Goal: Task Accomplishment & Management: Use online tool/utility

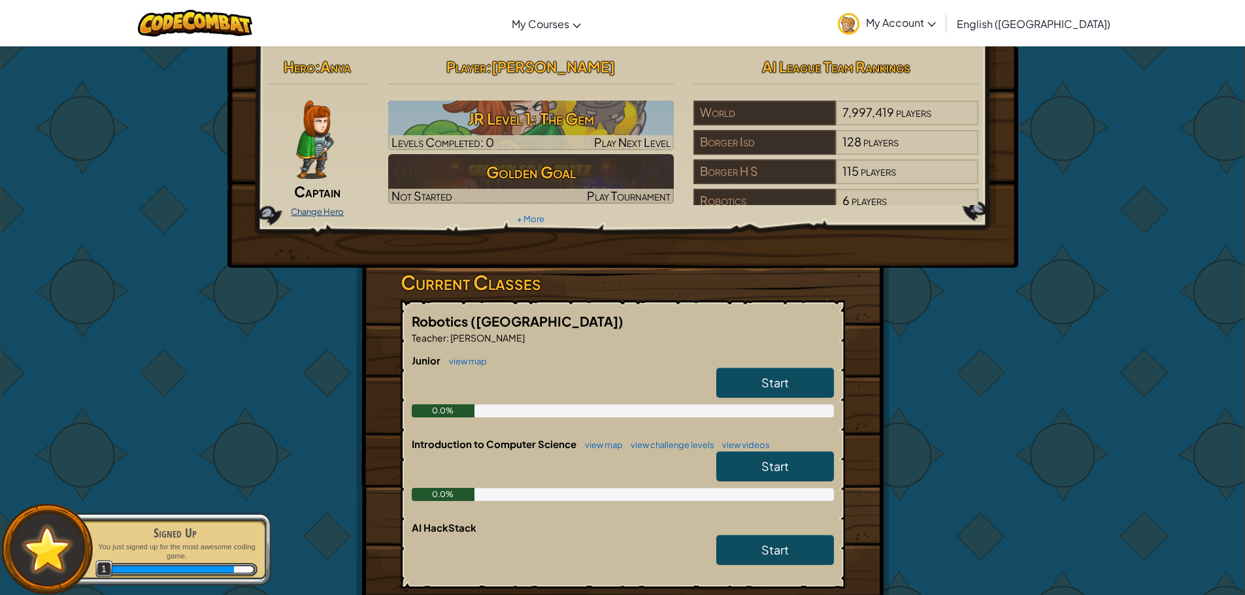
click at [311, 210] on link "Change Hero" at bounding box center [317, 211] width 53 height 10
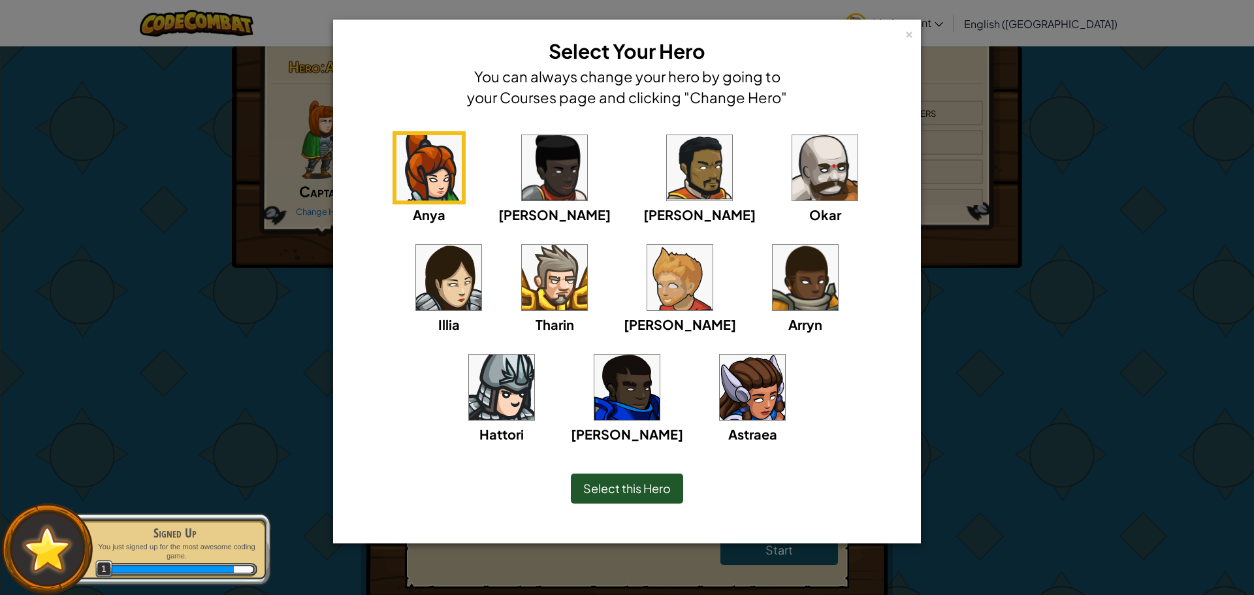
click at [534, 355] on img at bounding box center [501, 387] width 65 height 65
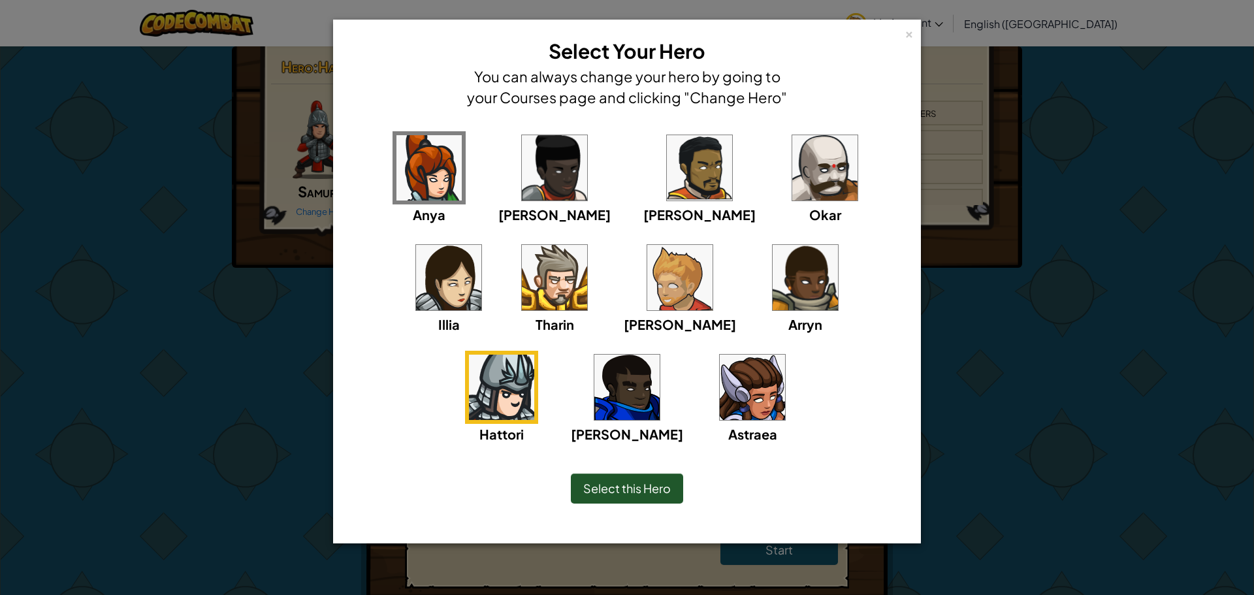
click at [646, 496] on div "Select this Hero" at bounding box center [627, 489] width 112 height 30
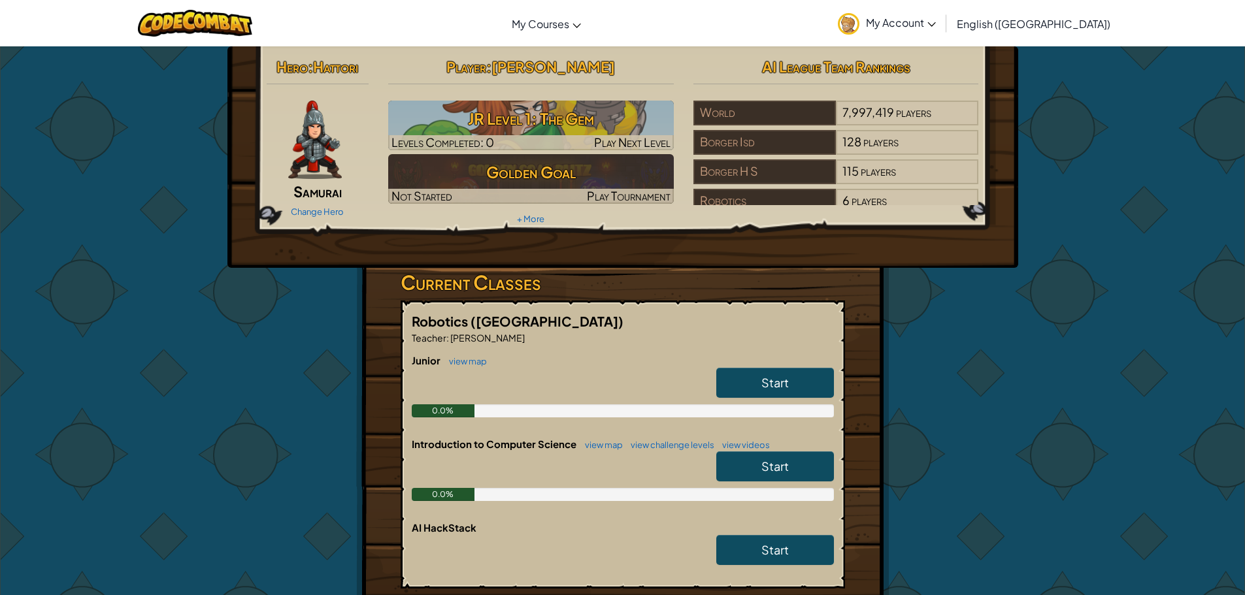
click at [325, 134] on img at bounding box center [315, 140] width 54 height 78
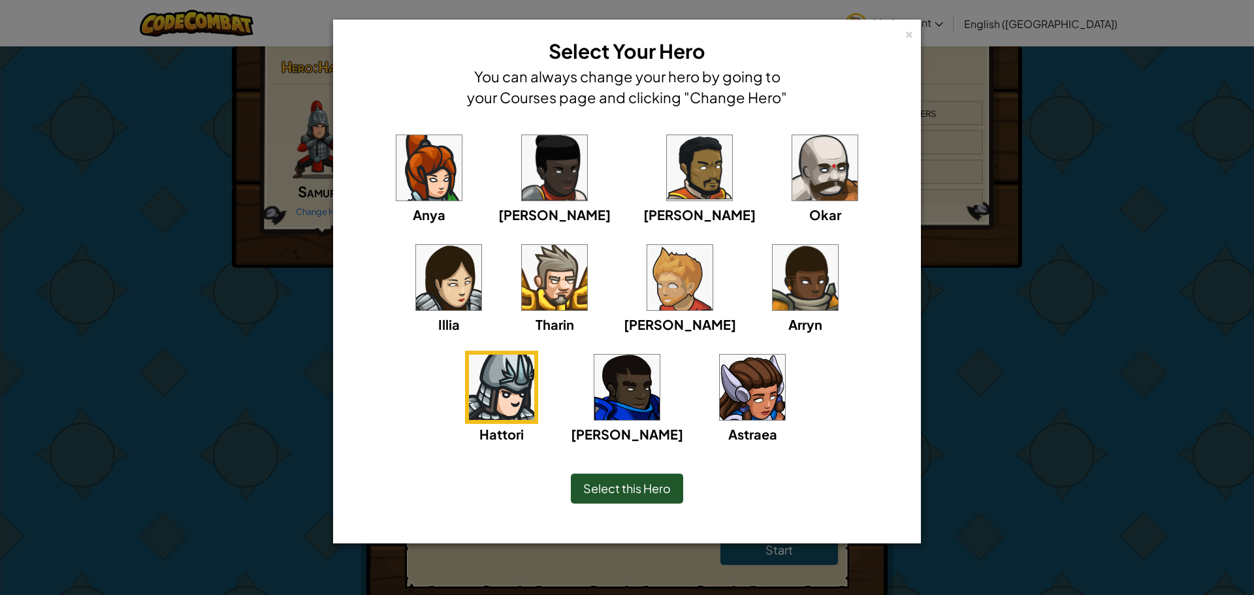
click at [647, 269] on img at bounding box center [679, 277] width 65 height 65
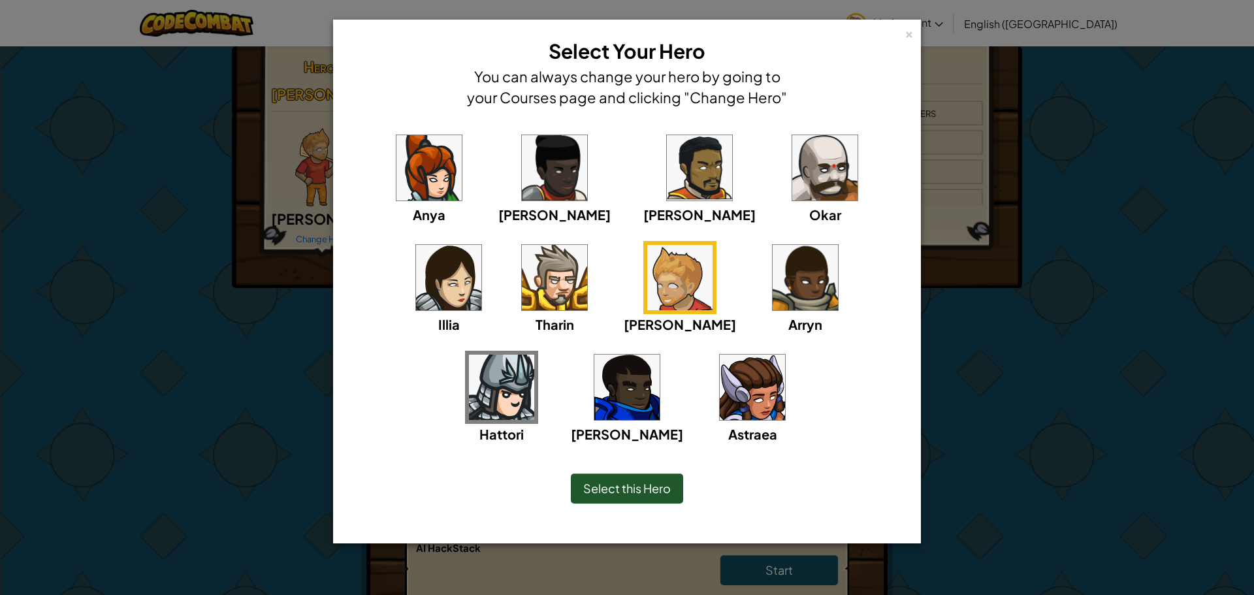
click at [659, 485] on span "Select this Hero" at bounding box center [627, 488] width 88 height 15
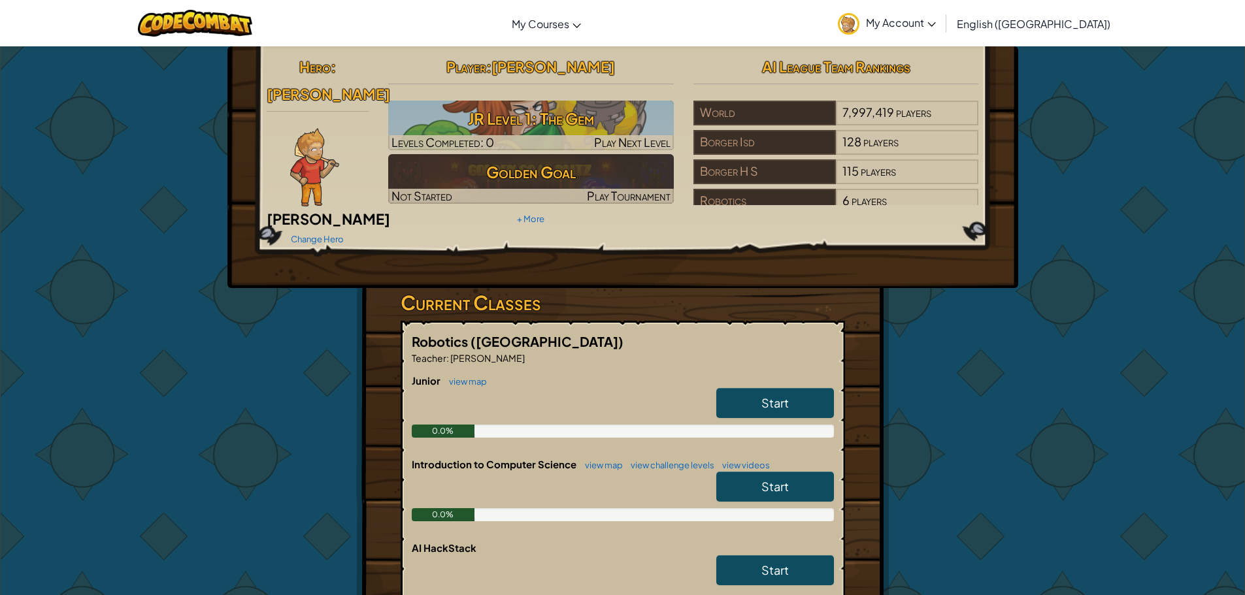
click at [328, 210] on span "Ned Fulmer" at bounding box center [328, 219] width 123 height 18
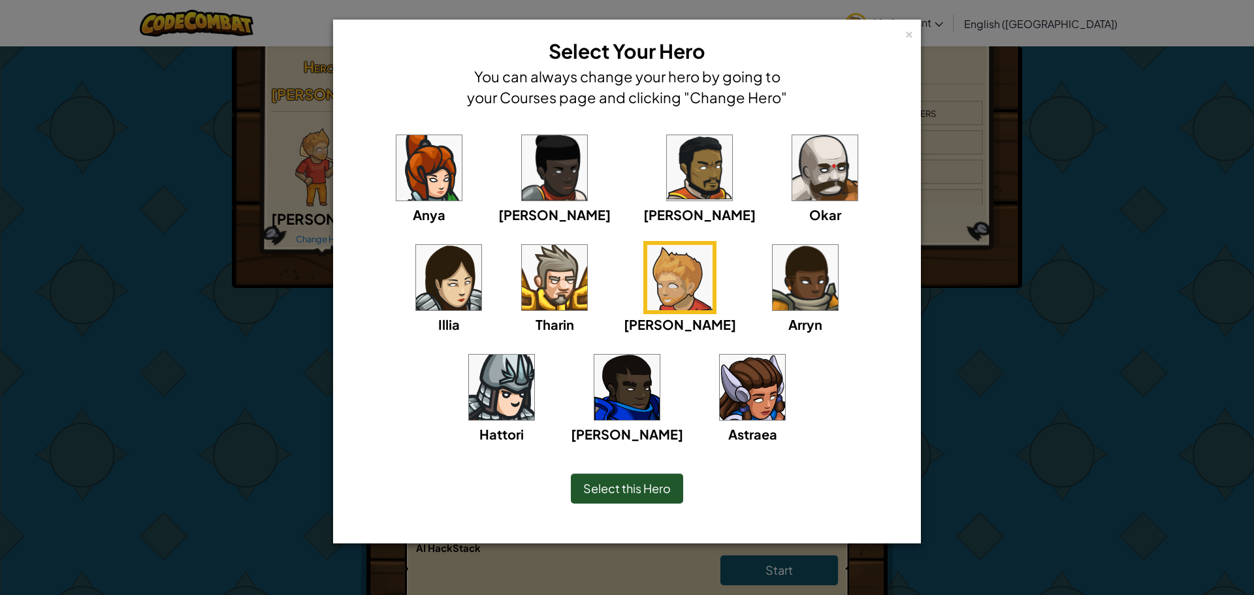
click at [534, 355] on img at bounding box center [501, 387] width 65 height 65
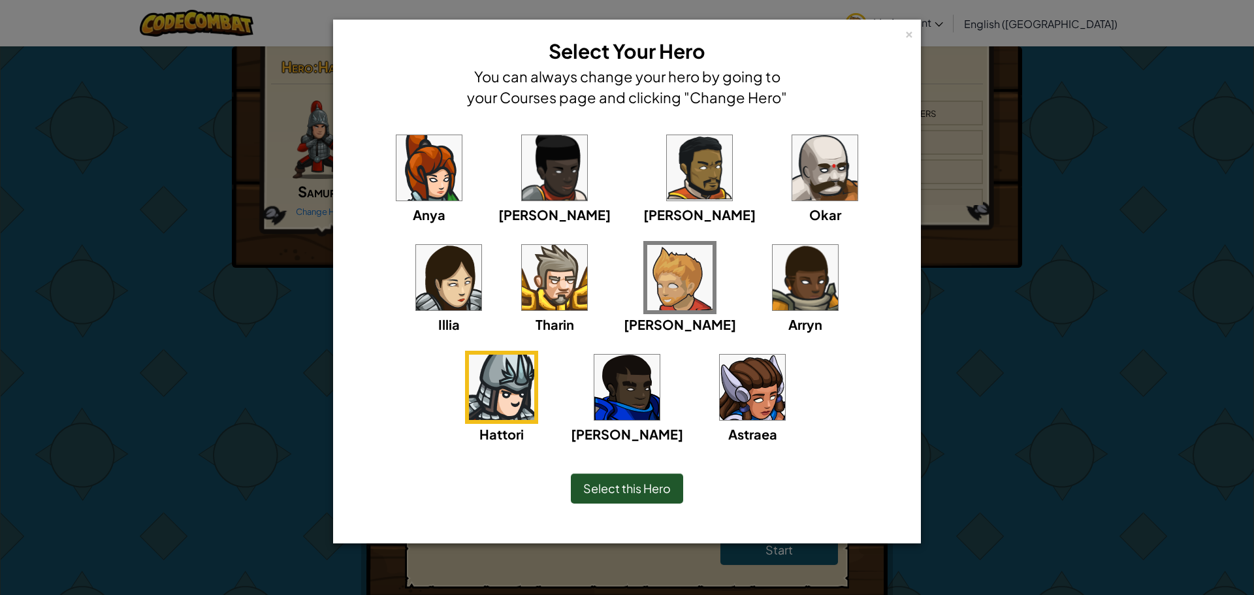
click at [668, 476] on div "Select this Hero" at bounding box center [627, 489] width 112 height 30
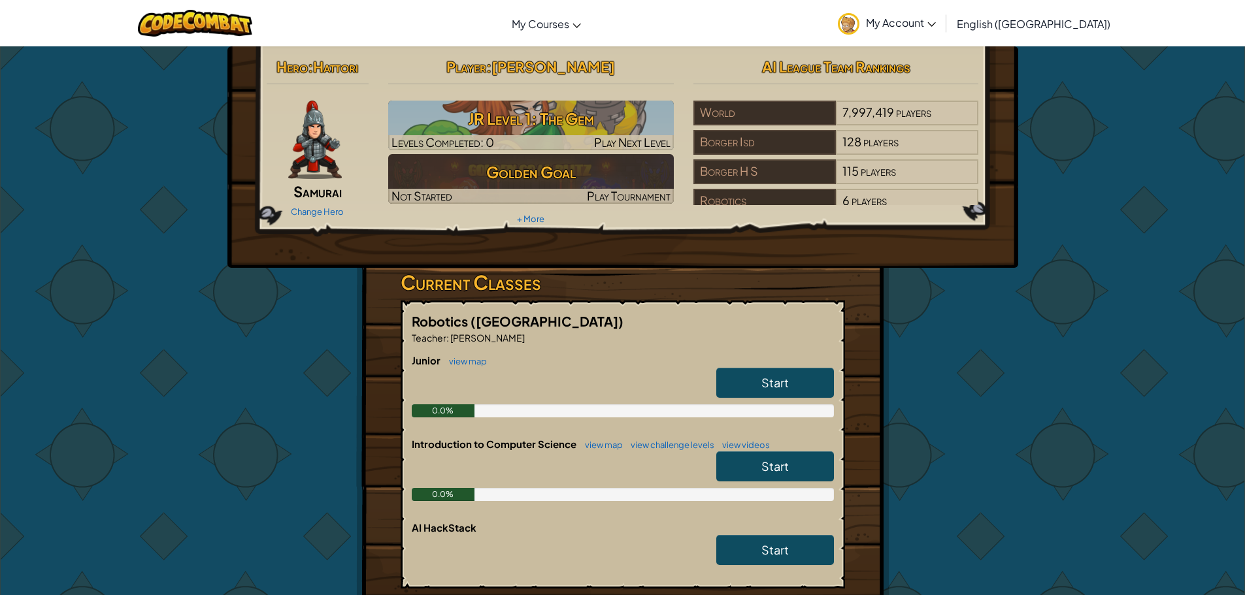
click at [329, 219] on div "Hero : Hattori Samurai Change Hero Player : Emmanuel Salinas JR Level 1: The Ge…" at bounding box center [623, 141] width 732 height 176
click at [336, 207] on link "Change Hero" at bounding box center [317, 211] width 53 height 10
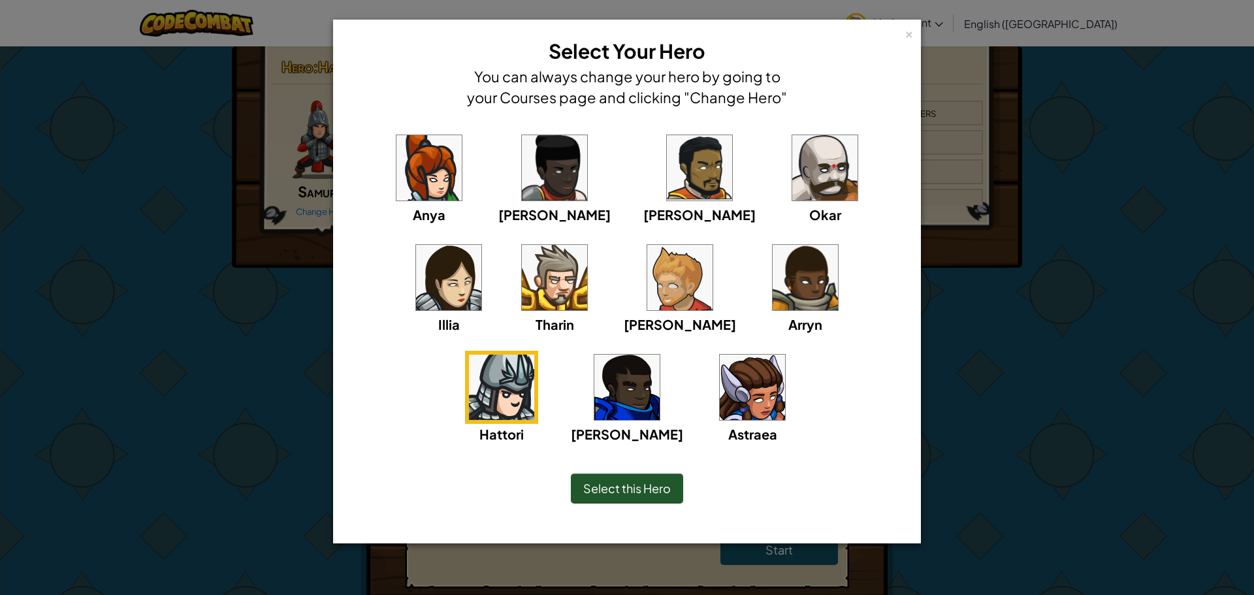
click at [667, 167] on img at bounding box center [699, 167] width 65 height 65
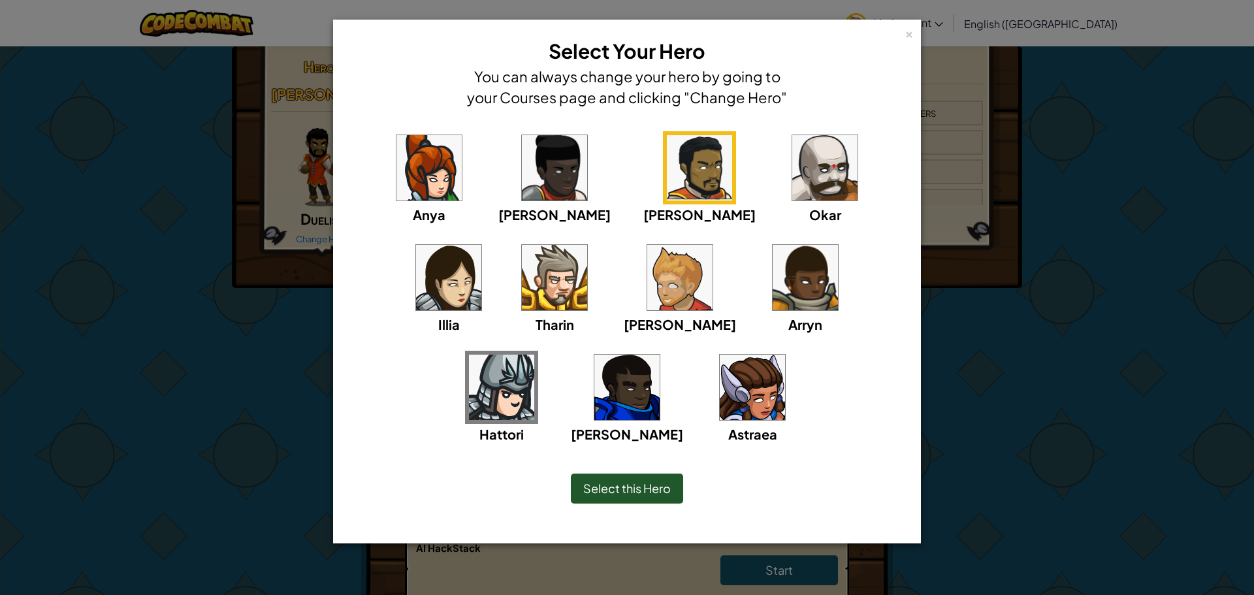
click at [720, 382] on img at bounding box center [752, 387] width 65 height 65
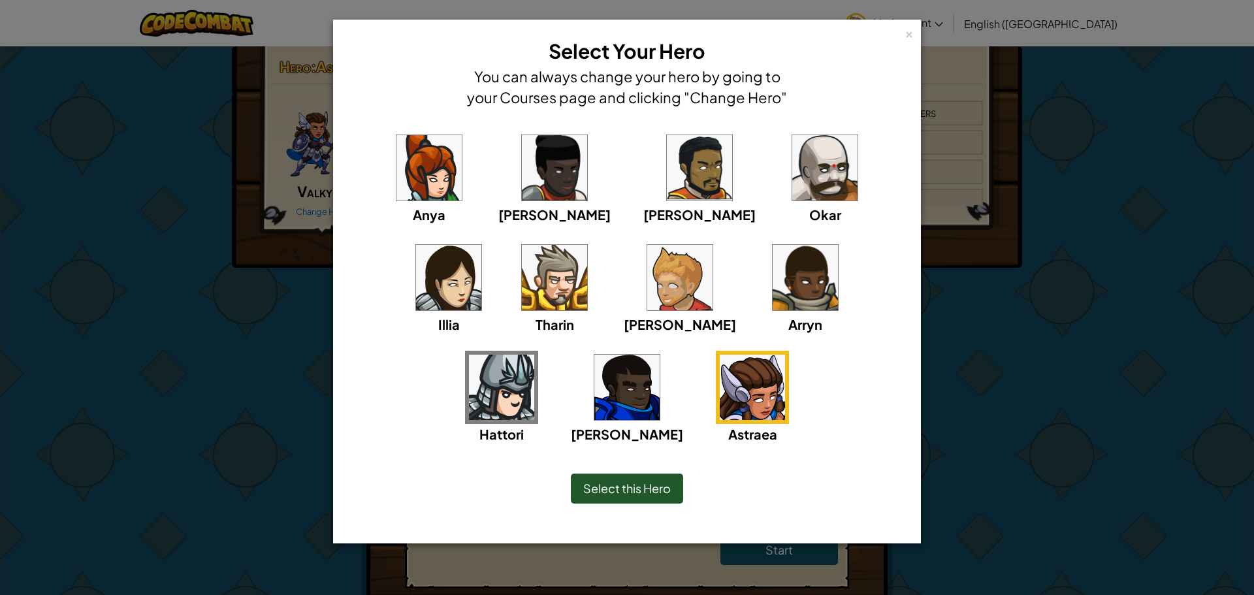
click at [536, 183] on img at bounding box center [554, 167] width 65 height 65
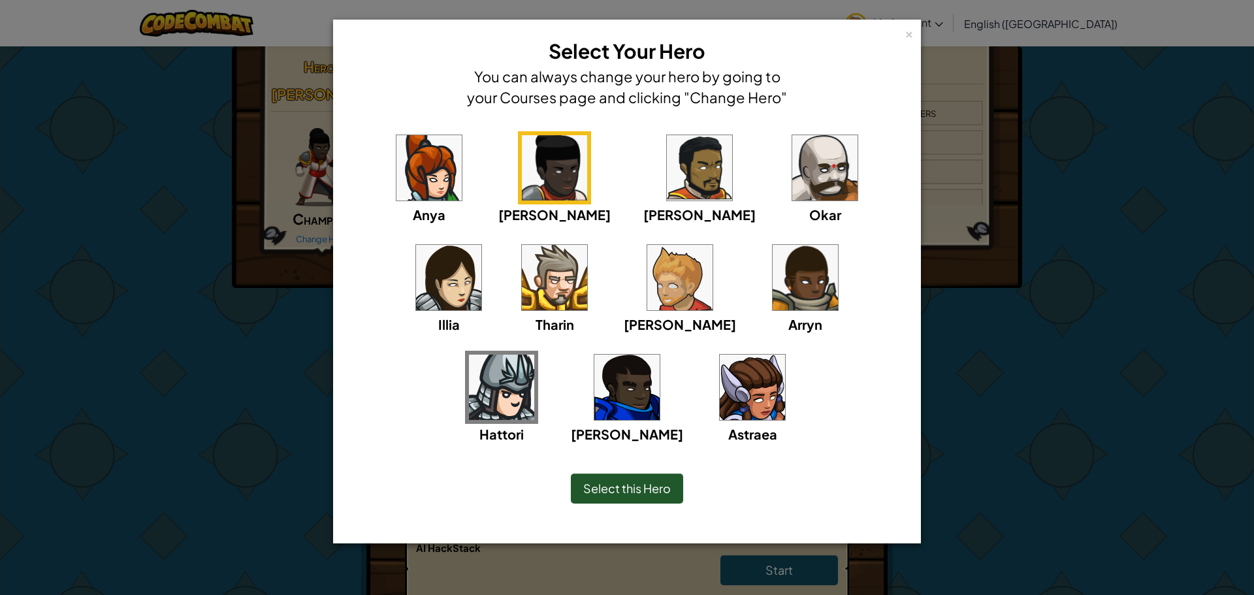
click at [667, 184] on img at bounding box center [699, 167] width 65 height 65
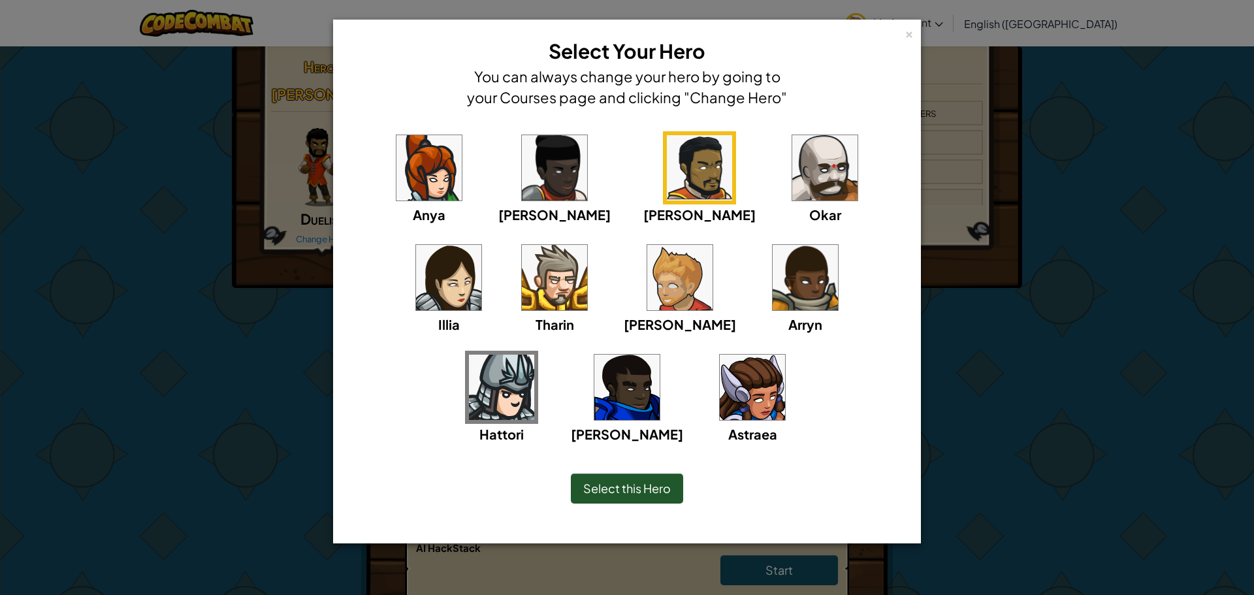
click at [659, 487] on span "Select this Hero" at bounding box center [627, 488] width 88 height 15
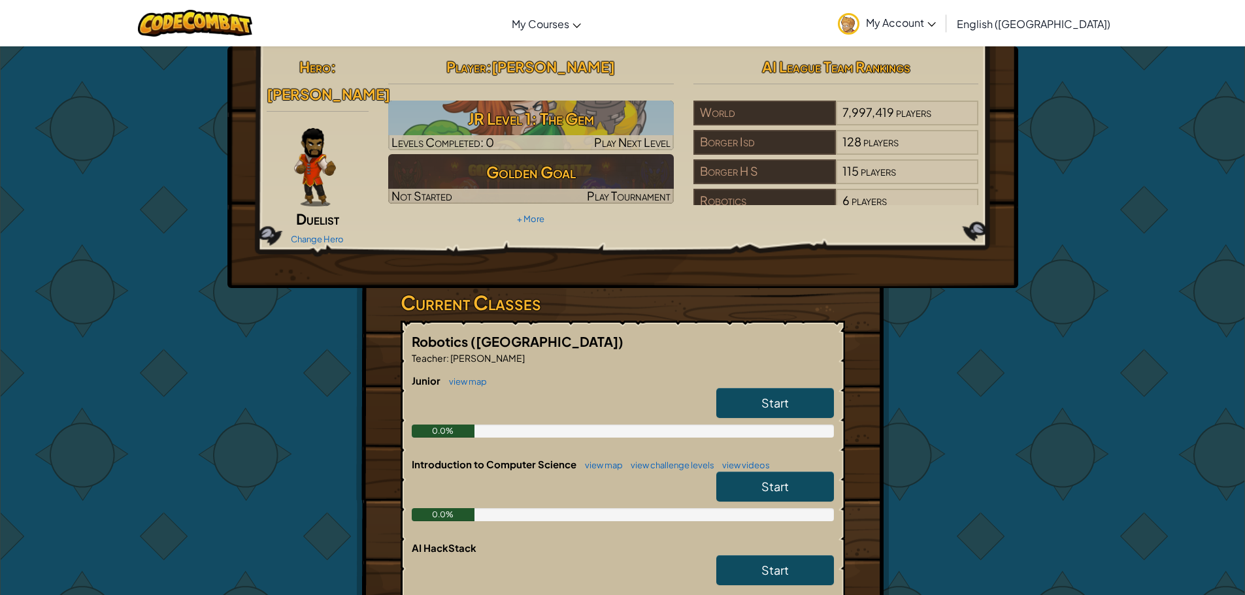
click at [320, 228] on div "Change Hero" at bounding box center [318, 238] width 103 height 21
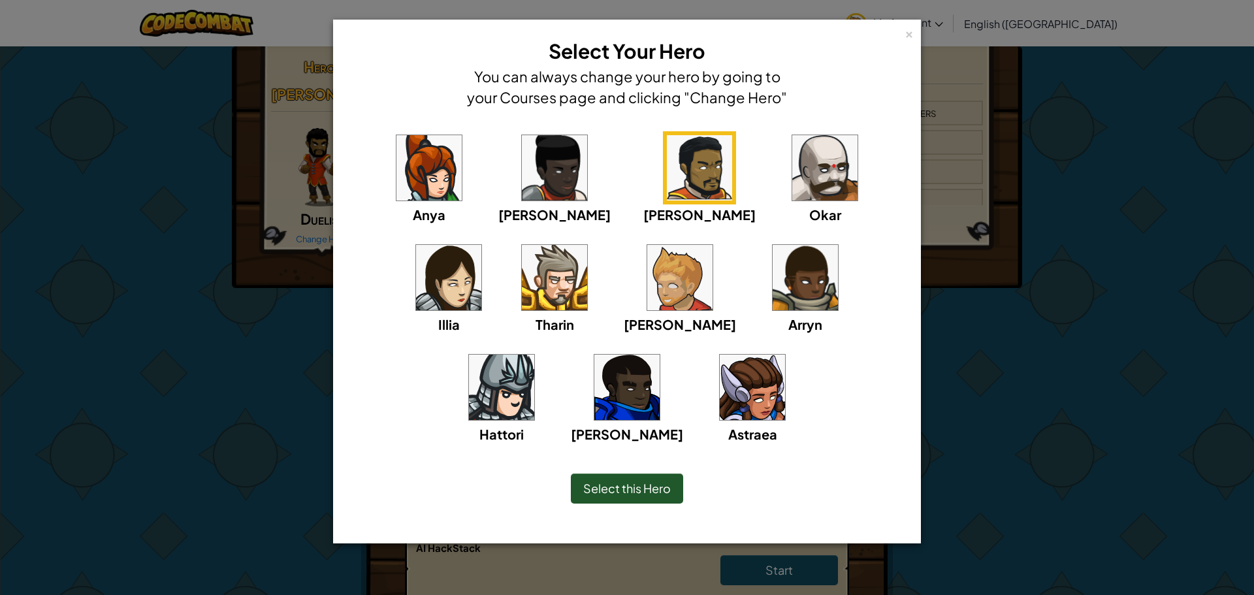
click at [773, 288] on img at bounding box center [805, 277] width 65 height 65
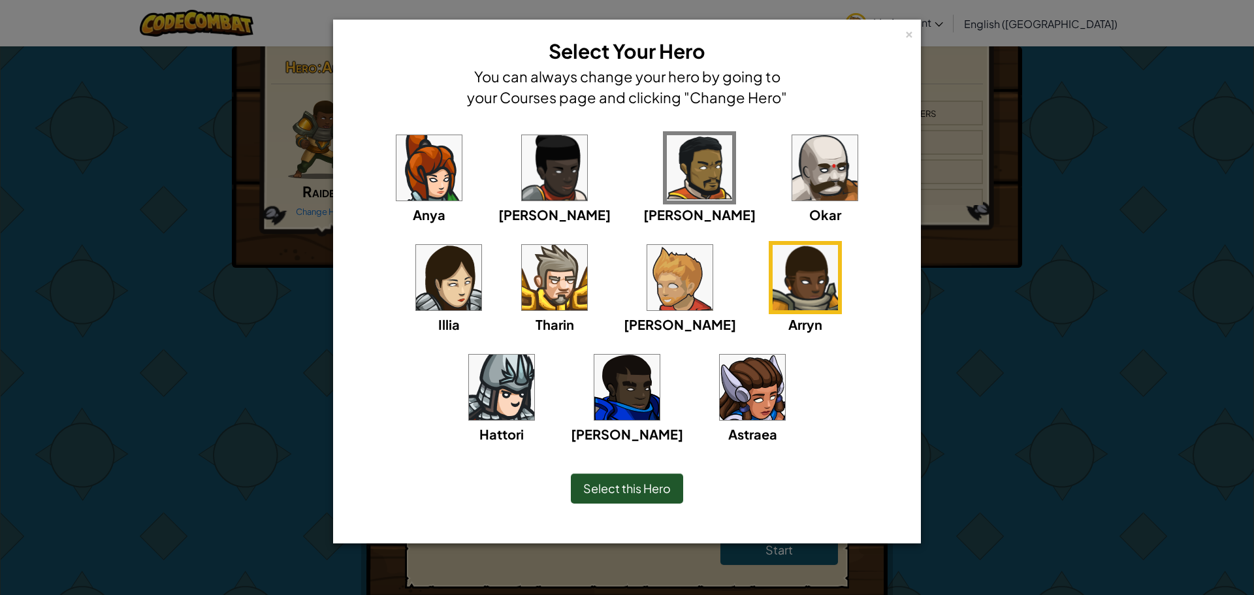
click at [647, 255] on img at bounding box center [679, 277] width 65 height 65
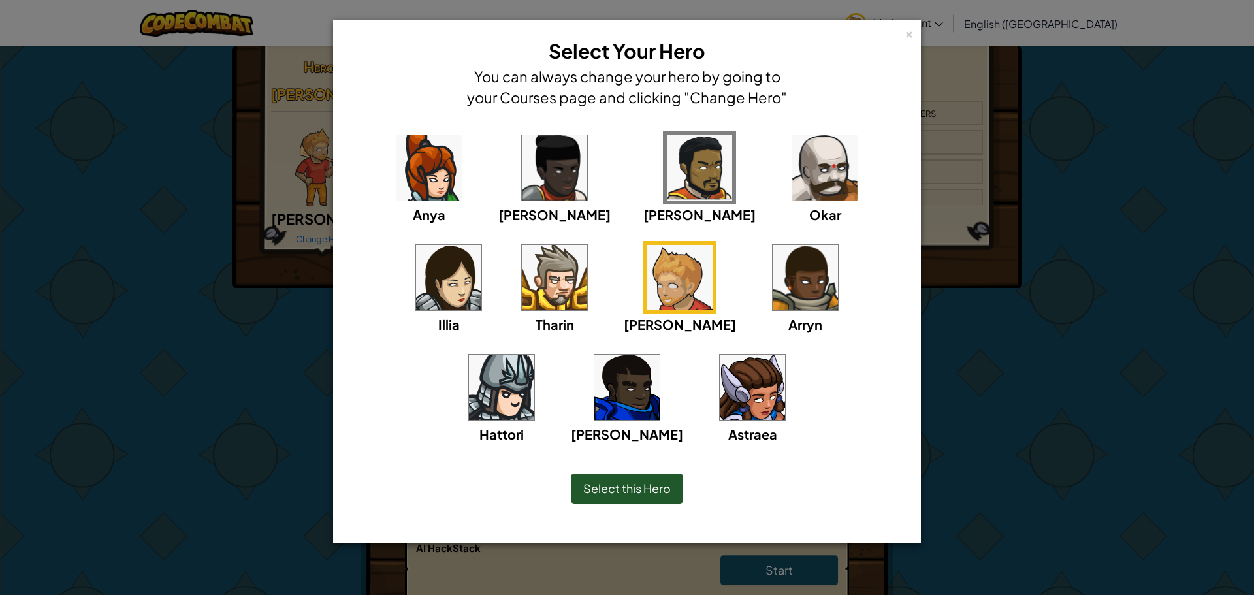
click at [411, 199] on img at bounding box center [429, 167] width 65 height 65
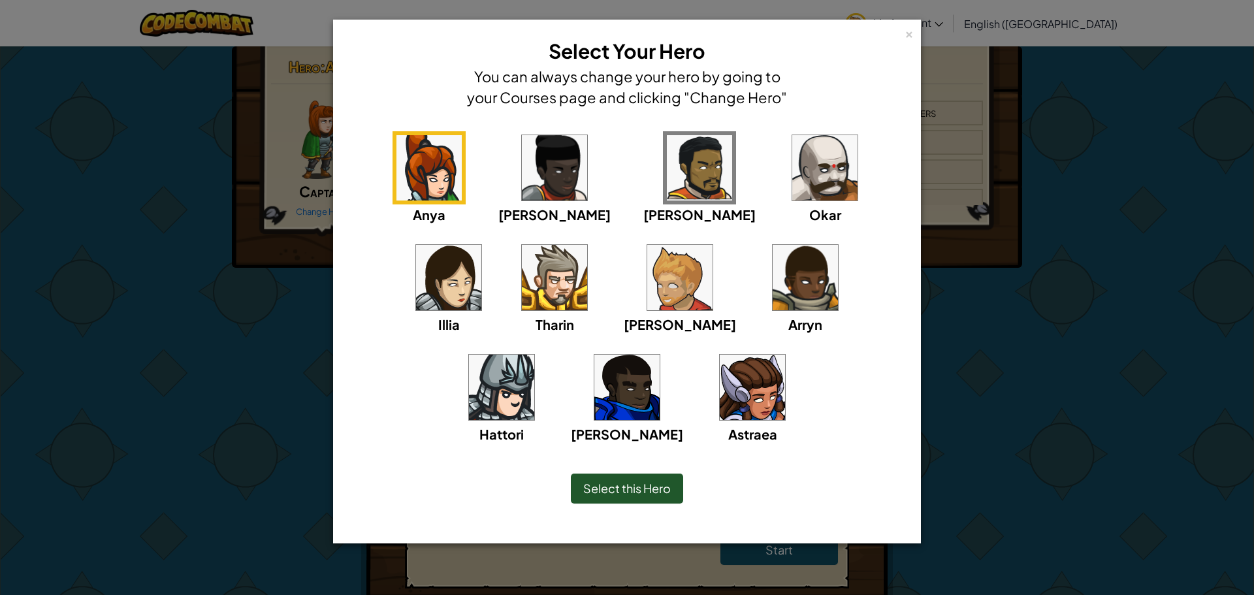
click at [522, 272] on img at bounding box center [554, 277] width 65 height 65
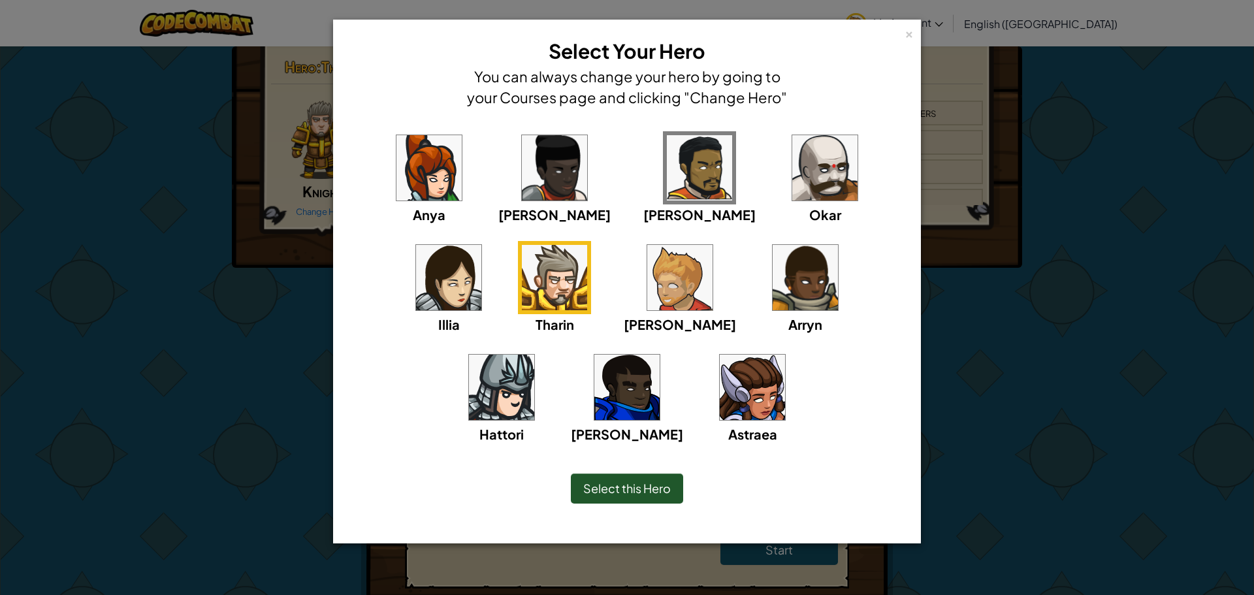
click at [660, 355] on img at bounding box center [627, 387] width 65 height 65
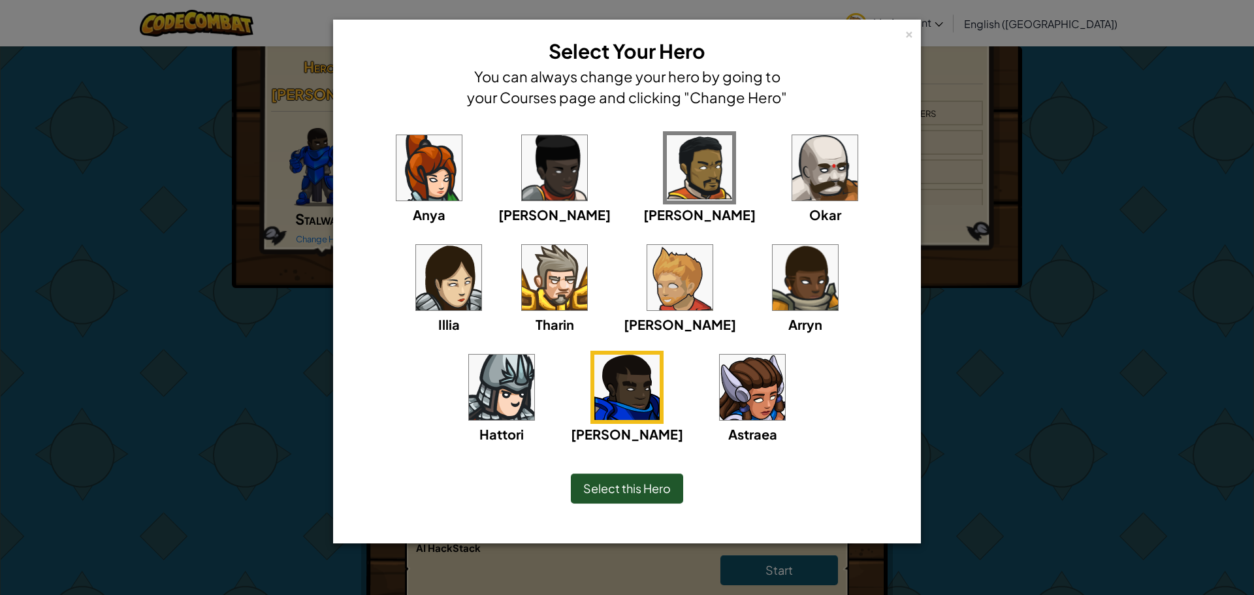
click at [662, 501] on div "Select this Hero" at bounding box center [627, 489] width 112 height 30
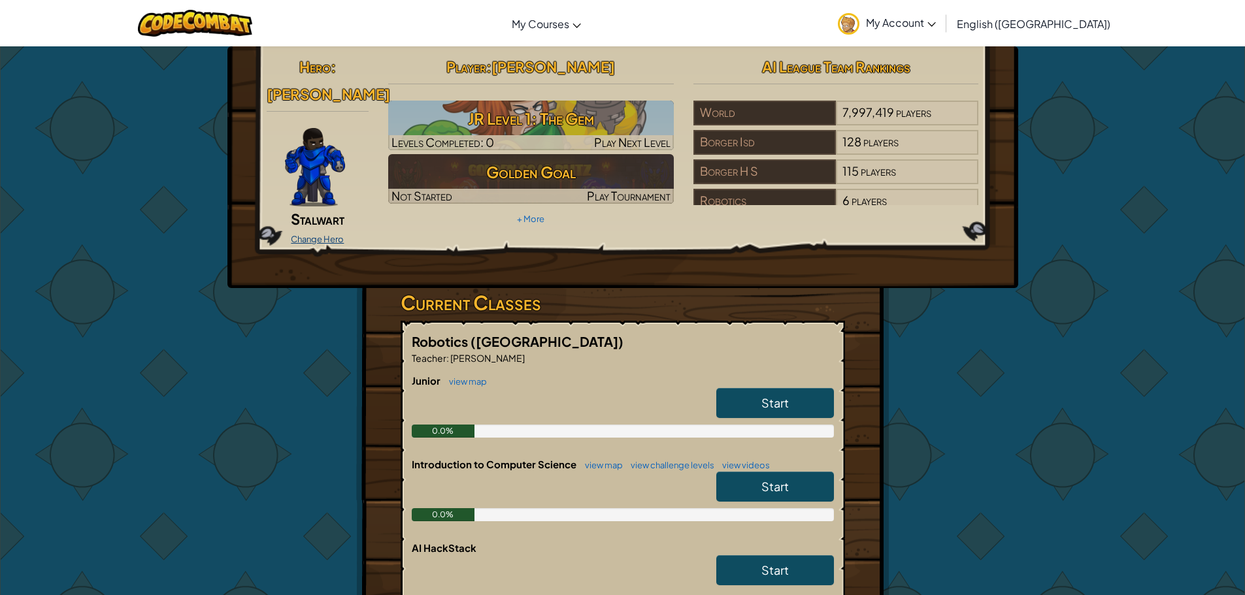
click at [303, 234] on link "Change Hero" at bounding box center [317, 239] width 53 height 10
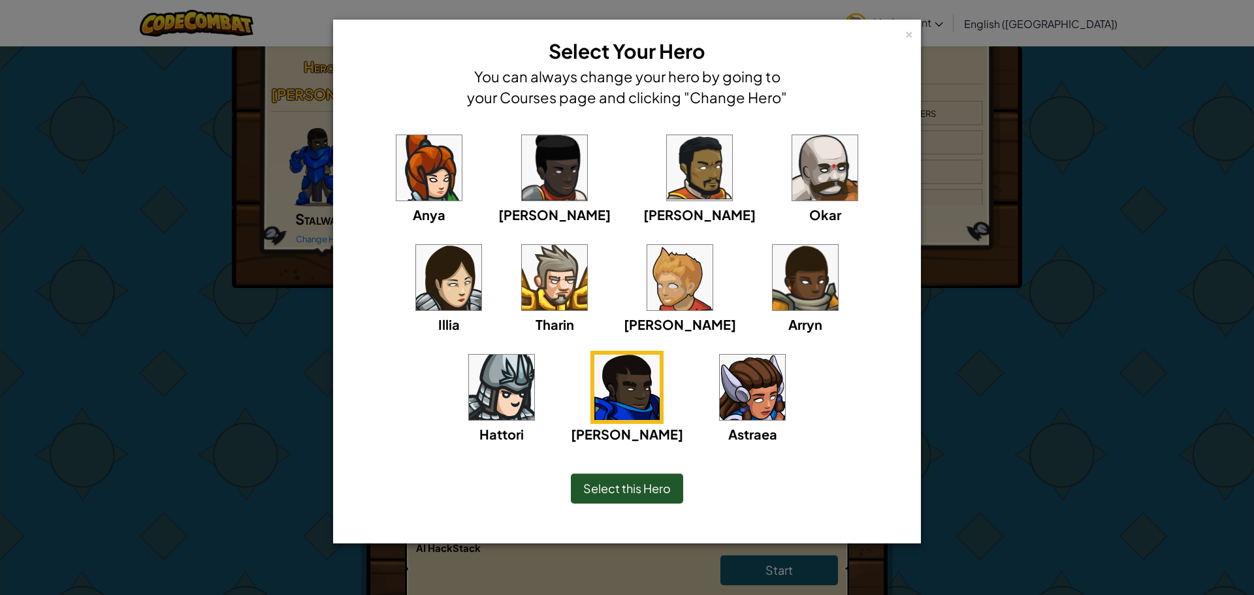
click at [522, 278] on img at bounding box center [554, 277] width 65 height 65
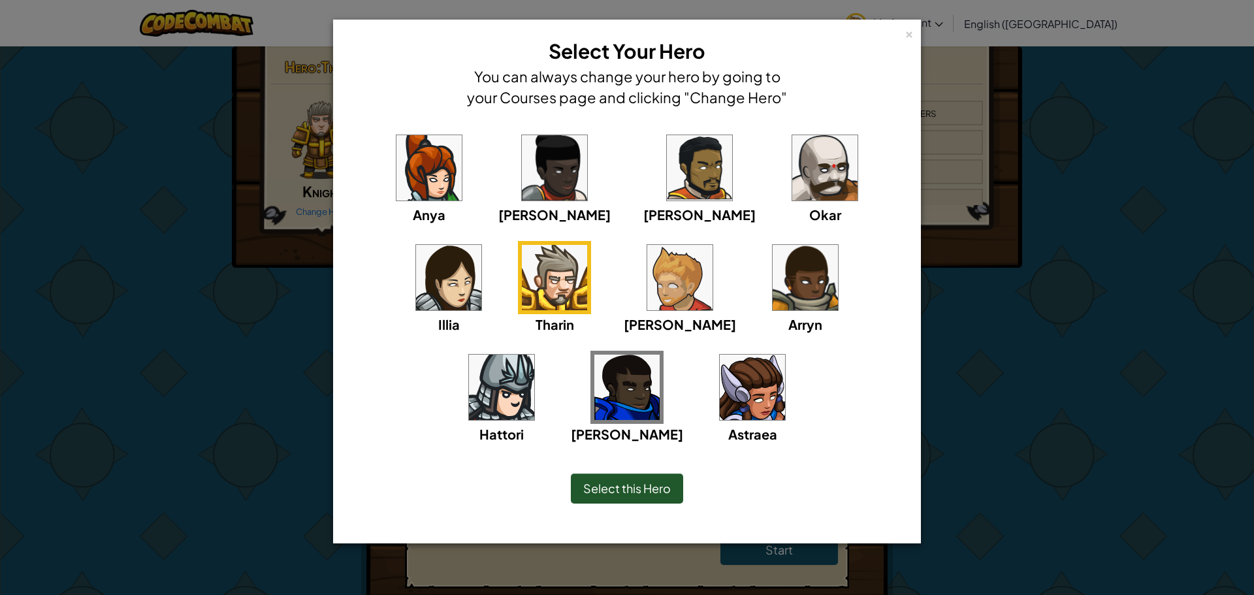
click at [617, 489] on span "Select this Hero" at bounding box center [627, 488] width 88 height 15
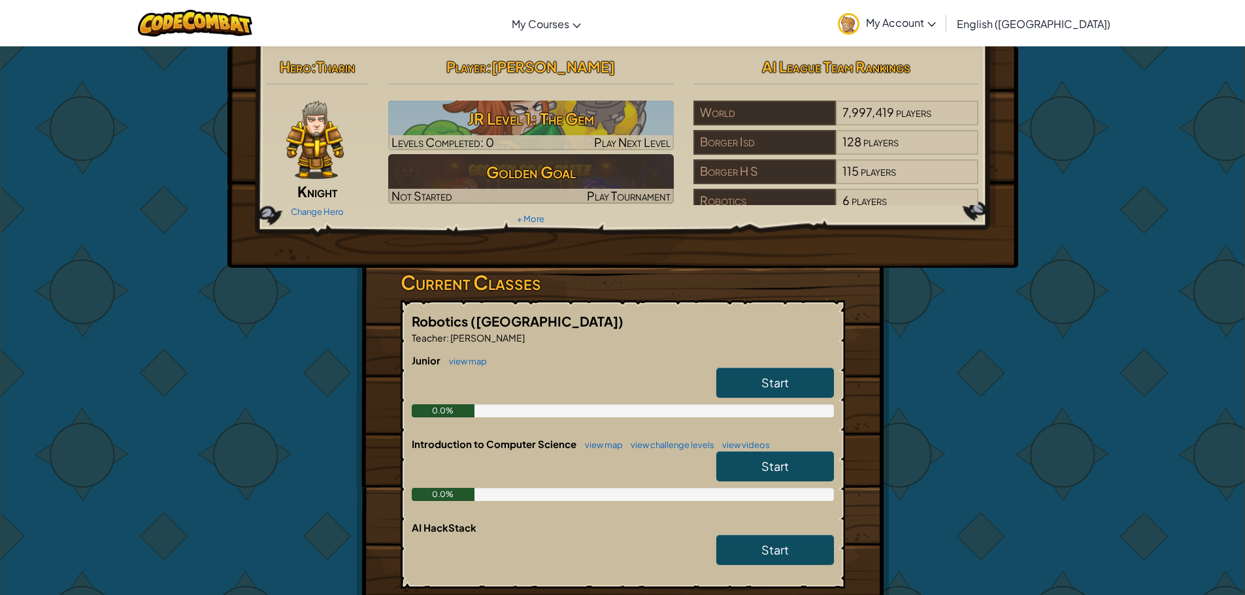
click at [320, 150] on img at bounding box center [314, 140] width 57 height 78
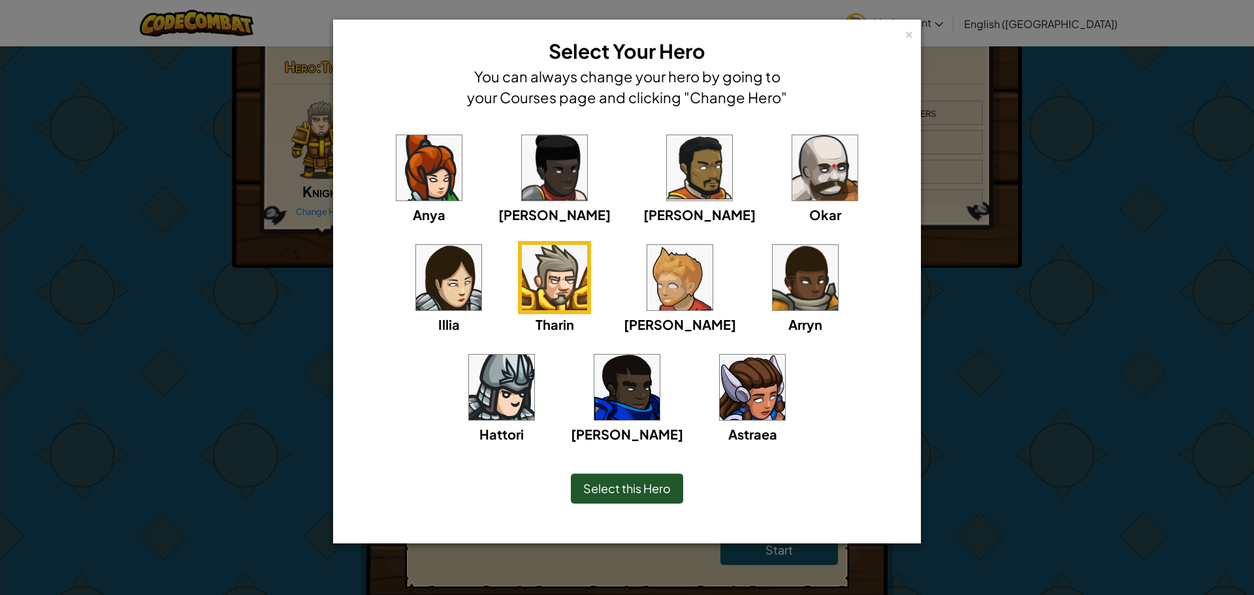
click at [621, 487] on span "Select this Hero" at bounding box center [627, 488] width 88 height 15
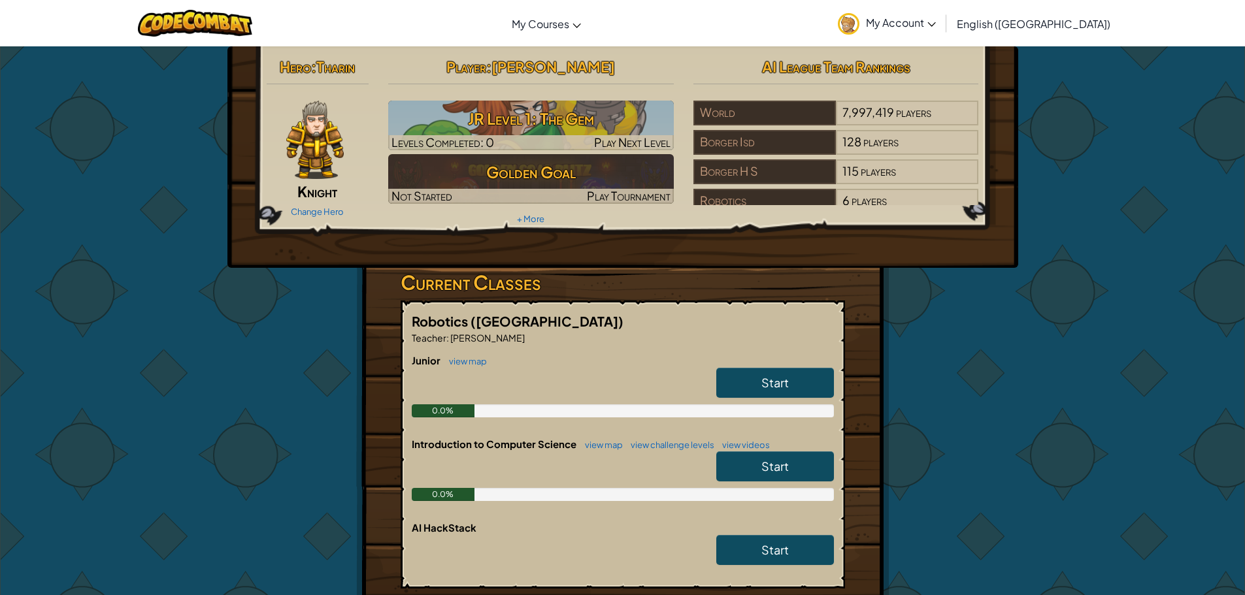
click at [301, 155] on img at bounding box center [314, 140] width 57 height 78
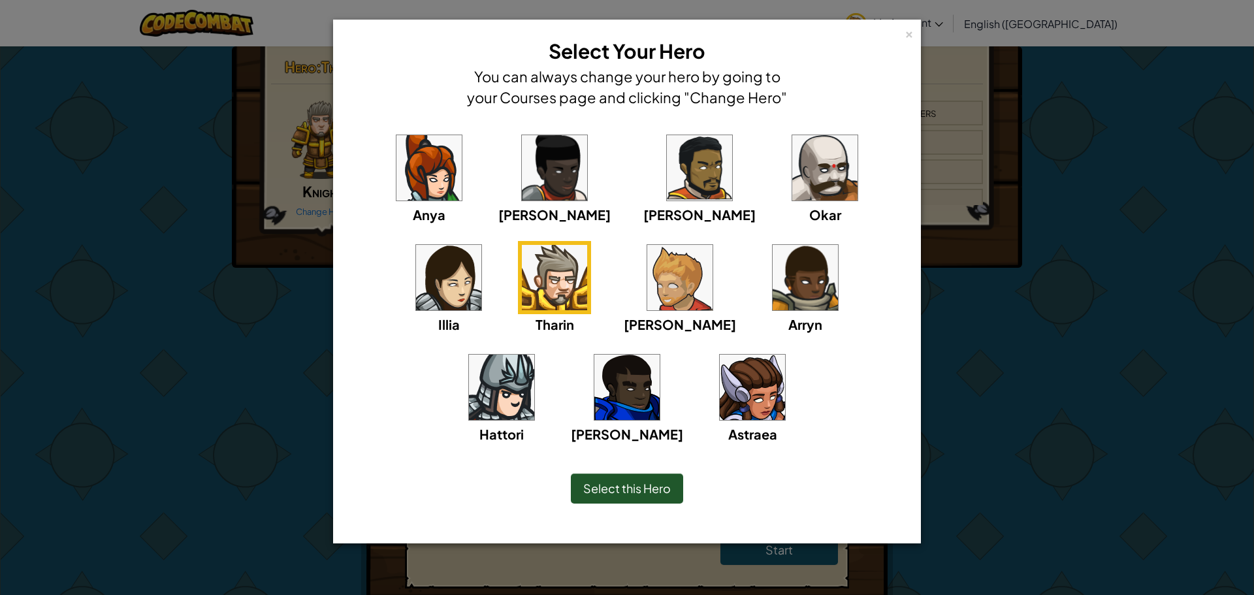
click at [612, 472] on div "Select this Hero" at bounding box center [627, 489] width 534 height 56
click at [617, 487] on span "Select this Hero" at bounding box center [627, 488] width 88 height 15
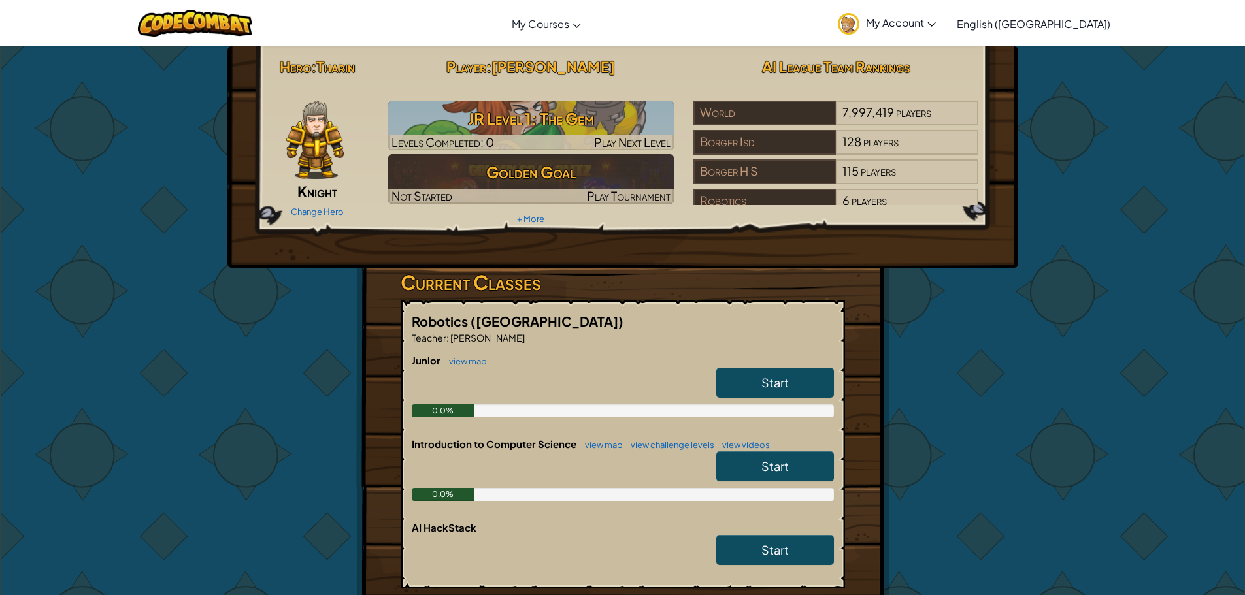
drag, startPoint x: 749, startPoint y: 377, endPoint x: 591, endPoint y: 397, distance: 159.4
click at [602, 410] on div "Junior view map Start 0.0%" at bounding box center [623, 395] width 422 height 84
click at [732, 380] on link "Start" at bounding box center [775, 383] width 118 height 30
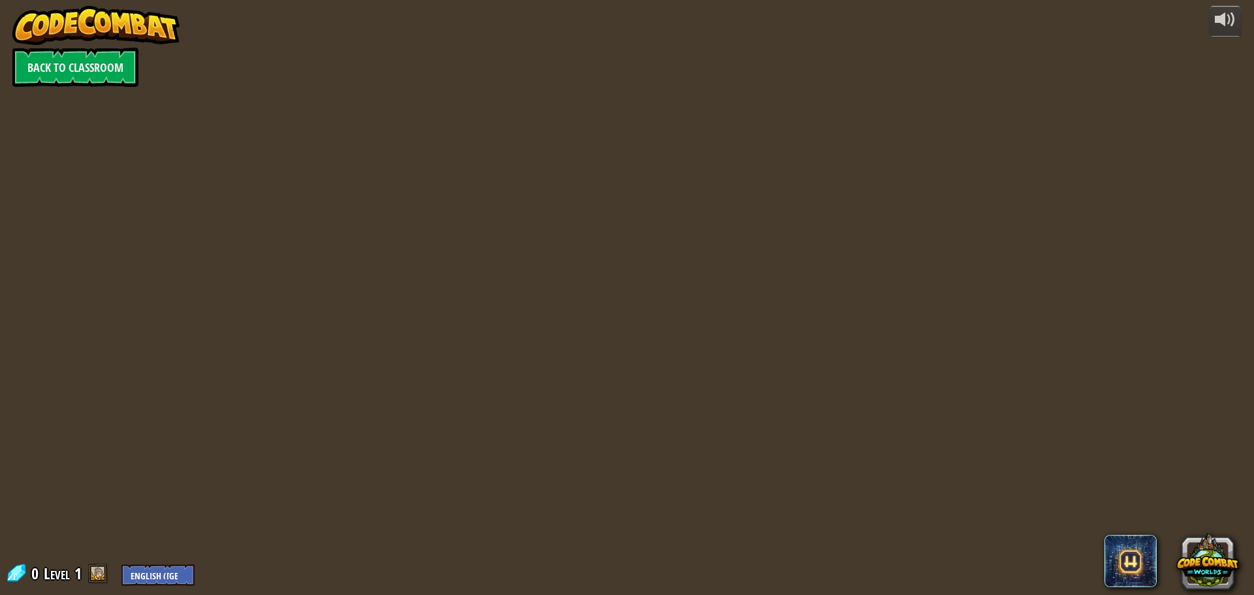
click at [284, 305] on div at bounding box center [627, 297] width 858 height 595
click at [165, 569] on select "English (US) English (UK) 简体中文 繁體中文 русский español (ES) español (América Latin…" at bounding box center [158, 576] width 73 height 22
click at [107, 382] on div "powered by Back to Classroom 0 Level 1 English (US) English (UK) 简体中文 繁體中文 русс…" at bounding box center [627, 297] width 1254 height 595
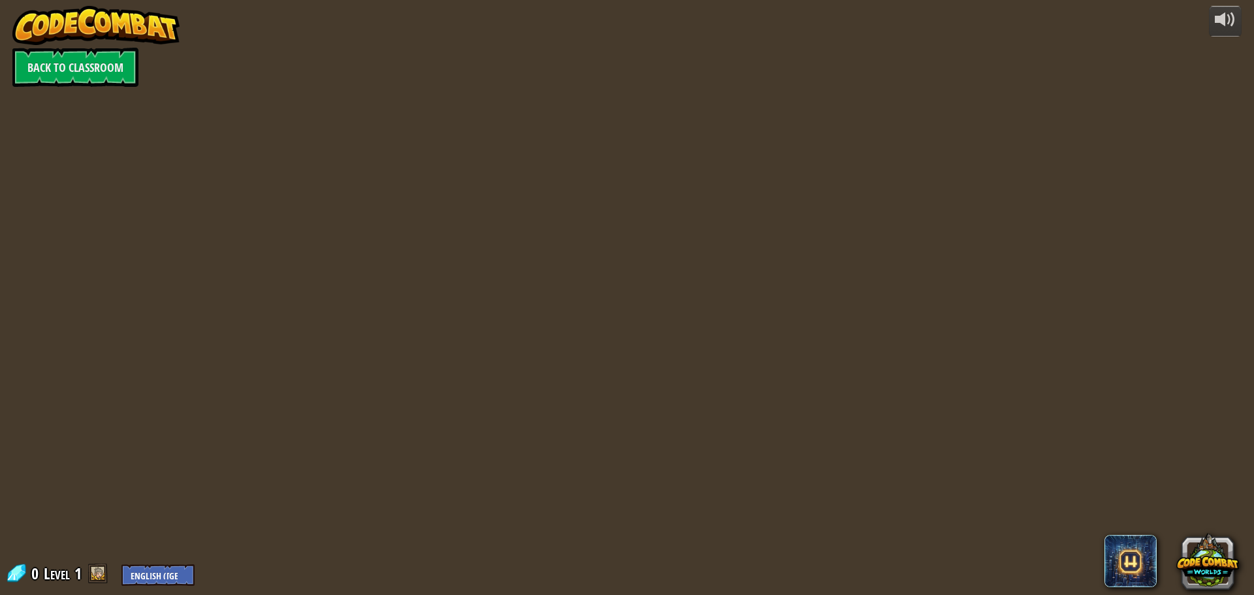
click at [25, 569] on span at bounding box center [17, 574] width 20 height 20
click at [94, 574] on span at bounding box center [98, 574] width 20 height 20
click at [126, 71] on link "Back to Classroom" at bounding box center [75, 67] width 126 height 39
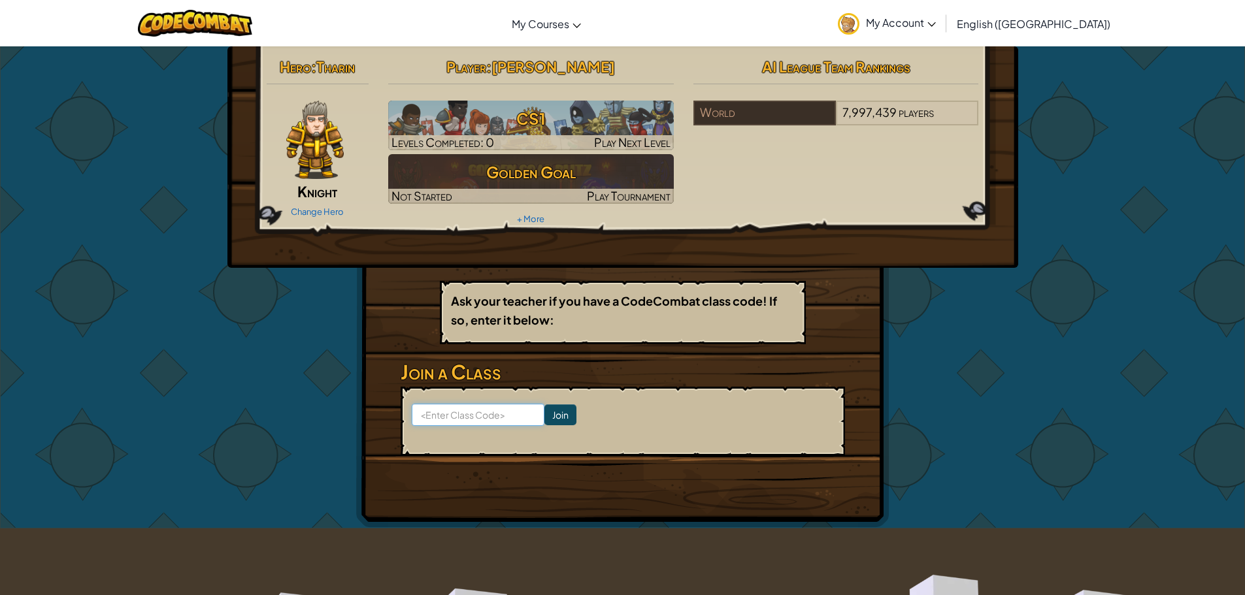
click at [503, 415] on input at bounding box center [478, 415] width 133 height 22
click at [438, 414] on input "TreeBurn" at bounding box center [478, 415] width 133 height 22
click at [439, 419] on input "TreezturnBurn" at bounding box center [478, 415] width 133 height 22
click at [446, 419] on input "TreezturnBurn" at bounding box center [478, 415] width 133 height 22
type input "TreeTurnBurn"
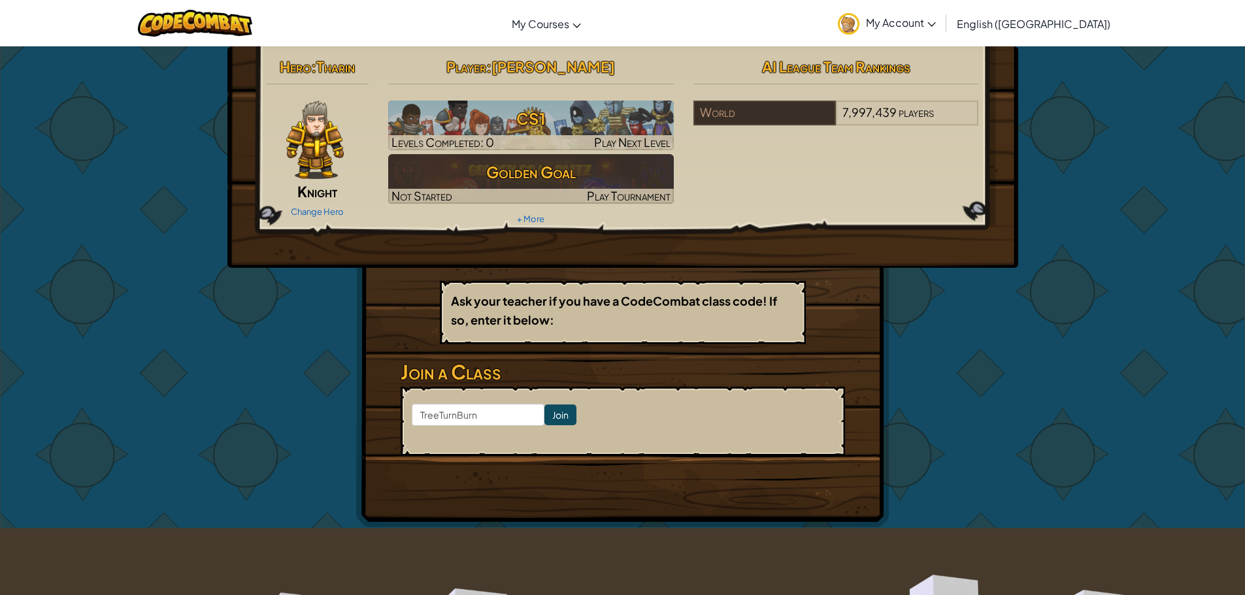
click at [632, 427] on form "TreeTurnBurn Join" at bounding box center [623, 421] width 444 height 69
click at [553, 414] on input "Join" at bounding box center [560, 414] width 32 height 21
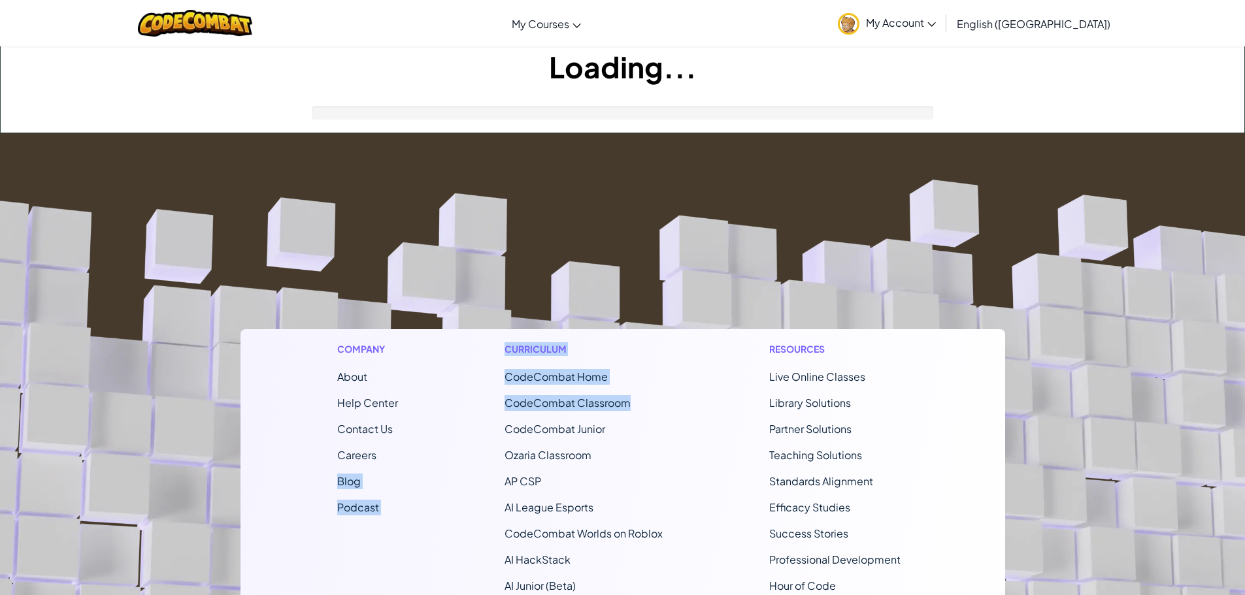
click at [444, 439] on div "Company About Help Center Contact Us Careers Blog Podcast Curriculum CodeCombat…" at bounding box center [622, 505] width 764 height 353
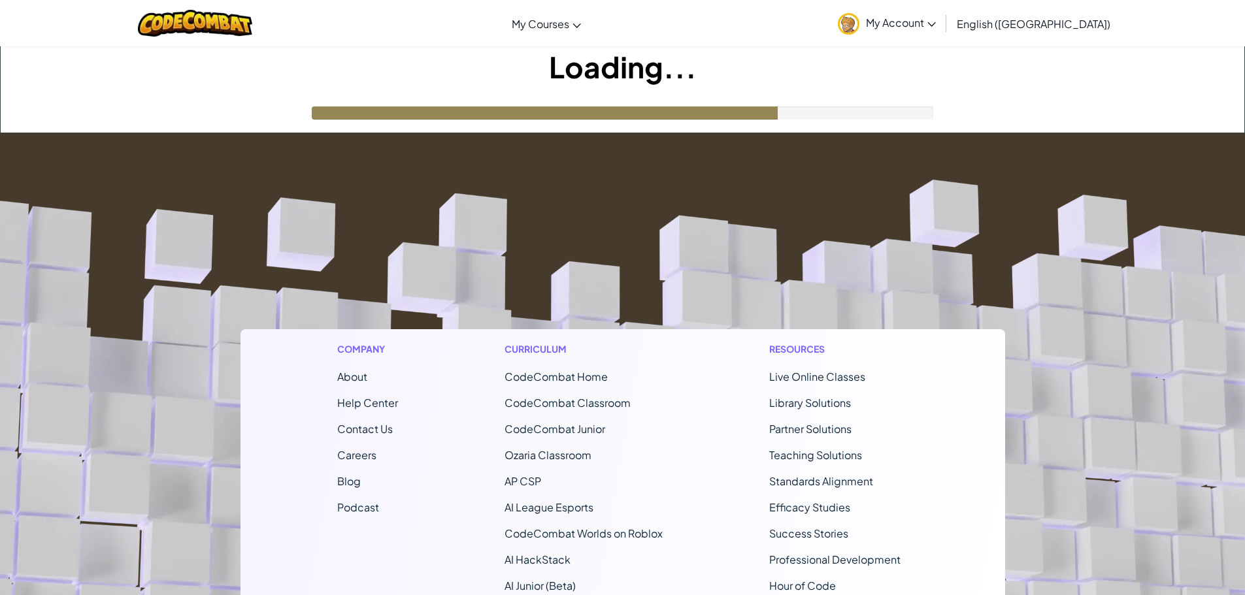
click at [444, 434] on div "Company About Help Center Contact Us Careers Blog Podcast Curriculum CodeCombat…" at bounding box center [622, 505] width 764 height 353
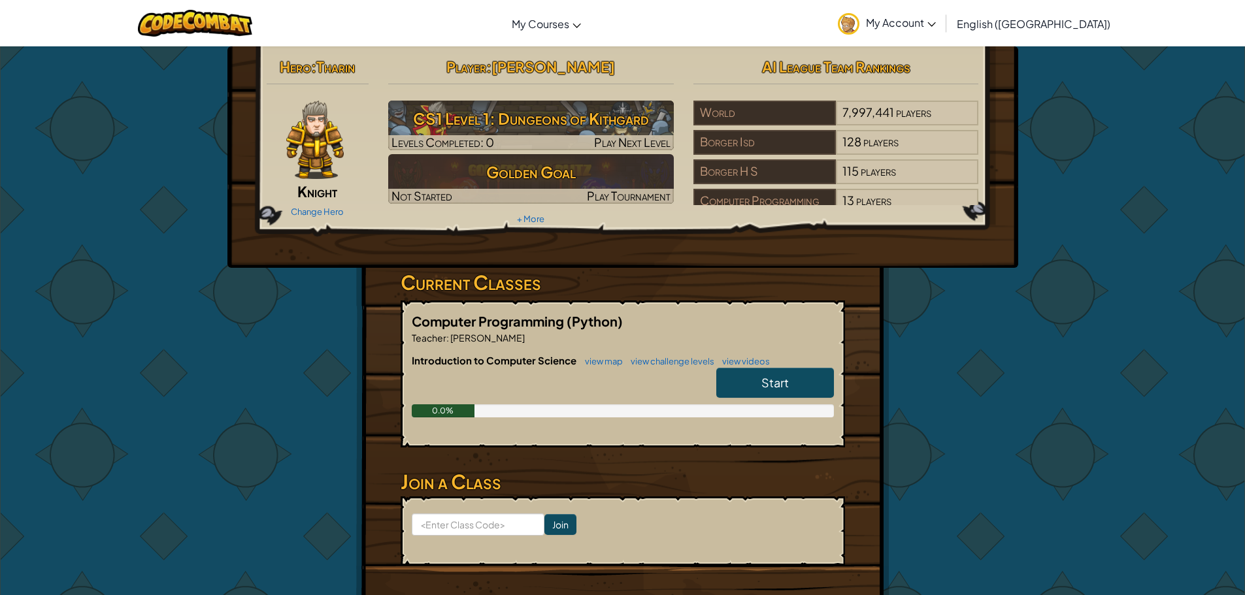
click at [755, 387] on link "Start" at bounding box center [775, 383] width 118 height 30
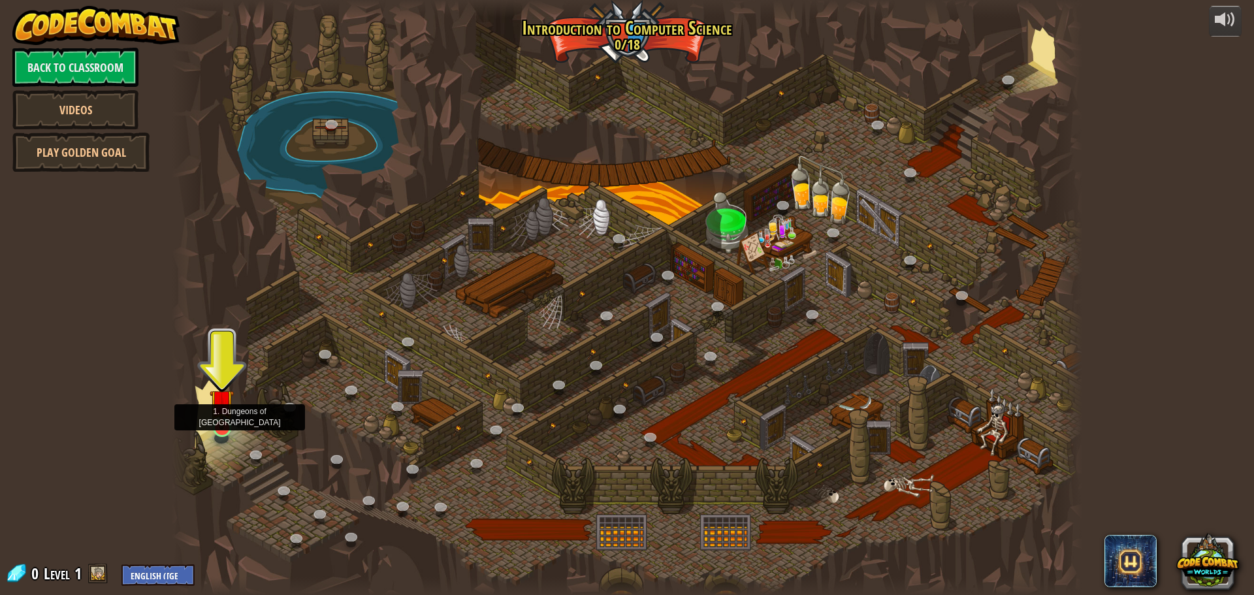
click at [230, 426] on img at bounding box center [222, 402] width 24 height 56
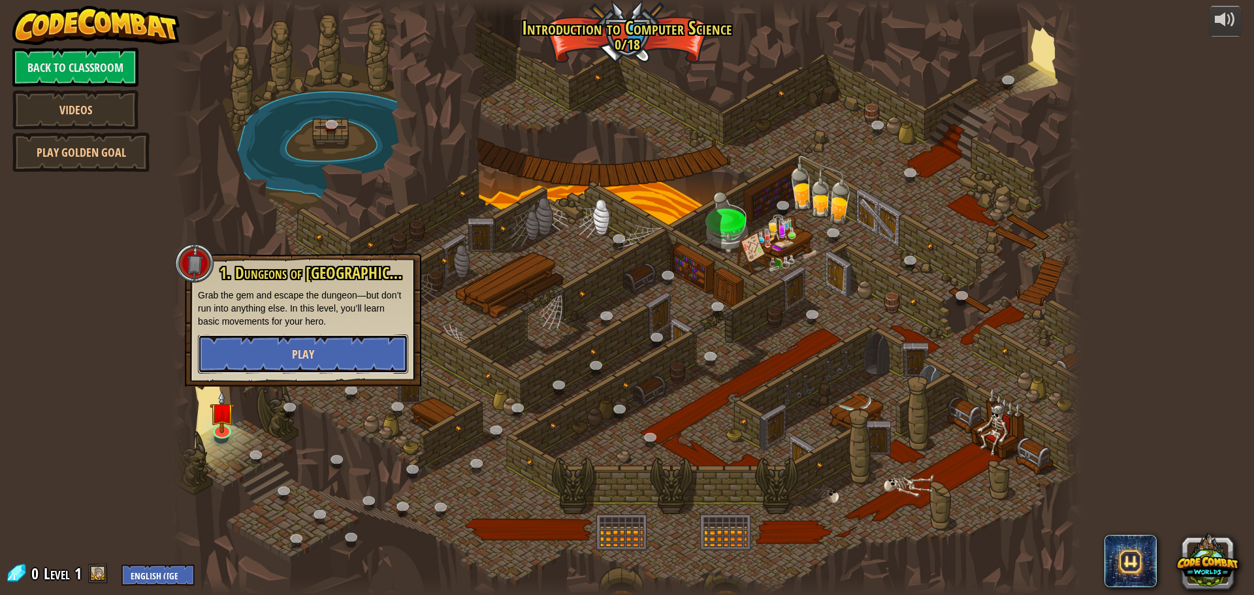
click at [234, 358] on button "Play" at bounding box center [303, 354] width 210 height 39
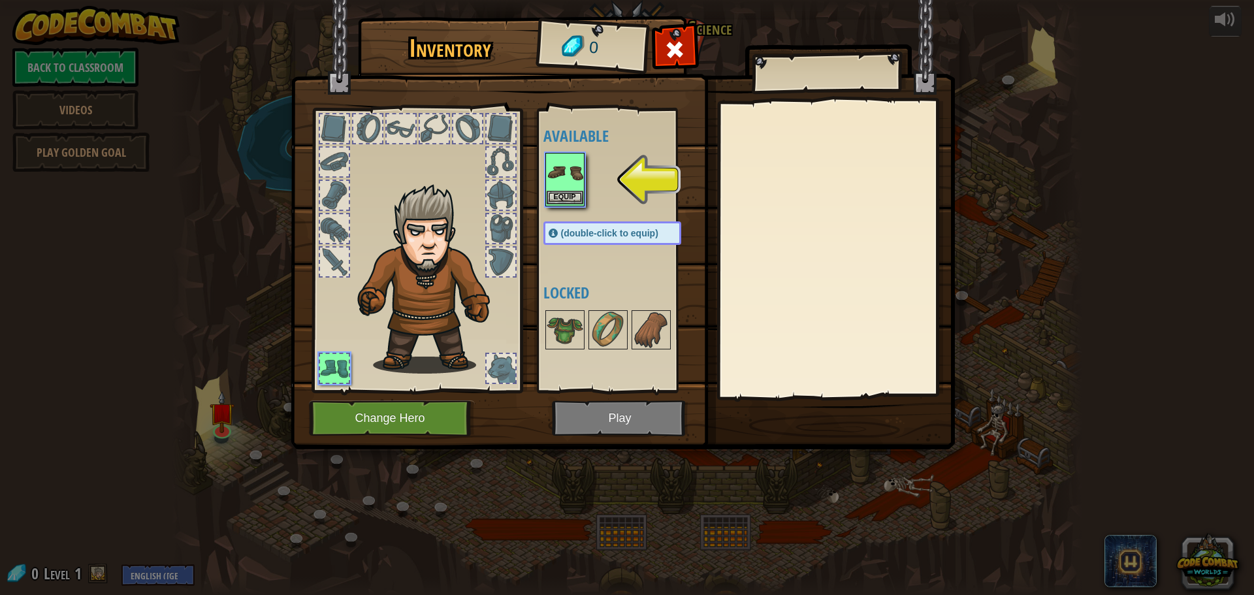
click at [563, 188] on img at bounding box center [565, 172] width 37 height 37
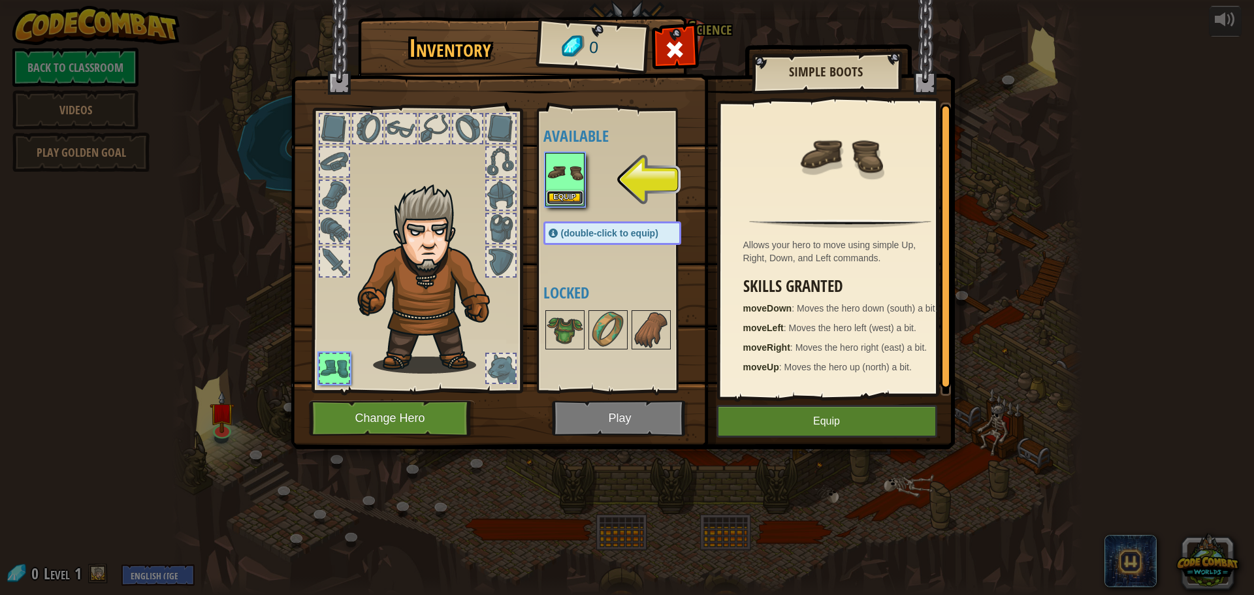
click at [575, 191] on button "Equip" at bounding box center [565, 198] width 37 height 14
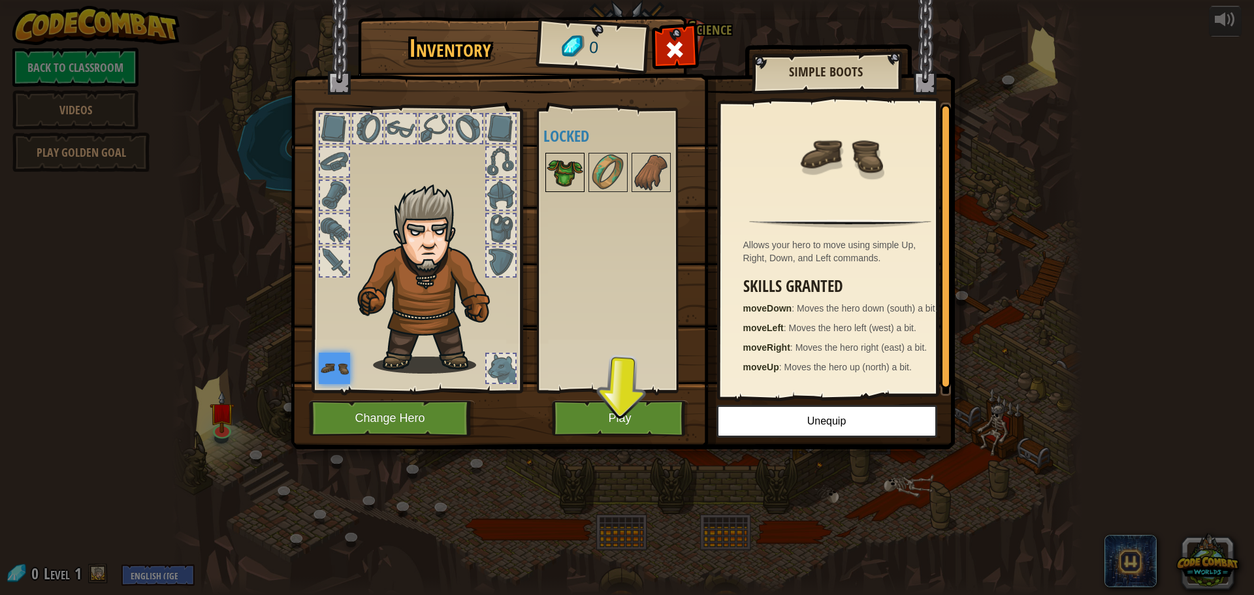
click at [568, 159] on img at bounding box center [565, 172] width 37 height 37
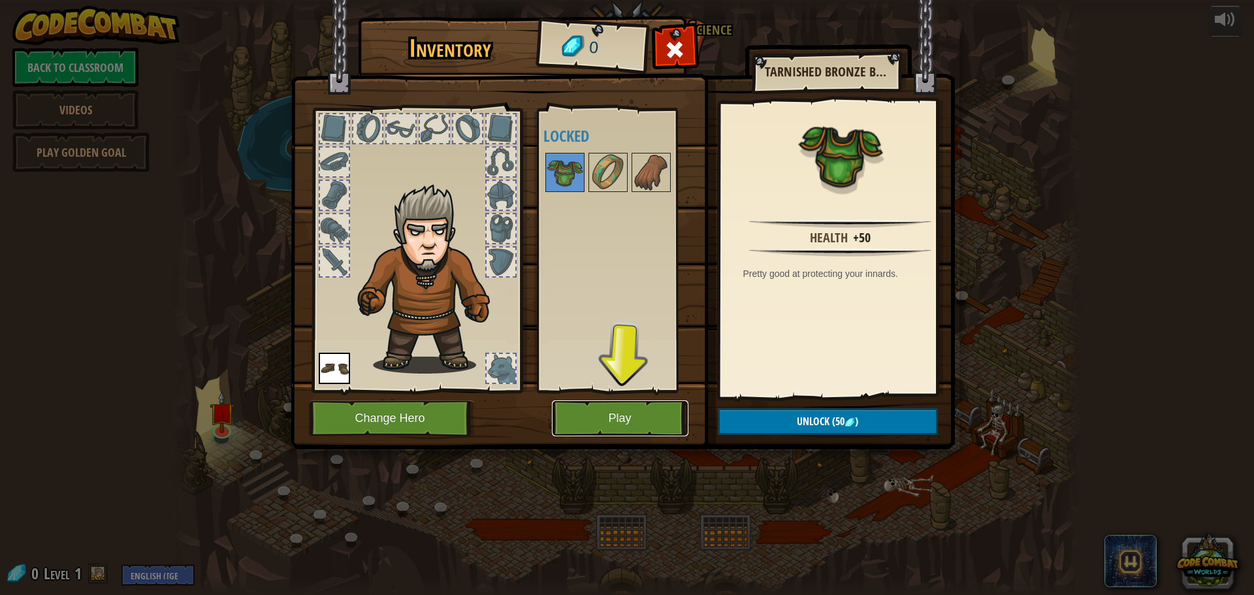
click at [630, 421] on button "Play" at bounding box center [620, 419] width 137 height 36
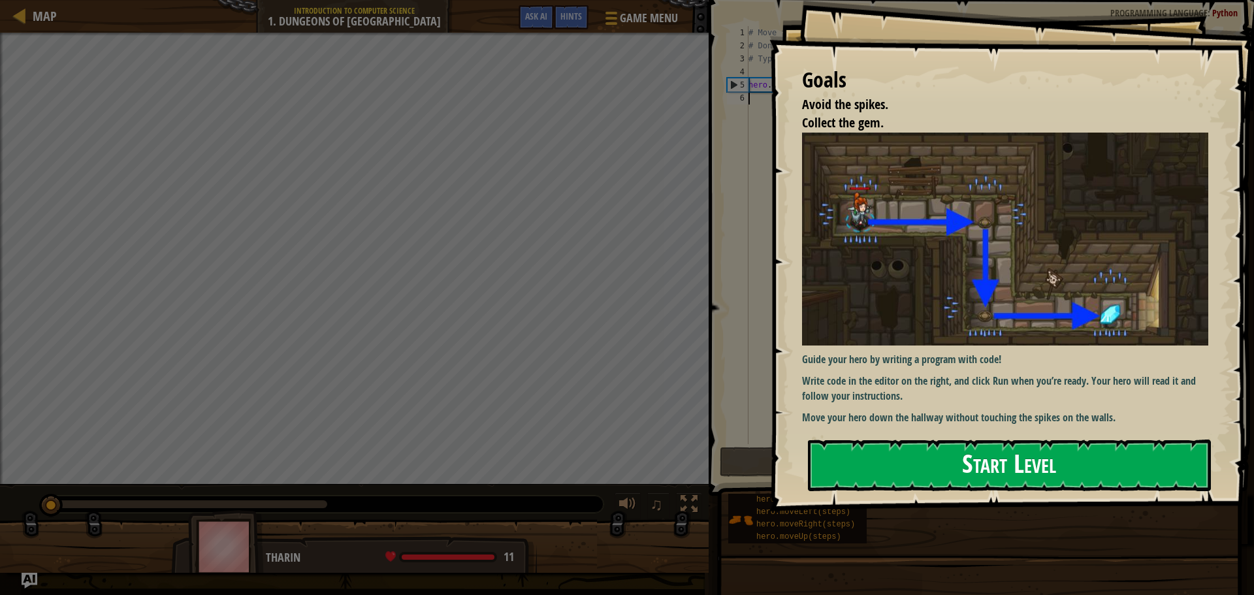
click at [928, 454] on button "Start Level" at bounding box center [1009, 466] width 403 height 52
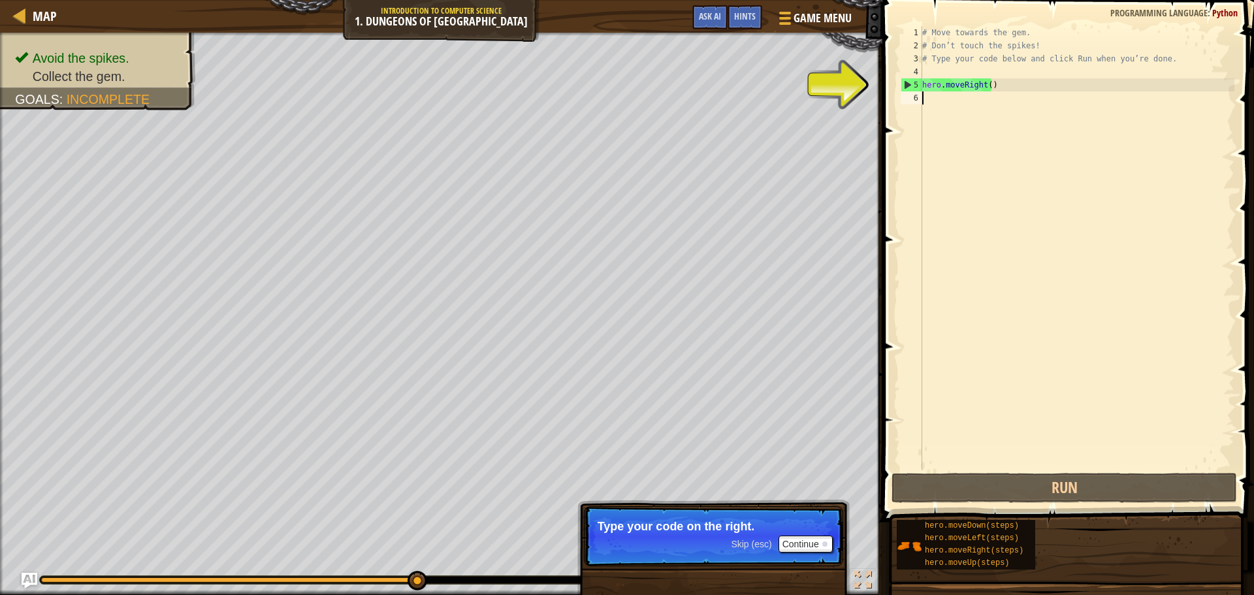
type textarea "h"
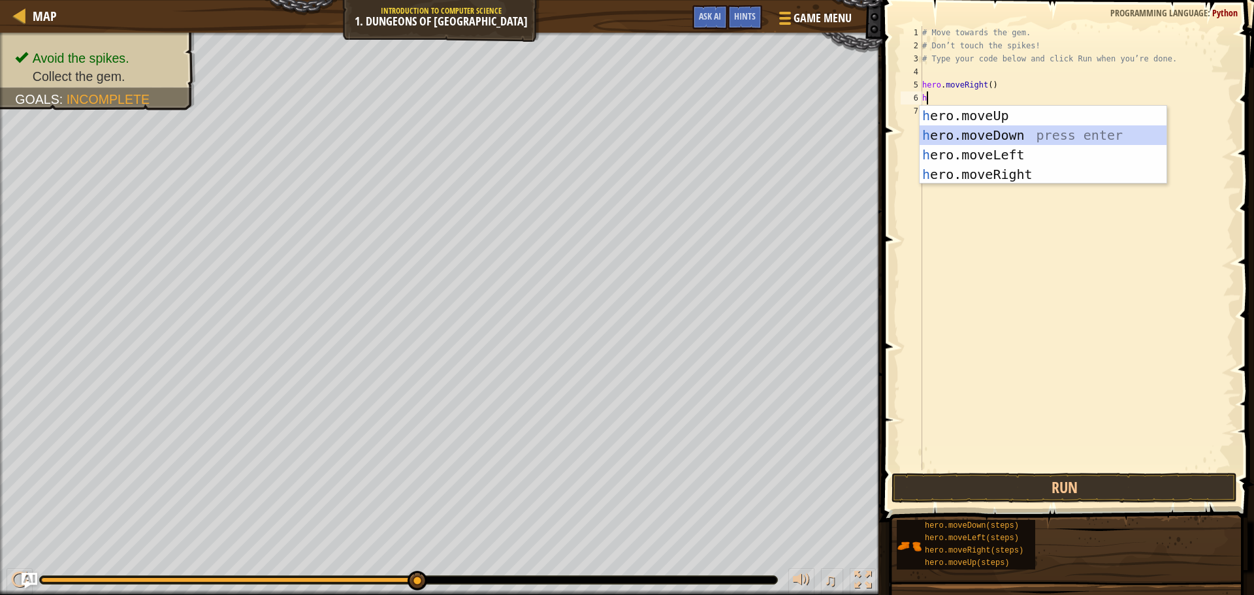
click at [1036, 137] on div "h ero.moveUp press enter h ero.moveDown press enter h ero.moveLeft press enter …" at bounding box center [1043, 165] width 247 height 118
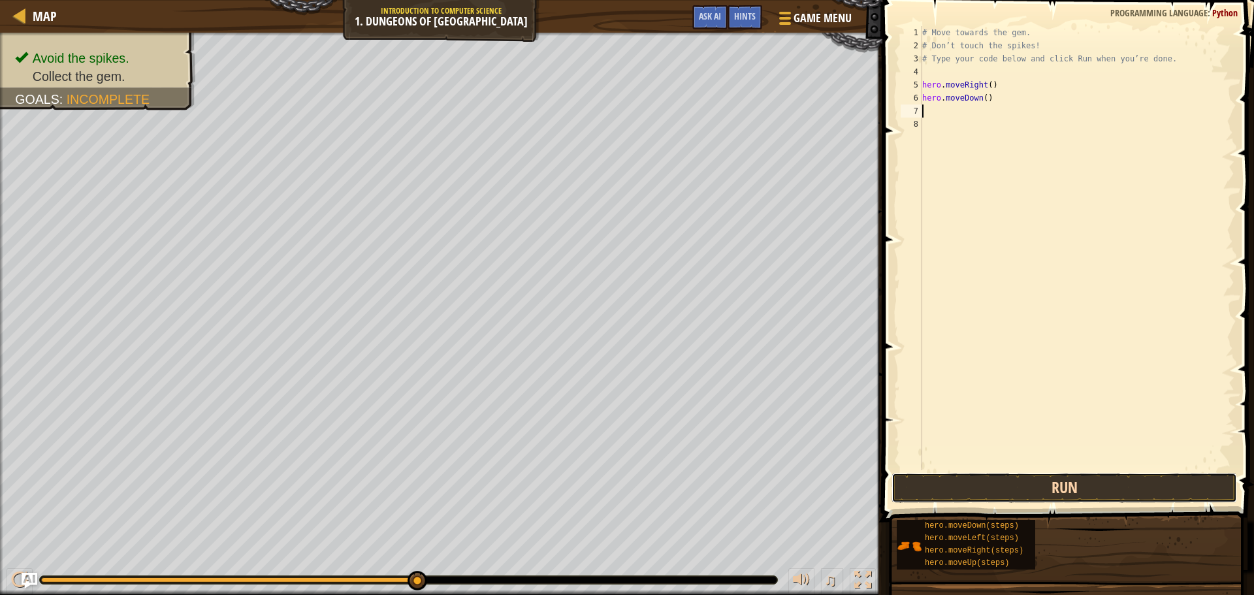
click at [1066, 491] on button "Run" at bounding box center [1065, 488] width 346 height 30
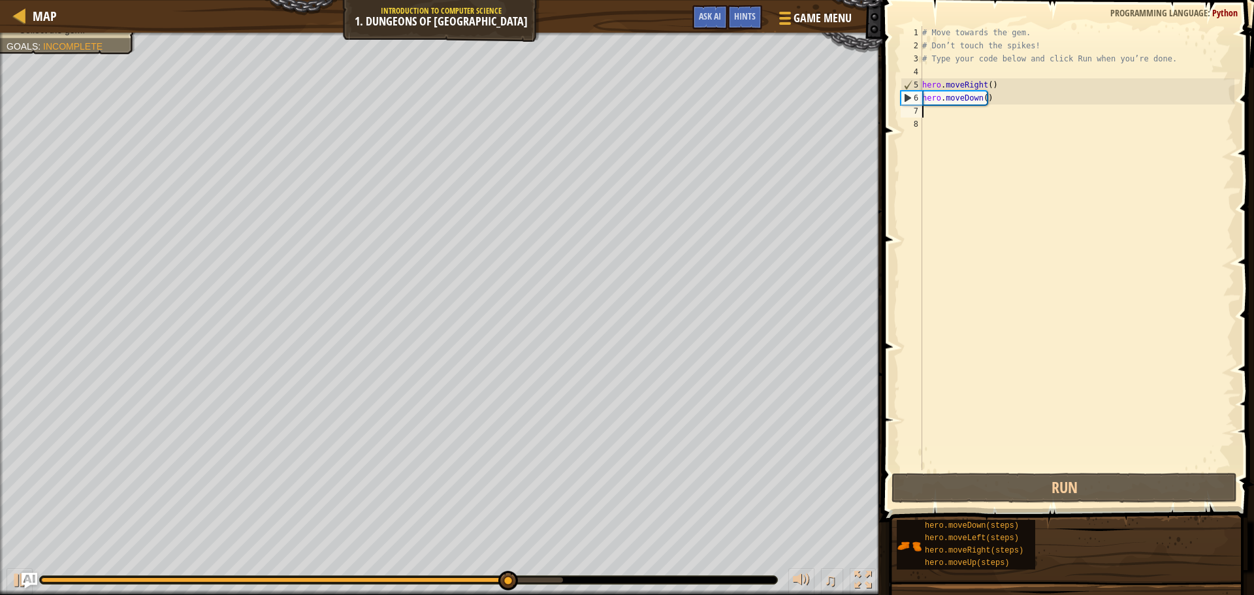
click at [949, 114] on div "# Move towards the gem. # Don’t touch the spikes! # Type your code below and cl…" at bounding box center [1077, 261] width 315 height 470
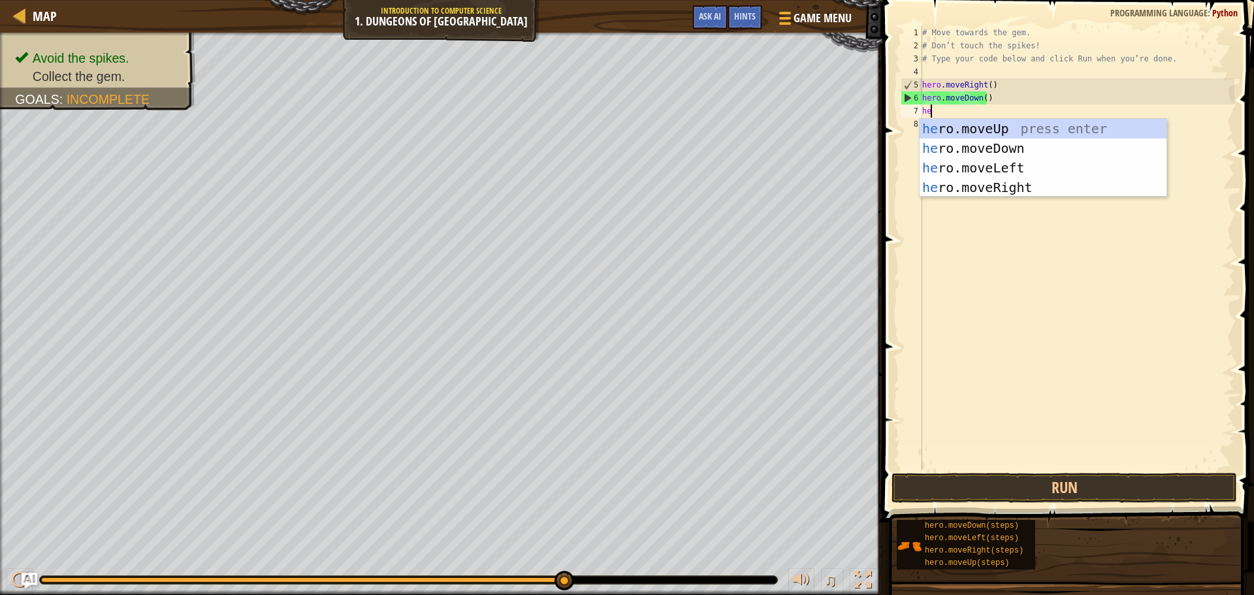
type textarea "her"
click at [1027, 186] on div "her o.moveUp press enter her o.moveDown press enter her o.moveLeft press enter …" at bounding box center [1043, 178] width 247 height 118
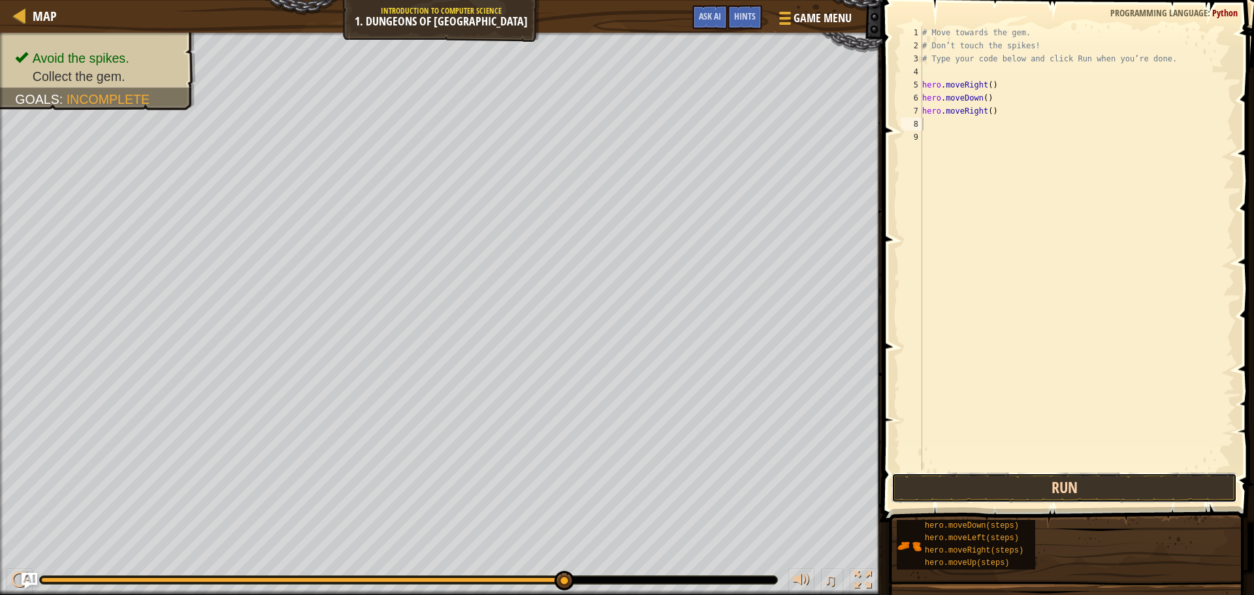
click at [1032, 482] on button "Run" at bounding box center [1065, 488] width 346 height 30
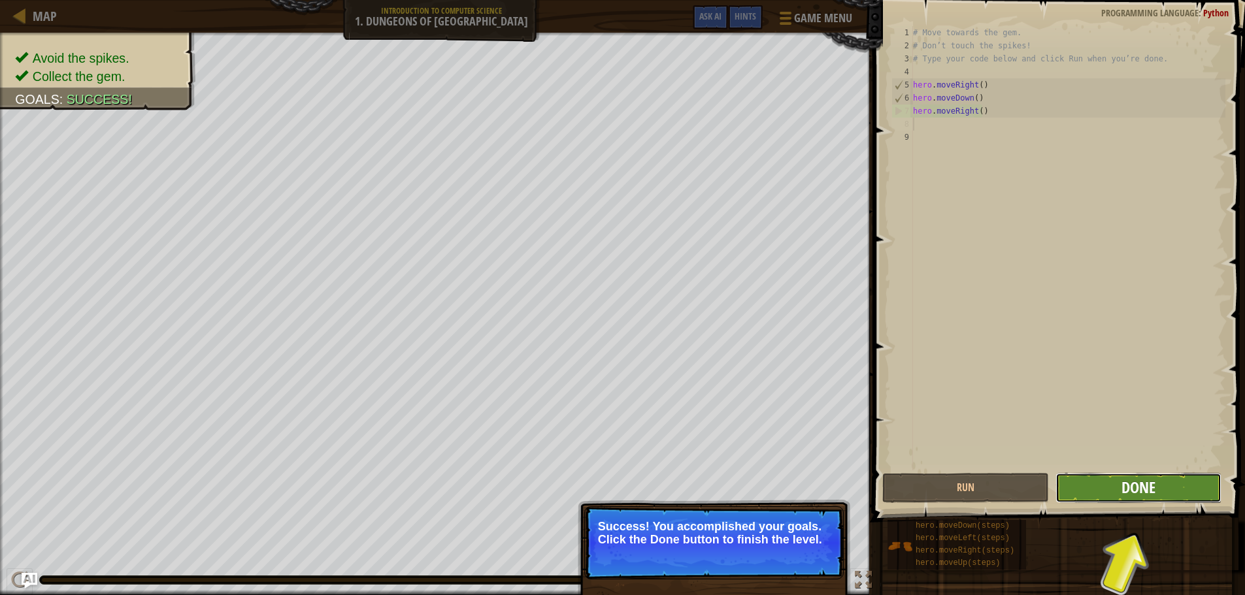
click at [1135, 493] on span "Done" at bounding box center [1138, 487] width 34 height 21
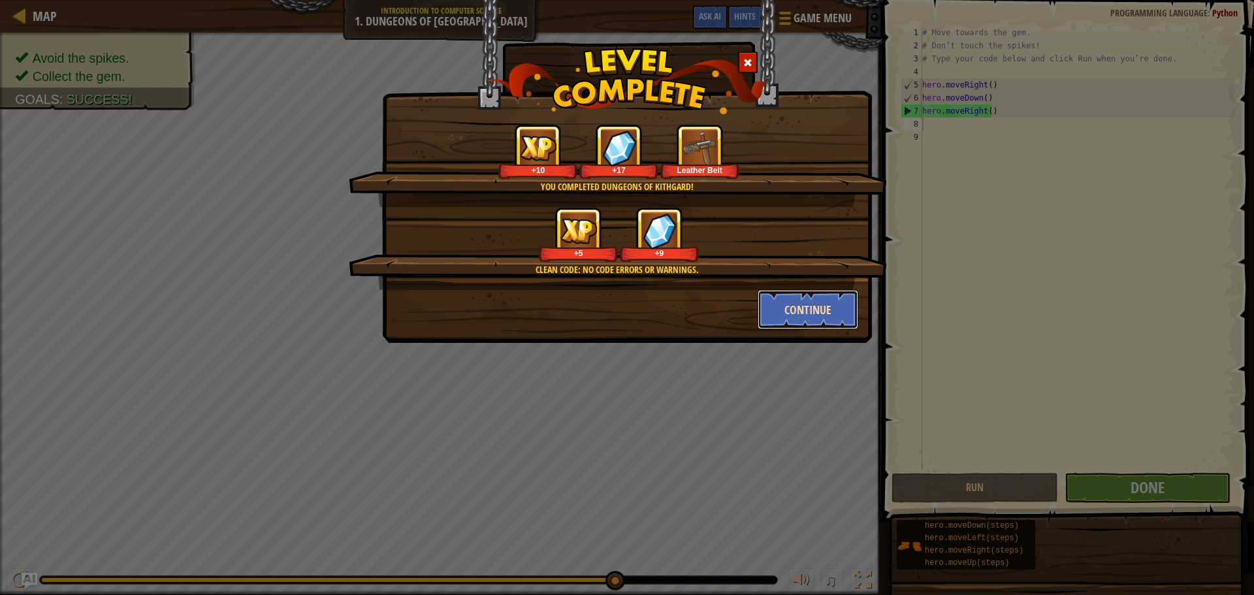
click at [800, 313] on button "Continue" at bounding box center [808, 309] width 101 height 39
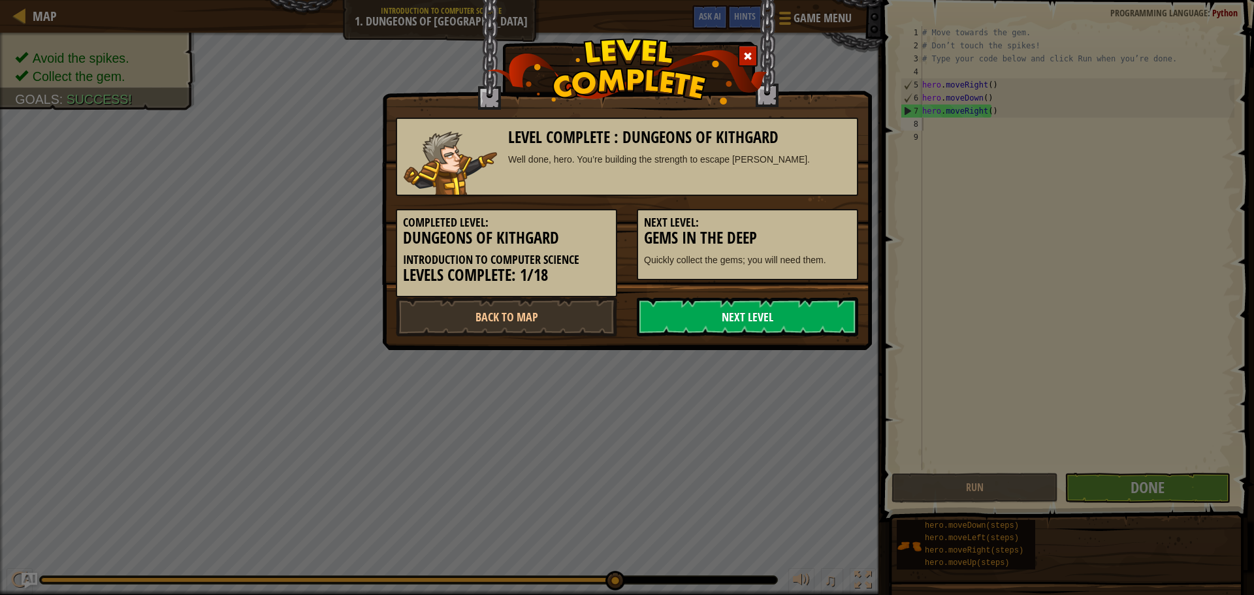
click at [693, 320] on link "Next Level" at bounding box center [747, 316] width 221 height 39
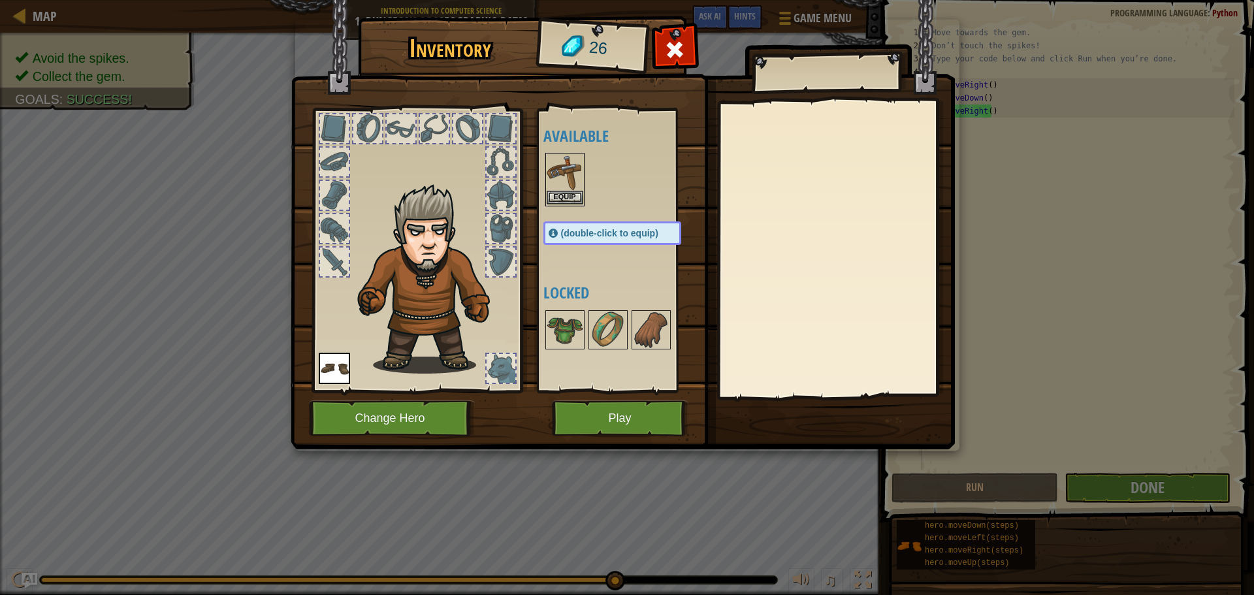
click at [563, 189] on img at bounding box center [565, 172] width 37 height 37
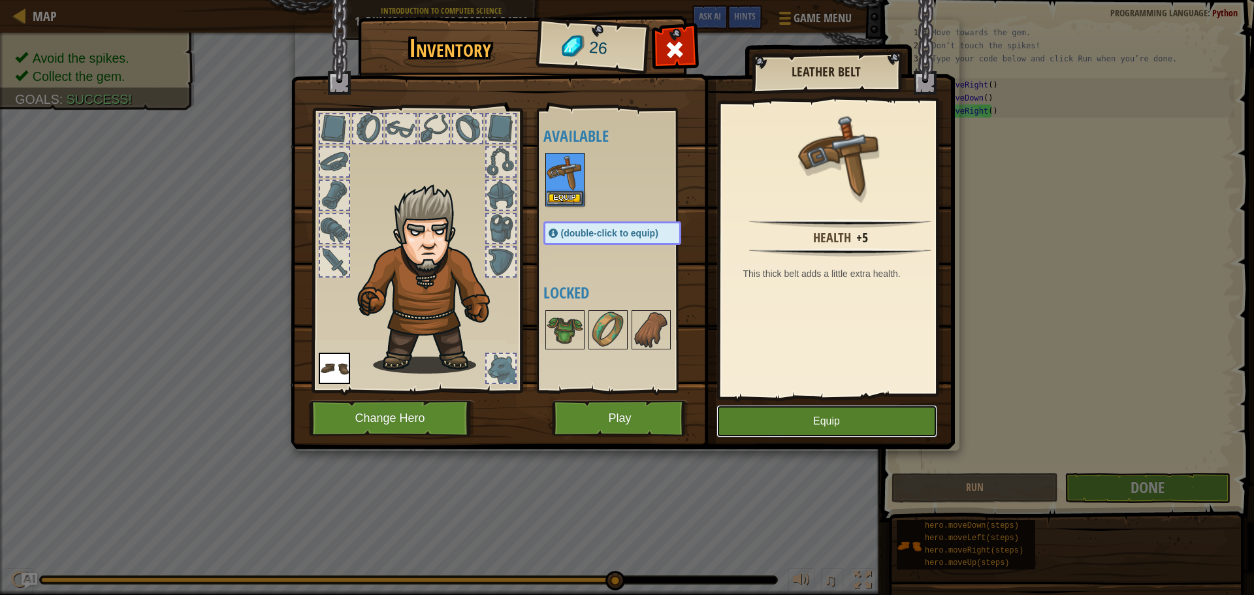
click at [795, 413] on button "Equip" at bounding box center [827, 421] width 221 height 33
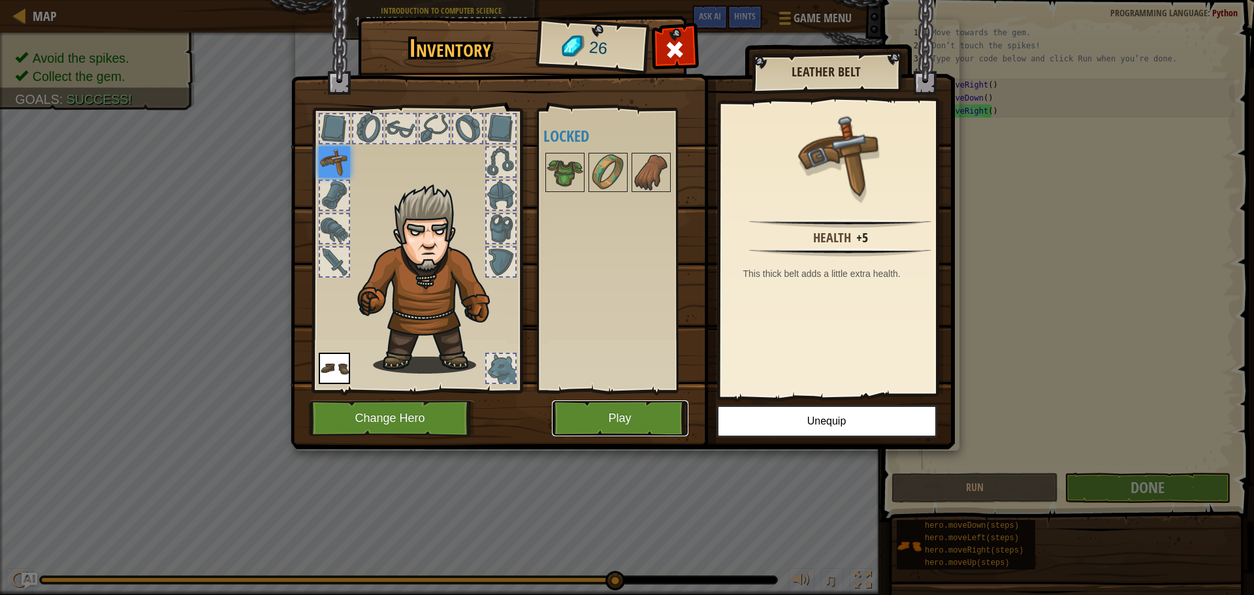
click at [647, 415] on button "Play" at bounding box center [620, 419] width 137 height 36
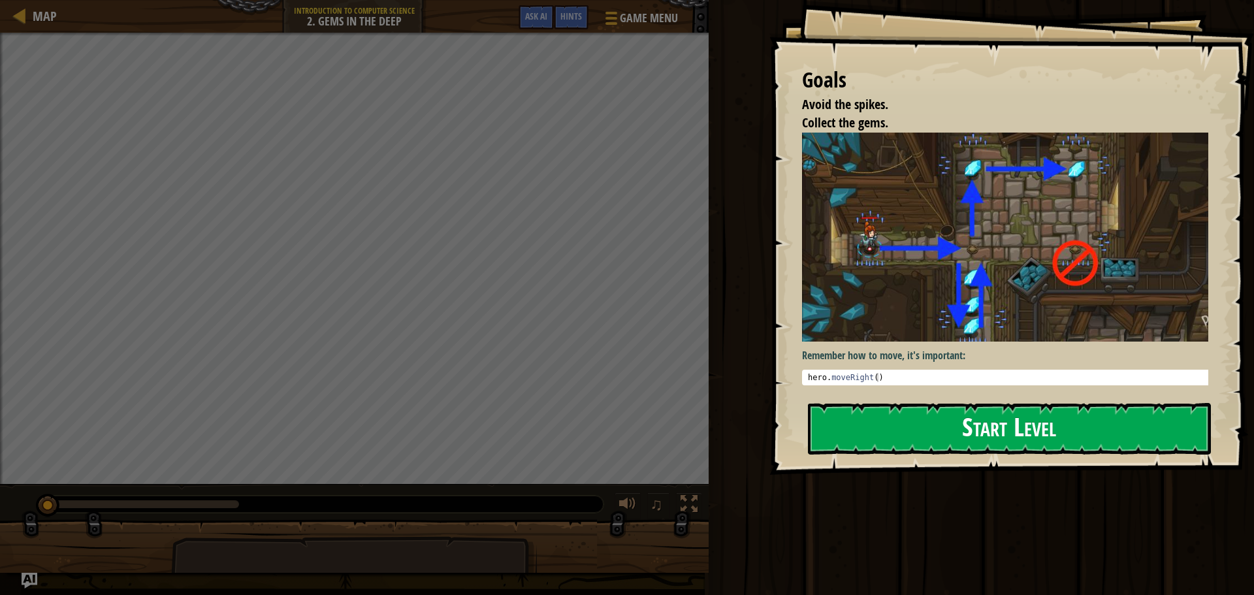
click at [867, 430] on button "Start Level" at bounding box center [1009, 429] width 403 height 52
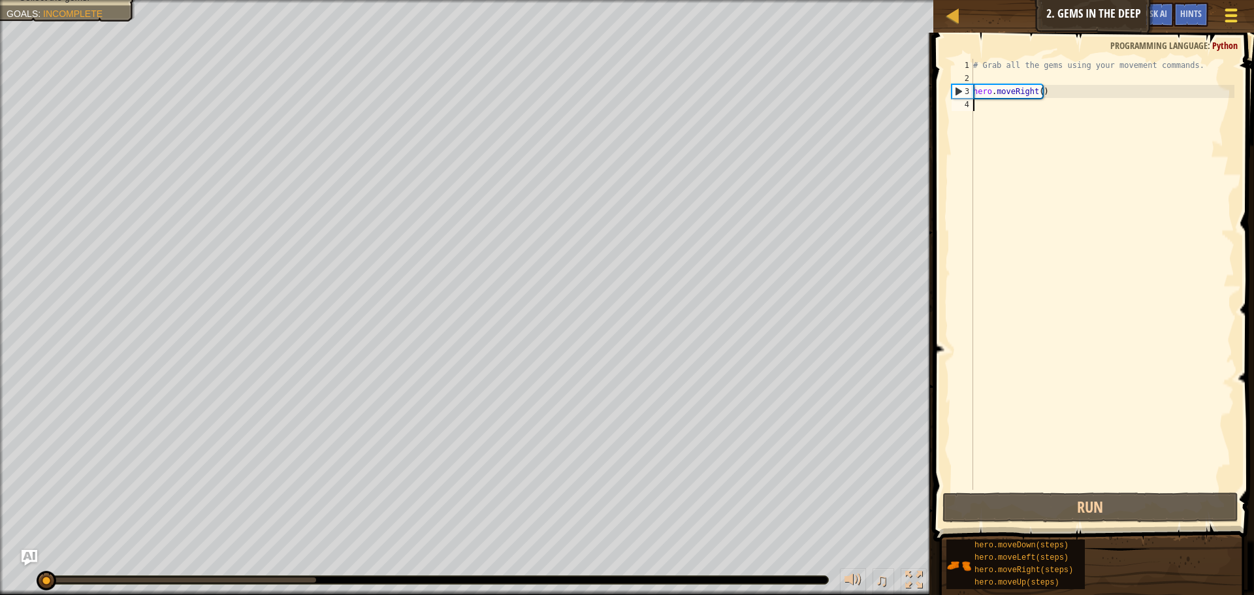
click at [1236, 12] on div at bounding box center [1231, 15] width 18 height 19
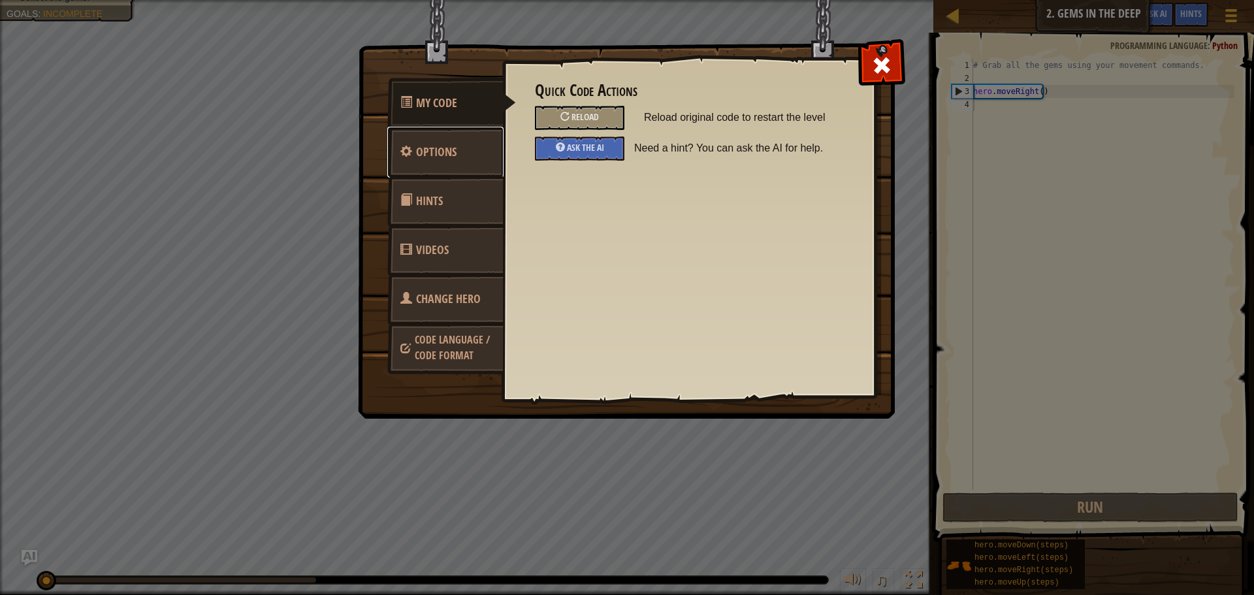
click at [469, 142] on link "Options" at bounding box center [445, 152] width 116 height 51
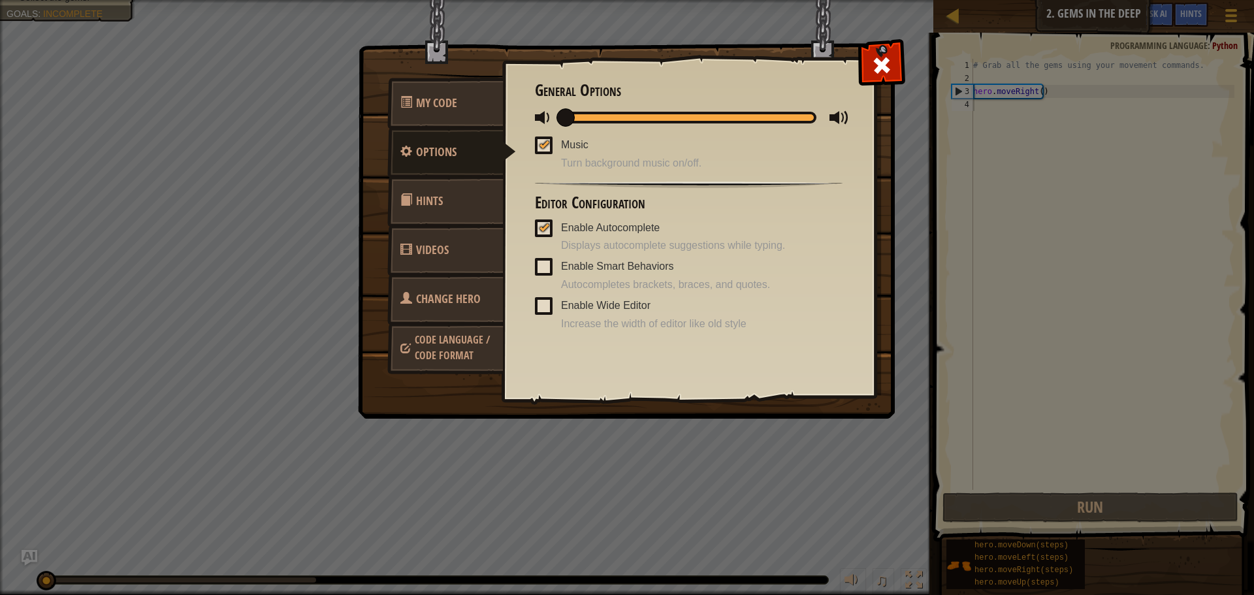
drag, startPoint x: 700, startPoint y: 112, endPoint x: 456, endPoint y: 87, distance: 245.7
click at [456, 87] on div "My Code Options Hints Videos Change Hero Code Language / Code Format Quick Code…" at bounding box center [627, 232] width 536 height 372
click at [874, 65] on span at bounding box center [882, 65] width 21 height 21
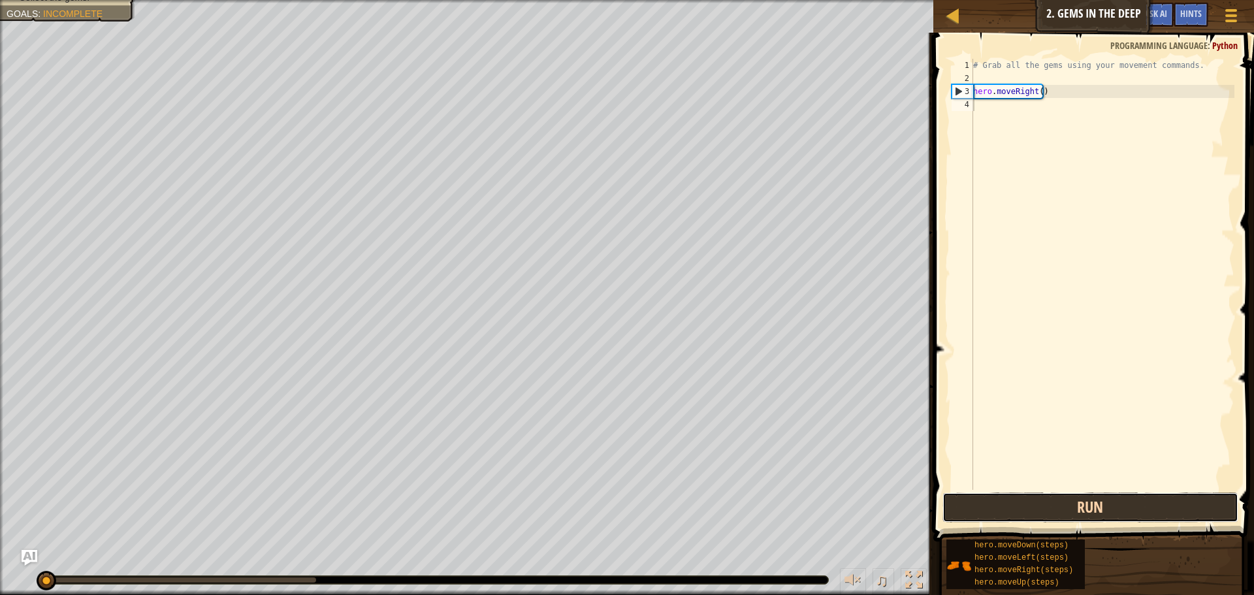
click at [1150, 503] on button "Run" at bounding box center [1091, 508] width 296 height 30
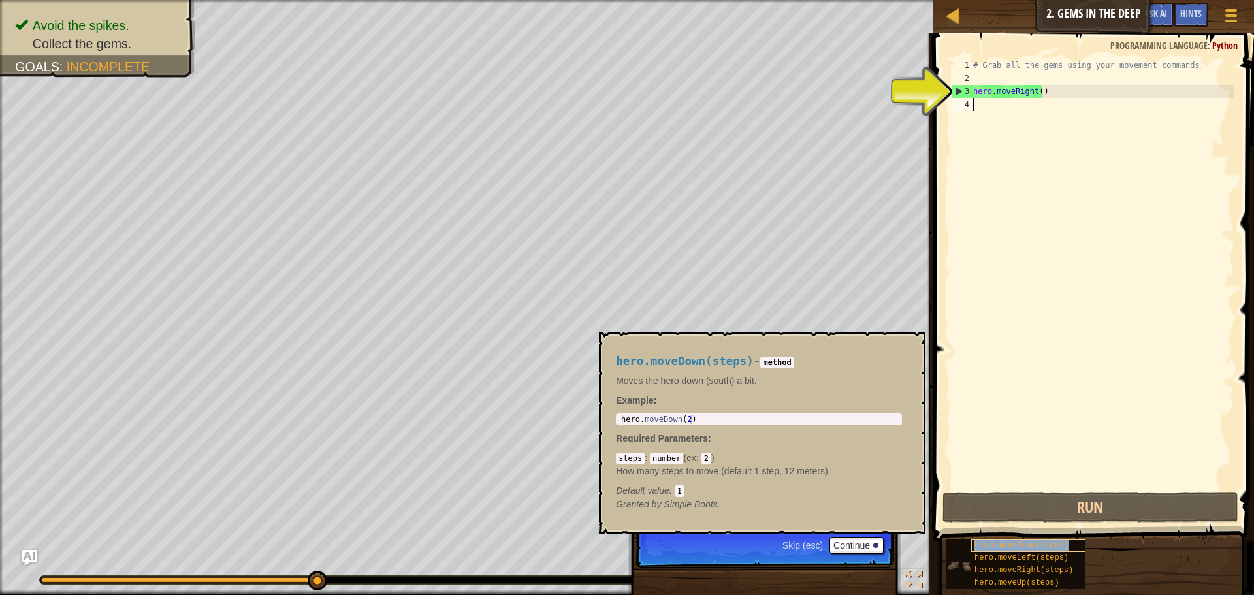
click at [1024, 544] on span "hero.moveDown(steps)" at bounding box center [1022, 545] width 94 height 9
click at [1038, 543] on span "hero.moveDown(steps)" at bounding box center [1022, 545] width 94 height 9
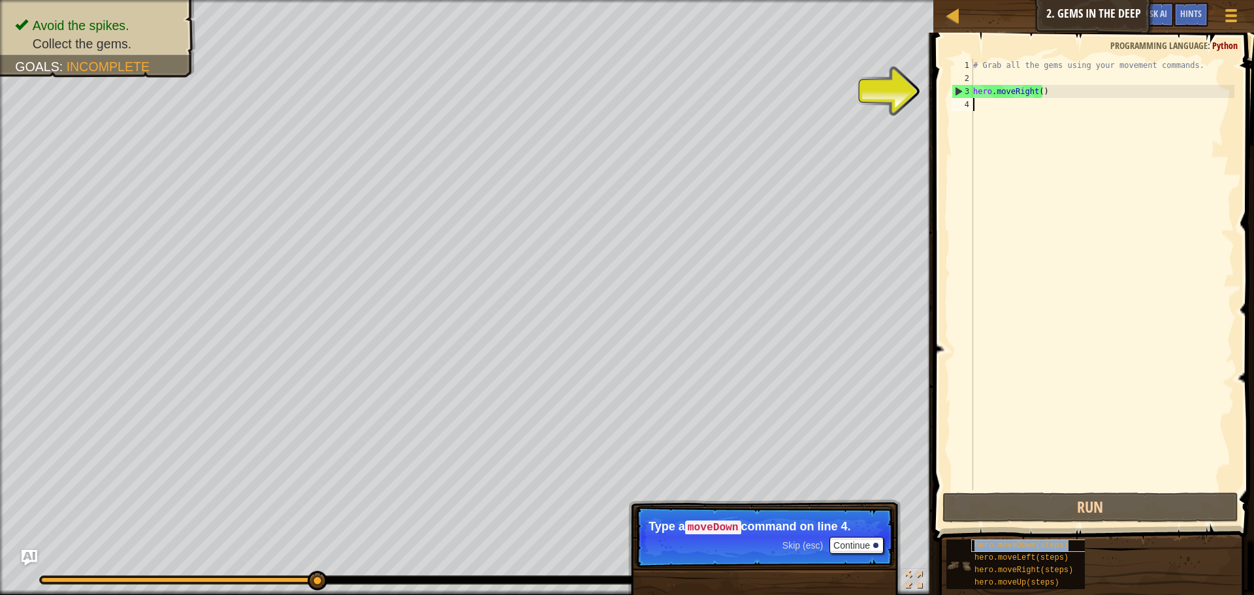
click at [1038, 543] on span "hero.moveDown(steps)" at bounding box center [1022, 545] width 94 height 9
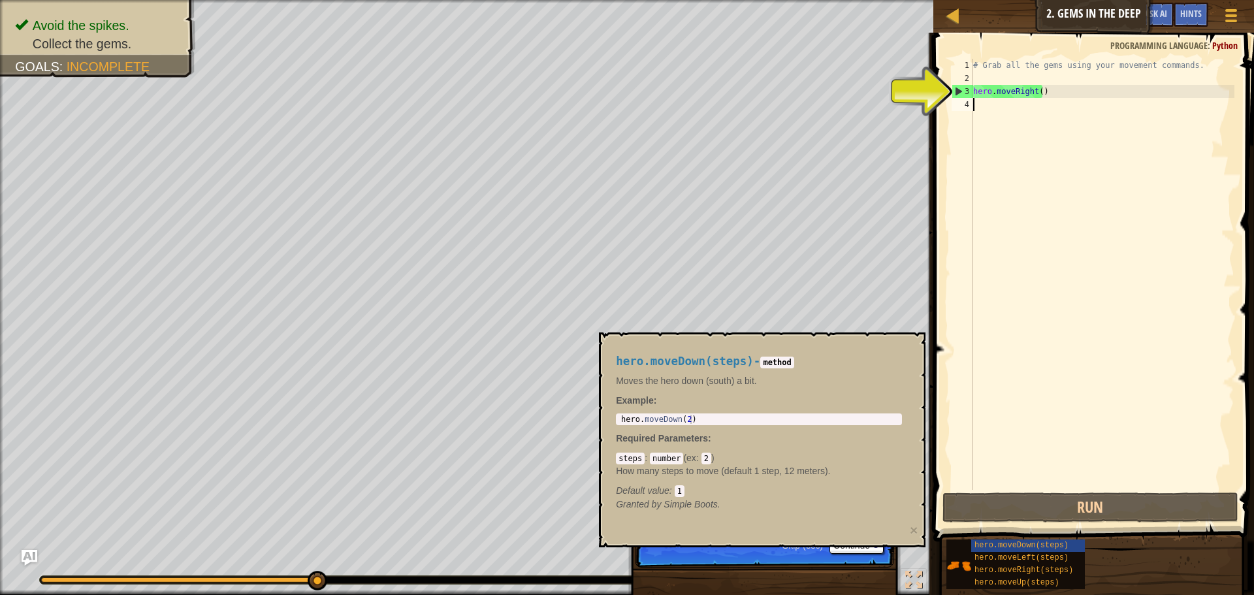
click at [987, 108] on div "# Grab all the gems using your movement commands. hero . moveRight ( )" at bounding box center [1103, 287] width 264 height 457
type textarea "m"
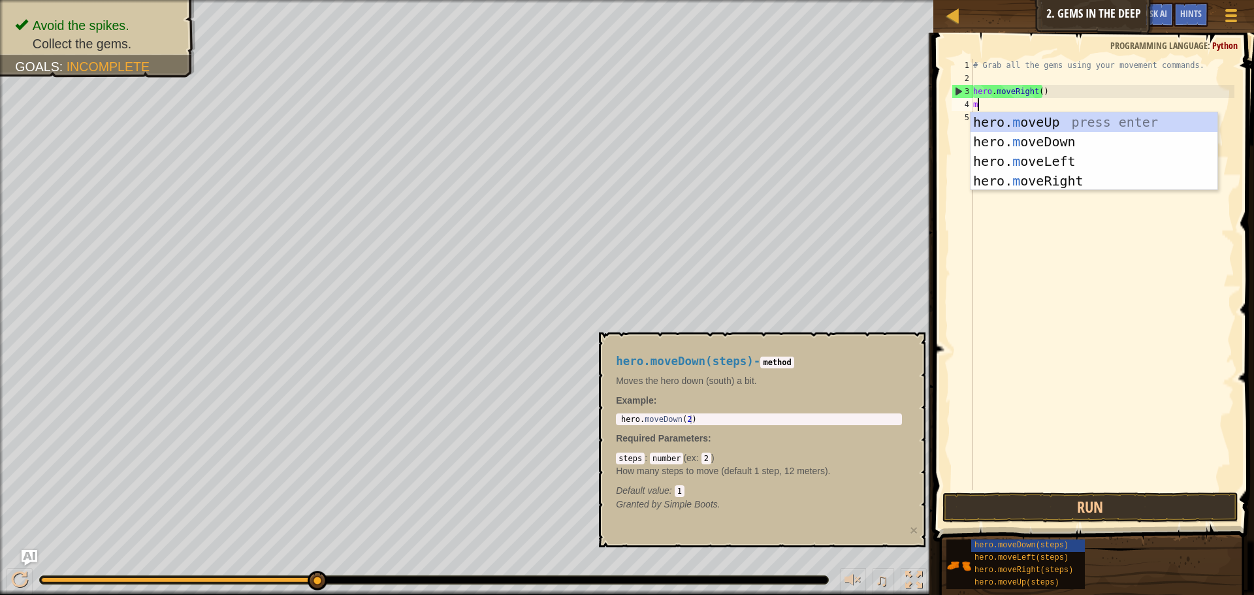
scroll to position [6, 0]
type textarea "hero"
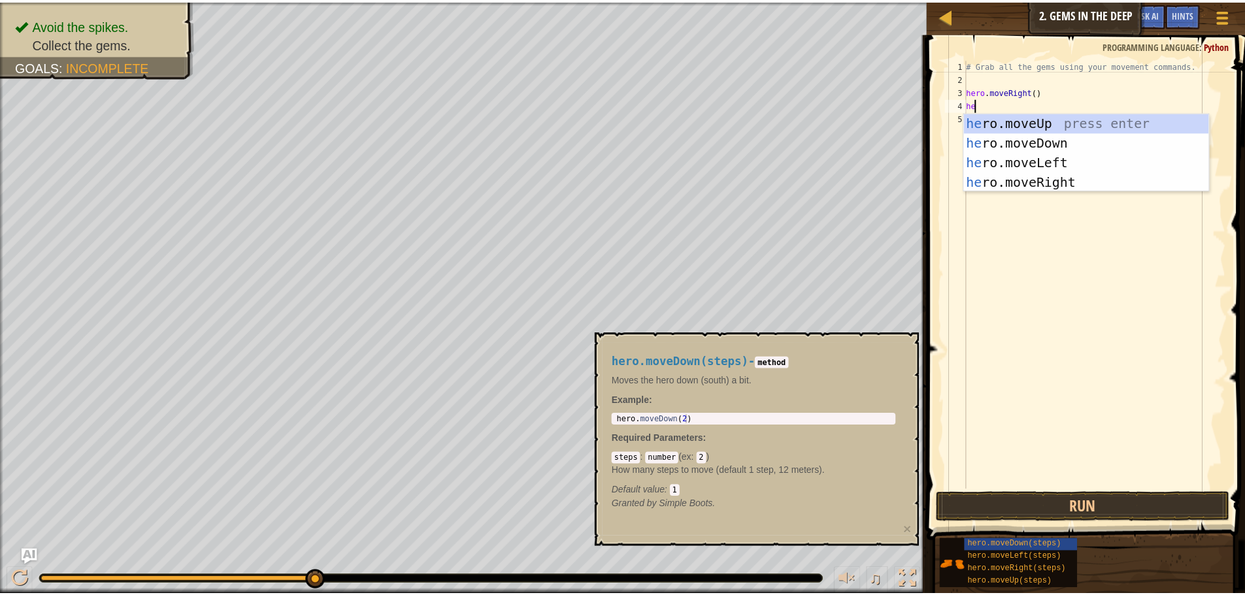
scroll to position [6, 1]
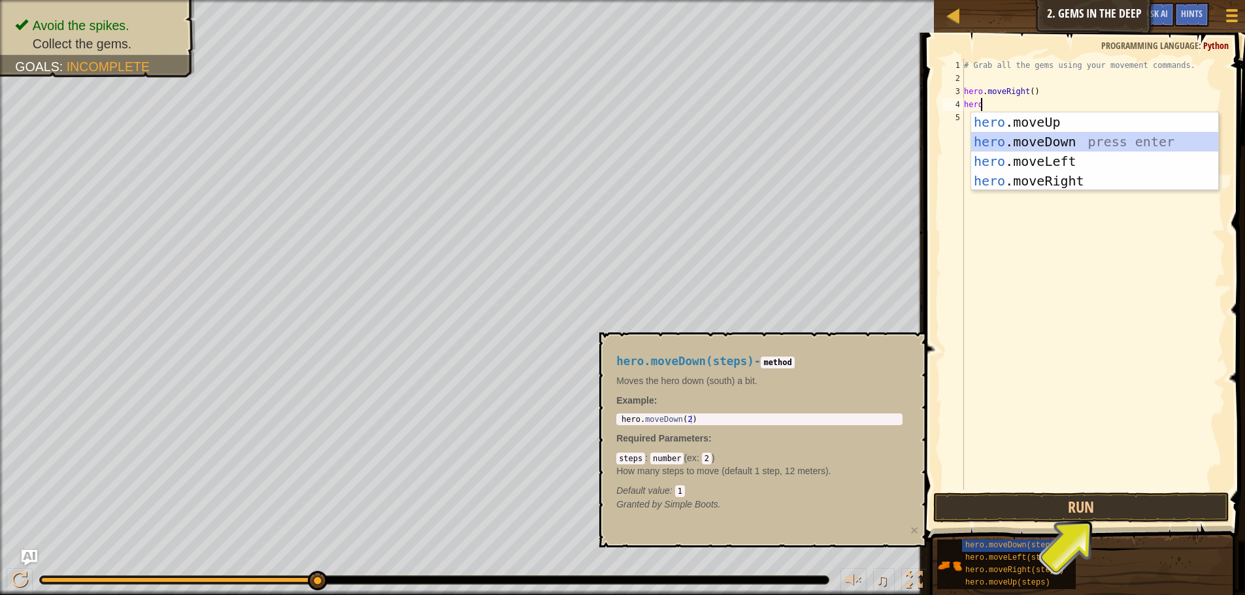
click at [1101, 144] on div "hero .moveUp press enter hero .moveDown press enter hero .moveLeft press enter …" at bounding box center [1094, 171] width 247 height 118
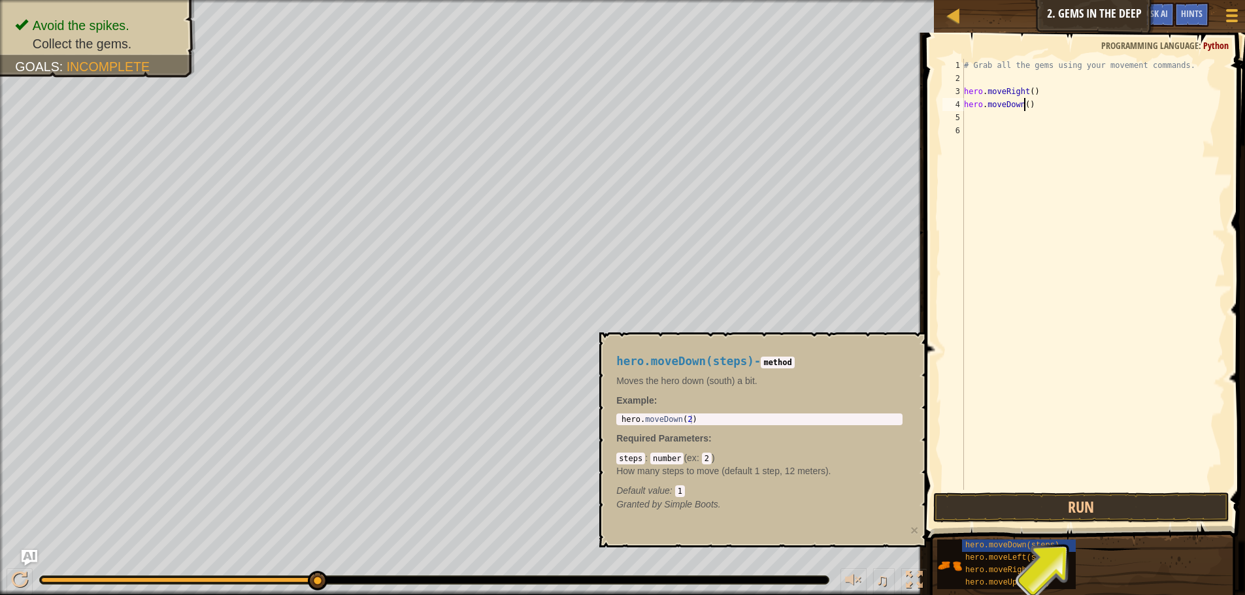
click at [1024, 106] on div "# Grab all the gems using your movement commands. hero . moveRight ( ) hero . m…" at bounding box center [1093, 287] width 264 height 457
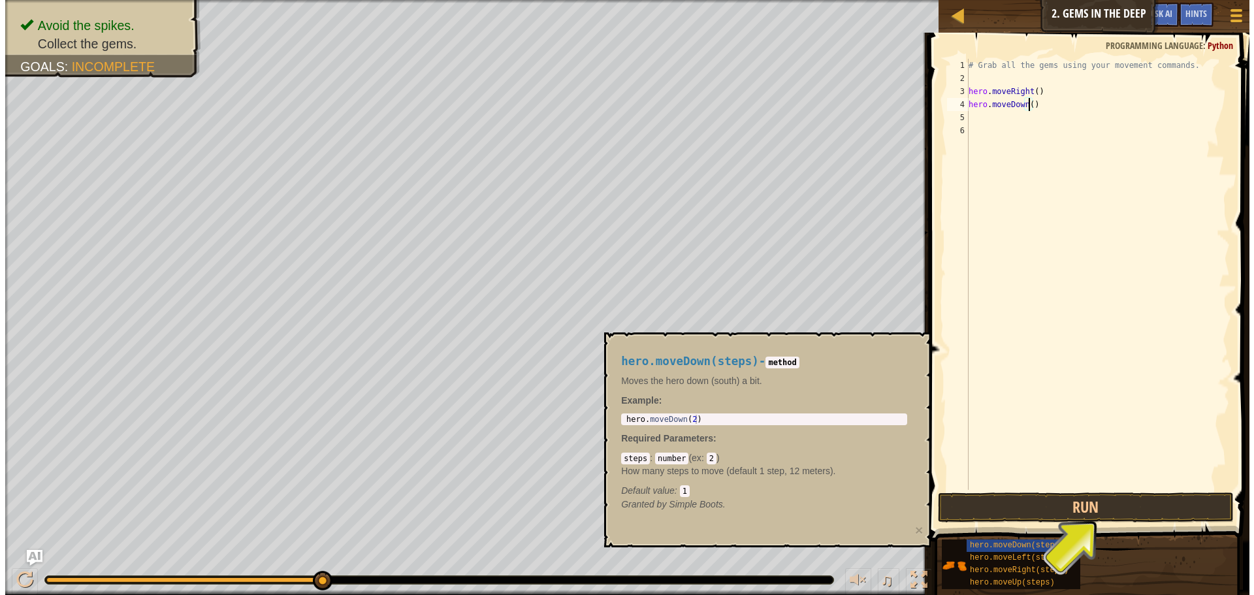
scroll to position [6, 5]
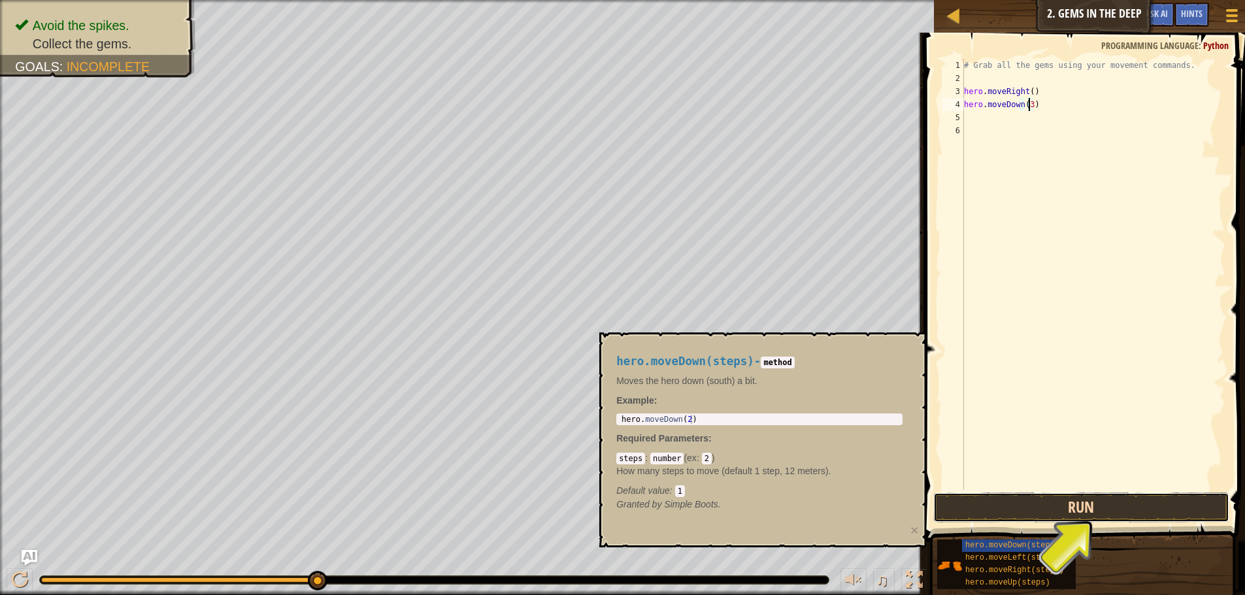
click at [1107, 504] on button "Run" at bounding box center [1081, 508] width 296 height 30
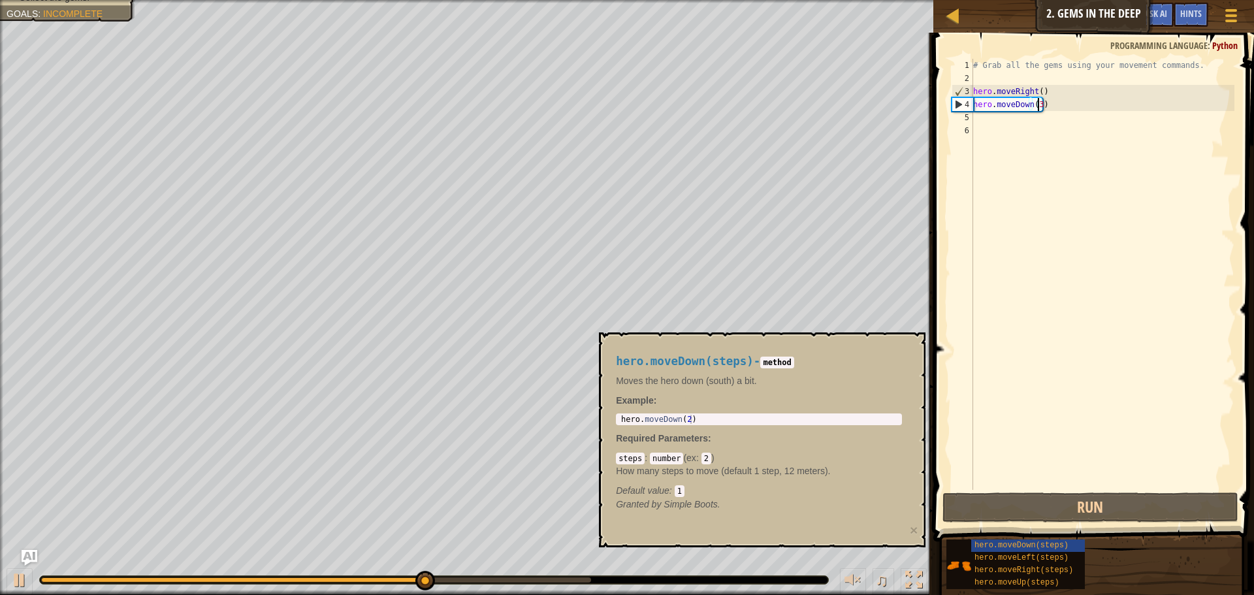
type textarea "hero.moveDown()"
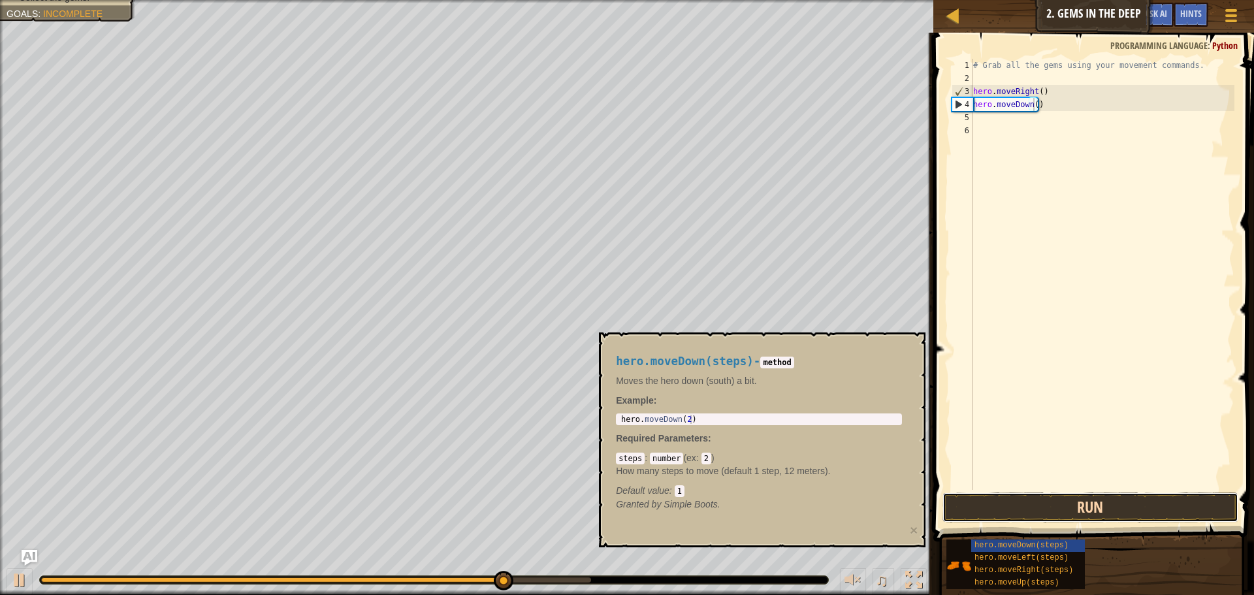
click at [1028, 508] on button "Run" at bounding box center [1091, 508] width 296 height 30
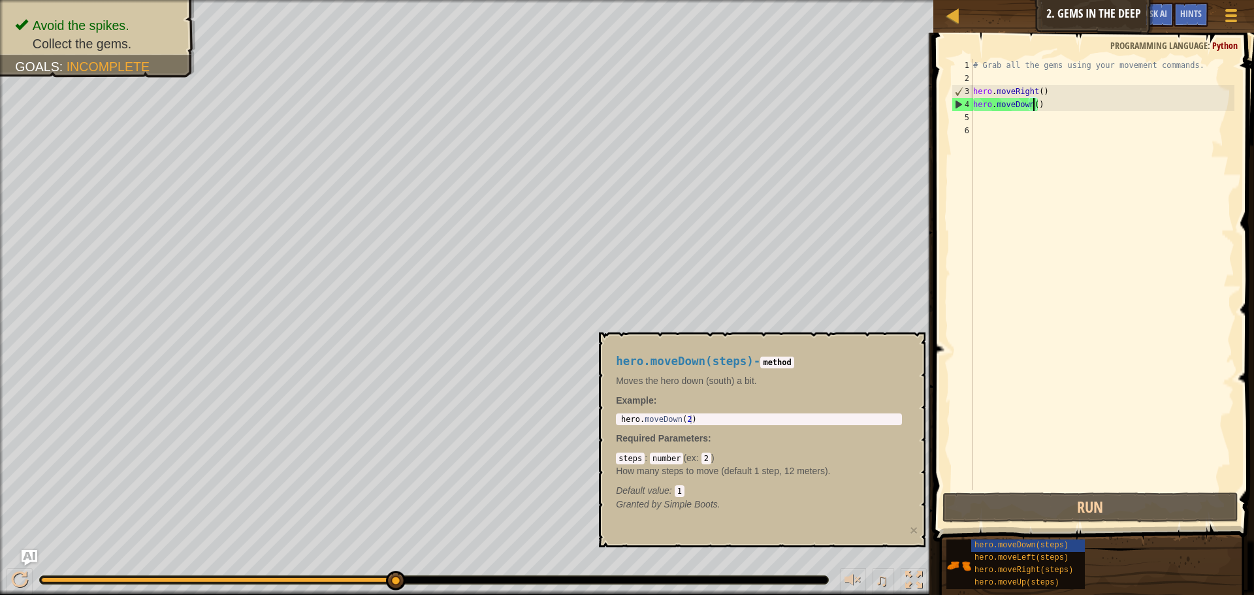
click at [985, 118] on div "# Grab all the gems using your movement commands. hero . moveRight ( ) hero . m…" at bounding box center [1103, 287] width 264 height 457
click at [1048, 577] on div "hero.moveUp(steps)" at bounding box center [1034, 583] width 125 height 12
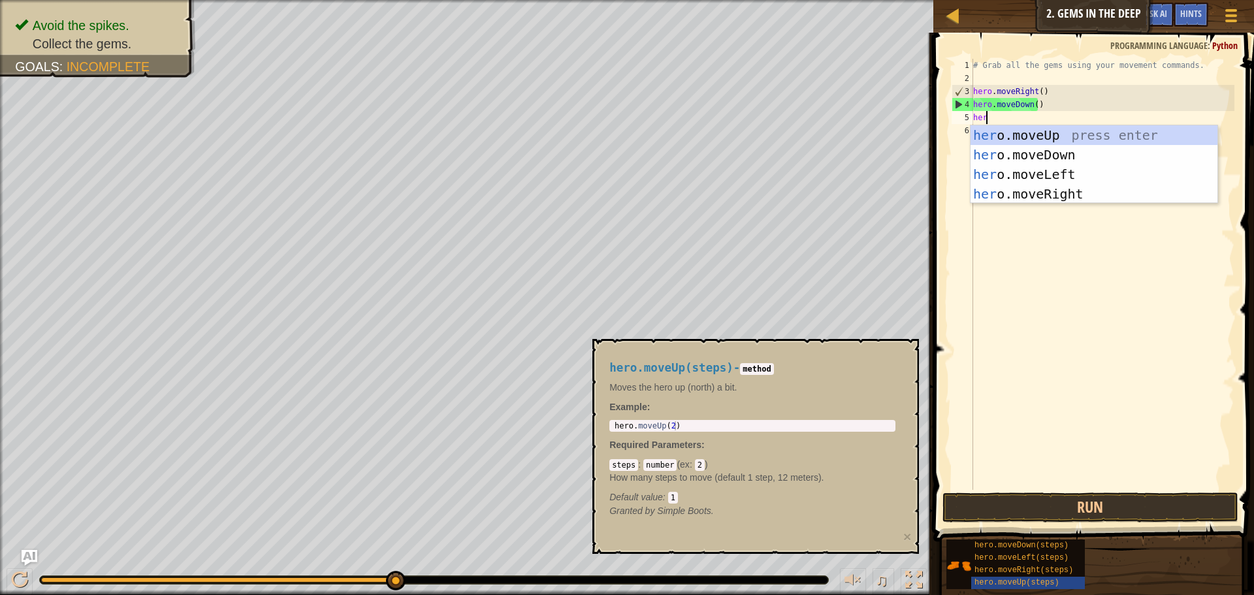
type textarea "hero"
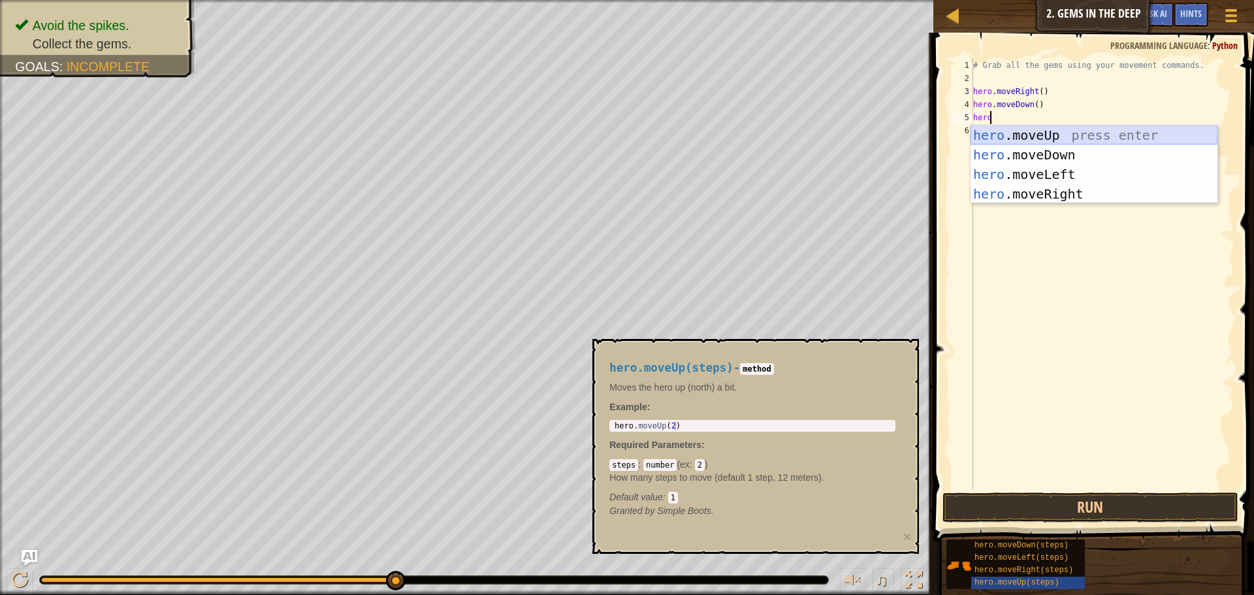
click at [1040, 129] on div "hero .moveUp press enter hero .moveDown press enter hero .moveLeft press enter …" at bounding box center [1094, 184] width 247 height 118
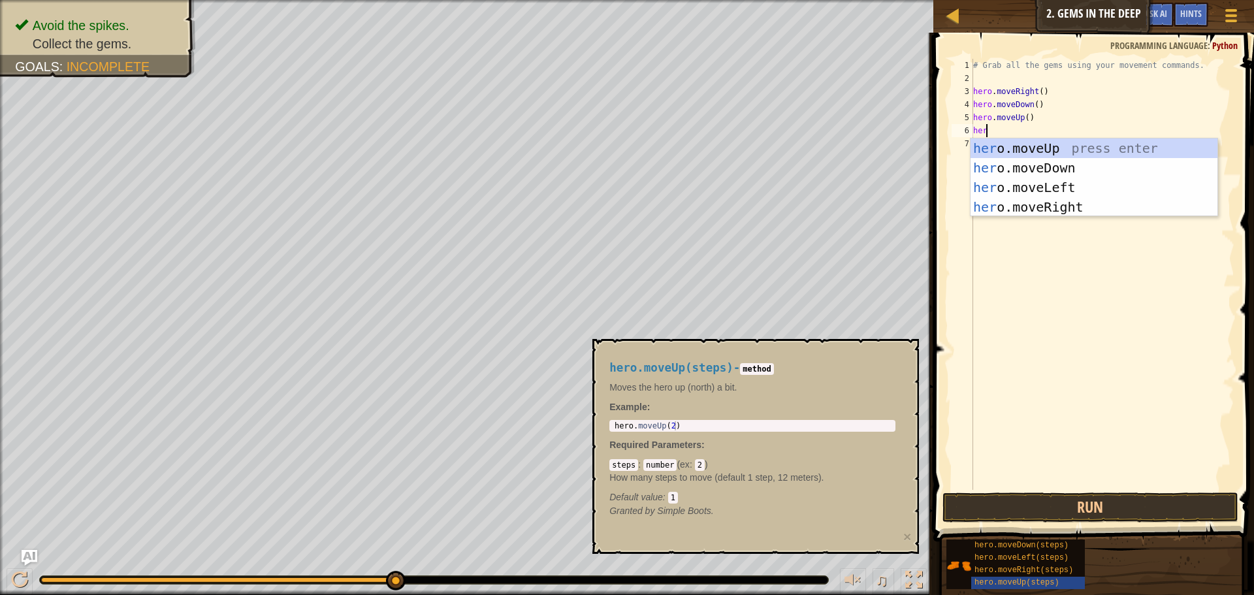
type textarea "hero"
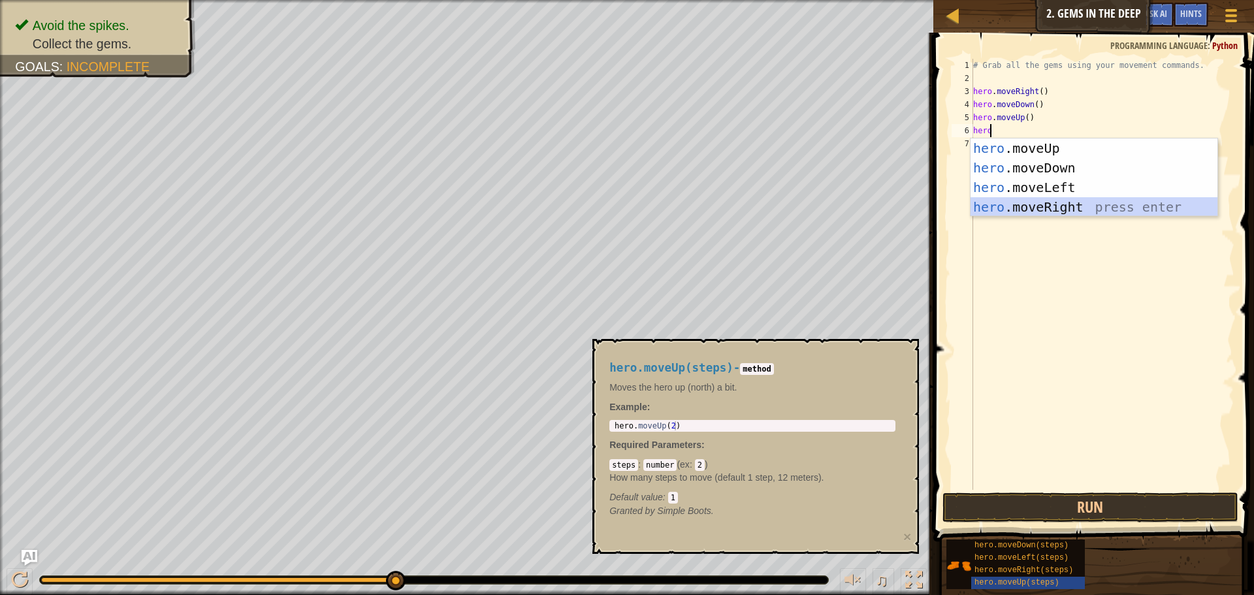
click at [1062, 210] on div "hero .moveUp press enter hero .moveDown press enter hero .moveLeft press enter …" at bounding box center [1094, 198] width 247 height 118
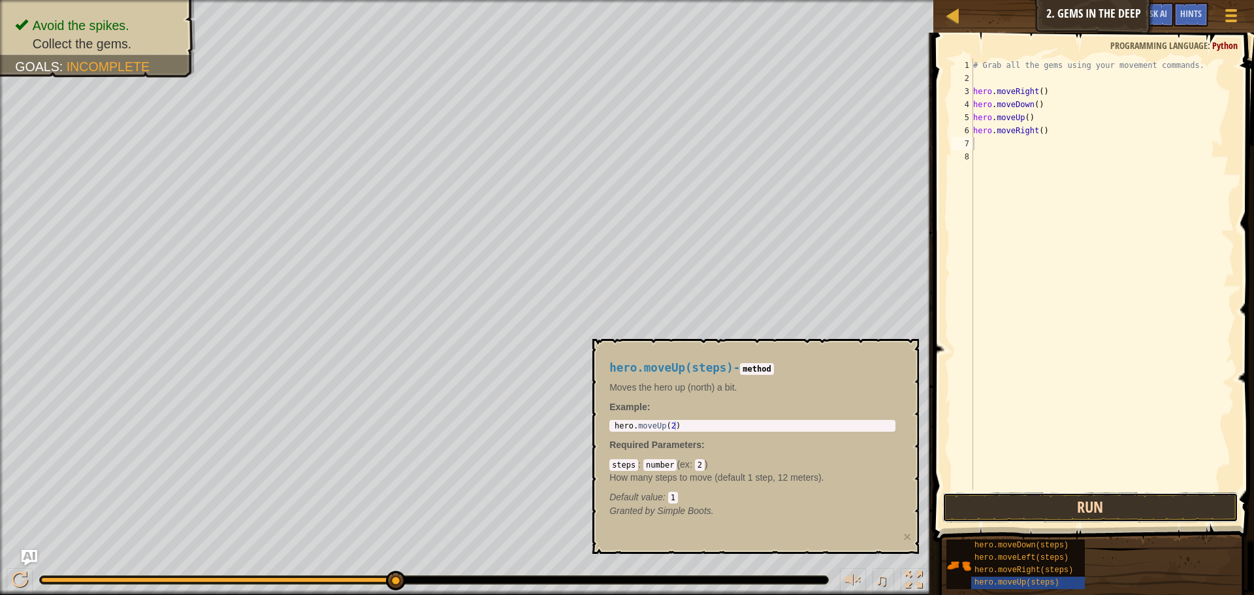
click at [1050, 506] on button "Run" at bounding box center [1091, 508] width 296 height 30
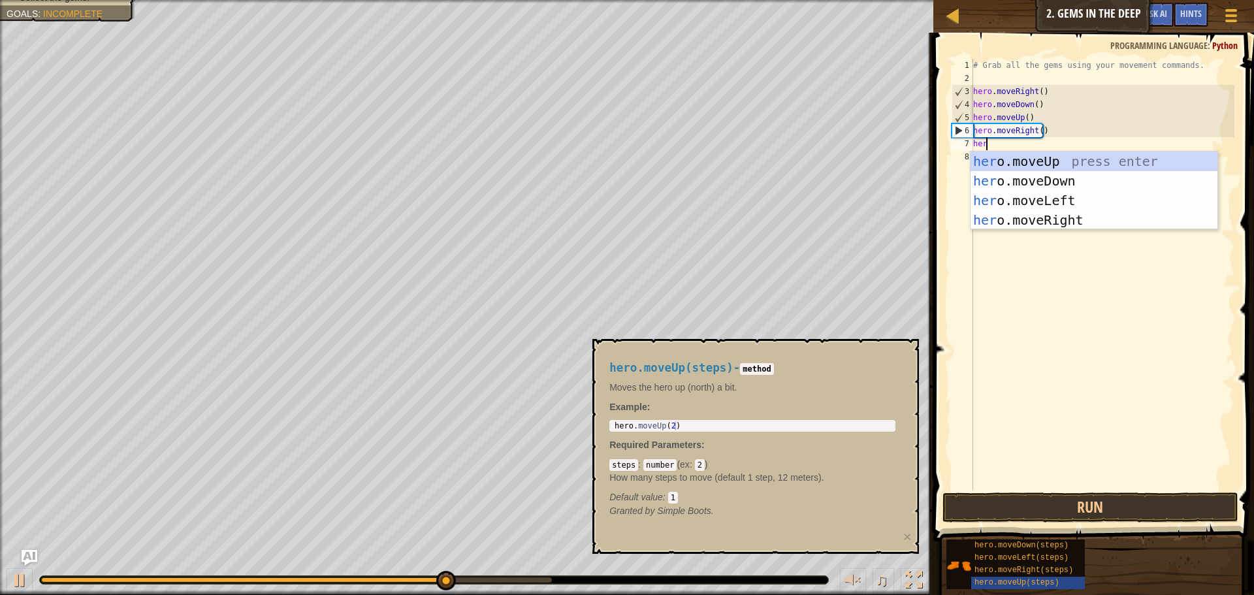
scroll to position [6, 1]
type textarea "hero"
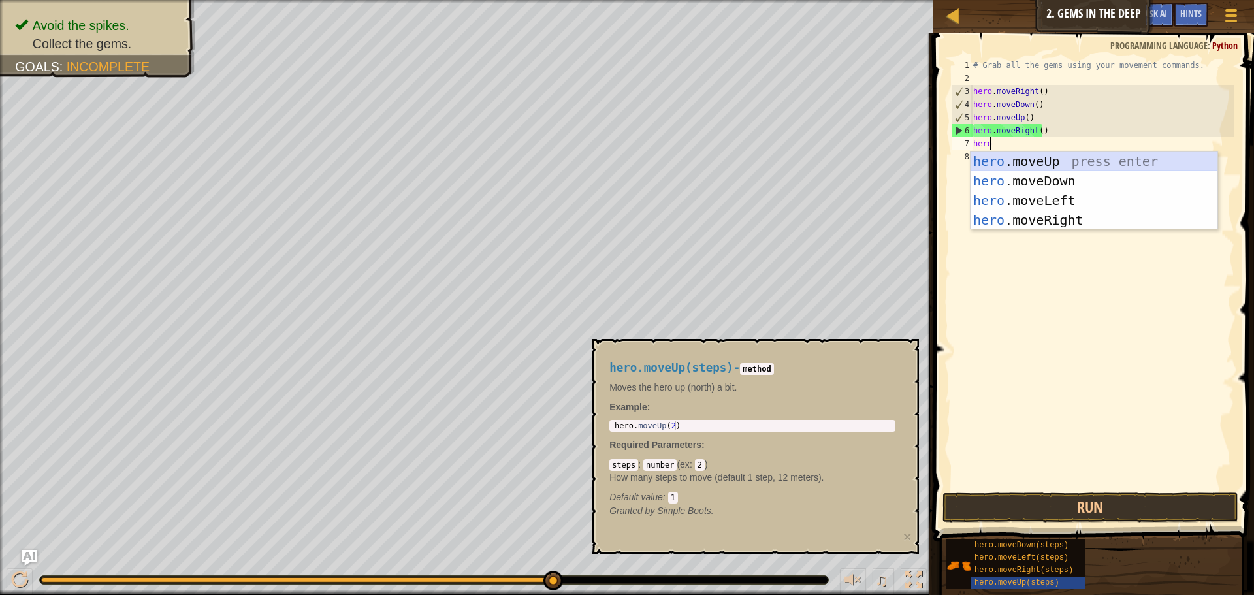
click at [1057, 163] on div "hero .moveUp press enter hero .moveDown press enter hero .moveLeft press enter …" at bounding box center [1094, 211] width 247 height 118
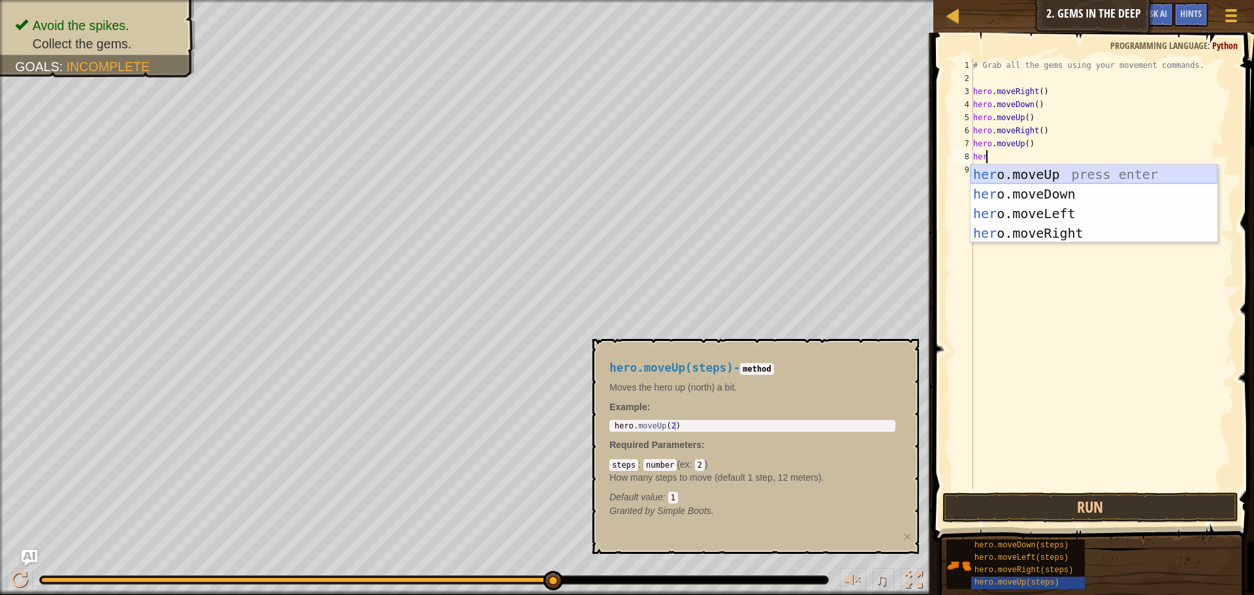
type textarea "hero"
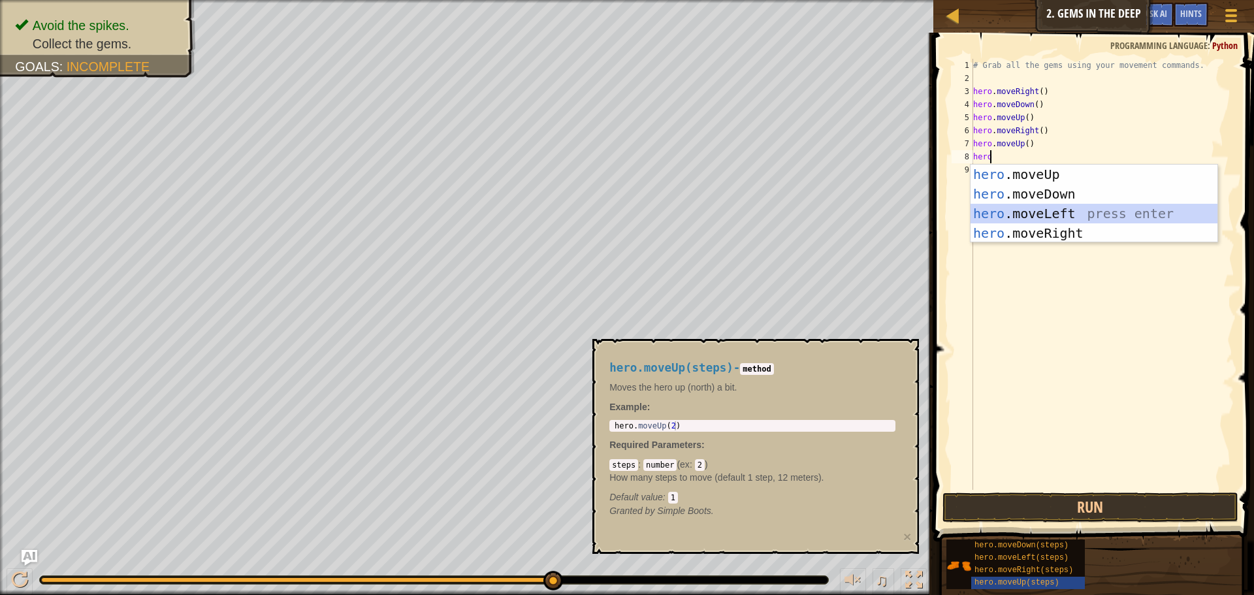
click at [1071, 208] on div "hero .moveUp press enter hero .moveDown press enter hero .moveLeft press enter …" at bounding box center [1094, 224] width 247 height 118
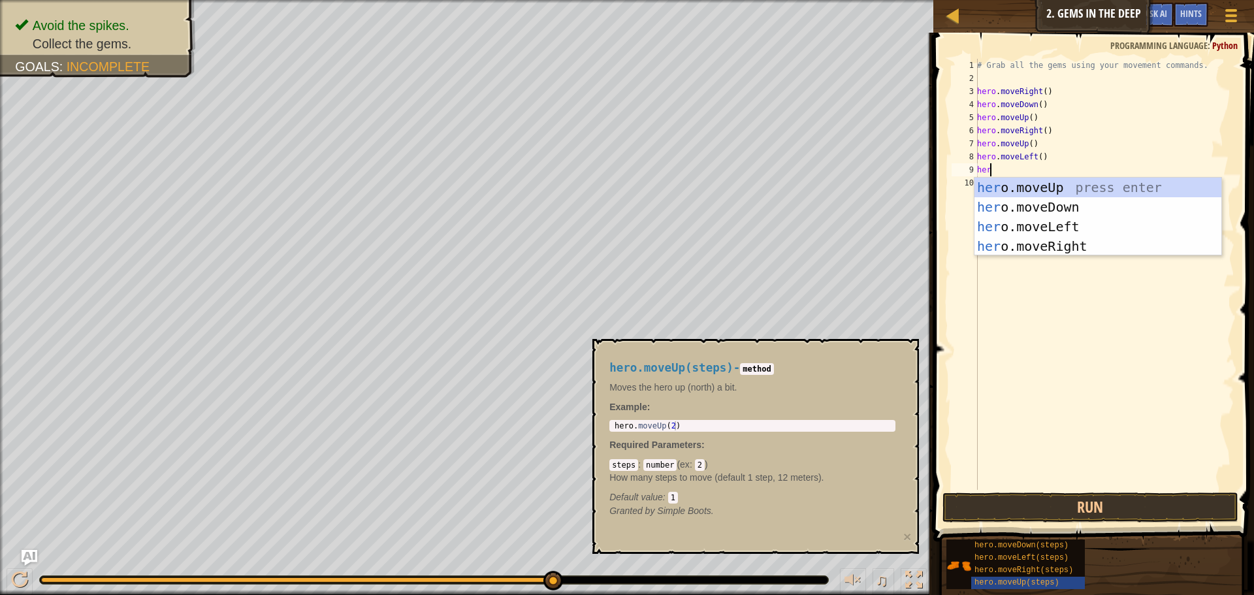
type textarea "hero"
click at [1079, 239] on div "hero .moveUp press enter hero .moveDown press enter hero .moveLeft press enter …" at bounding box center [1098, 237] width 247 height 118
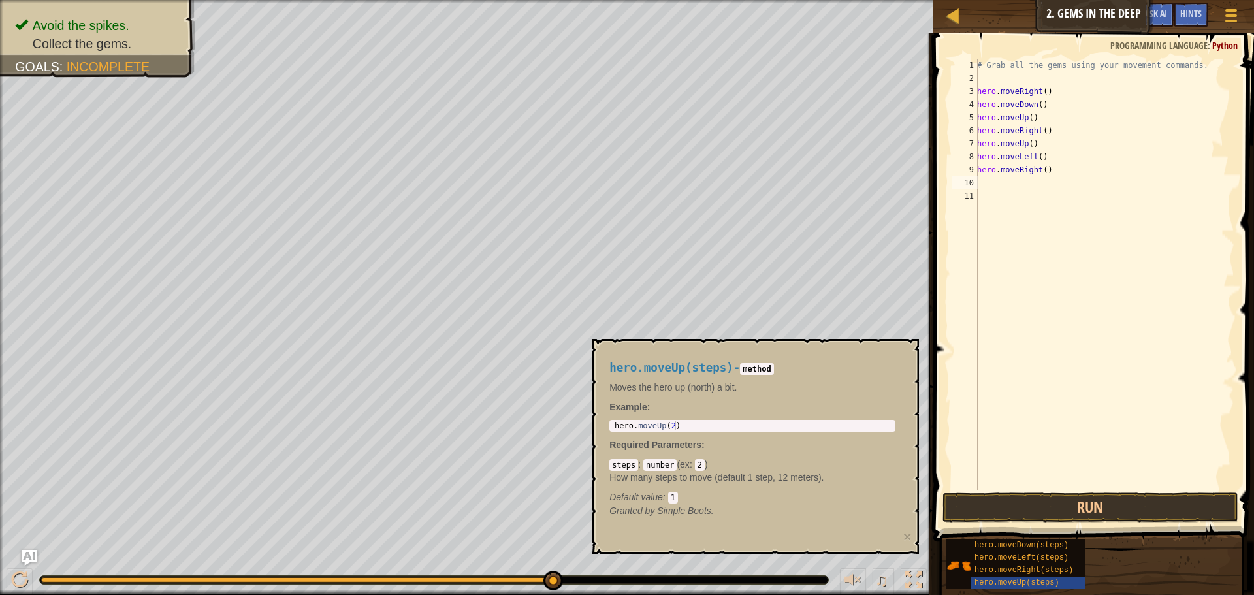
scroll to position [6, 0]
click at [1005, 505] on button "Run" at bounding box center [1091, 508] width 296 height 30
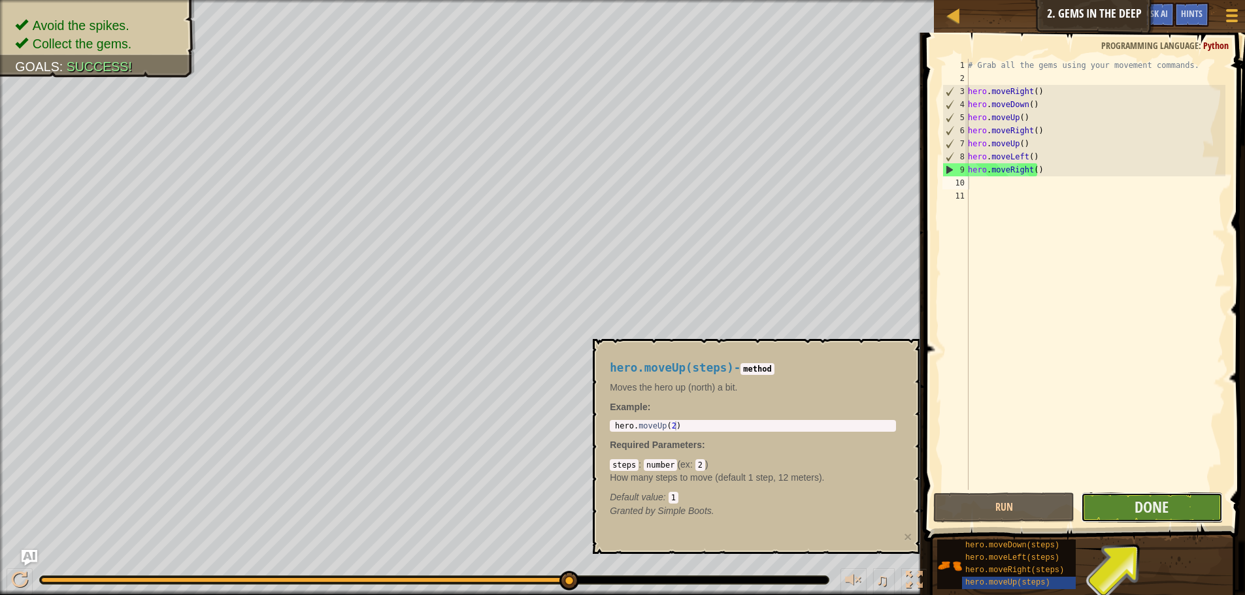
click at [1198, 506] on button "Done" at bounding box center [1151, 508] width 141 height 30
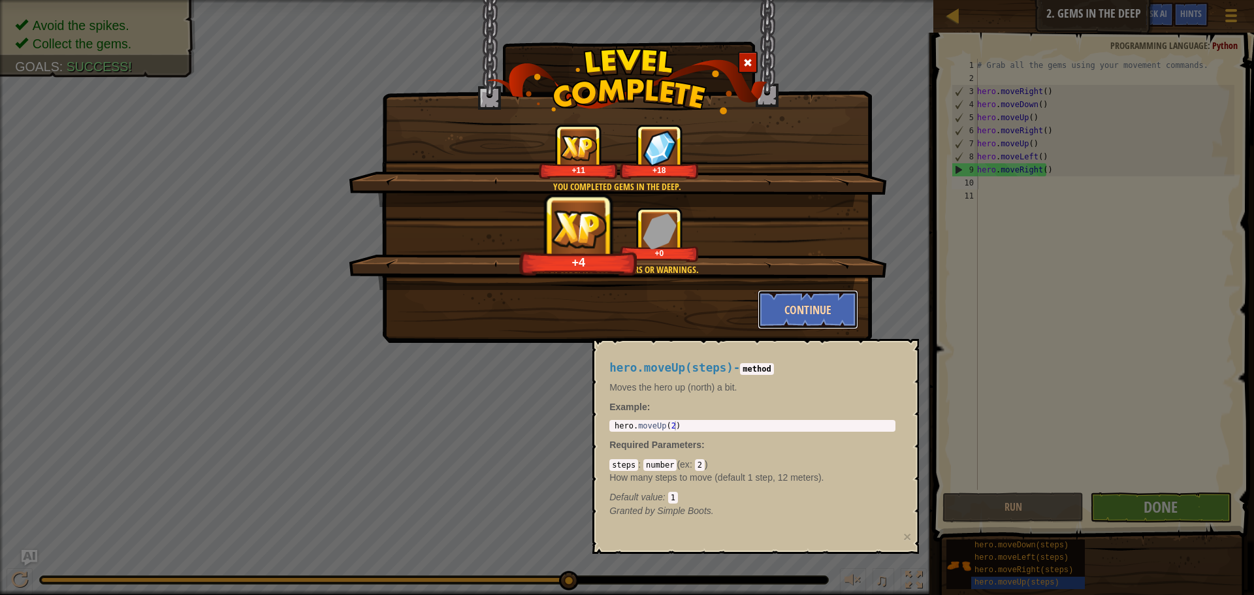
click at [804, 299] on button "Continue" at bounding box center [808, 309] width 101 height 39
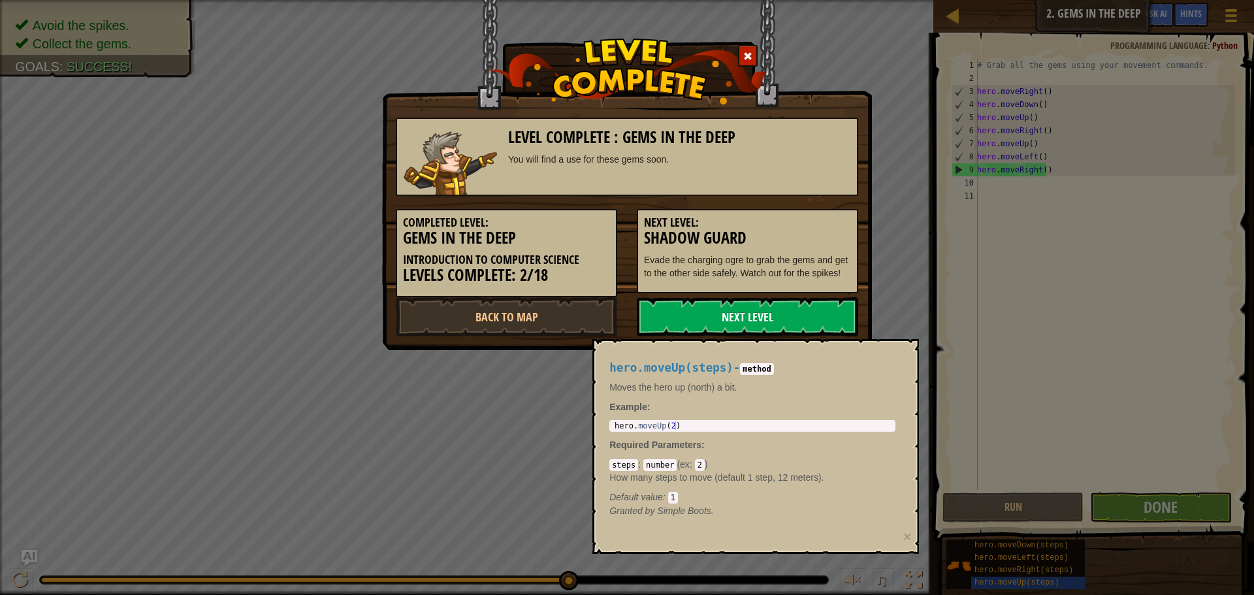
click at [795, 310] on link "Next Level" at bounding box center [747, 316] width 221 height 39
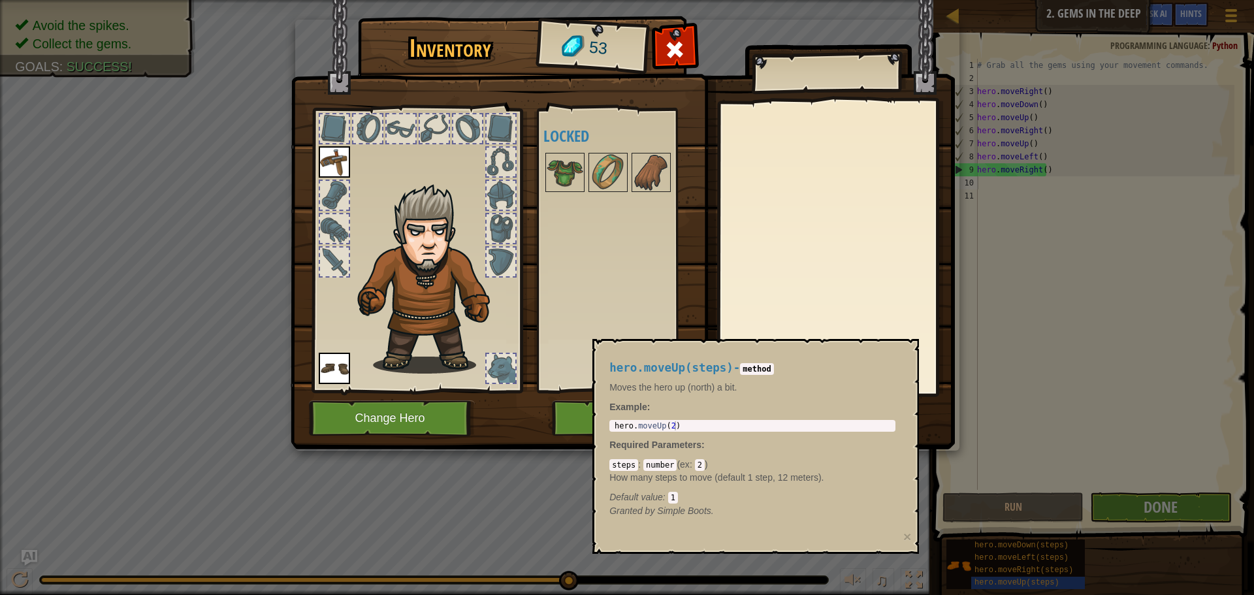
click at [580, 462] on div "Inventory 53 Available Equip Equip (double-click to equip) Locked Equip Unequip…" at bounding box center [627, 297] width 1254 height 595
click at [557, 471] on div "Inventory 53 Available Equip Equip (double-click to equip) Locked Equip Unequip…" at bounding box center [627, 297] width 1254 height 595
type textarea "hero.moveUp(2)"
click at [748, 429] on div "hero . moveUp ( 2 )" at bounding box center [752, 434] width 281 height 27
click at [1010, 469] on div "Inventory 53 Available Equip Equip (double-click to equip) Locked Equip Unequip…" at bounding box center [627, 297] width 1254 height 595
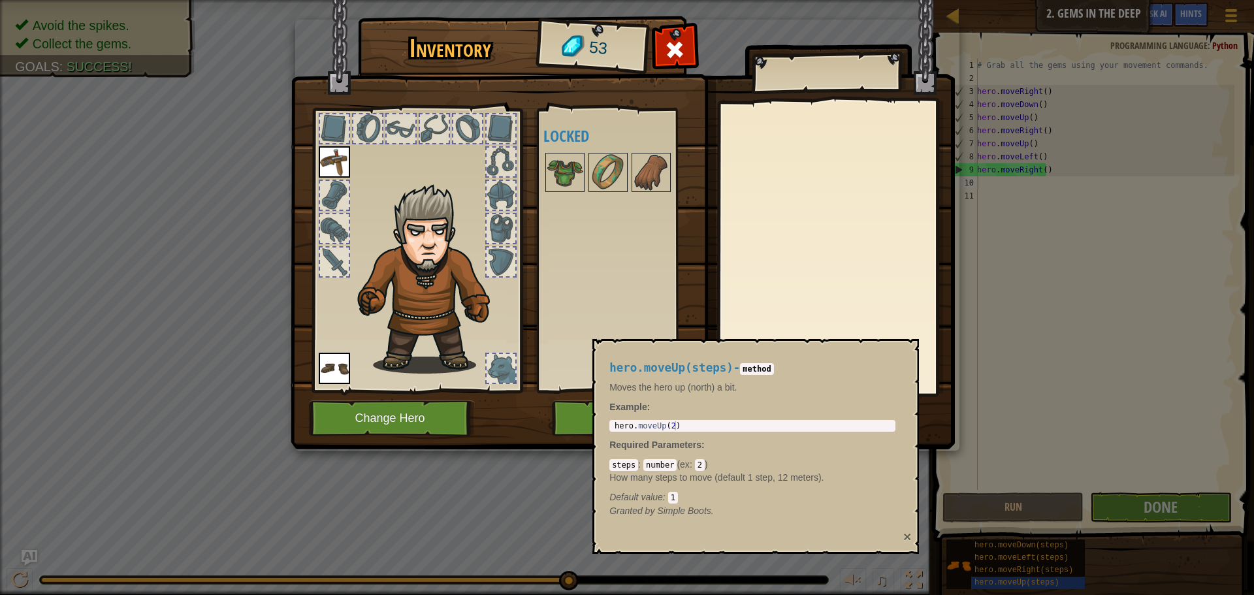
click at [905, 540] on button "×" at bounding box center [908, 537] width 8 height 14
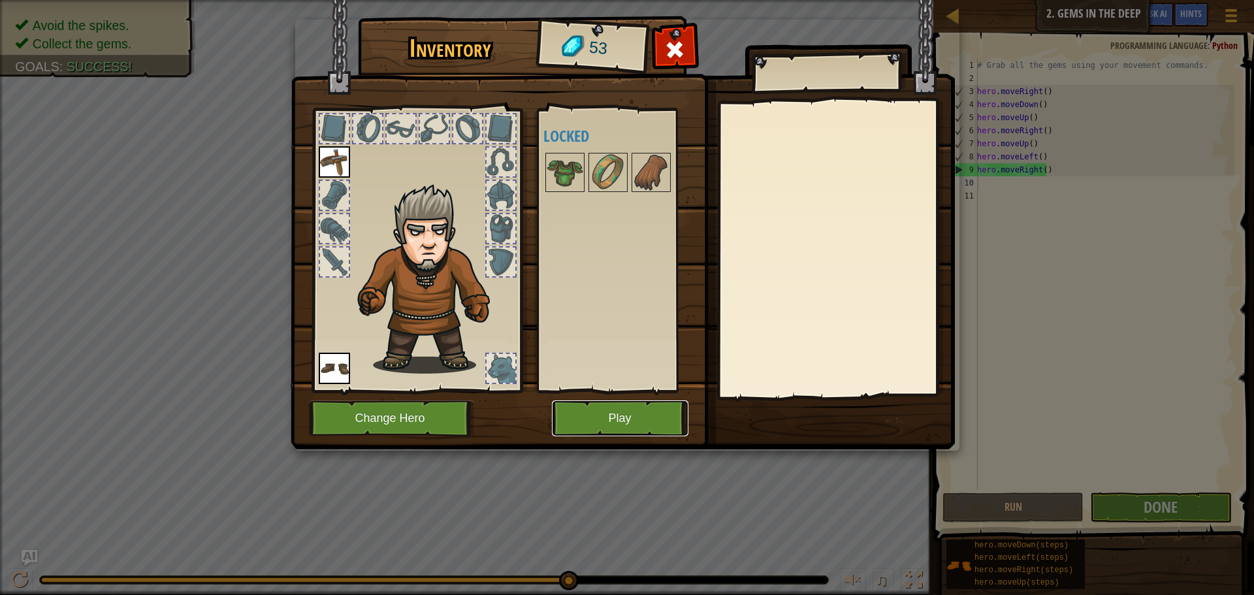
click at [656, 422] on button "Play" at bounding box center [620, 419] width 137 height 36
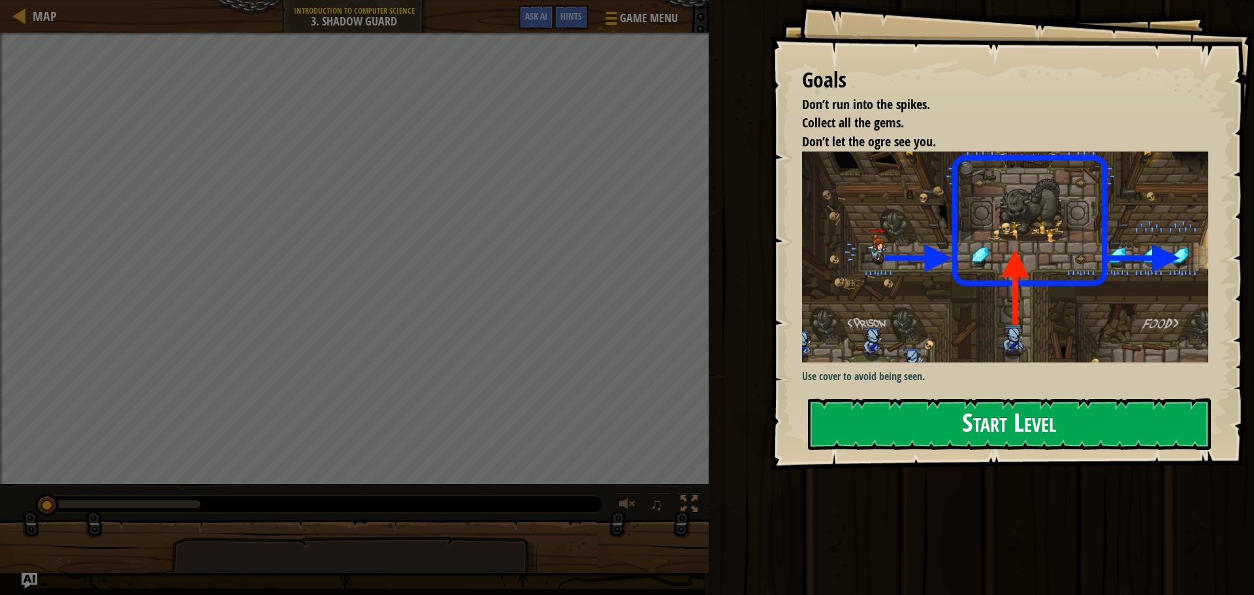
click at [861, 429] on button "Start Level" at bounding box center [1009, 425] width 403 height 52
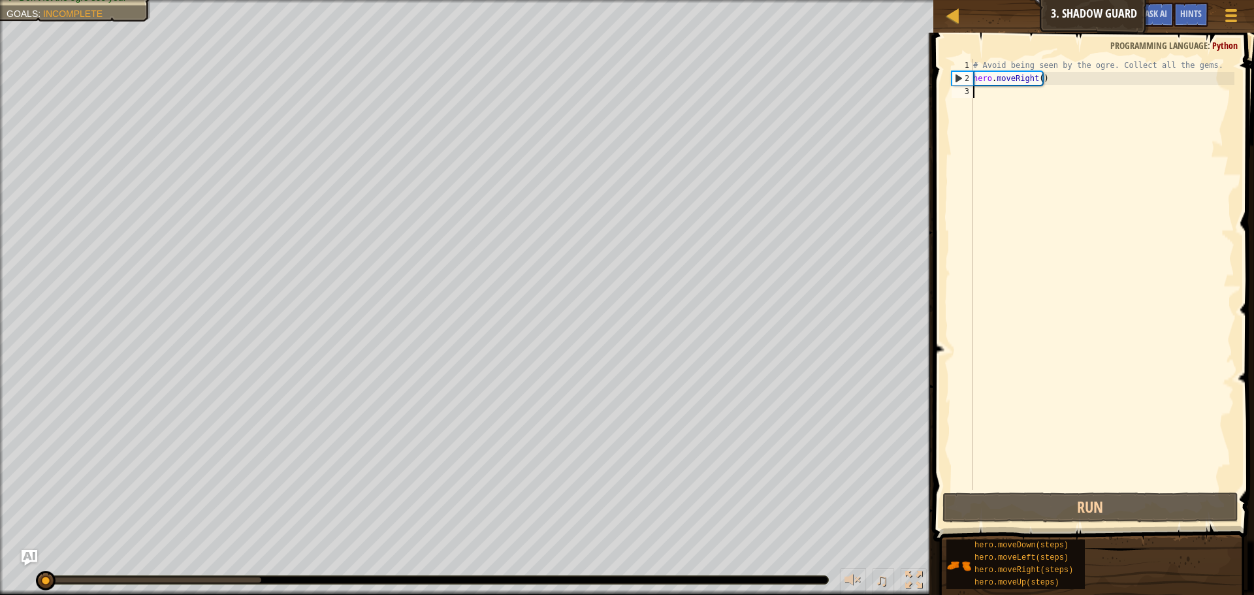
click at [43, 518] on div "Don’t run into the spikes. (2/2) Collect all the gems. Don’t let the ogre see y…" at bounding box center [627, 297] width 1254 height 595
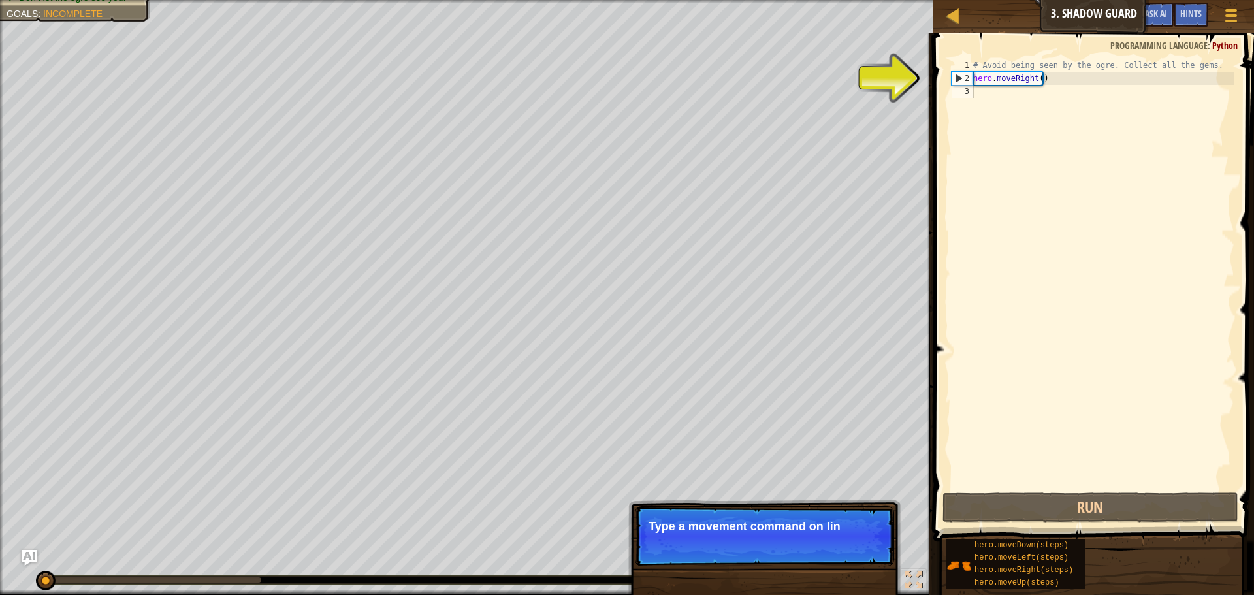
drag, startPoint x: 155, startPoint y: 576, endPoint x: 112, endPoint y: 576, distance: 43.1
click at [152, 580] on div at bounding box center [434, 580] width 789 height 8
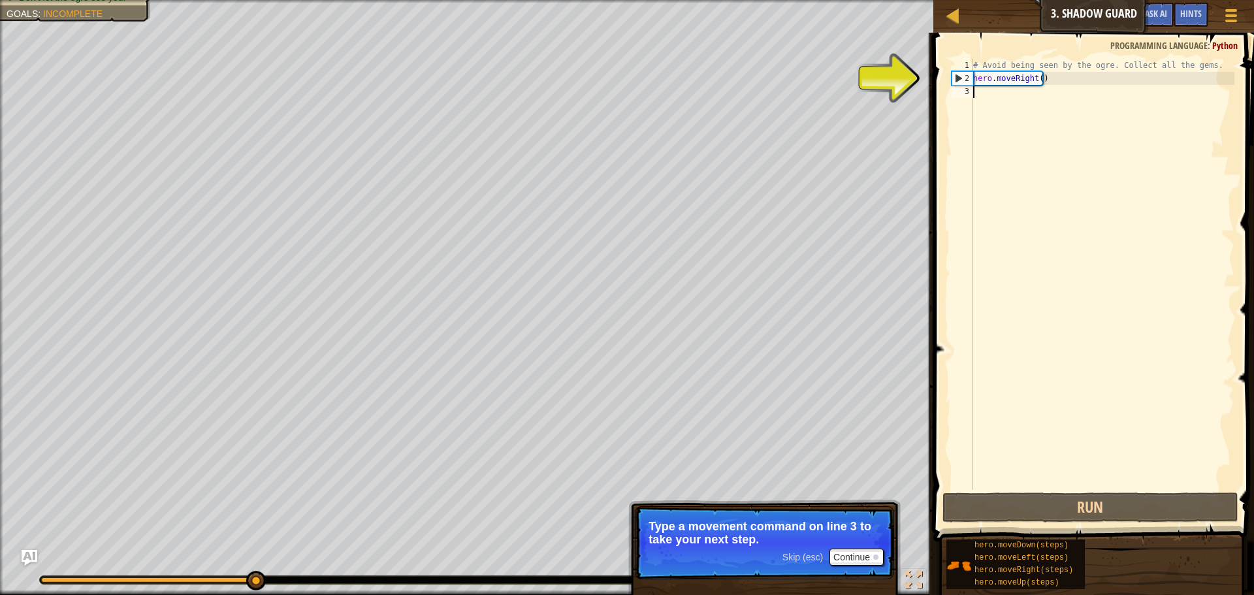
drag, startPoint x: 42, startPoint y: 582, endPoint x: 258, endPoint y: 563, distance: 216.4
click at [256, 564] on div "♫" at bounding box center [467, 576] width 934 height 39
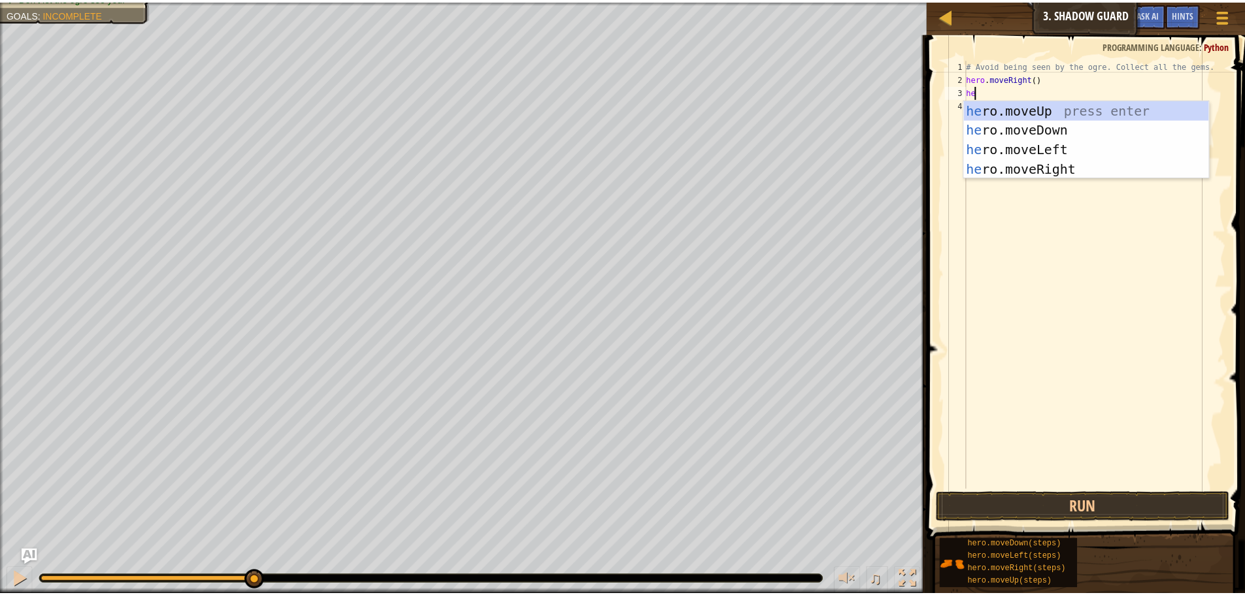
scroll to position [6, 1]
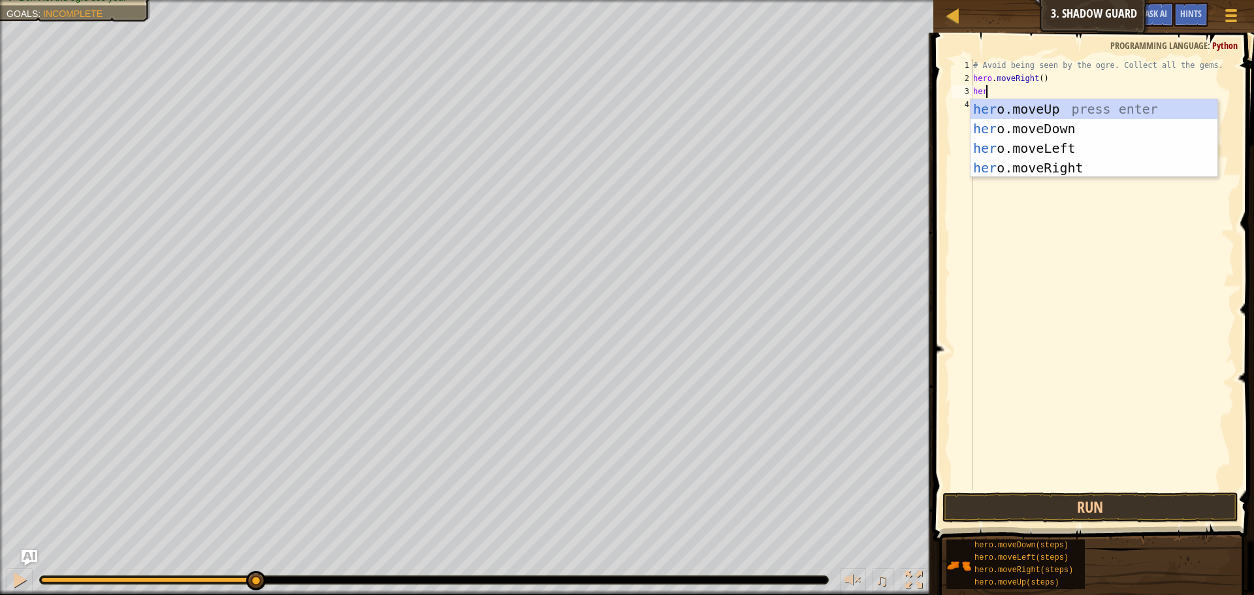
type textarea "hero"
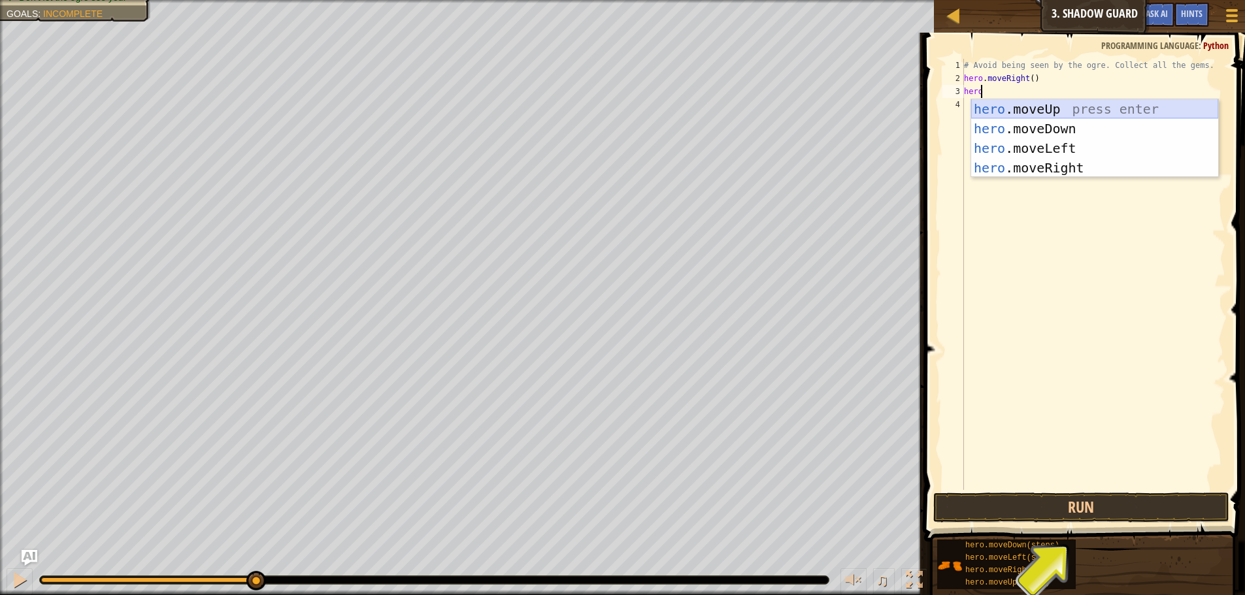
click at [1083, 107] on div "hero .moveUp press enter hero .moveDown press enter hero .moveLeft press enter …" at bounding box center [1094, 158] width 247 height 118
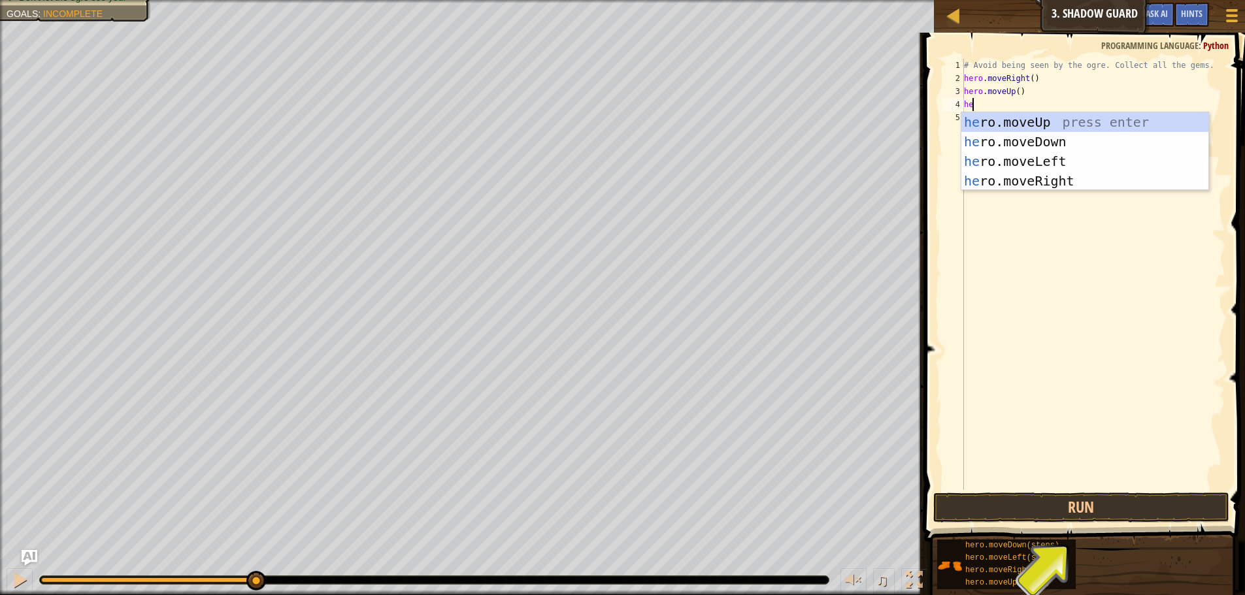
type textarea "hero"
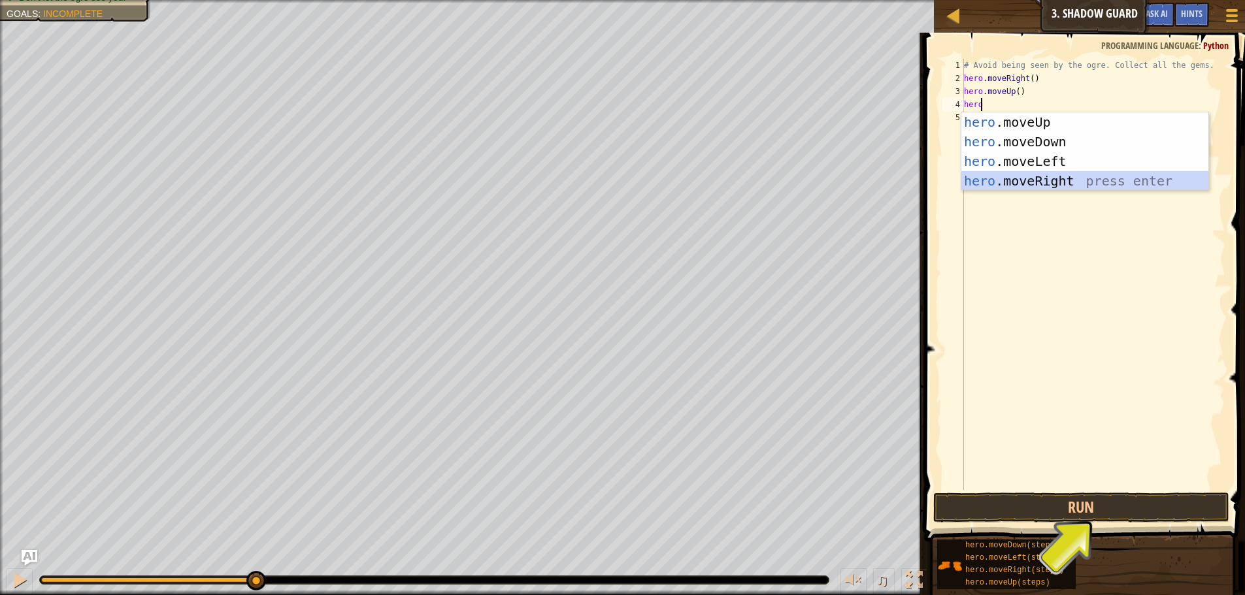
click at [1044, 174] on div "hero .moveUp press enter hero .moveDown press enter hero .moveLeft press enter …" at bounding box center [1084, 171] width 247 height 118
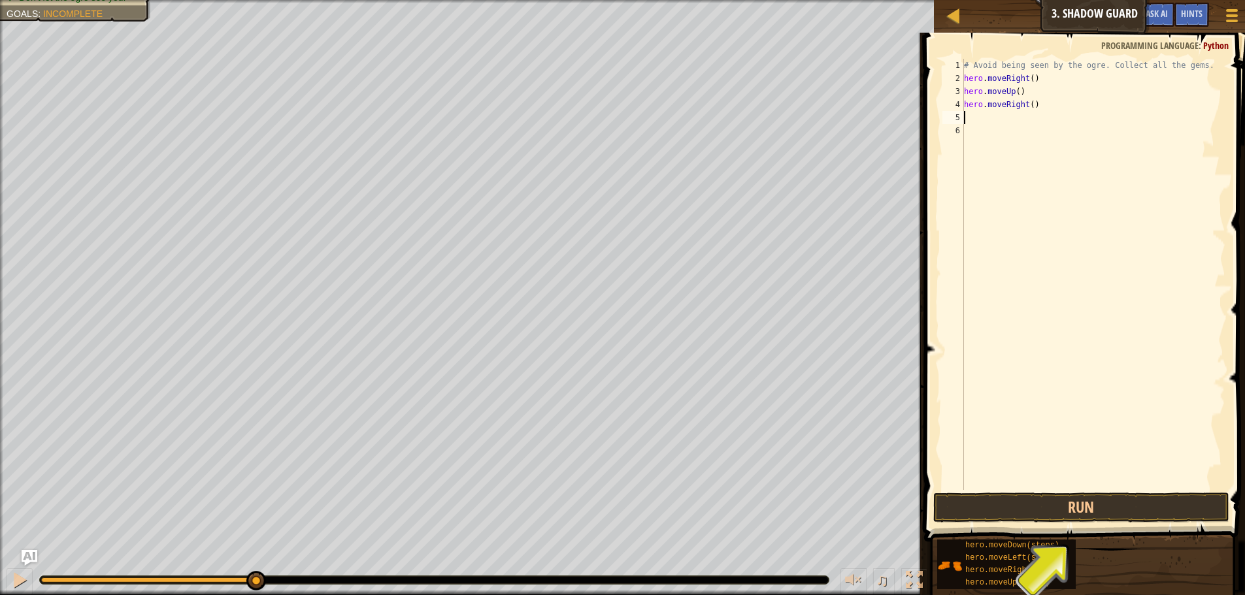
type textarea "g"
type textarea "h"
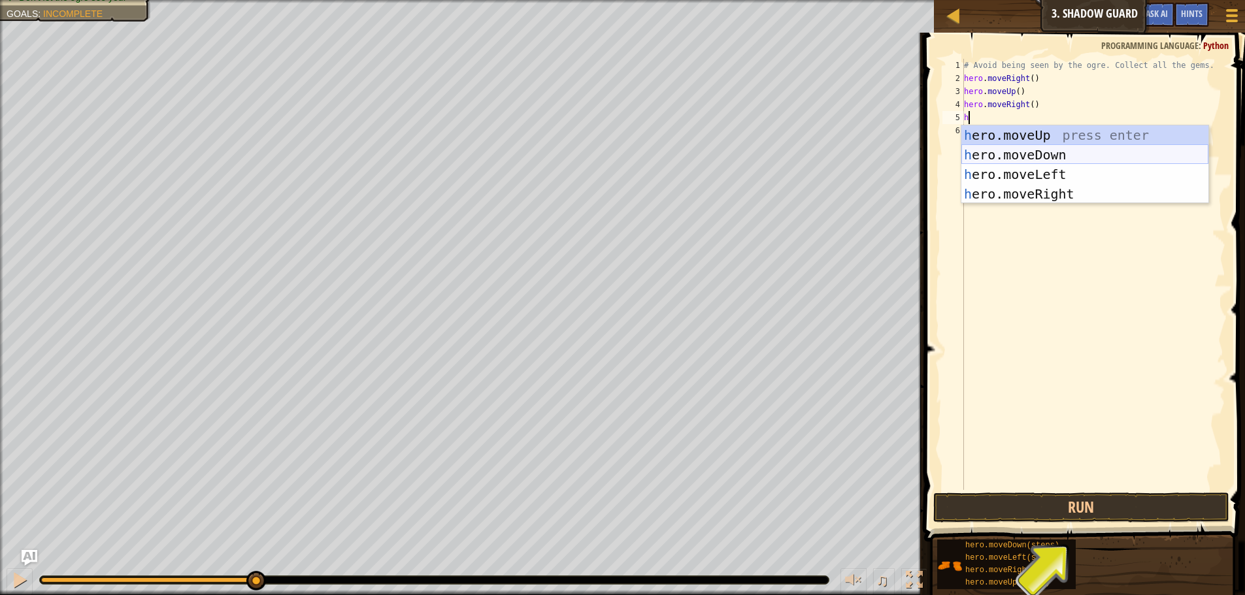
click at [1070, 146] on div "h ero.moveUp press enter h ero.moveDown press enter h ero.moveLeft press enter …" at bounding box center [1084, 184] width 247 height 118
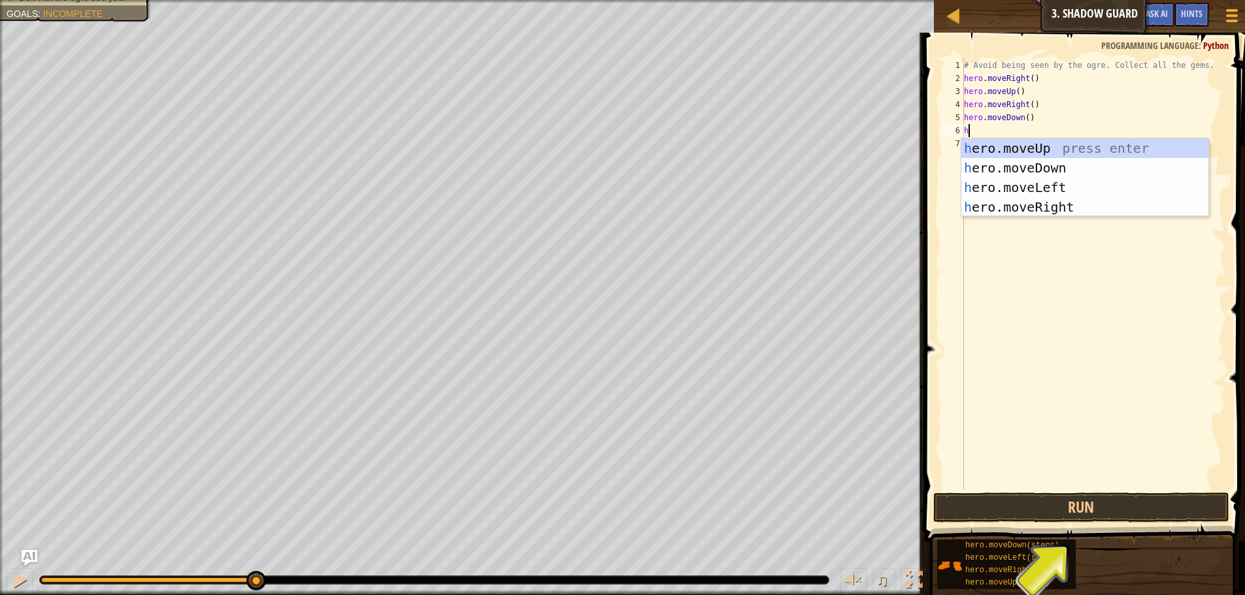
type textarea "her"
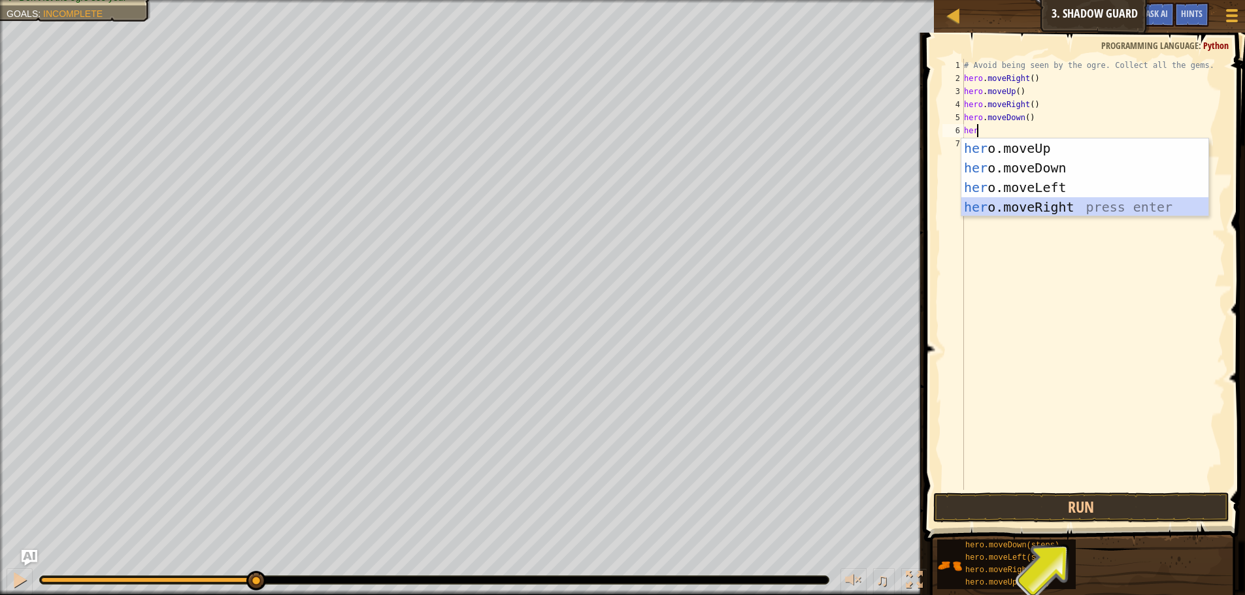
click at [1058, 203] on div "her o.moveUp press enter her o.moveDown press enter her o.moveLeft press enter …" at bounding box center [1084, 198] width 247 height 118
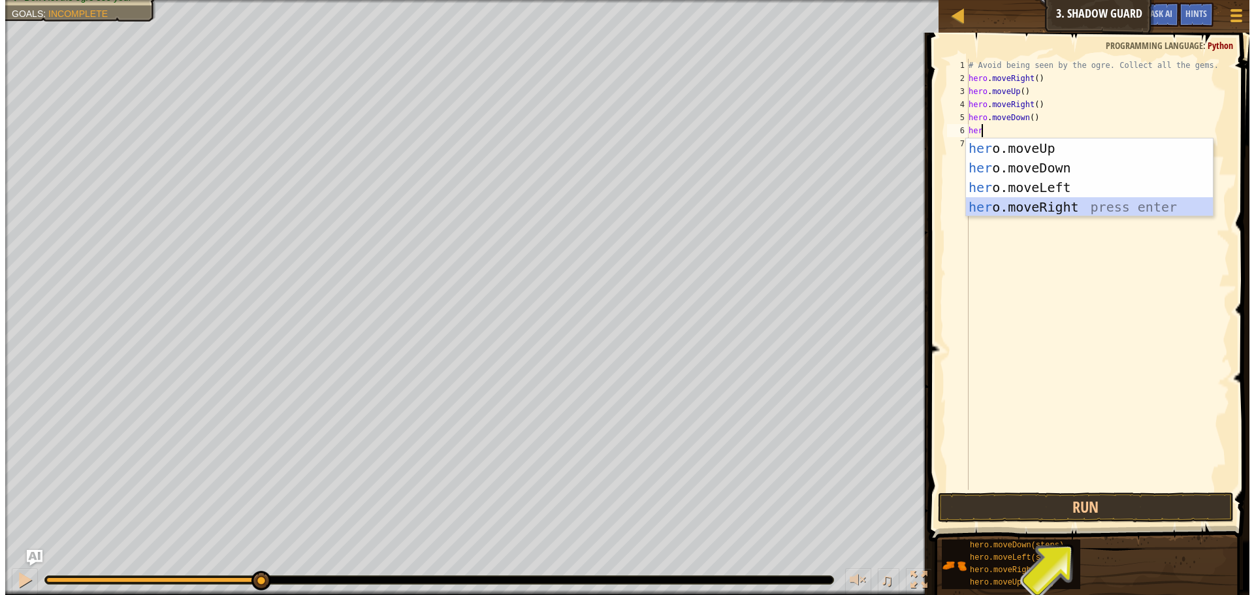
scroll to position [6, 0]
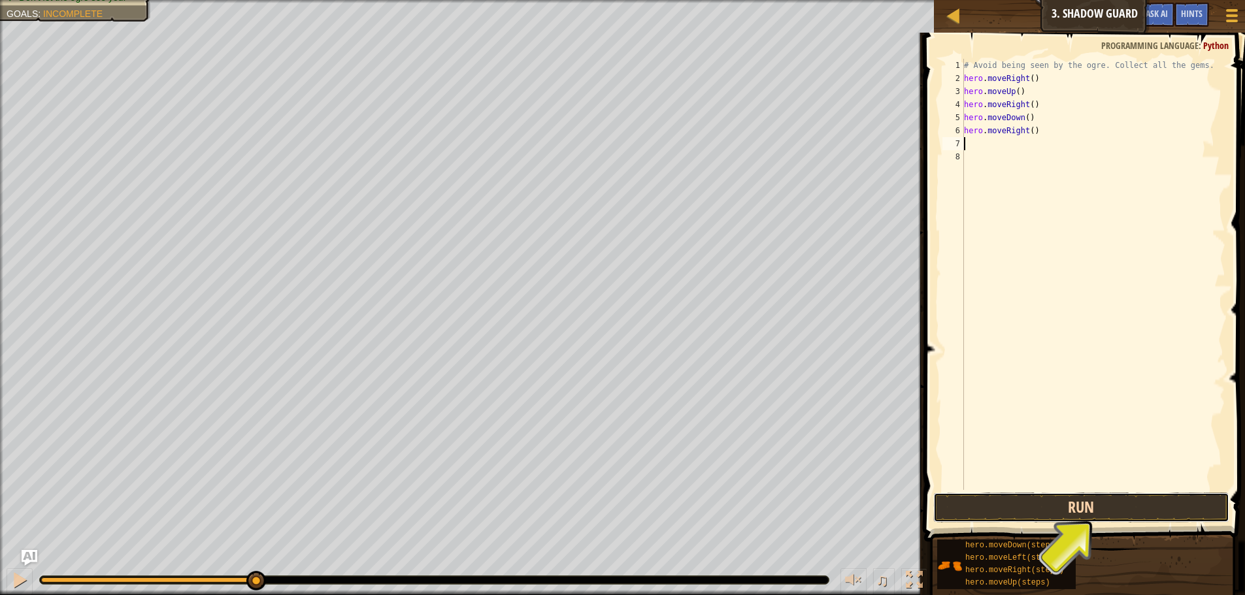
click at [1100, 508] on button "Run" at bounding box center [1081, 508] width 296 height 30
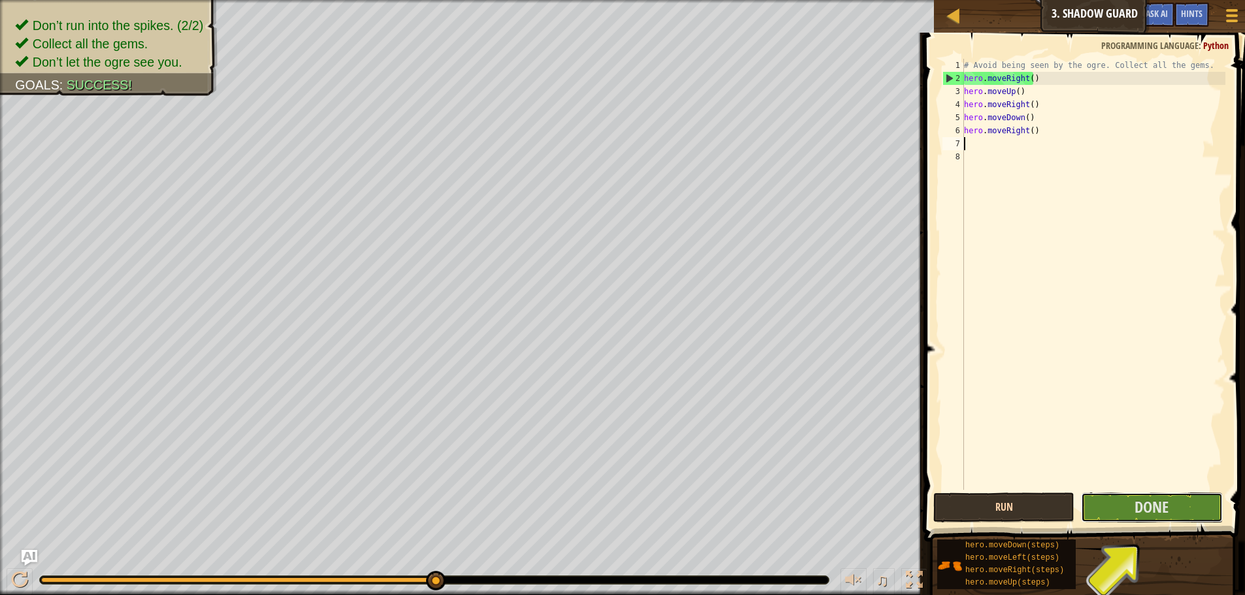
click at [1100, 508] on button "Done" at bounding box center [1151, 508] width 141 height 30
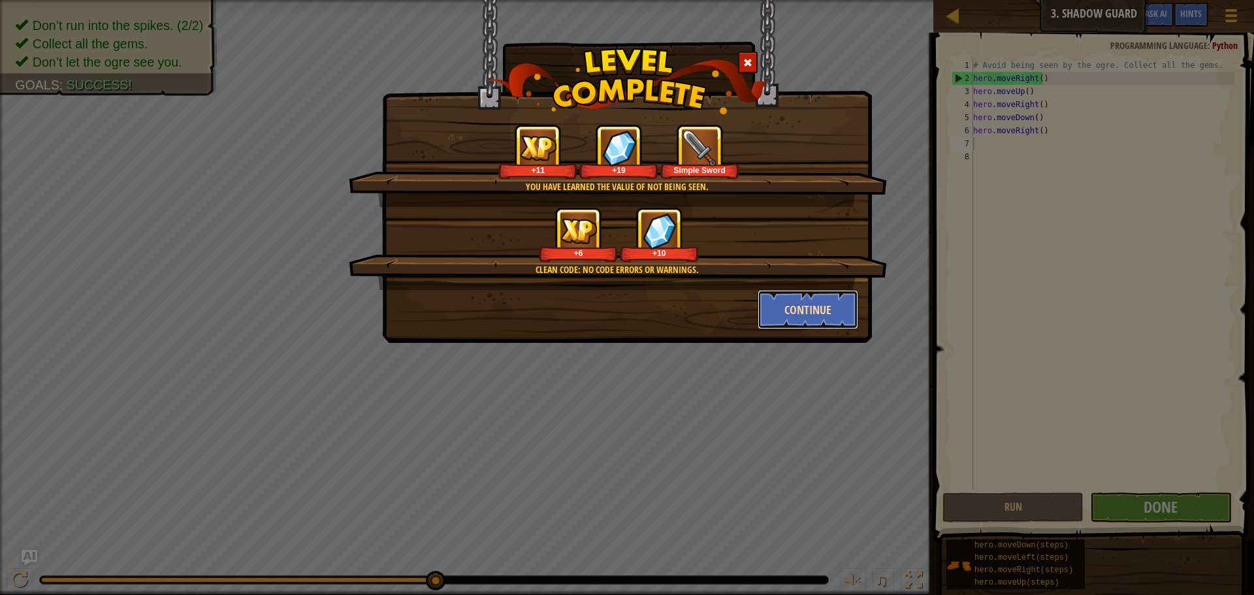
click at [816, 301] on button "Continue" at bounding box center [808, 309] width 101 height 39
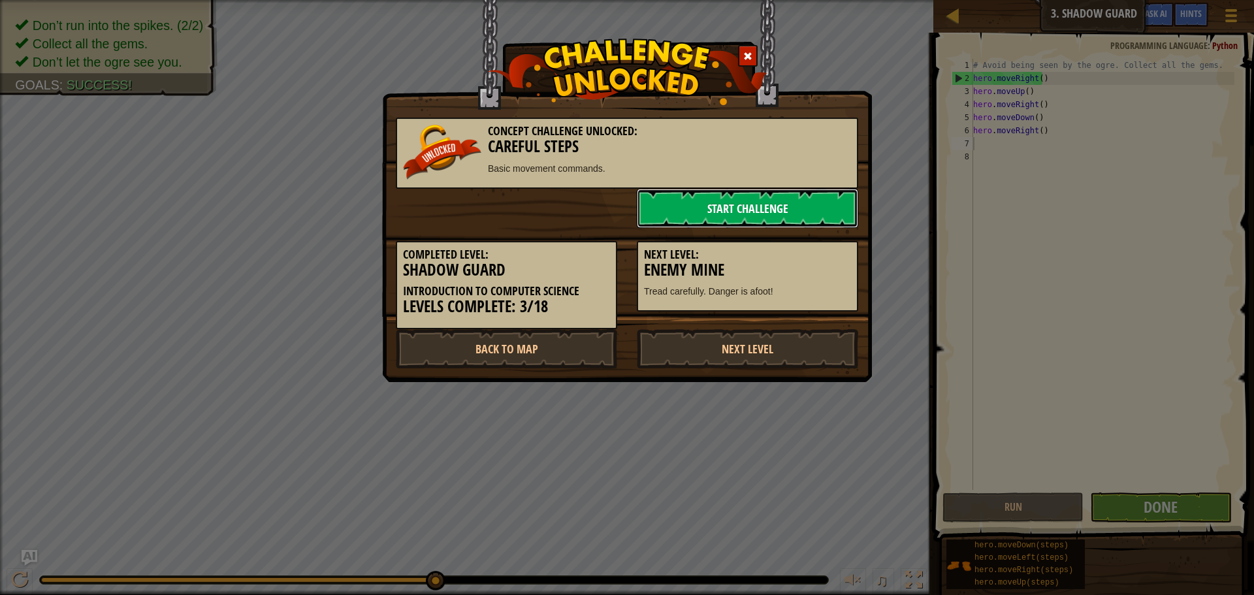
click at [708, 218] on link "Start Challenge" at bounding box center [747, 208] width 221 height 39
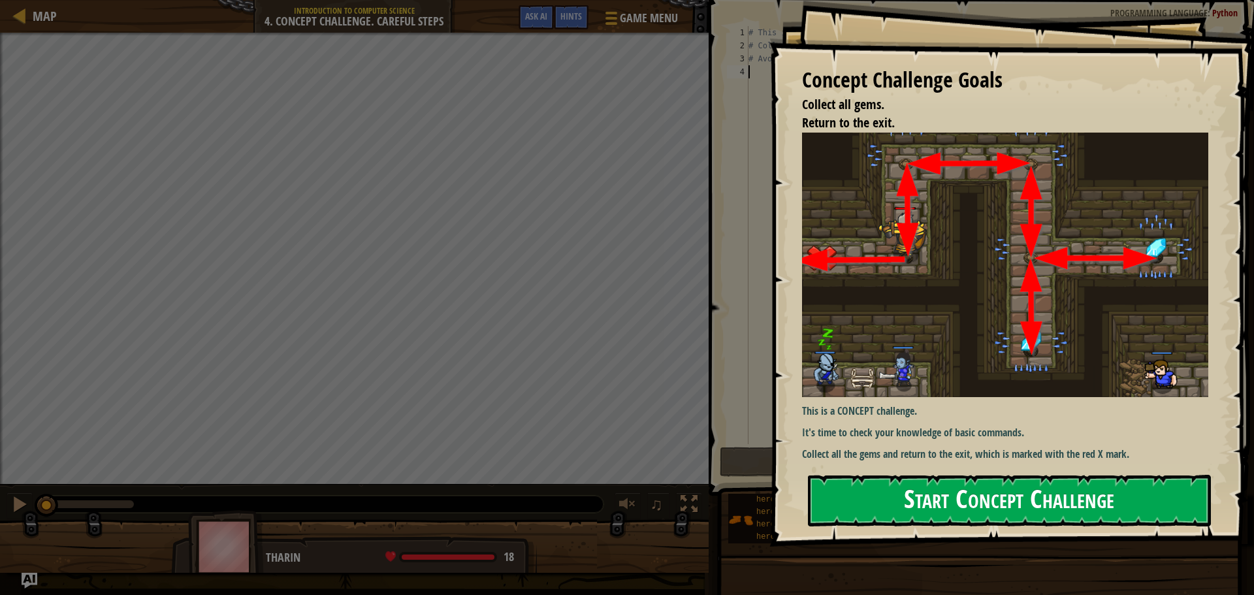
click at [1001, 508] on button "Start Concept Challenge" at bounding box center [1009, 501] width 403 height 52
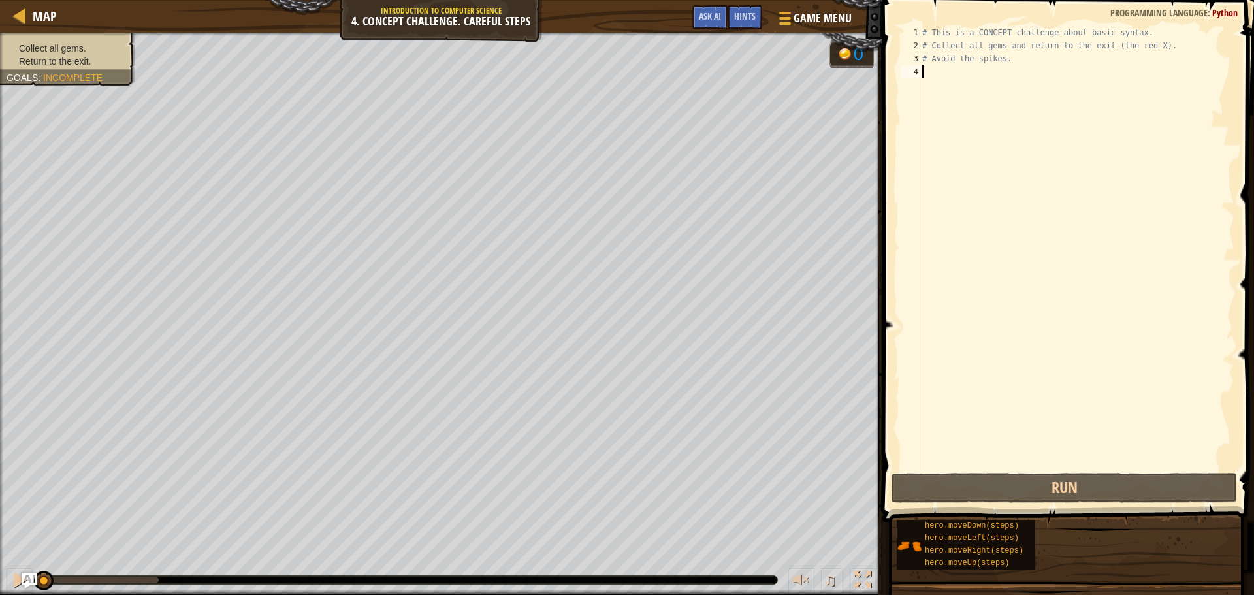
scroll to position [6, 0]
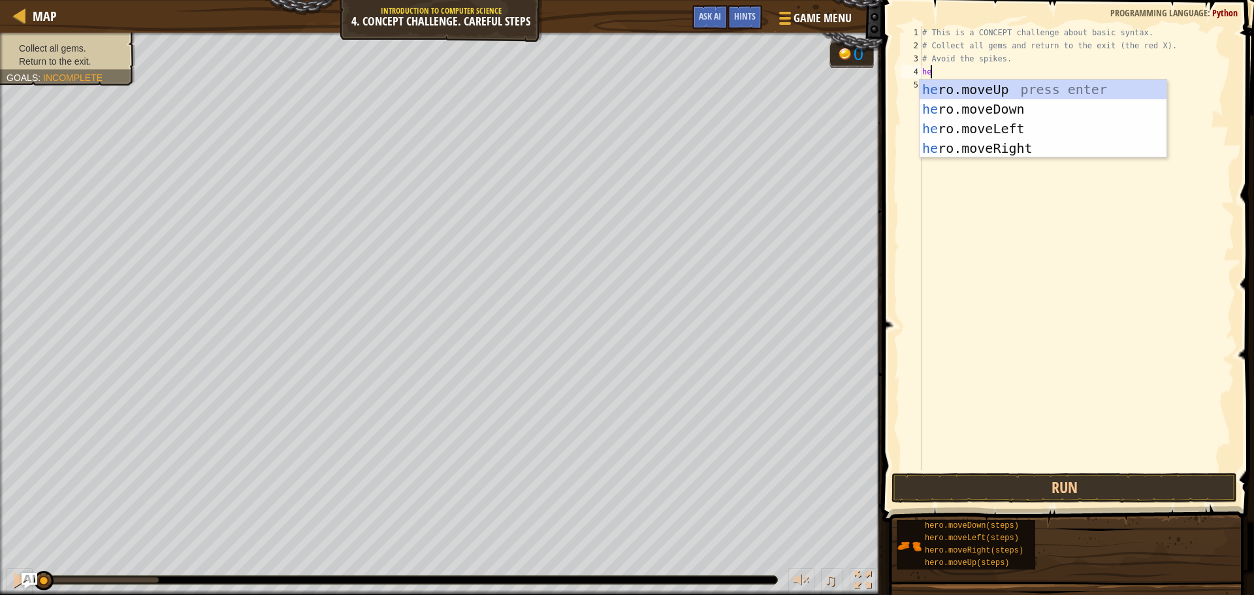
type textarea "her"
click at [999, 91] on div "her o.moveUp press enter her o.moveDown press enter her o.moveLeft press enter …" at bounding box center [1043, 139] width 247 height 118
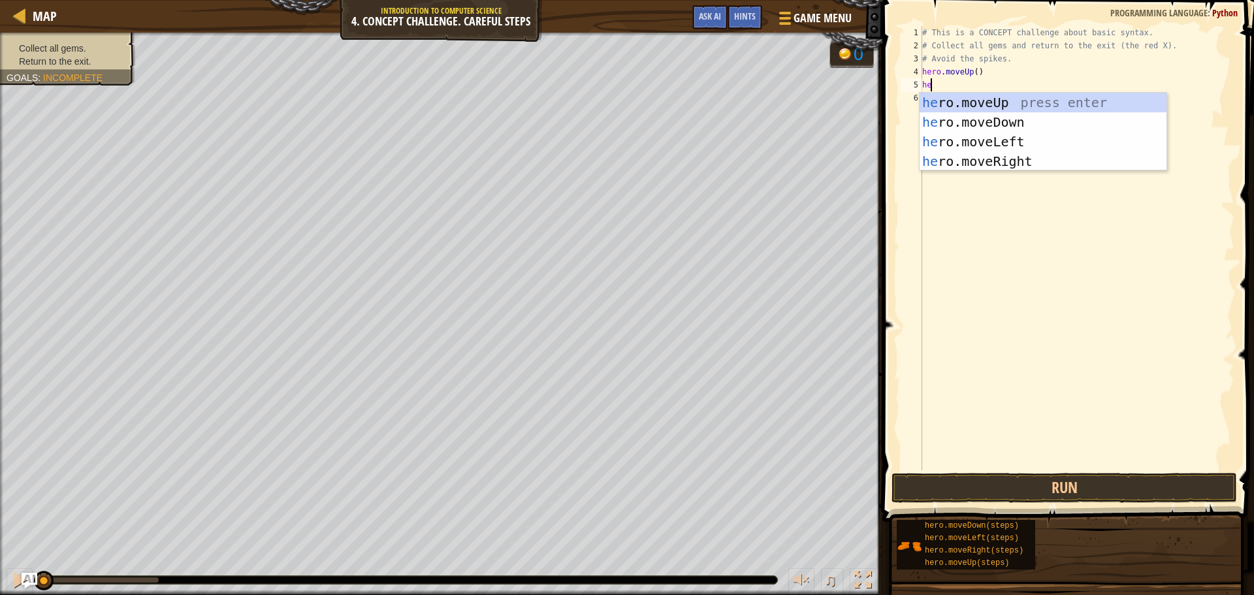
type textarea "her"
click at [1032, 154] on div "her o.moveUp press enter her o.moveDown press enter her o.moveLeft press enter …" at bounding box center [1043, 152] width 247 height 118
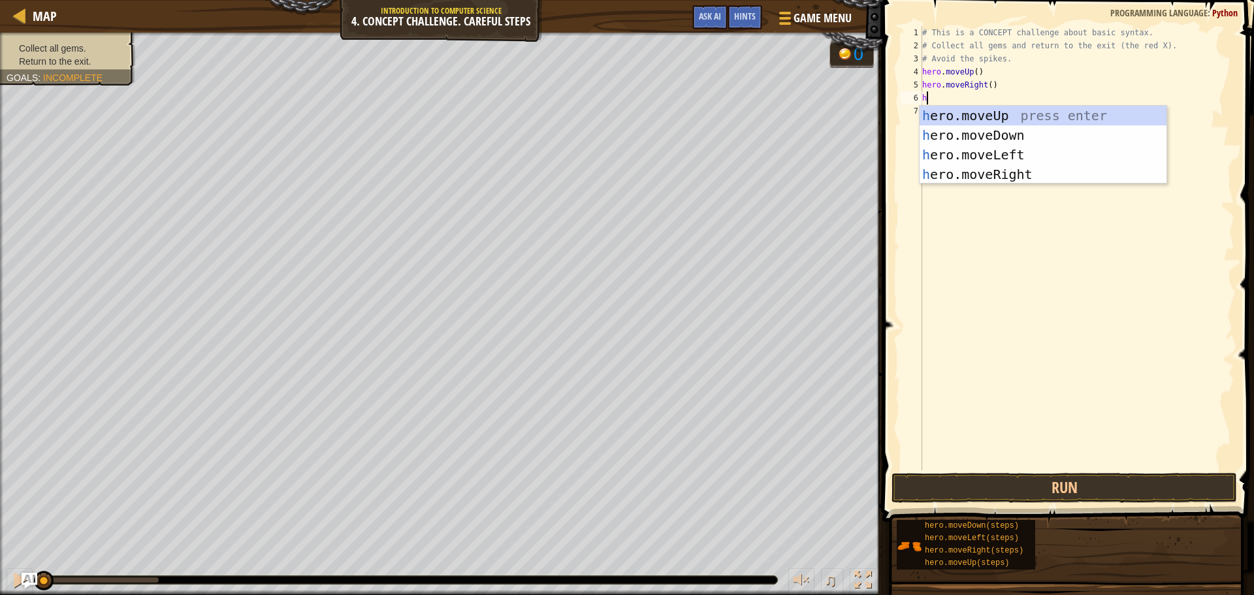
type textarea "he"
click at [1031, 137] on div "he ro.moveUp press enter he ro.moveDown press enter he ro.moveLeft press enter …" at bounding box center [1043, 165] width 247 height 118
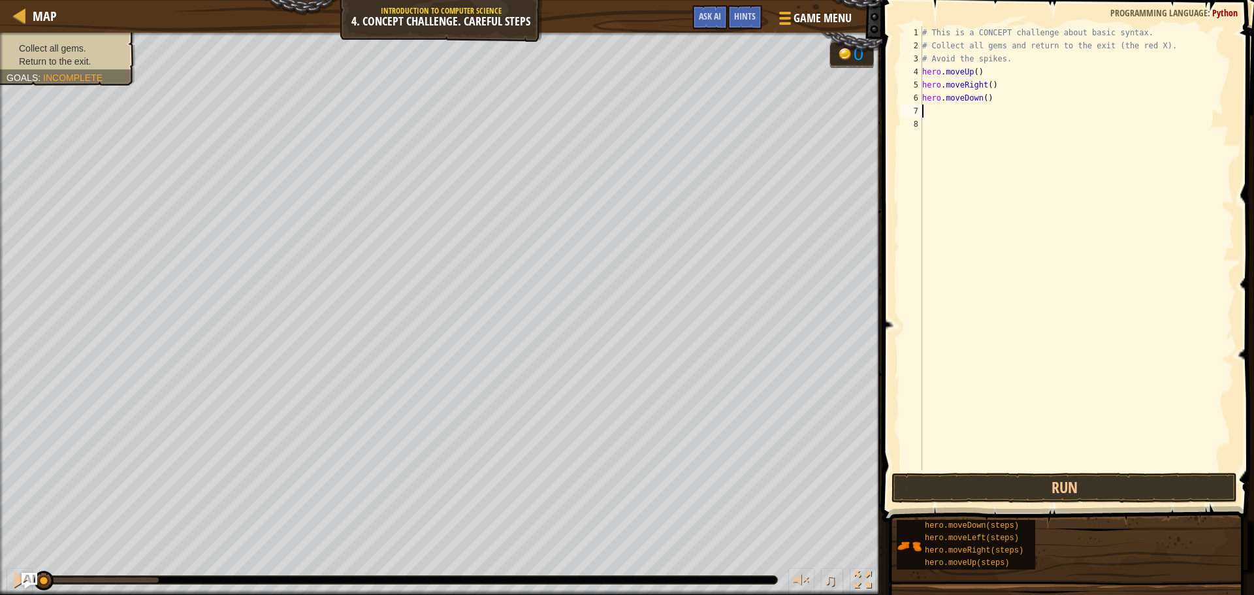
type textarea "h"
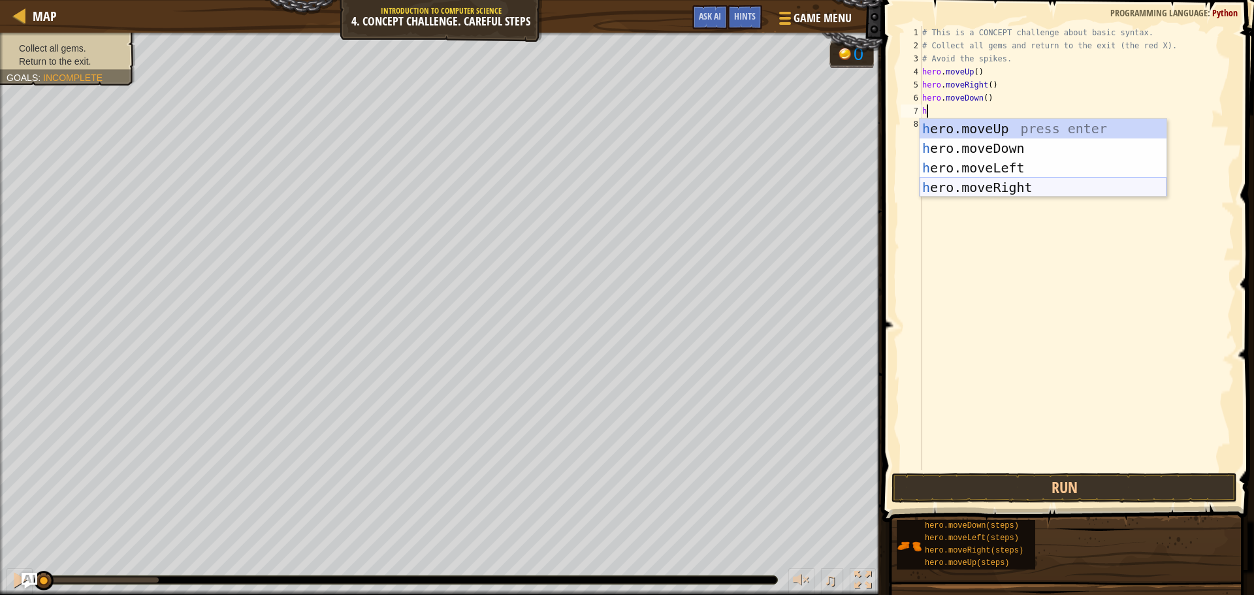
click at [1024, 184] on div "h ero.moveUp press enter h ero.moveDown press enter h ero.moveLeft press enter …" at bounding box center [1043, 178] width 247 height 118
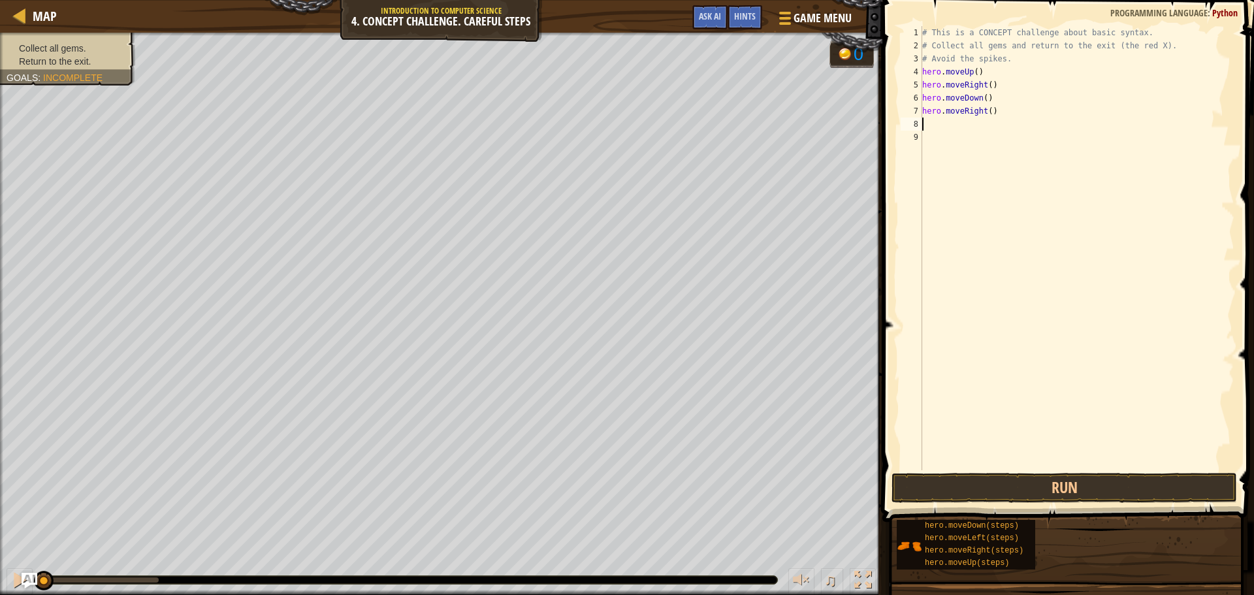
type textarea "h"
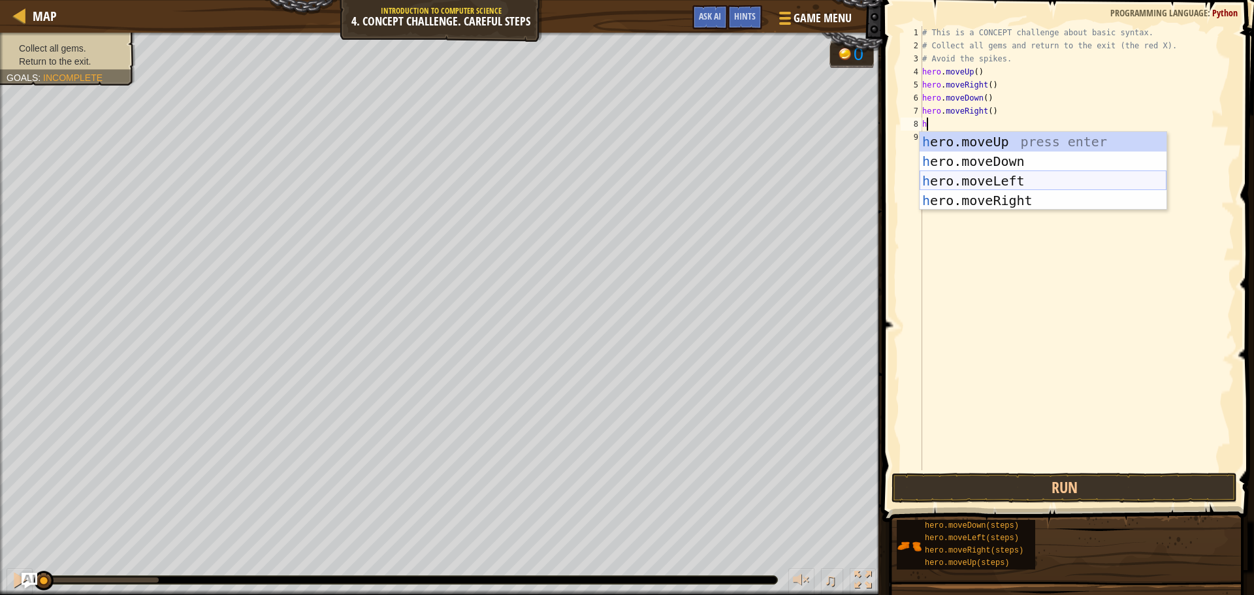
click at [1023, 180] on div "h ero.moveUp press enter h ero.moveDown press enter h ero.moveLeft press enter …" at bounding box center [1043, 191] width 247 height 118
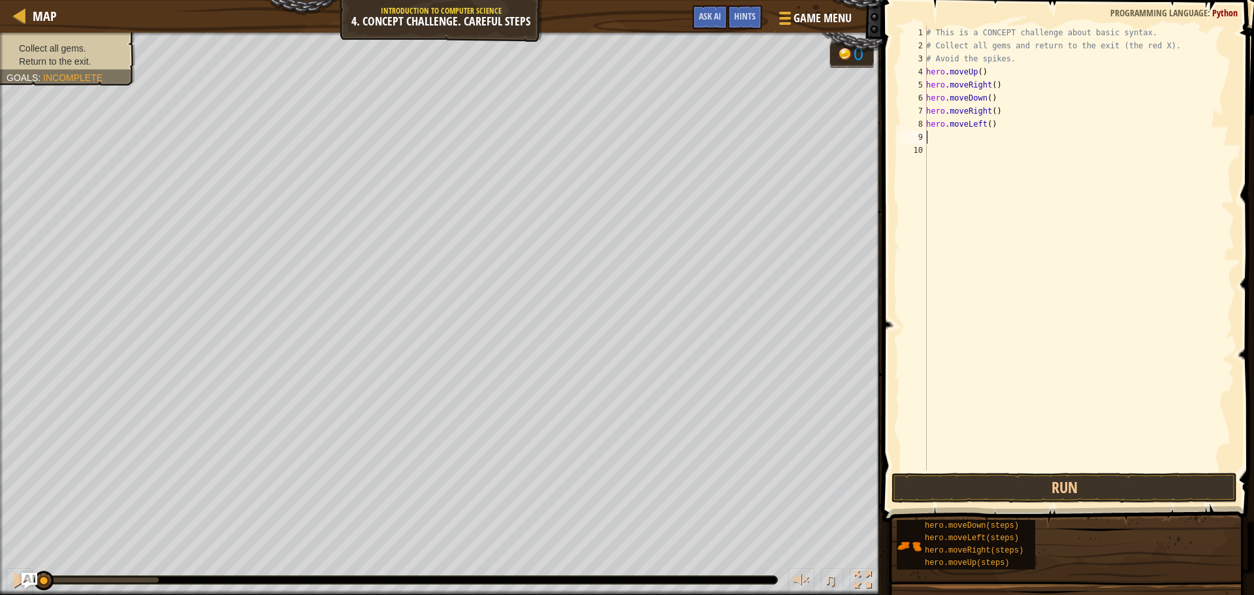
type textarea "h"
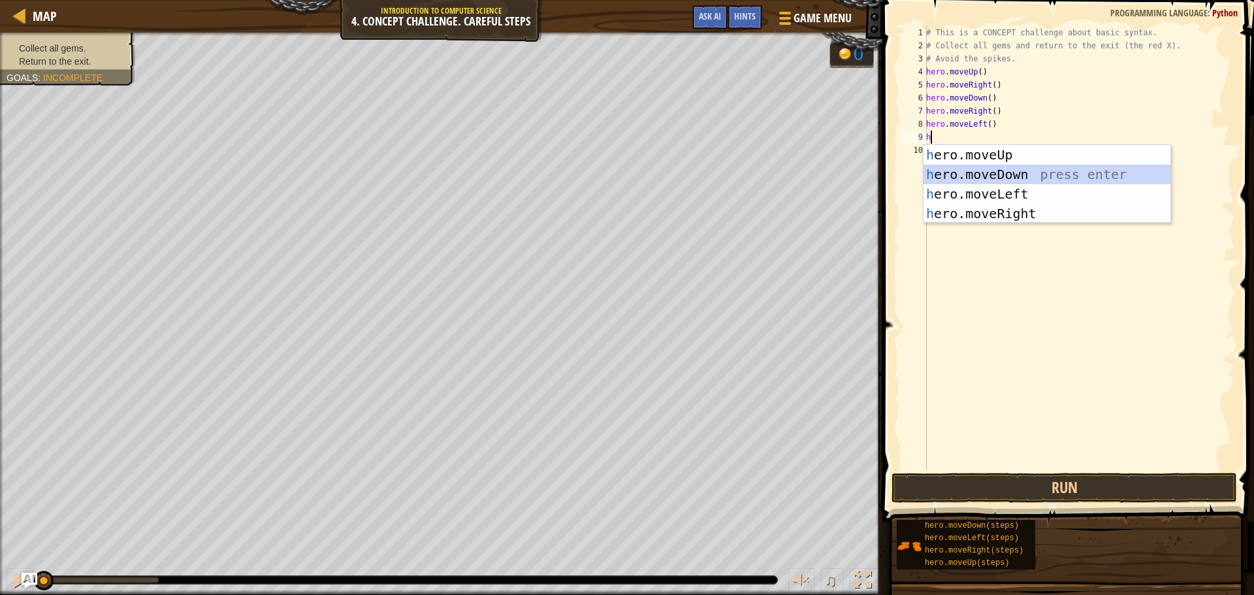
click at [1011, 176] on div "h ero.moveUp press enter h ero.moveDown press enter h ero.moveLeft press enter …" at bounding box center [1047, 204] width 247 height 118
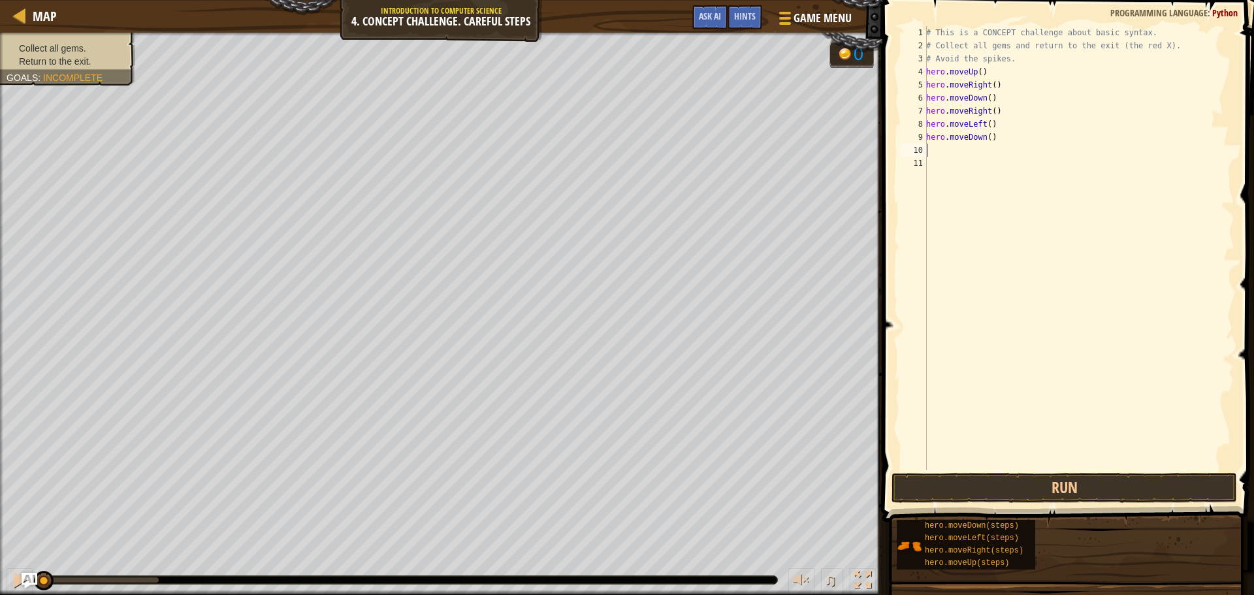
type textarea "h"
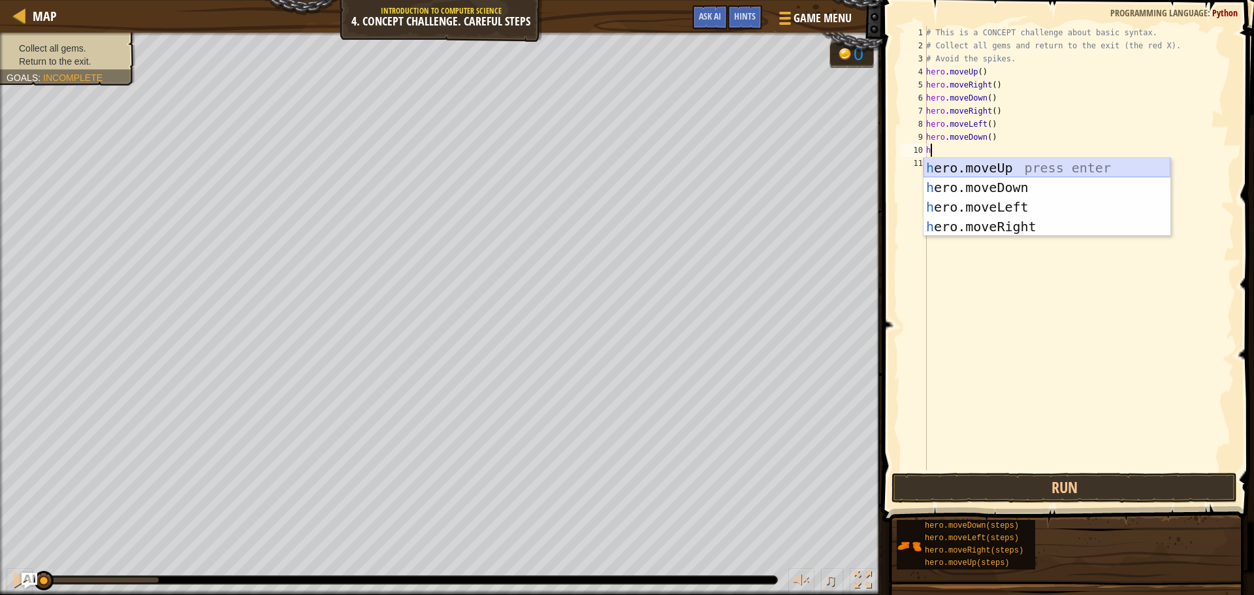
click at [1019, 171] on div "h ero.moveUp press enter h ero.moveDown press enter h ero.moveLeft press enter …" at bounding box center [1047, 217] width 247 height 118
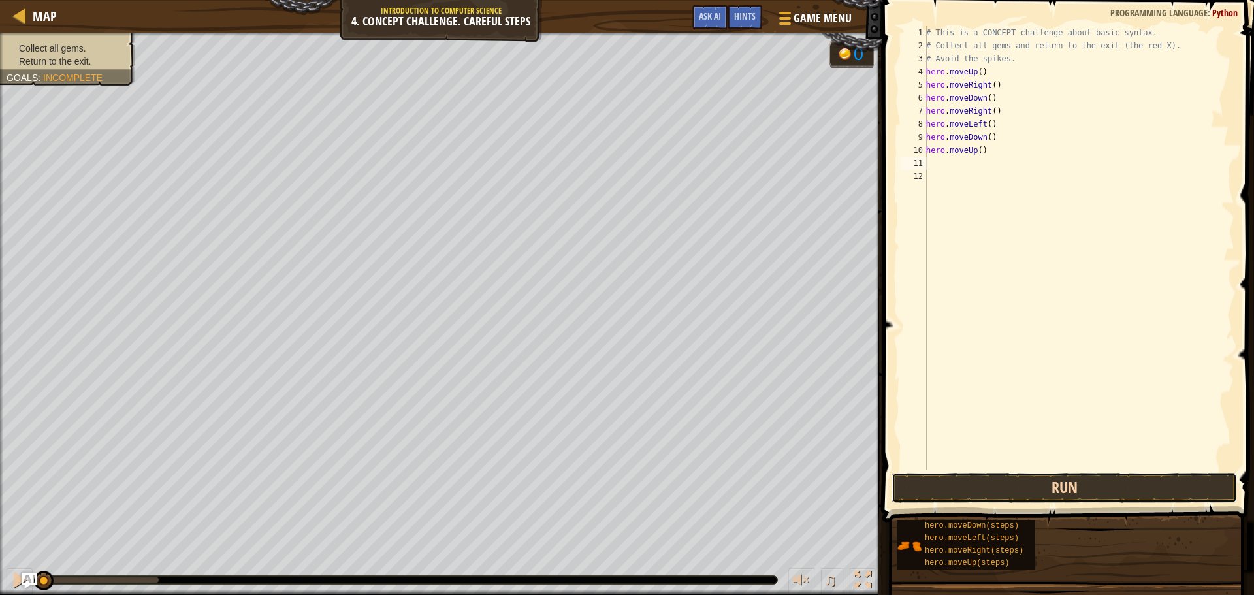
drag, startPoint x: 989, startPoint y: 481, endPoint x: 1005, endPoint y: 486, distance: 17.2
click at [994, 483] on button "Run" at bounding box center [1065, 488] width 346 height 30
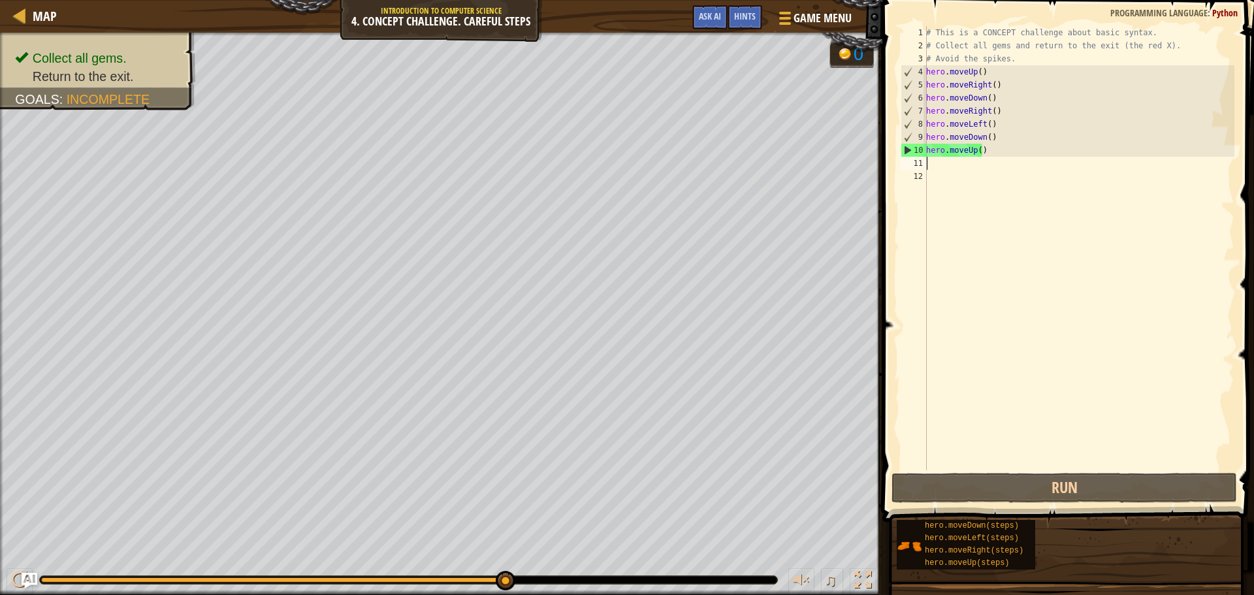
type textarea "h"
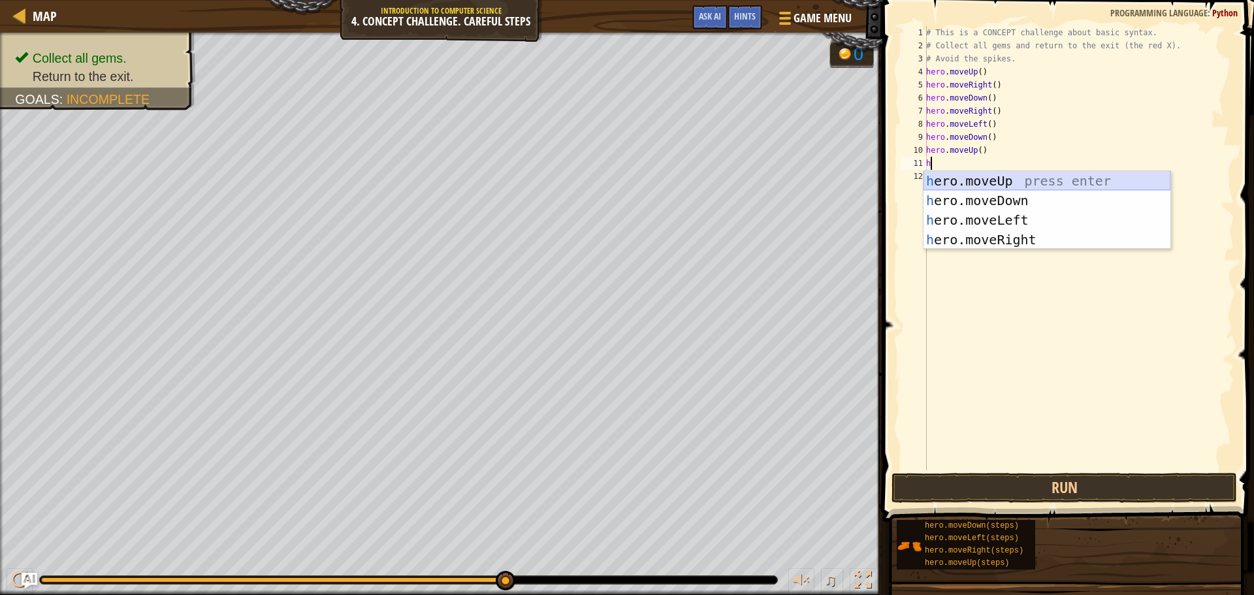
click at [1008, 179] on div "h ero.moveUp press enter h ero.moveDown press enter h ero.moveLeft press enter …" at bounding box center [1047, 230] width 247 height 118
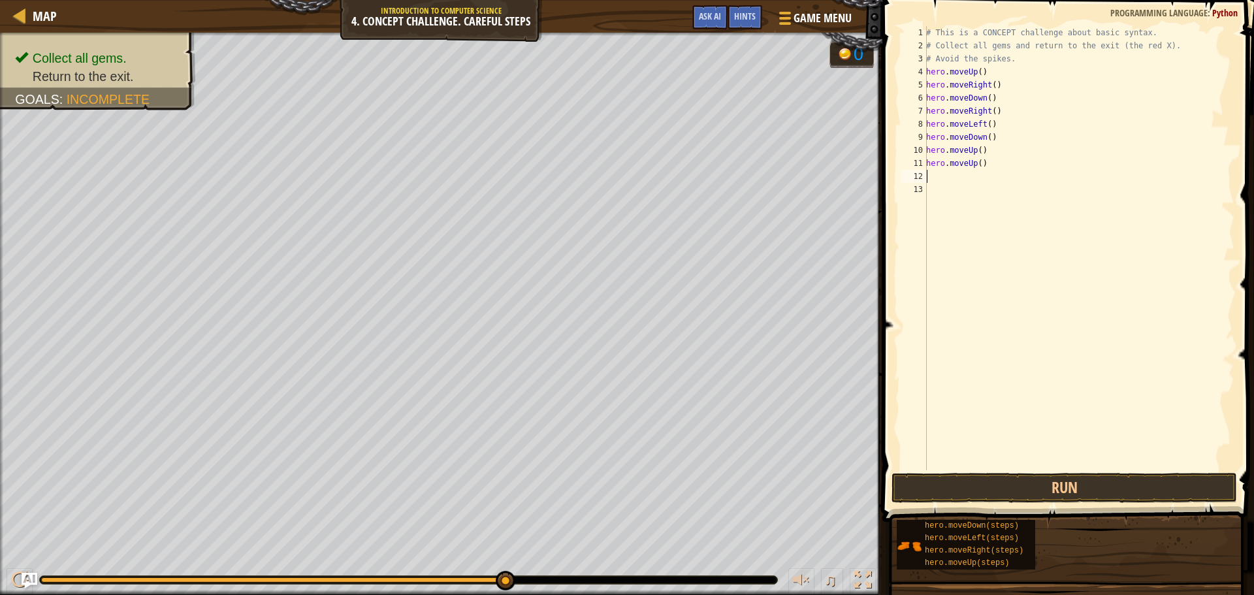
type textarea "h"
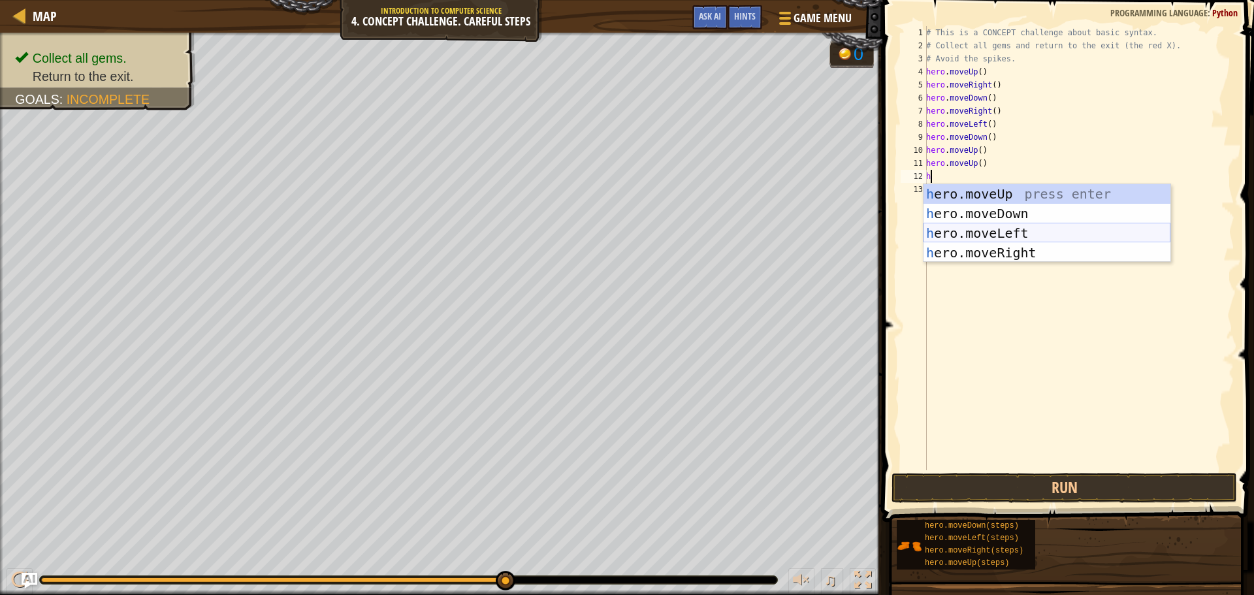
click at [992, 227] on div "h ero.moveUp press enter h ero.moveDown press enter h ero.moveLeft press enter …" at bounding box center [1047, 243] width 247 height 118
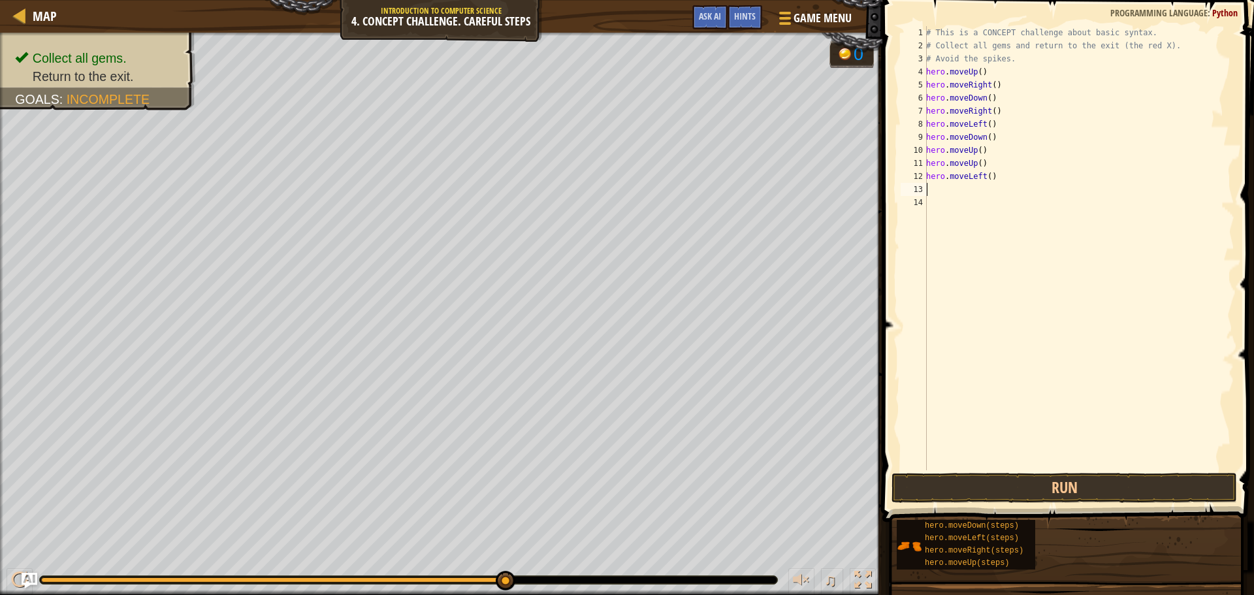
type textarea "h"
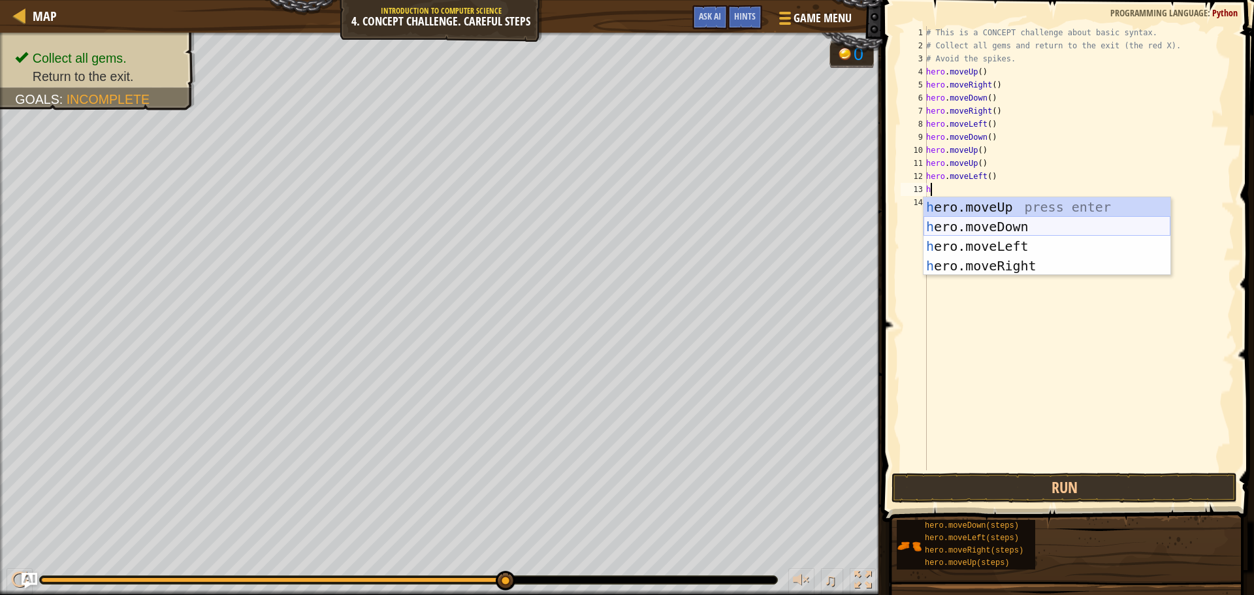
click at [1013, 223] on div "h ero.moveUp press enter h ero.moveDown press enter h ero.moveLeft press enter …" at bounding box center [1047, 256] width 247 height 118
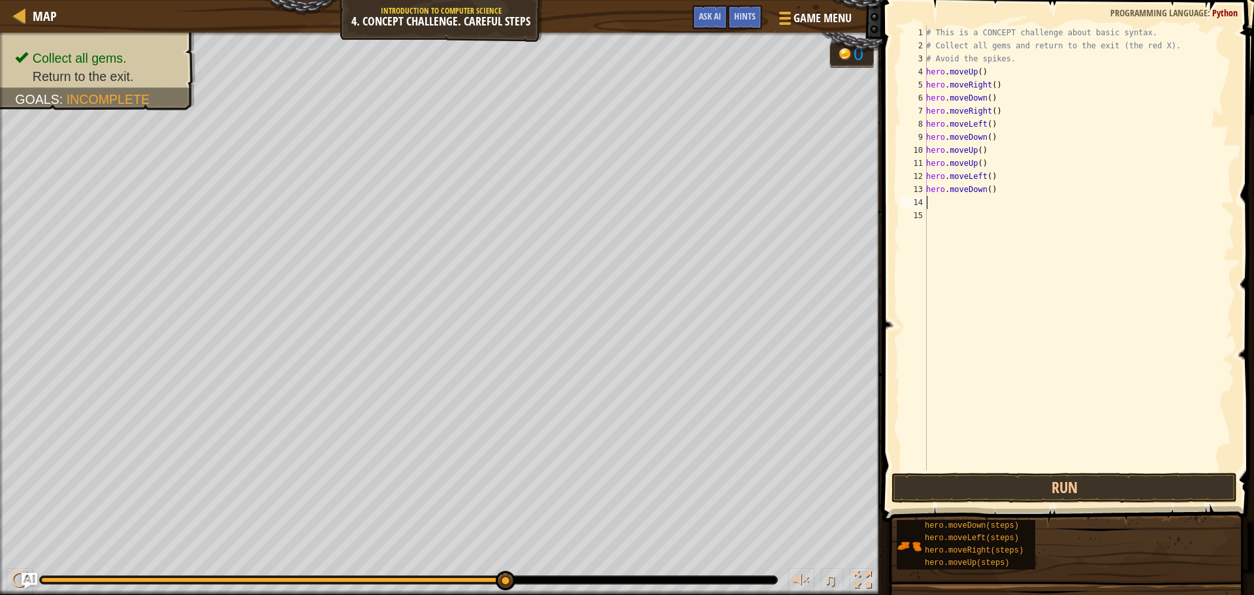
type textarea "h"
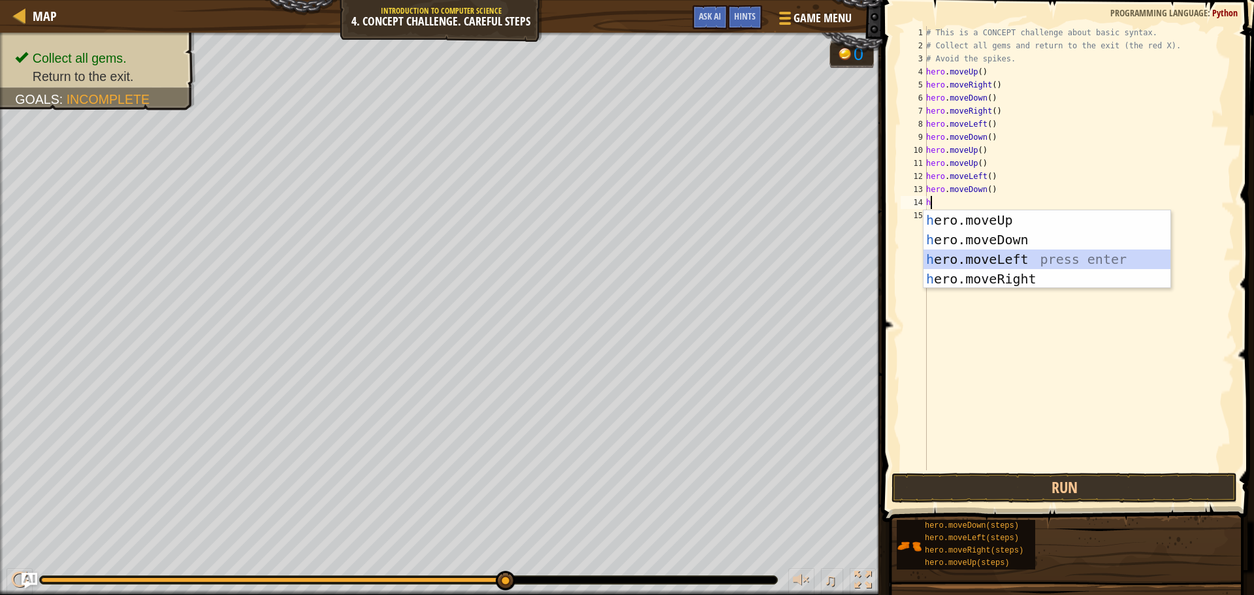
click at [1017, 255] on div "h ero.moveUp press enter h ero.moveDown press enter h ero.moveLeft press enter …" at bounding box center [1047, 269] width 247 height 118
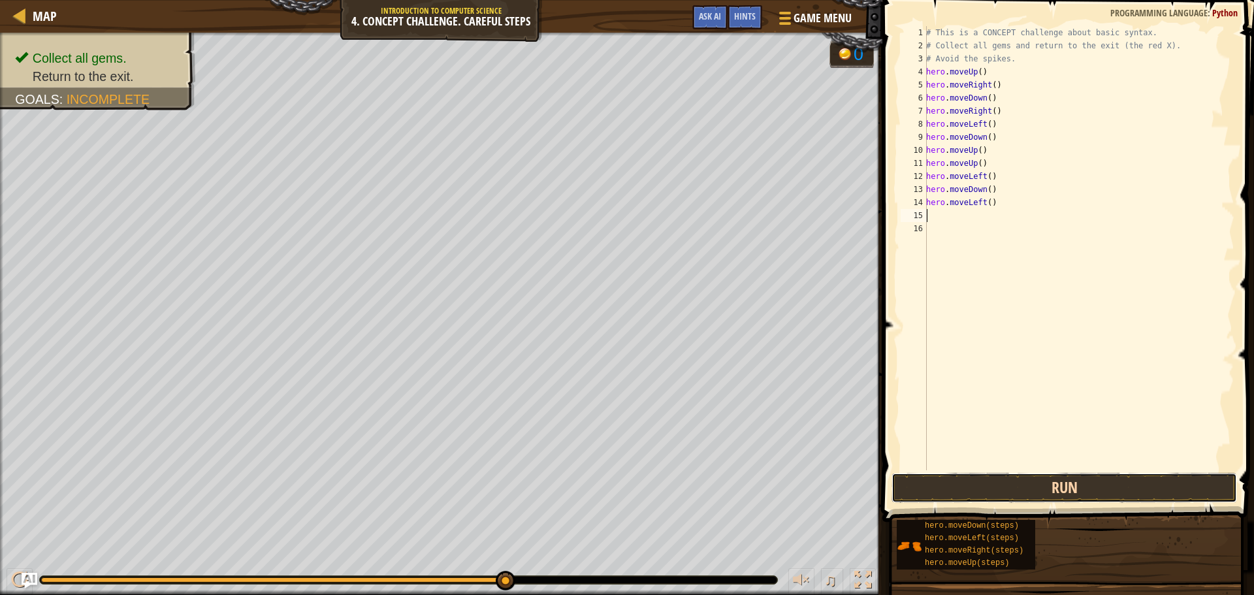
click at [986, 482] on button "Run" at bounding box center [1065, 488] width 346 height 30
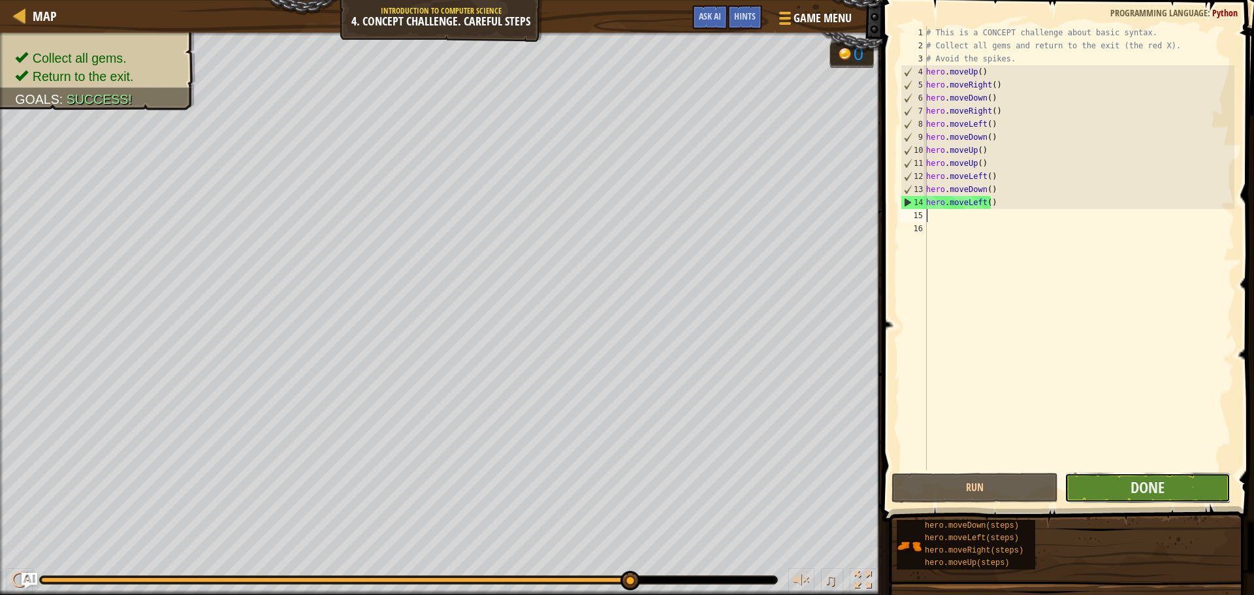
click at [1126, 481] on button "Done" at bounding box center [1148, 488] width 166 height 30
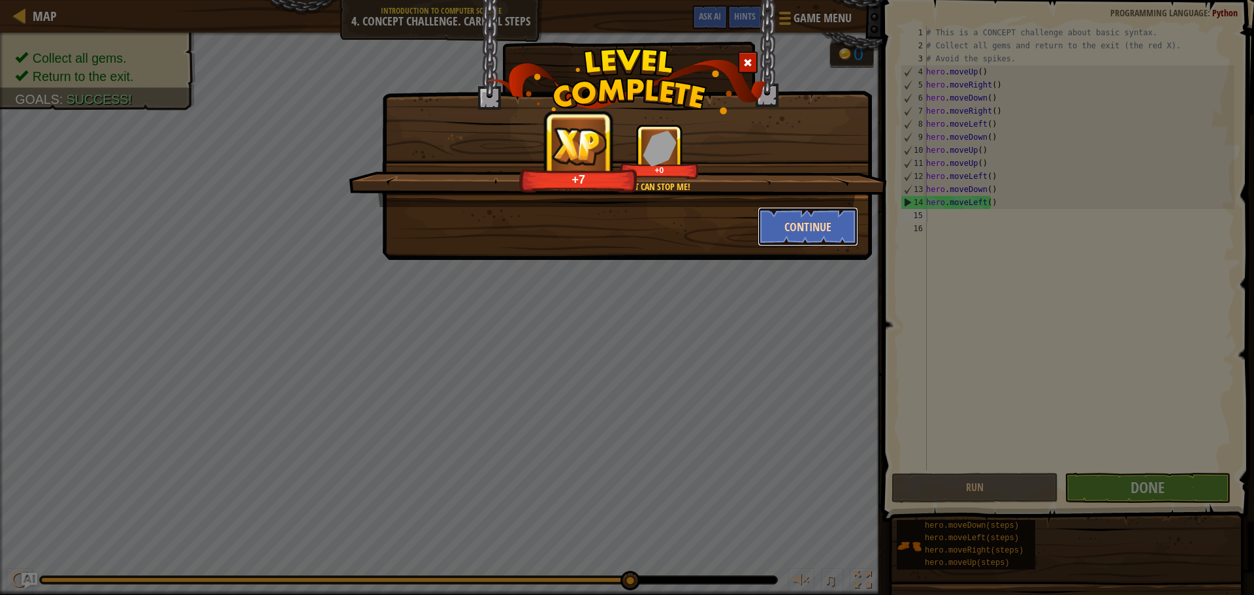
click at [811, 235] on button "Continue" at bounding box center [808, 226] width 101 height 39
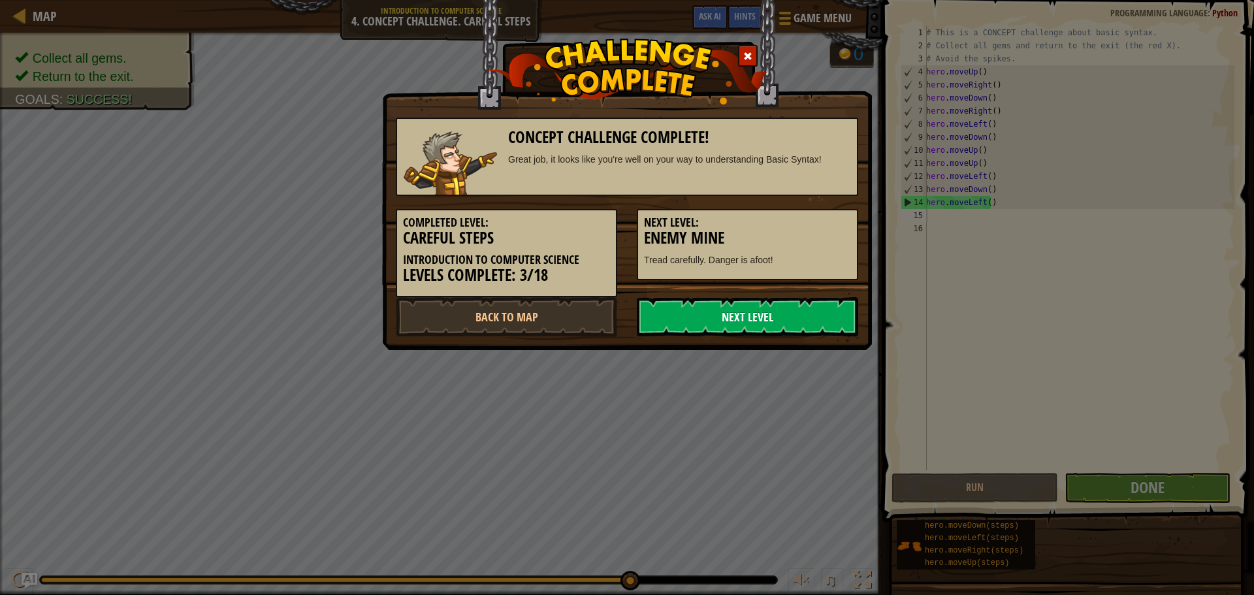
click at [761, 310] on link "Next Level" at bounding box center [747, 316] width 221 height 39
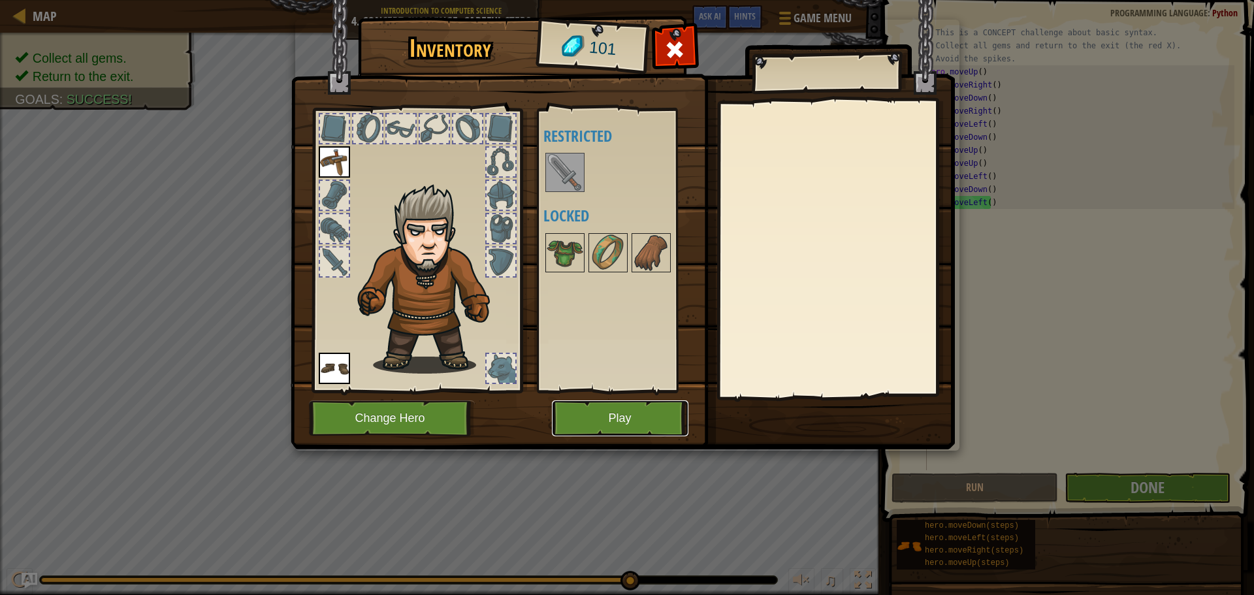
click at [668, 406] on button "Play" at bounding box center [620, 419] width 137 height 36
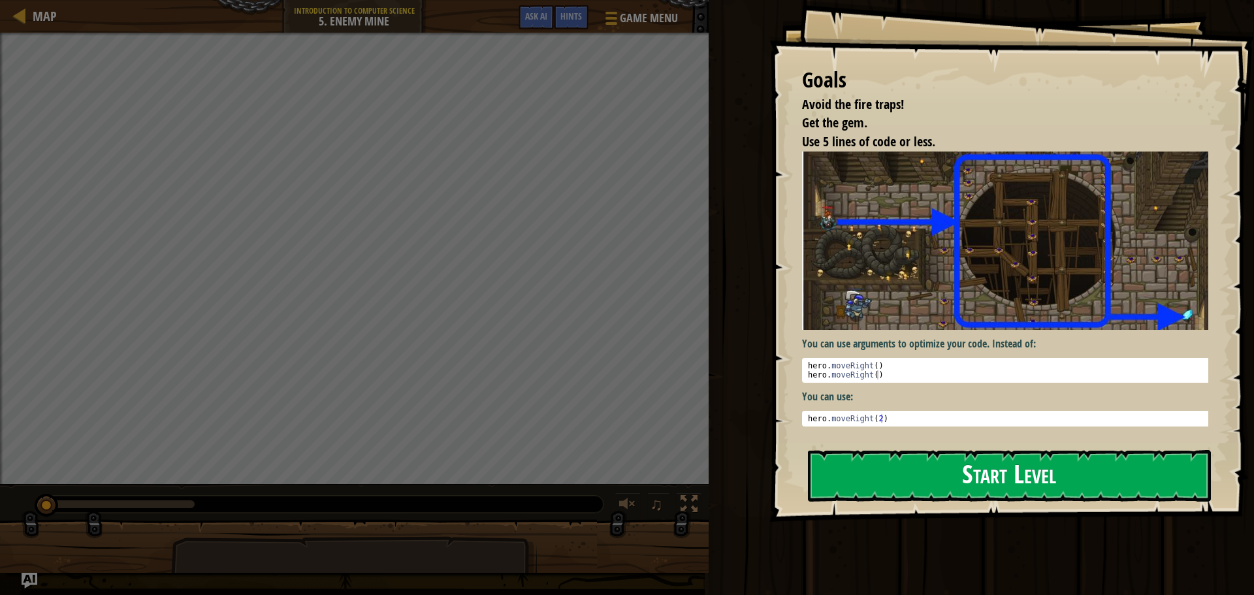
click at [974, 463] on button "Start Level" at bounding box center [1009, 476] width 403 height 52
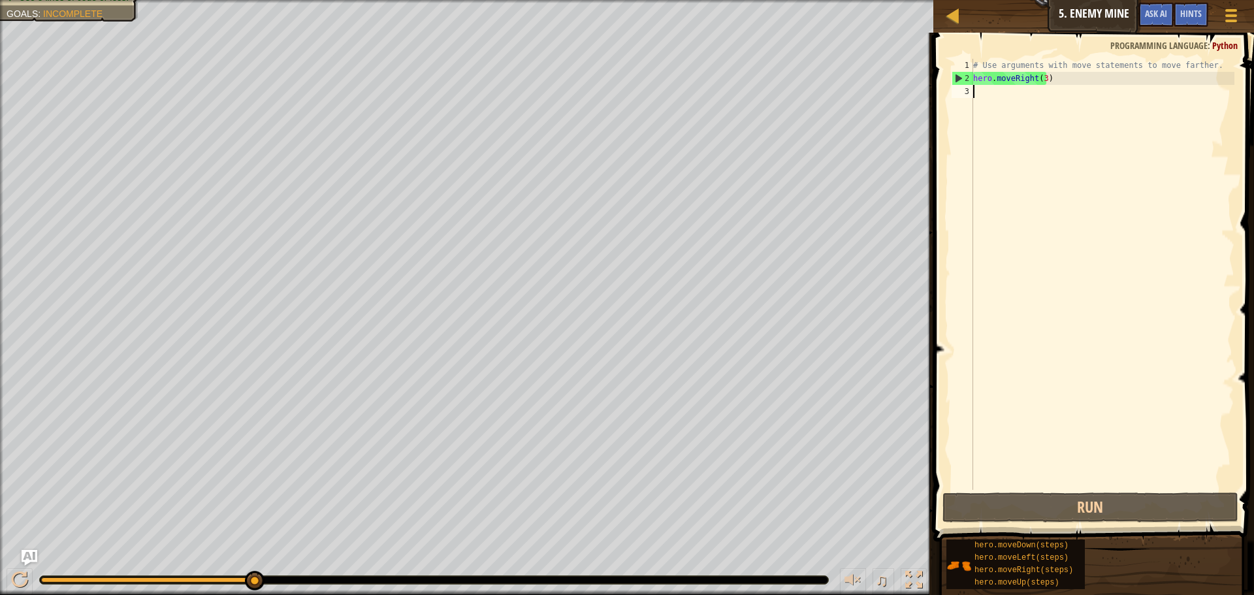
type textarea "h"
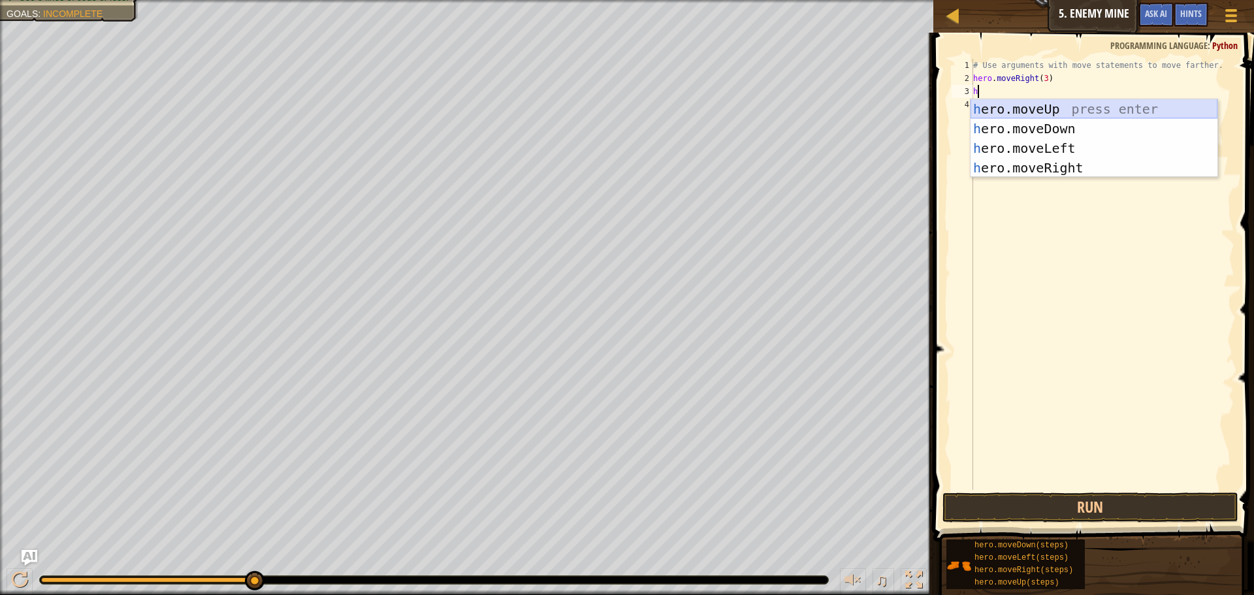
click at [1063, 111] on div "h ero.moveUp press enter h ero.moveDown press enter h ero.moveLeft press enter …" at bounding box center [1094, 158] width 247 height 118
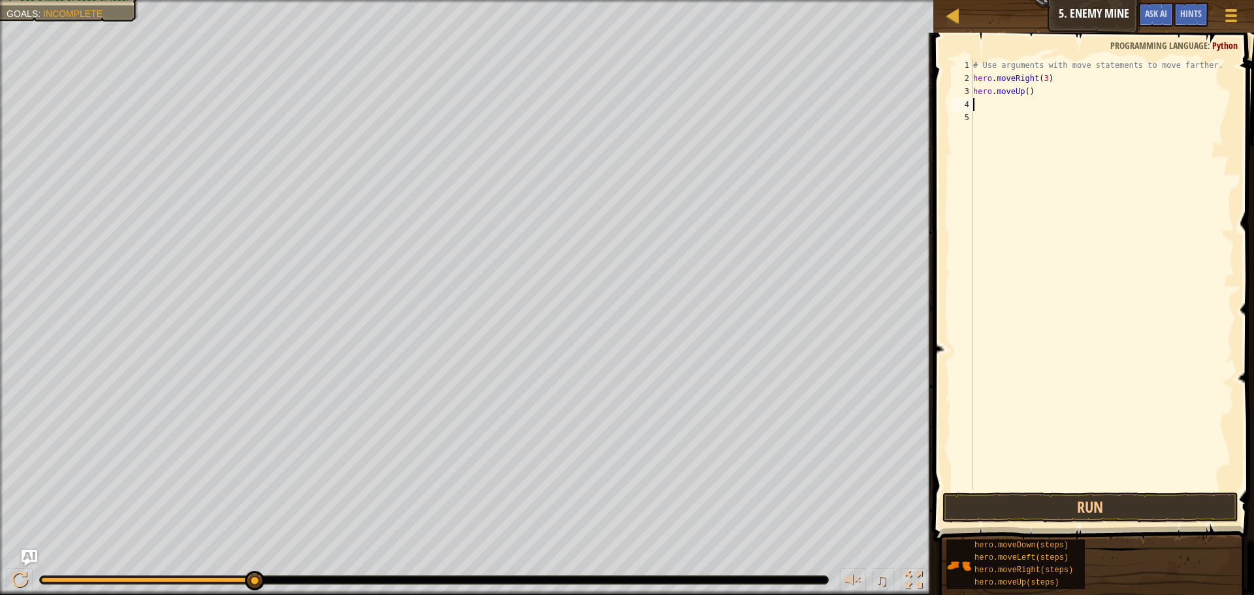
type textarea "h"
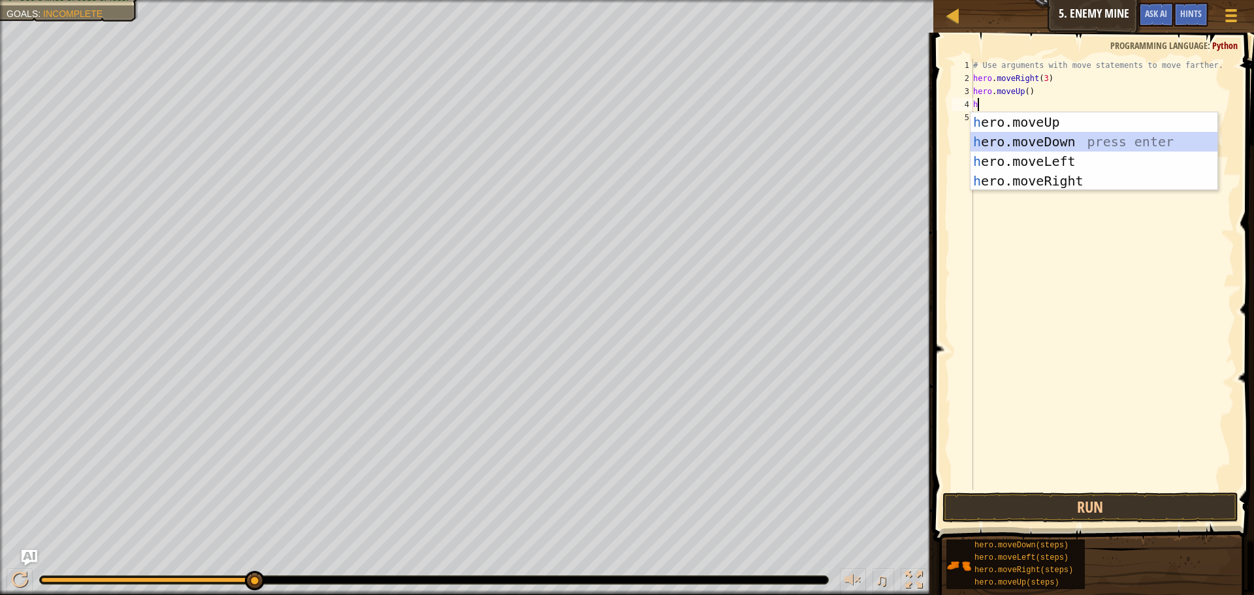
click at [1045, 139] on div "h ero.moveUp press enter h ero.moveDown press enter h ero.moveLeft press enter …" at bounding box center [1094, 171] width 247 height 118
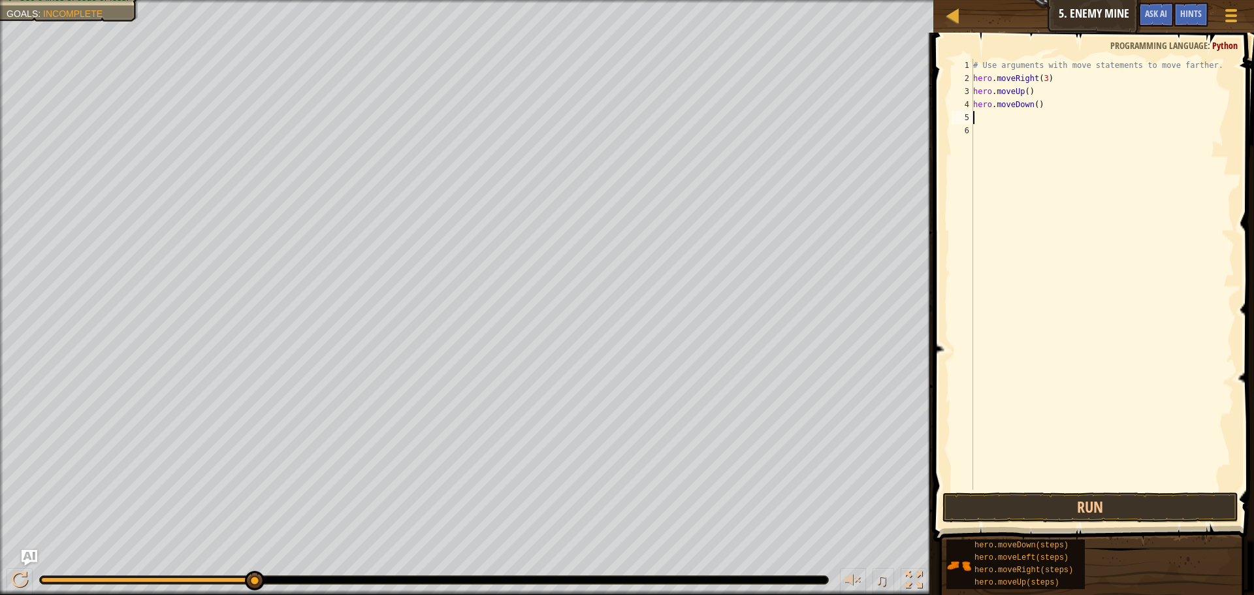
click at [1034, 103] on div "# Use arguments with move statements to move farther. hero . moveRight ( 3 ) he…" at bounding box center [1103, 287] width 264 height 457
type textarea "hero.moveDown(4)"
click at [1032, 125] on div "# Use arguments with move statements to move farther. hero . moveRight ( 3 ) he…" at bounding box center [1103, 287] width 264 height 457
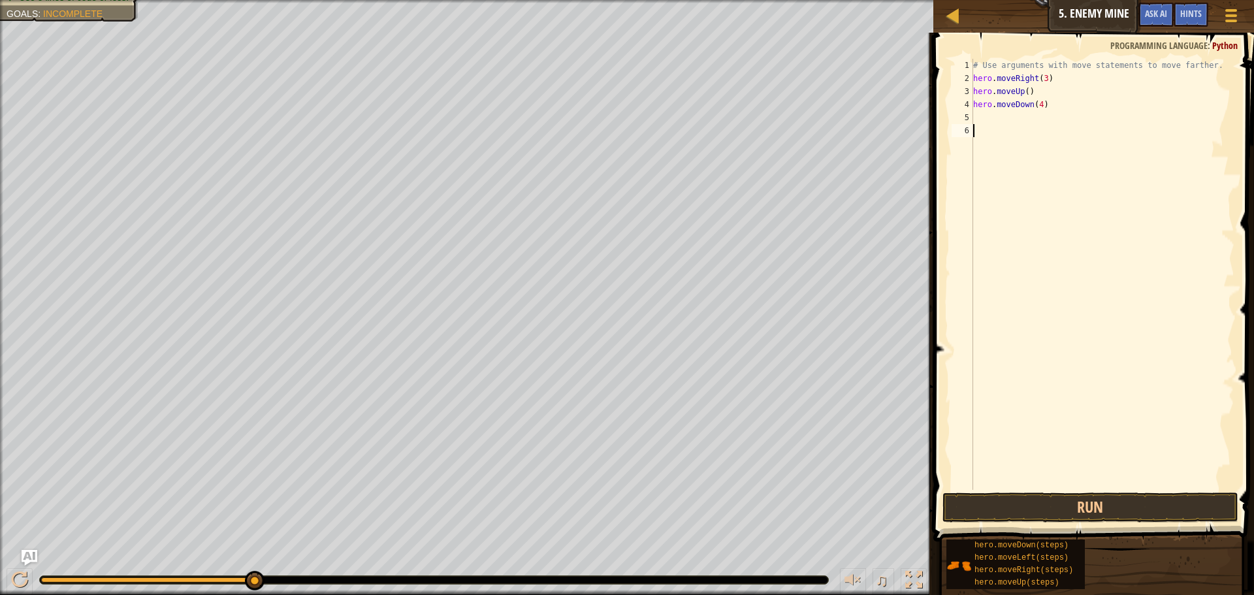
click at [1009, 112] on div "# Use arguments with move statements to move farther. hero . moveRight ( 3 ) he…" at bounding box center [1103, 287] width 264 height 457
type textarea "h"
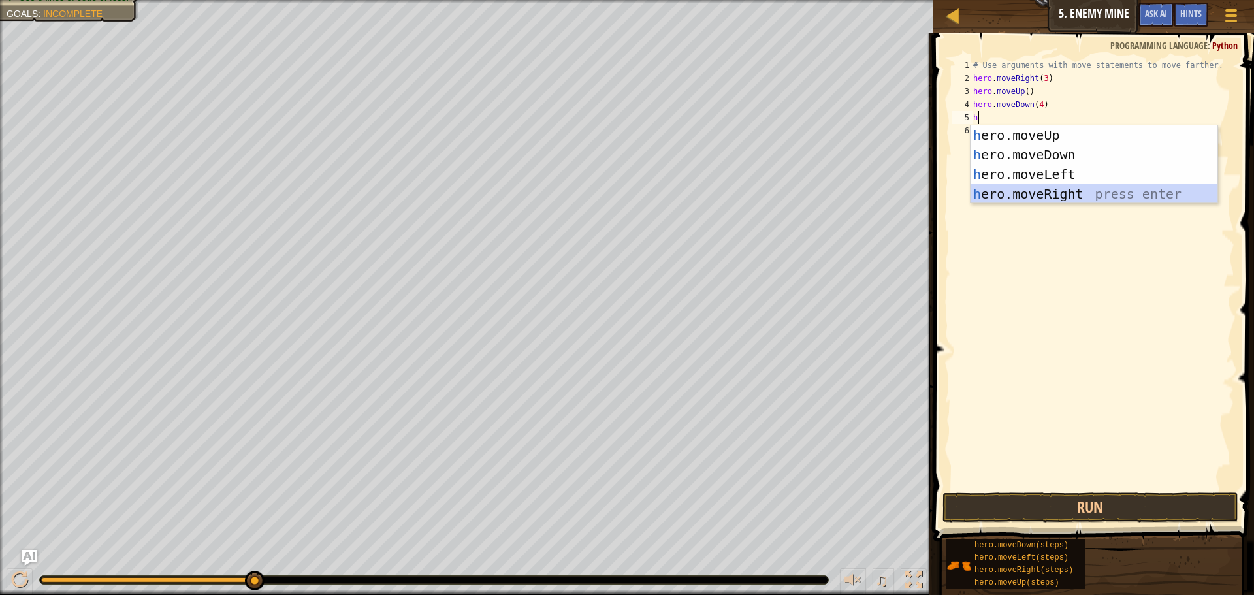
click at [1045, 194] on div "h ero.moveUp press enter h ero.moveDown press enter h ero.moveLeft press enter …" at bounding box center [1094, 184] width 247 height 118
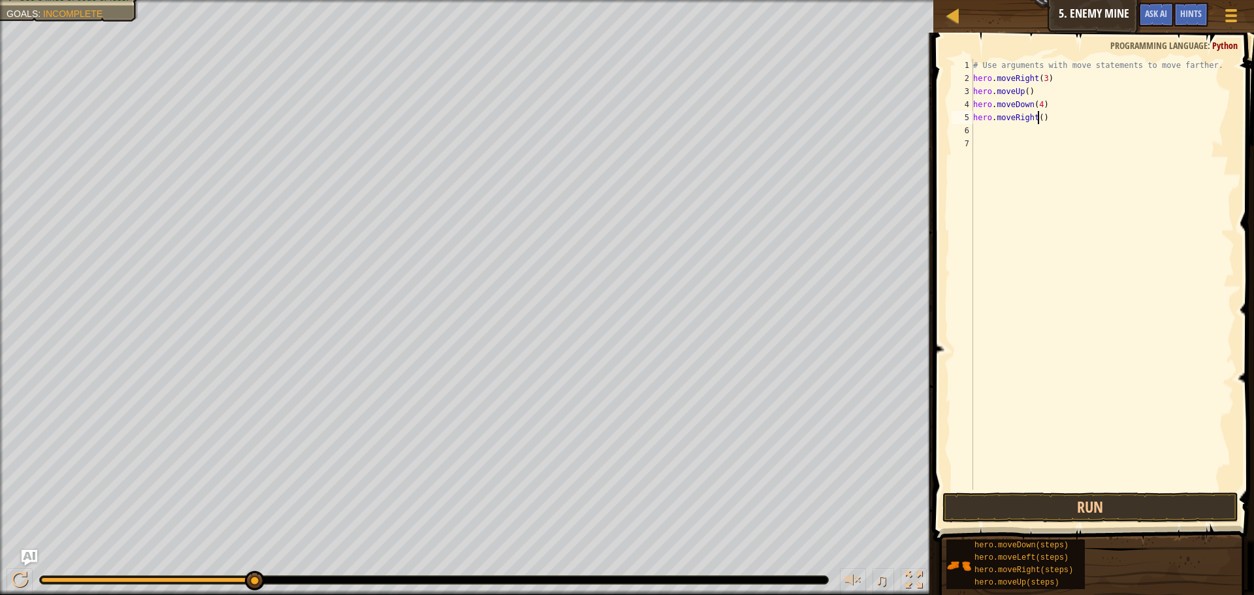
click at [1039, 119] on div "# Use arguments with move statements to move farther. hero . moveRight ( 3 ) he…" at bounding box center [1103, 287] width 264 height 457
click at [980, 516] on button "Run" at bounding box center [1091, 508] width 296 height 30
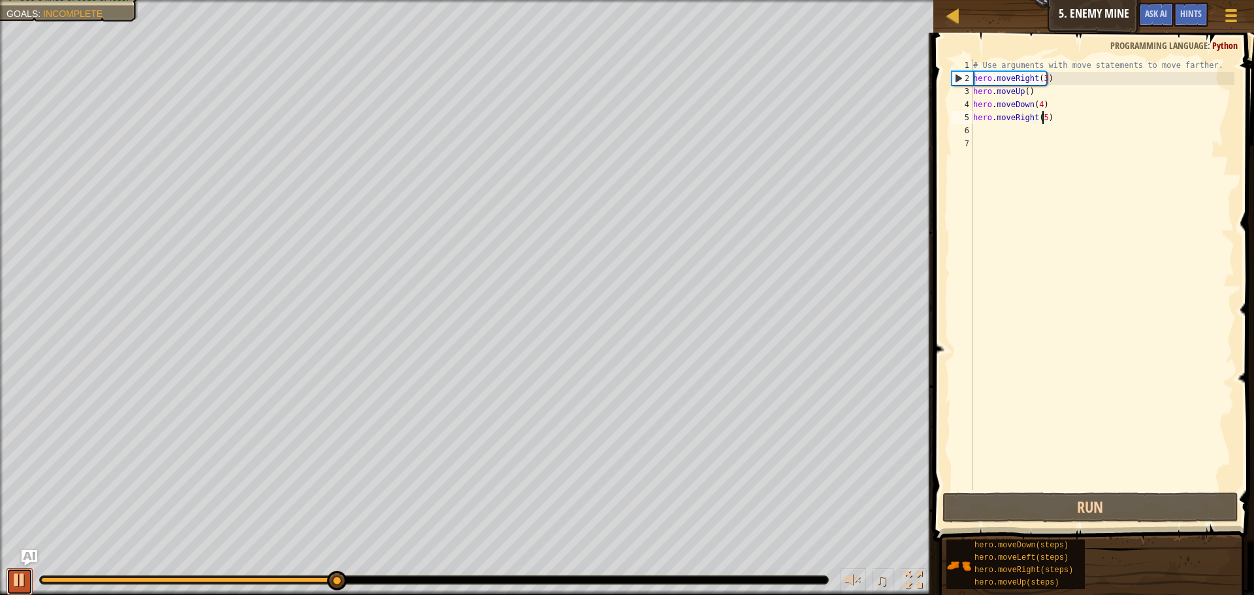
click at [0, 0] on div at bounding box center [0, 0] width 0 height 0
click at [22, 582] on div at bounding box center [19, 580] width 17 height 17
click at [1071, 118] on div "# Use arguments with move statements to move farther. hero . moveRight ( 3 ) he…" at bounding box center [1103, 287] width 264 height 457
click at [11, 582] on div at bounding box center [19, 580] width 17 height 17
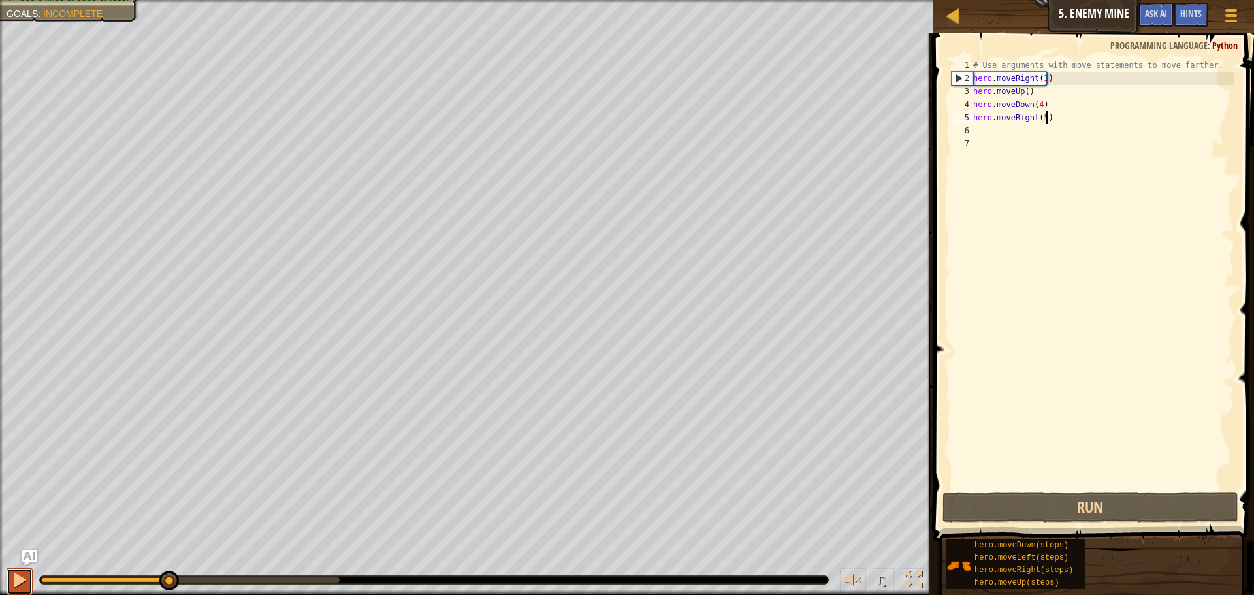
click at [11, 582] on div at bounding box center [19, 580] width 17 height 17
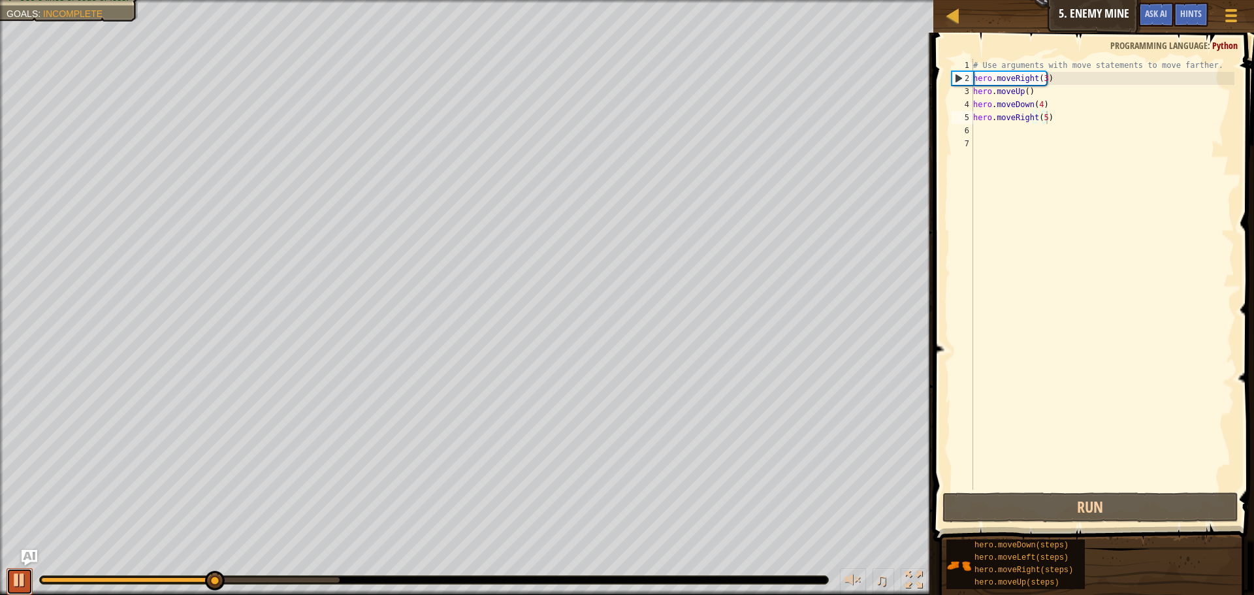
click at [11, 582] on div at bounding box center [19, 580] width 17 height 17
click at [1045, 107] on div "# Use arguments with move statements to move farther. hero . moveRight ( 3 ) he…" at bounding box center [1103, 287] width 264 height 457
click at [1025, 105] on div "# Use arguments with move statements to move farther. hero . moveRight ( 3 ) he…" at bounding box center [1103, 287] width 264 height 457
click at [1031, 105] on div "# Use arguments with move statements to move farther. hero . moveRight ( 3 ) he…" at bounding box center [1103, 287] width 264 height 457
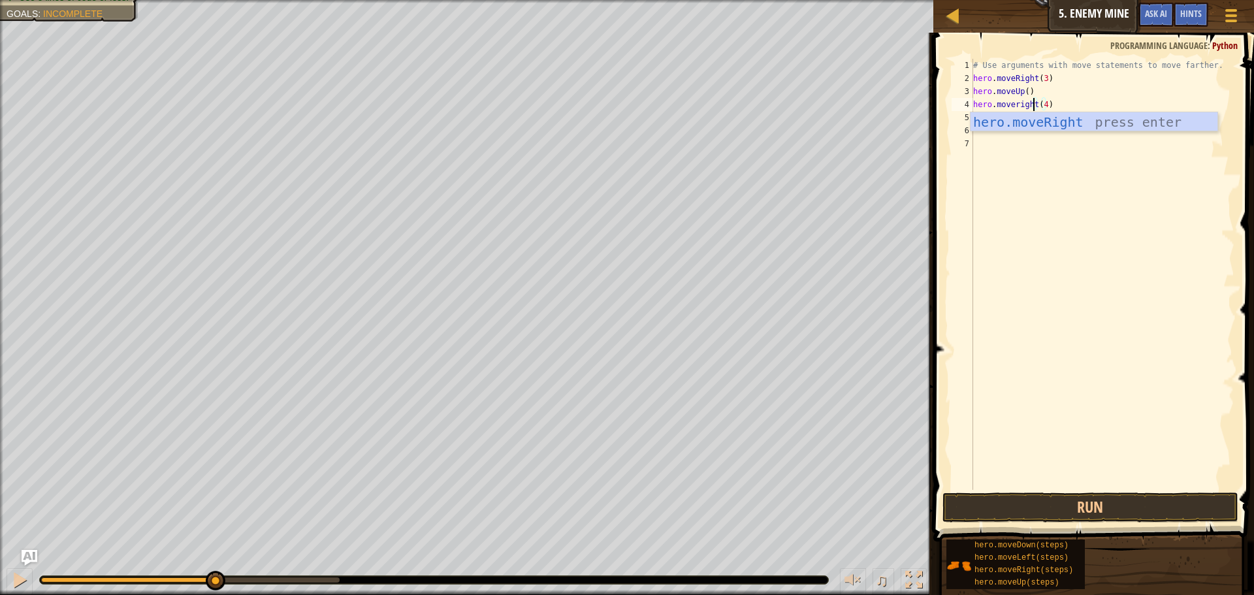
click at [1062, 102] on div "# Use arguments with move statements to move farther. hero . moveRight ( 3 ) he…" at bounding box center [1103, 287] width 264 height 457
click at [1053, 119] on div "# Use arguments with move statements to move farther. hero . moveRight ( 3 ) he…" at bounding box center [1103, 287] width 264 height 457
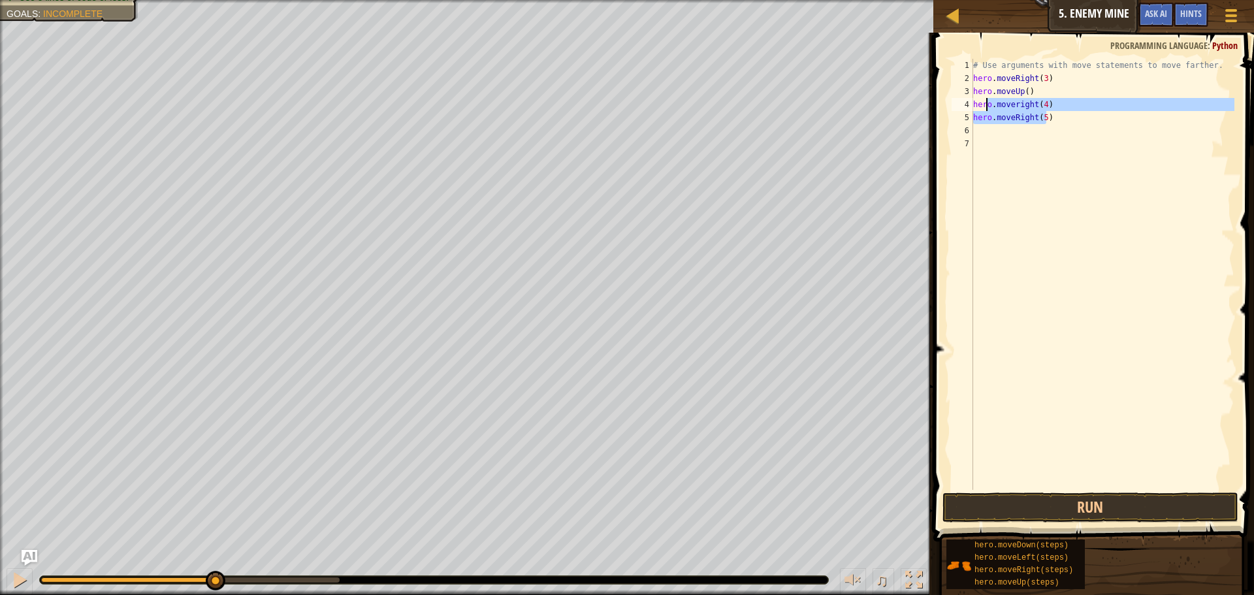
drag, startPoint x: 1053, startPoint y: 119, endPoint x: 1008, endPoint y: 107, distance: 46.6
click at [1002, 107] on div "# Use arguments with move statements to move farther. hero . moveRight ( 3 ) he…" at bounding box center [1103, 287] width 264 height 457
click at [1017, 105] on div "# Use arguments with move statements to move farther. hero . moveRight ( 3 ) he…" at bounding box center [1103, 274] width 264 height 431
click at [1018, 105] on div "# Use arguments with move statements to move farther. hero . moveRight ( 3 ) he…" at bounding box center [1103, 287] width 264 height 457
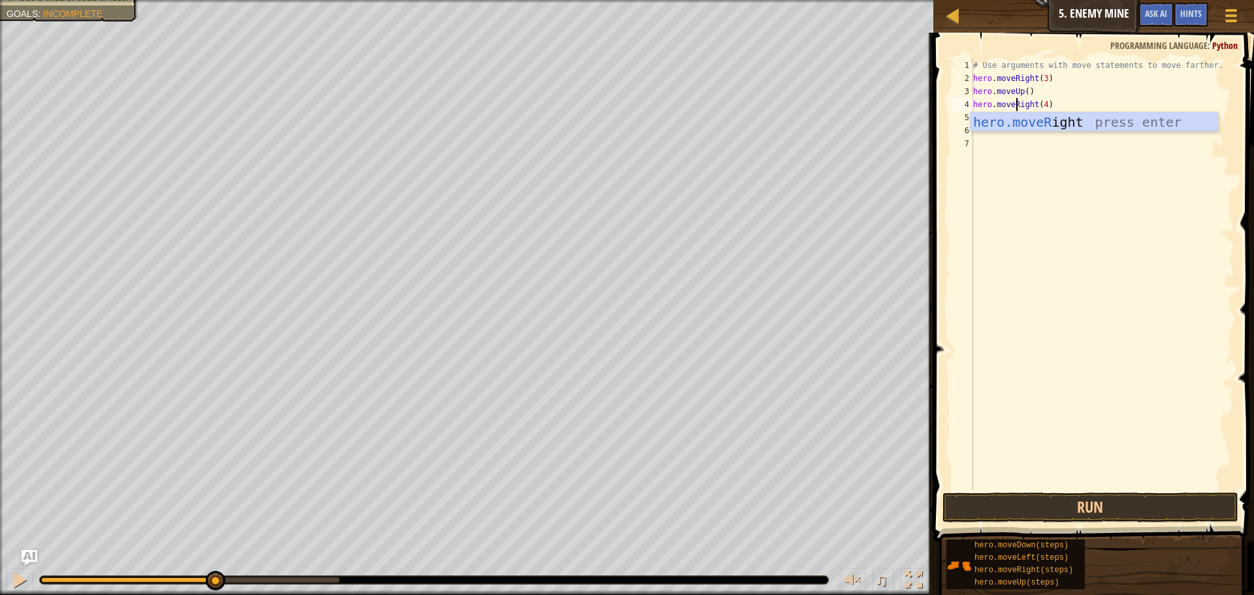
scroll to position [6, 4]
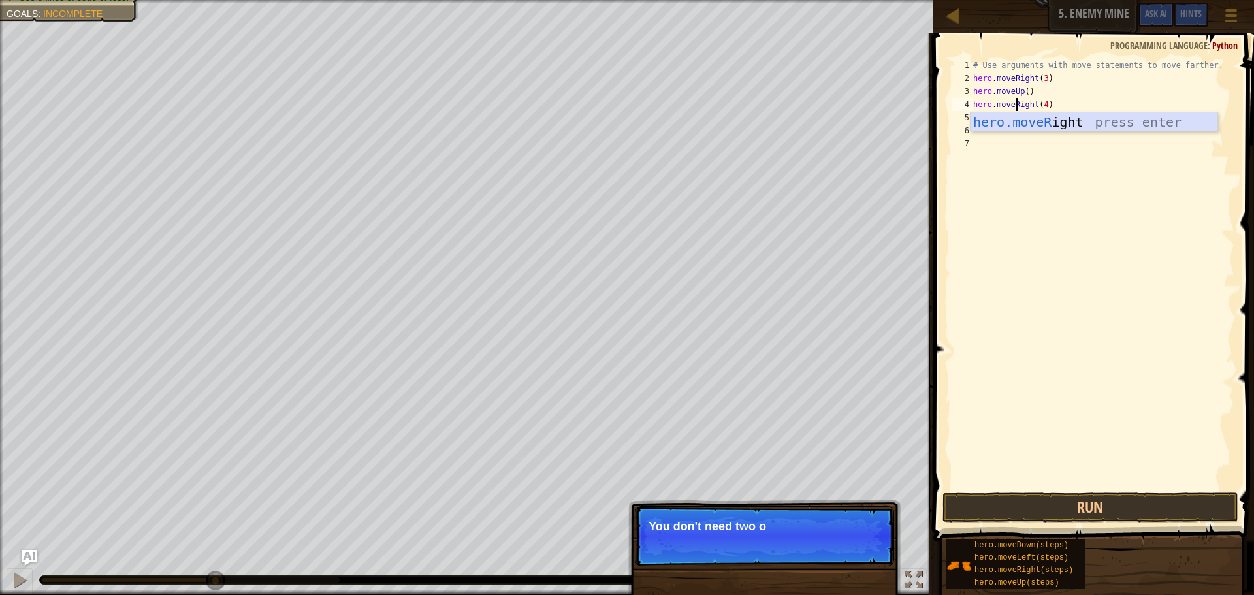
click at [1085, 123] on div "hero.moveR ight press enter" at bounding box center [1094, 141] width 247 height 59
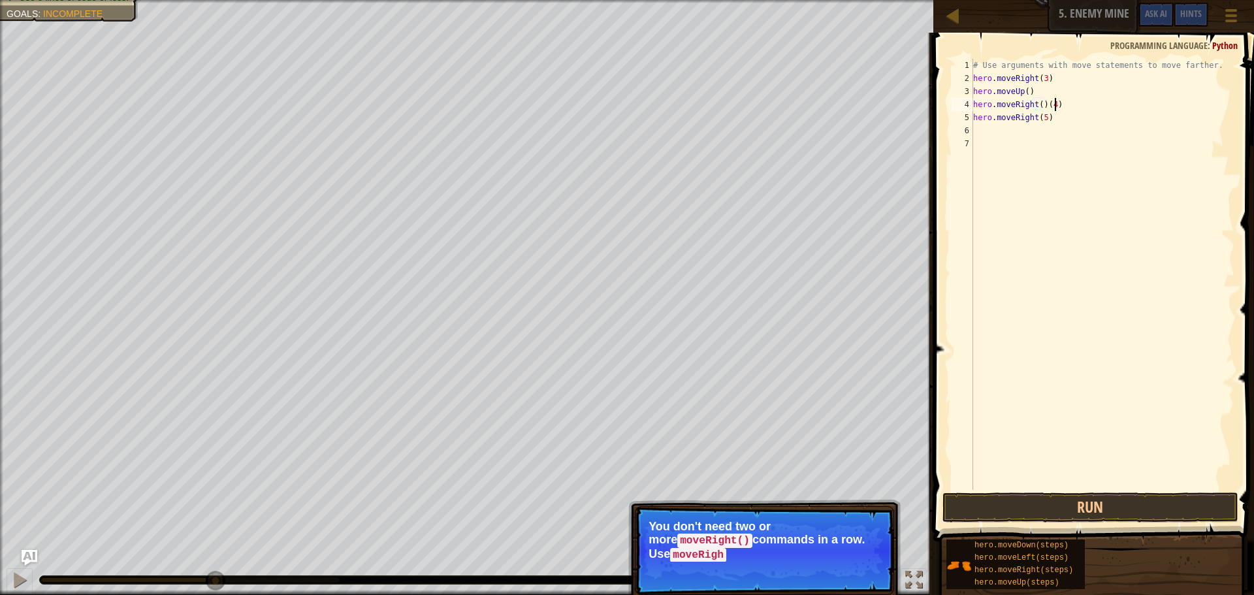
click at [1057, 105] on div "# Use arguments with move statements to move farther. hero . moveRight ( 3 ) he…" at bounding box center [1103, 287] width 264 height 457
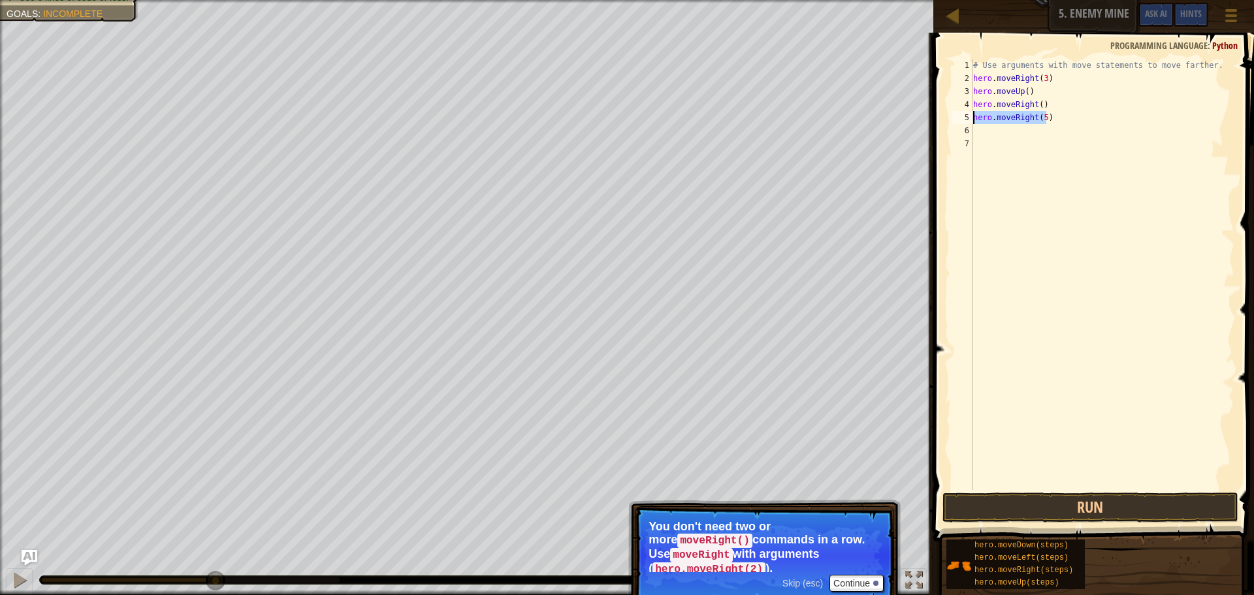
drag, startPoint x: 1057, startPoint y: 115, endPoint x: 970, endPoint y: 112, distance: 86.3
click at [970, 112] on div "hero.moveRight() 1 2 3 4 5 6 7 # Use arguments with move statements to move far…" at bounding box center [1092, 274] width 286 height 431
type textarea "hero.moveRight(5)"
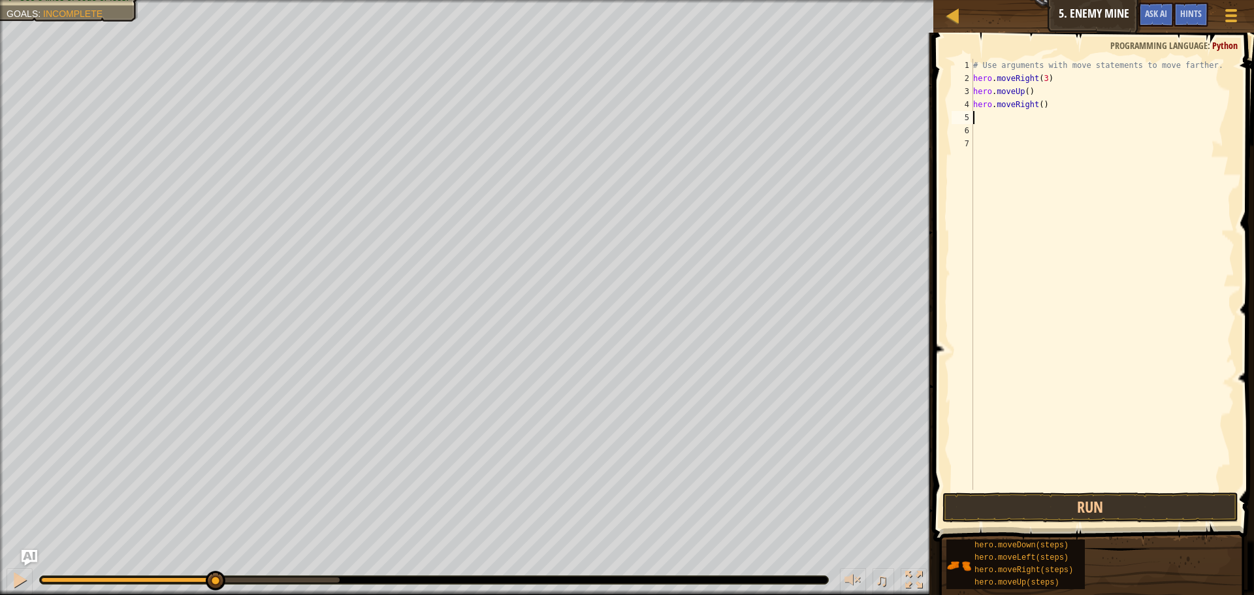
type textarea "h"
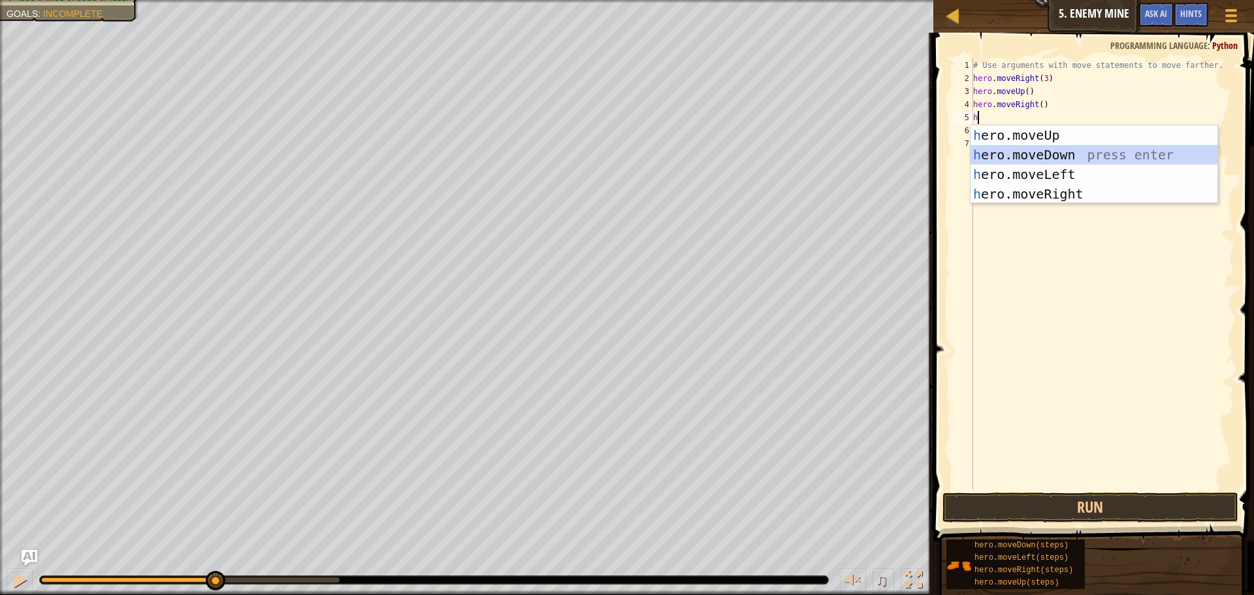
click at [1054, 153] on div "h ero.moveUp press enter h ero.moveDown press enter h ero.moveLeft press enter …" at bounding box center [1094, 184] width 247 height 118
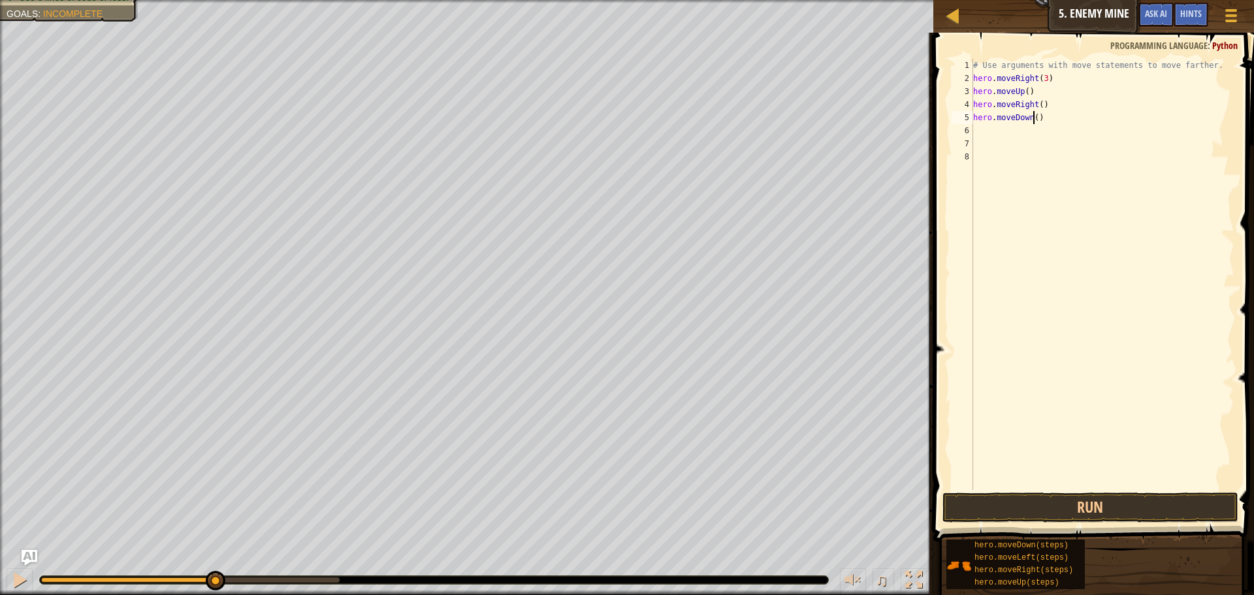
click at [1032, 116] on div "# Use arguments with move statements to move farther. hero . moveRight ( 3 ) he…" at bounding box center [1103, 287] width 264 height 457
type textarea "hero.moveDown(4)"
click at [1073, 508] on button "Run" at bounding box center [1091, 508] width 296 height 30
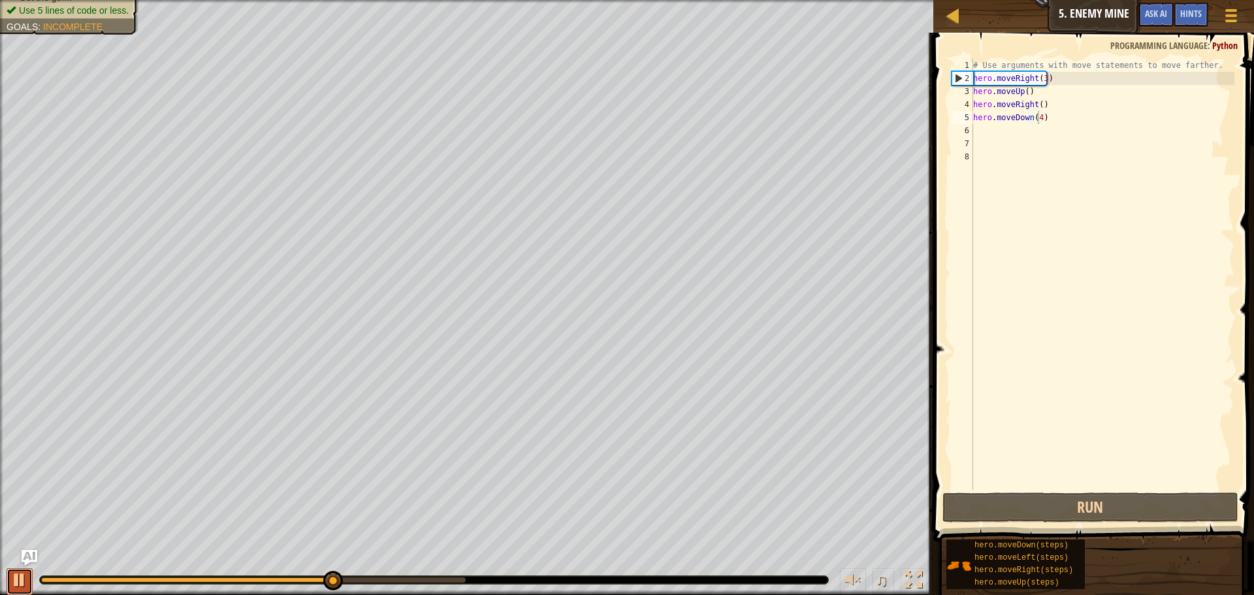
click at [28, 585] on button at bounding box center [20, 581] width 26 height 27
click at [1059, 135] on div "# Use arguments with move statements to move farther. hero . moveRight ( 3 ) he…" at bounding box center [1103, 287] width 264 height 457
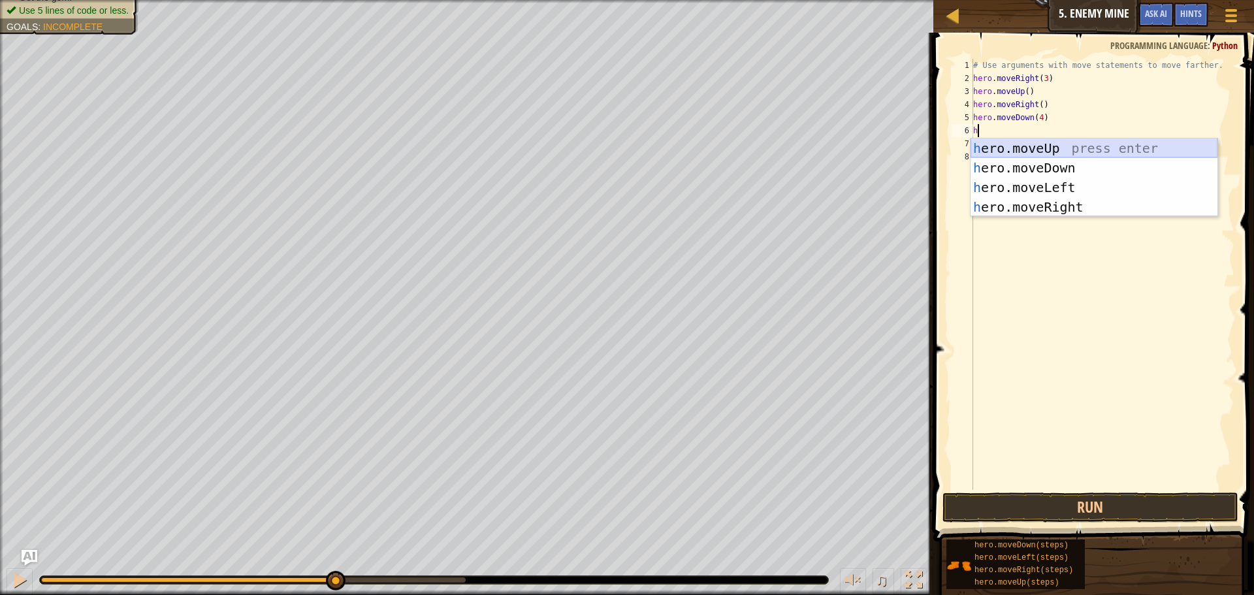
type textarea "he"
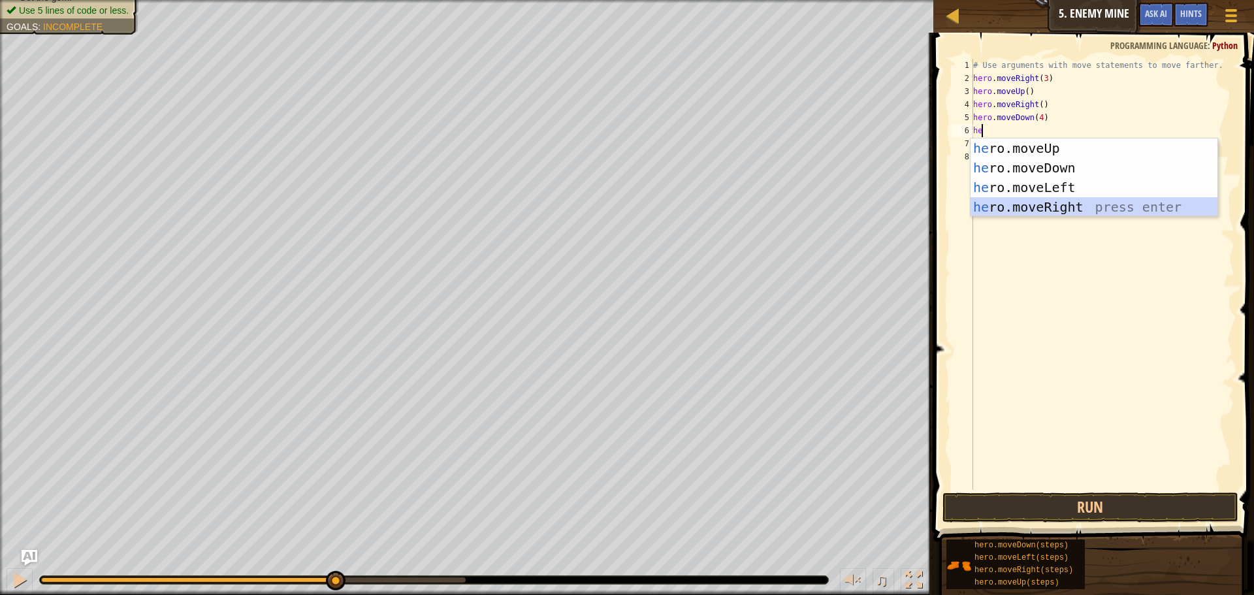
click at [1068, 202] on div "he ro.moveUp press enter he ro.moveDown press enter he ro.moveLeft press enter …" at bounding box center [1094, 198] width 247 height 118
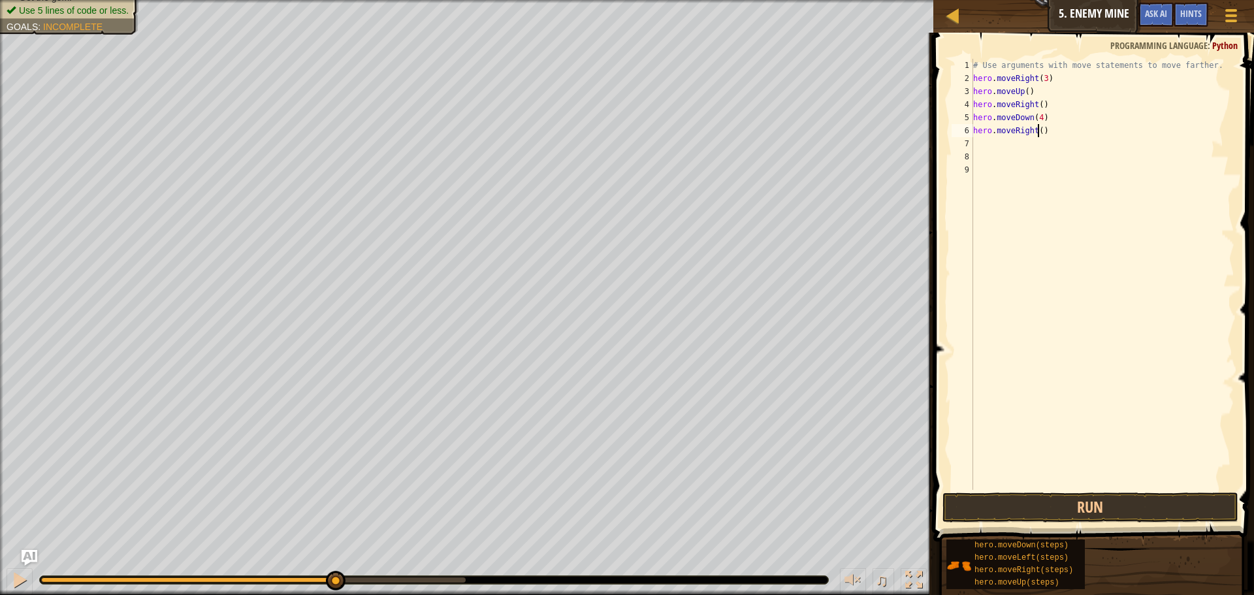
click at [1038, 132] on div "# Use arguments with move statements to move farther. hero . moveRight ( 3 ) he…" at bounding box center [1103, 287] width 264 height 457
click at [1061, 502] on button "Run" at bounding box center [1091, 508] width 296 height 30
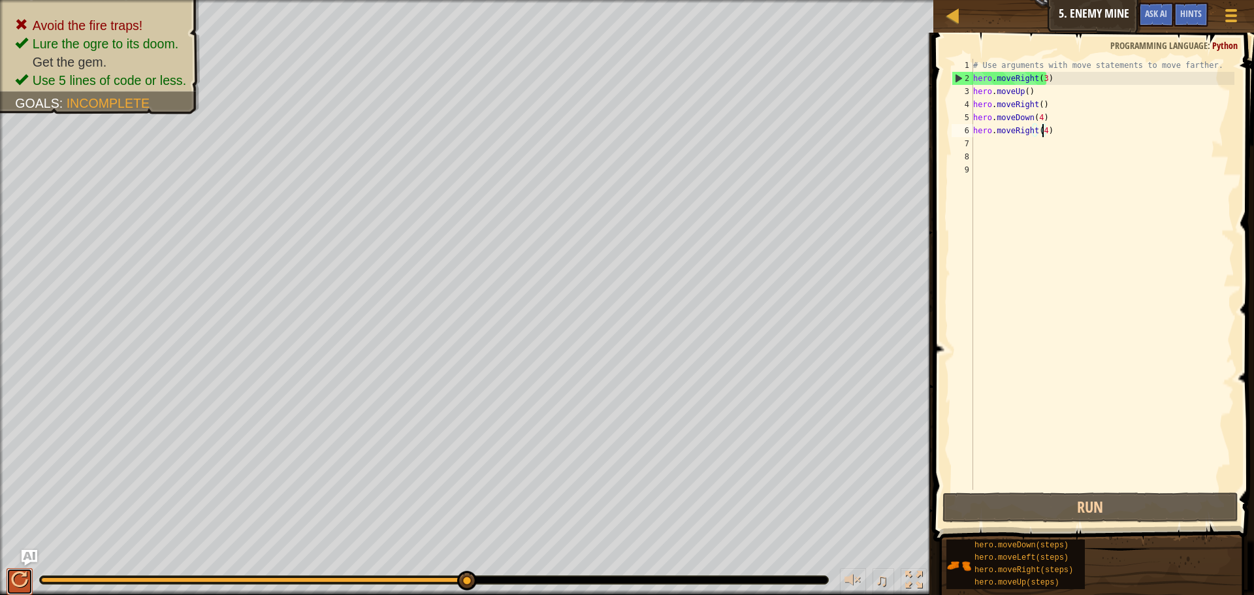
click at [12, 576] on div at bounding box center [19, 580] width 17 height 17
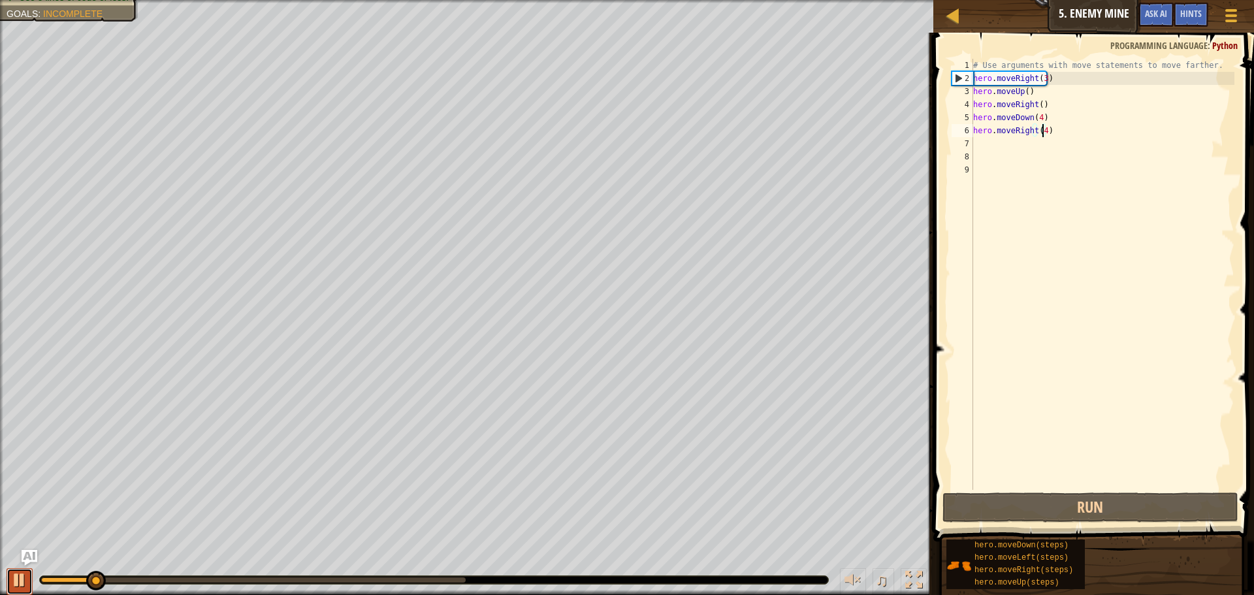
click at [16, 578] on div at bounding box center [19, 580] width 17 height 17
drag, startPoint x: 1082, startPoint y: 138, endPoint x: 1010, endPoint y: 135, distance: 71.9
click at [1010, 135] on div "# Use arguments with move statements to move farther. hero . moveRight ( 3 ) he…" at bounding box center [1103, 287] width 264 height 457
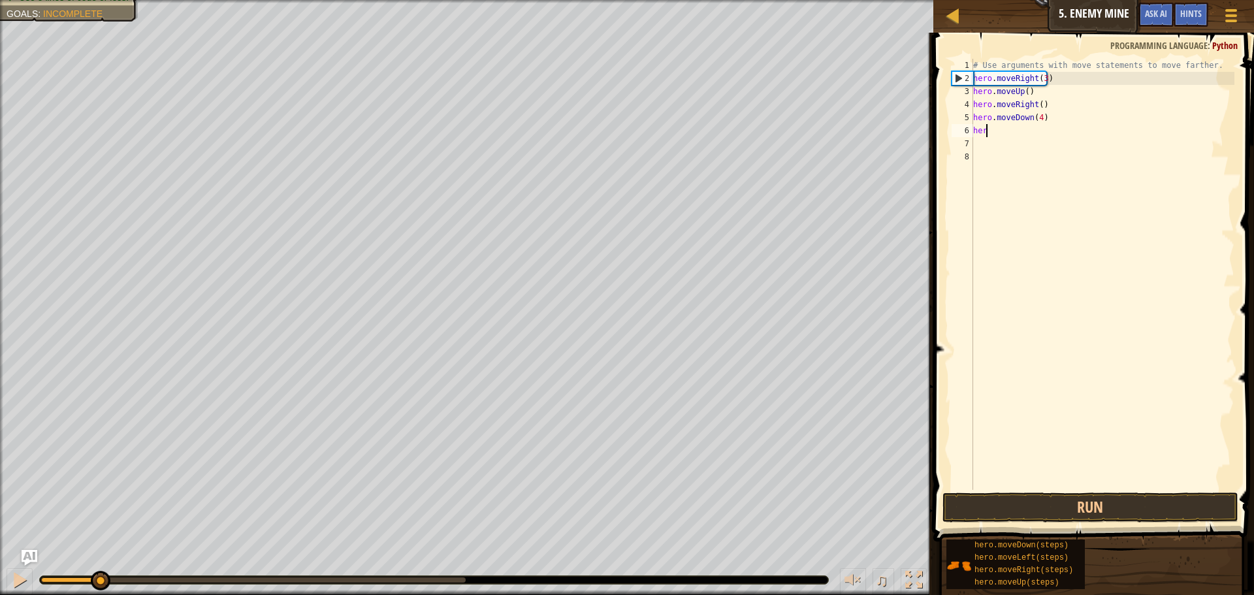
scroll to position [6, 0]
click at [1054, 121] on div "# Use arguments with move statements to move farther. hero . moveRight ( 3 ) he…" at bounding box center [1103, 287] width 264 height 457
type textarea "h"
click at [1060, 137] on div "# Use arguments with move statements to move farther. hero . moveRight ( 3 ) he…" at bounding box center [1103, 287] width 264 height 457
type textarea "h"
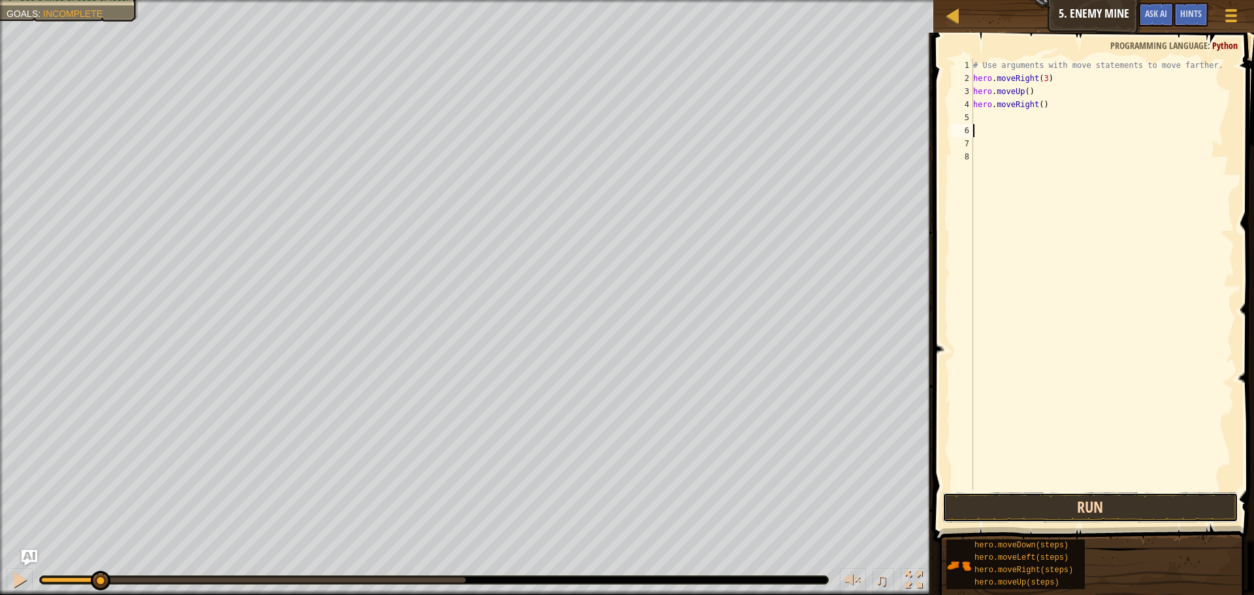
click at [1107, 501] on button "Run" at bounding box center [1091, 508] width 296 height 30
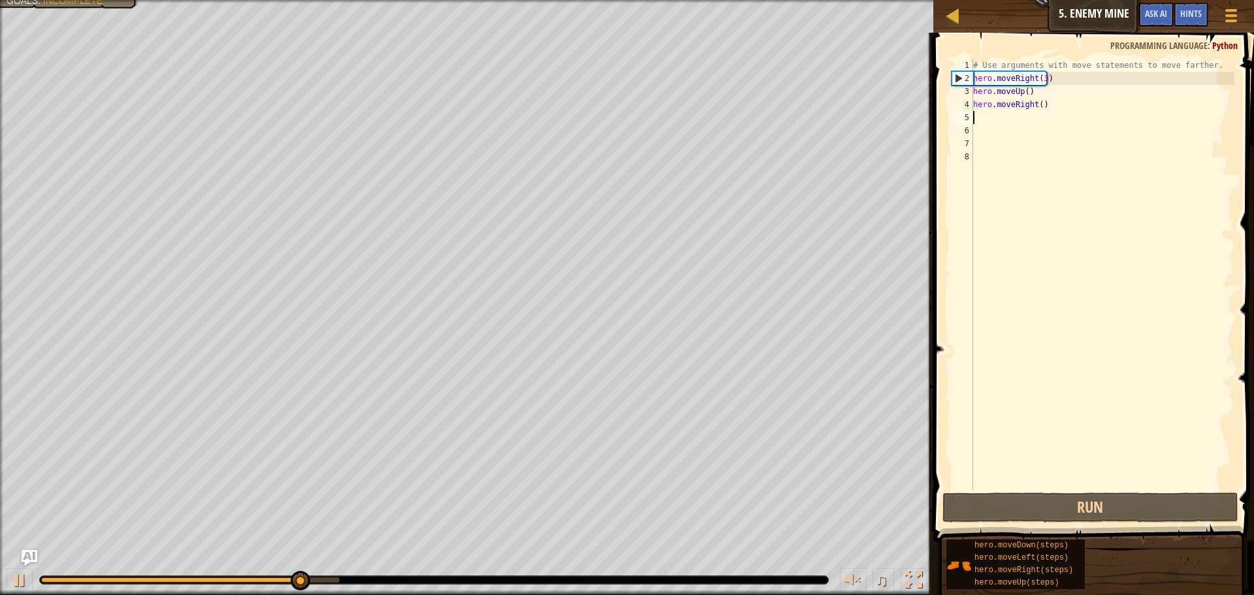
click at [1017, 123] on div "# Use arguments with move statements to move farther. hero . moveRight ( 3 ) he…" at bounding box center [1103, 287] width 264 height 457
type textarea "h"
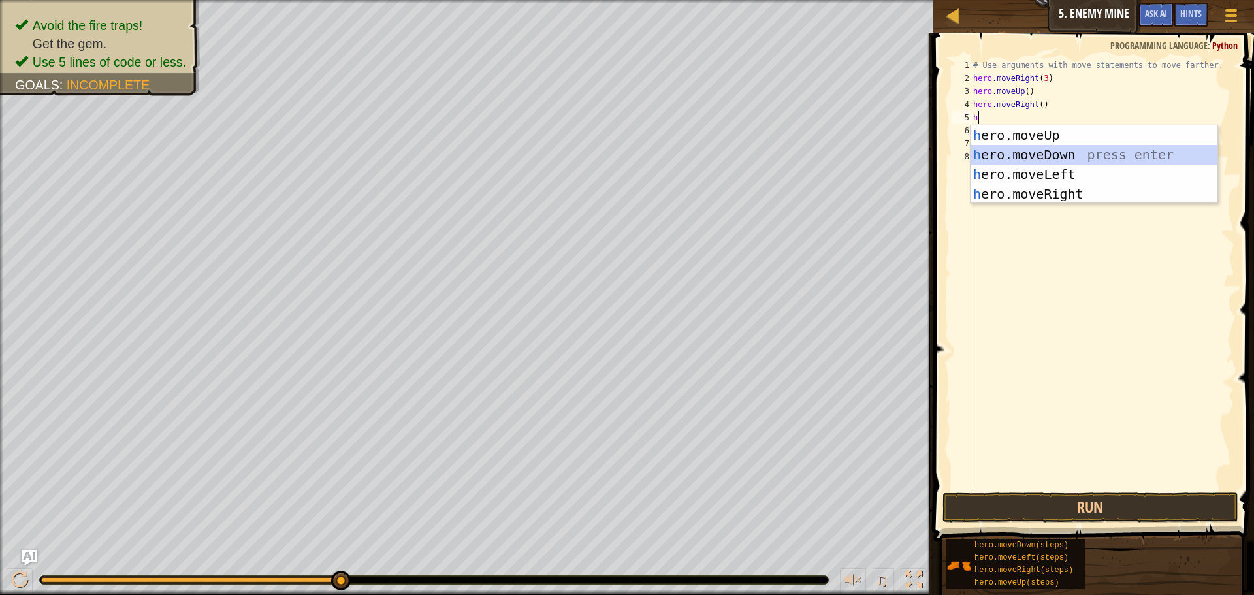
click at [1069, 156] on div "h ero.moveUp press enter h ero.moveDown press enter h ero.moveLeft press enter …" at bounding box center [1094, 184] width 247 height 118
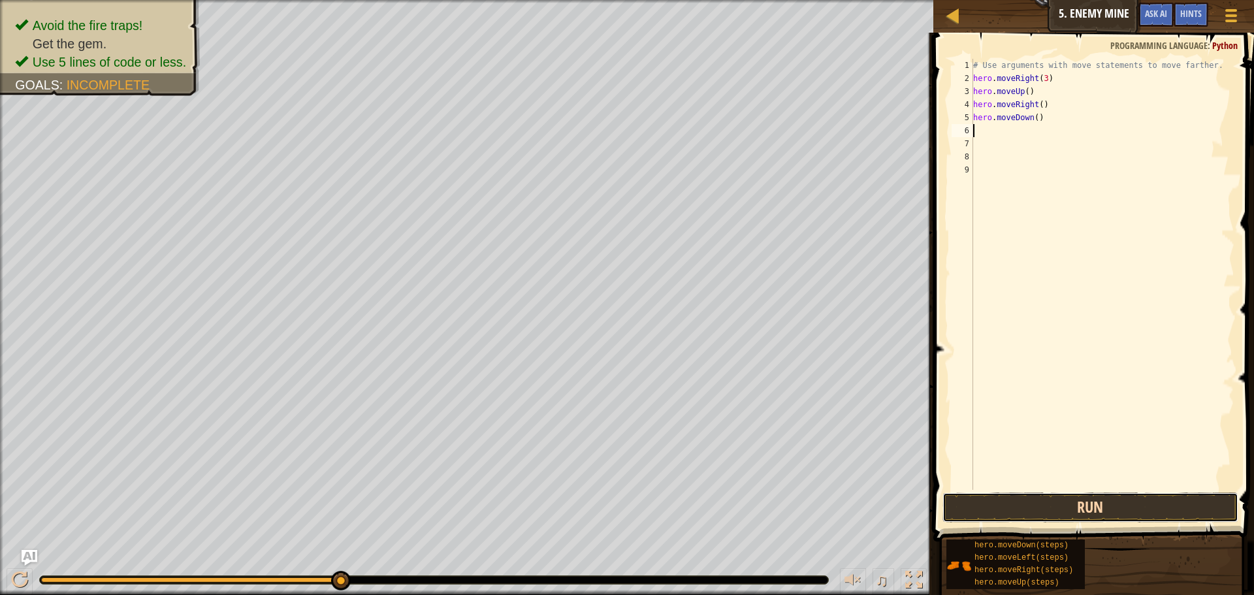
click at [1035, 503] on button "Run" at bounding box center [1091, 508] width 296 height 30
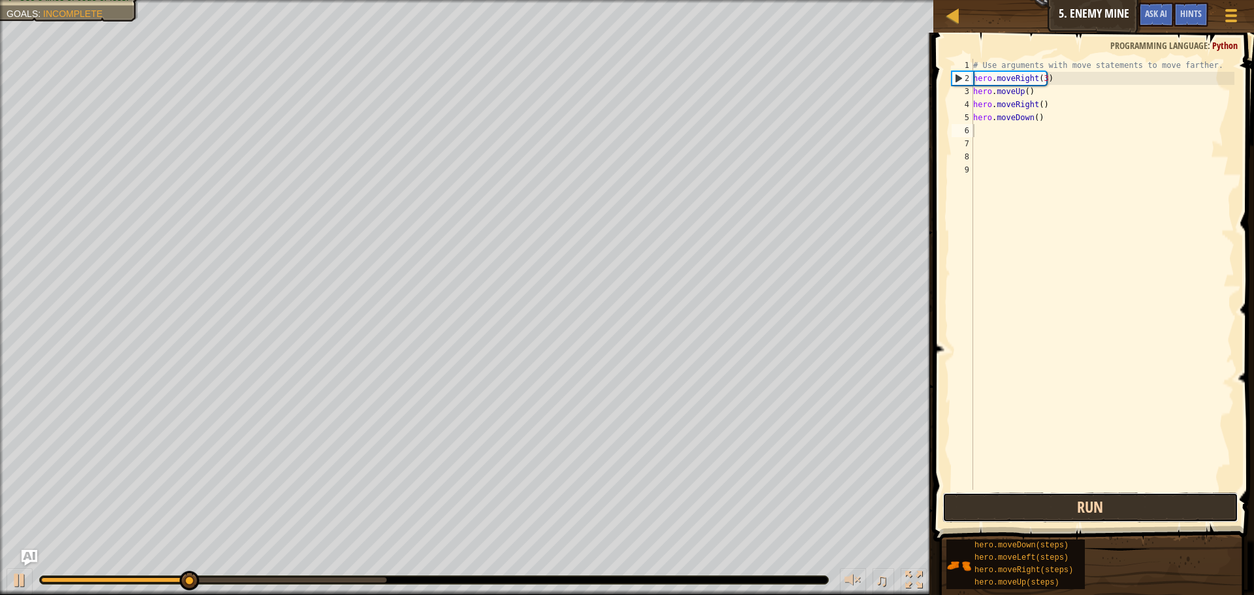
click at [1053, 504] on button "Run" at bounding box center [1091, 508] width 296 height 30
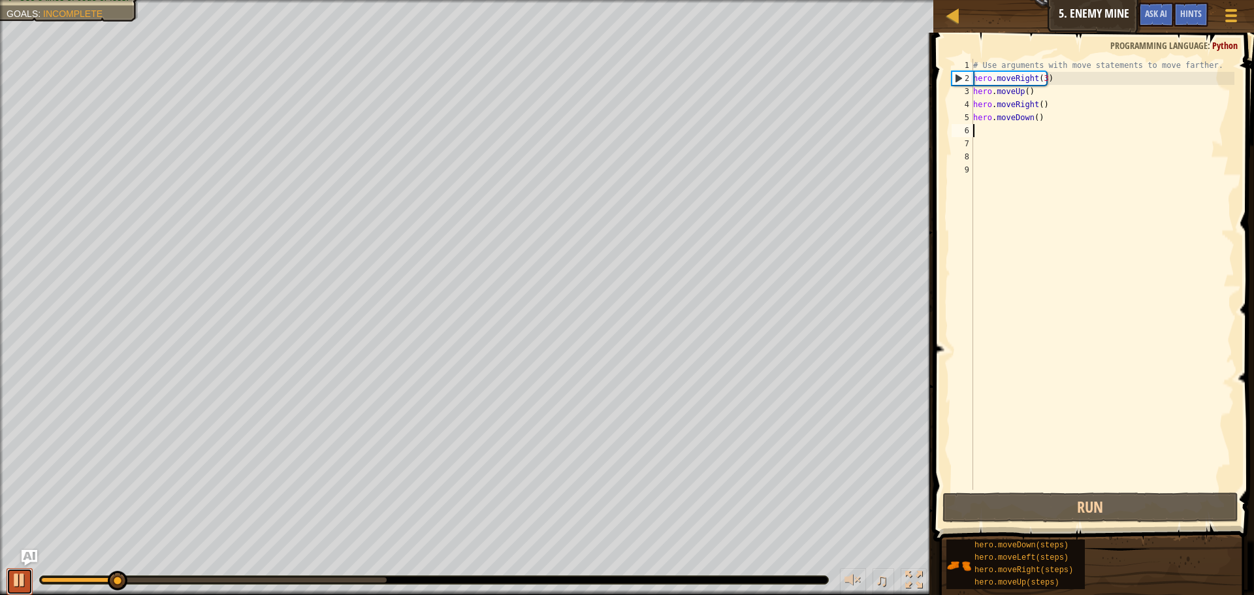
click at [11, 573] on div at bounding box center [19, 580] width 17 height 17
click at [1032, 119] on div "# Use arguments with move statements to move farther. hero . moveRight ( 3 ) he…" at bounding box center [1103, 287] width 264 height 457
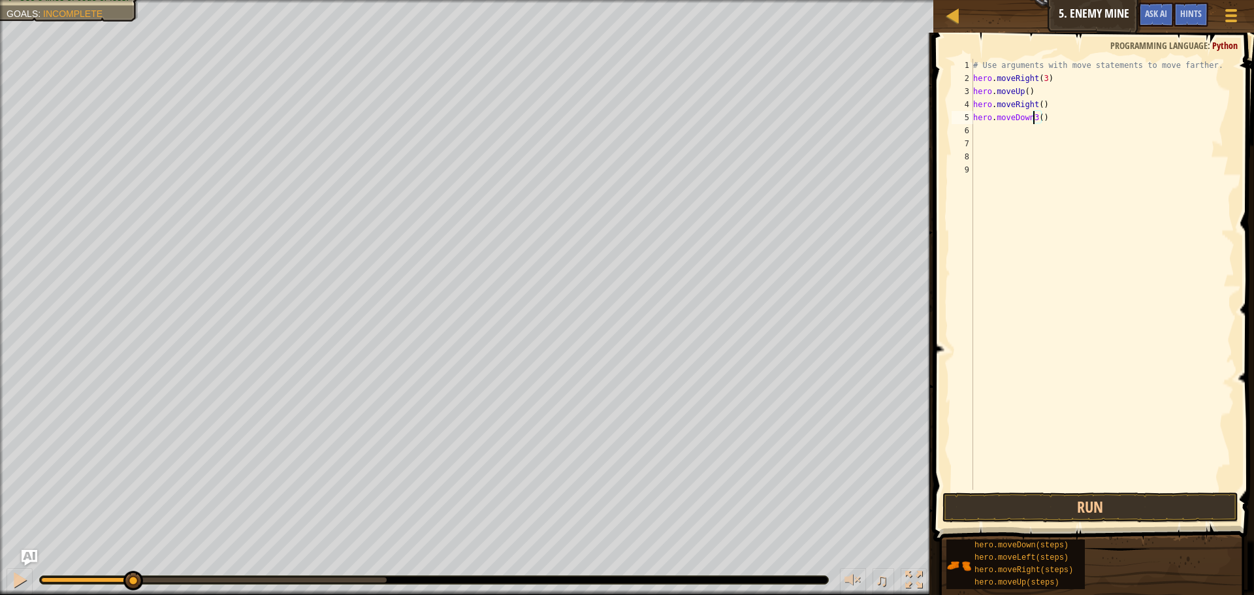
scroll to position [6, 5]
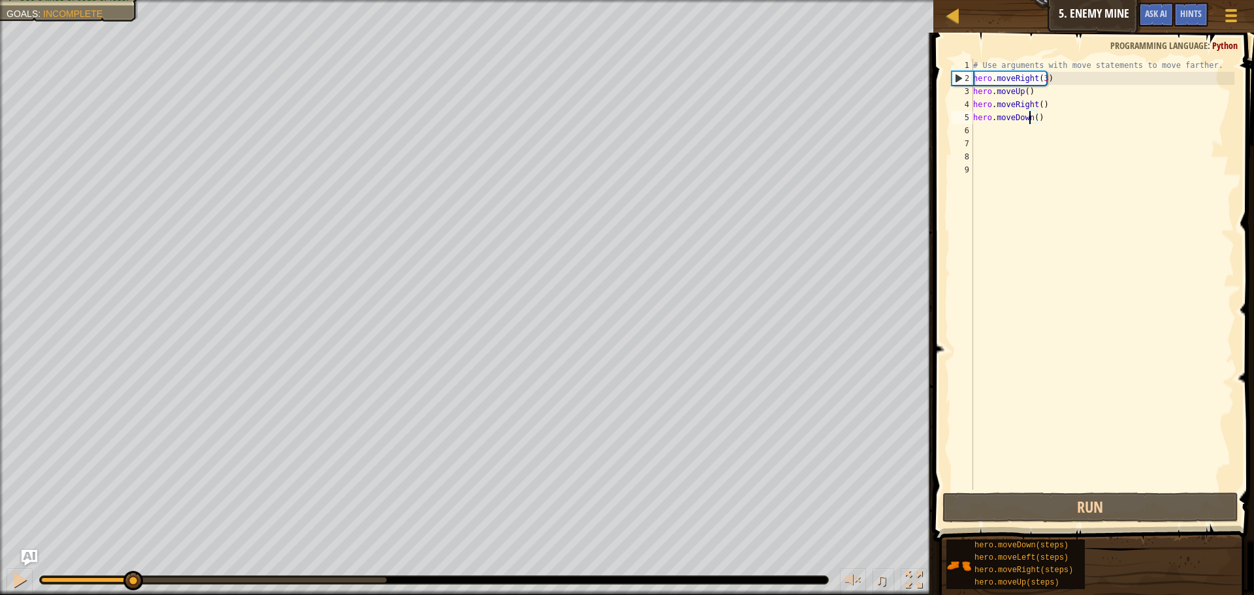
click at [1034, 118] on div "# Use arguments with move statements to move farther. hero . moveRight ( 3 ) he…" at bounding box center [1103, 287] width 264 height 457
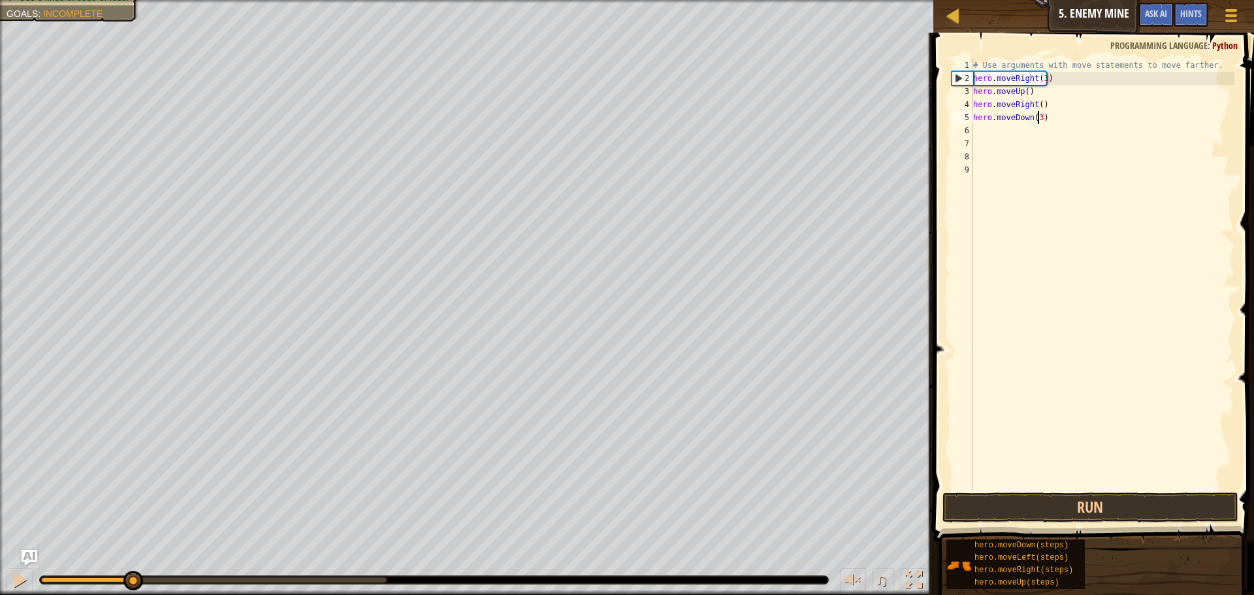
scroll to position [6, 5]
type textarea "hero.moveDown(3)"
click at [1119, 504] on button "Run" at bounding box center [1091, 508] width 296 height 30
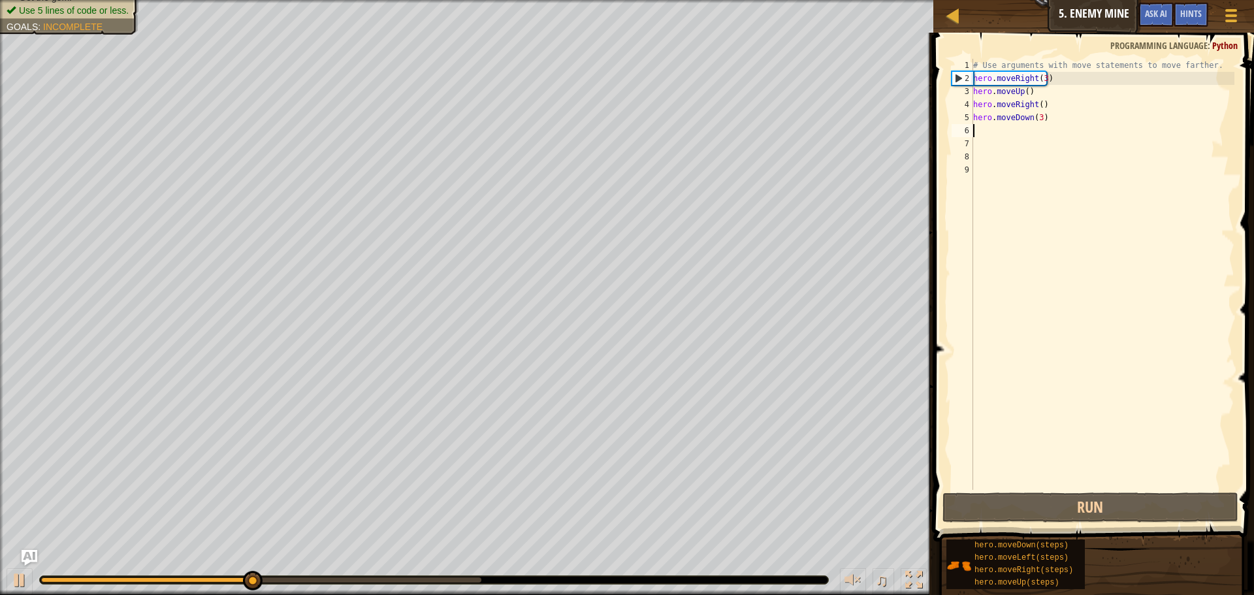
click at [1023, 132] on div "# Use arguments with move statements to move farther. hero . moveRight ( 3 ) he…" at bounding box center [1103, 287] width 264 height 457
type textarea "h"
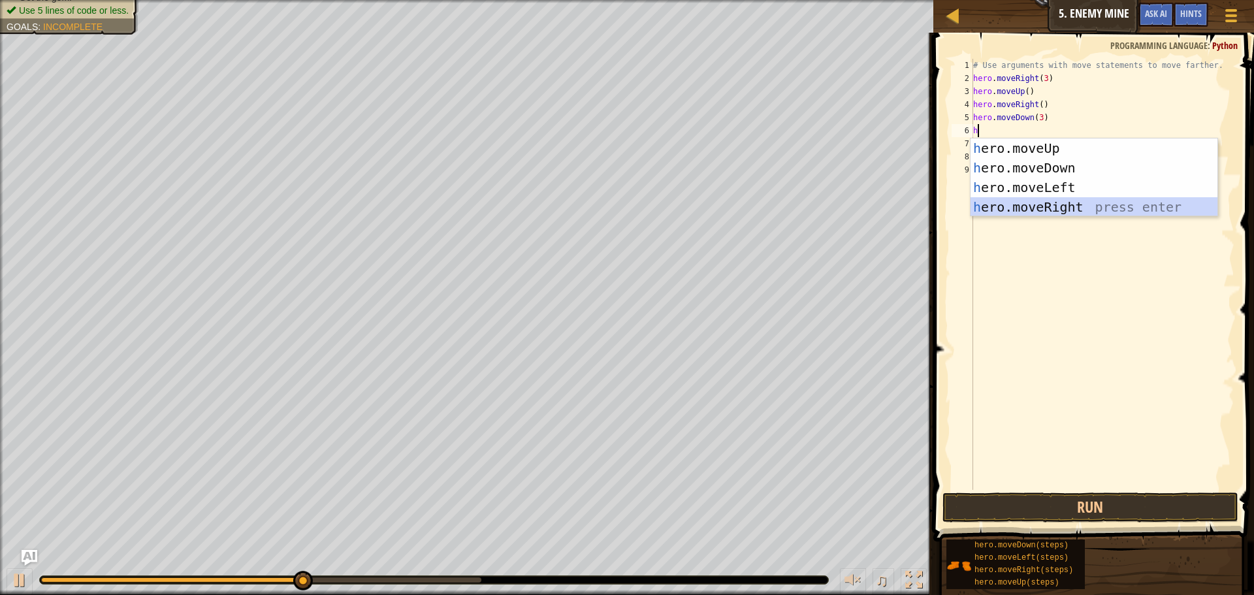
click at [1057, 198] on div "h ero.moveUp press enter h ero.moveDown press enter h ero.moveLeft press enter …" at bounding box center [1094, 198] width 247 height 118
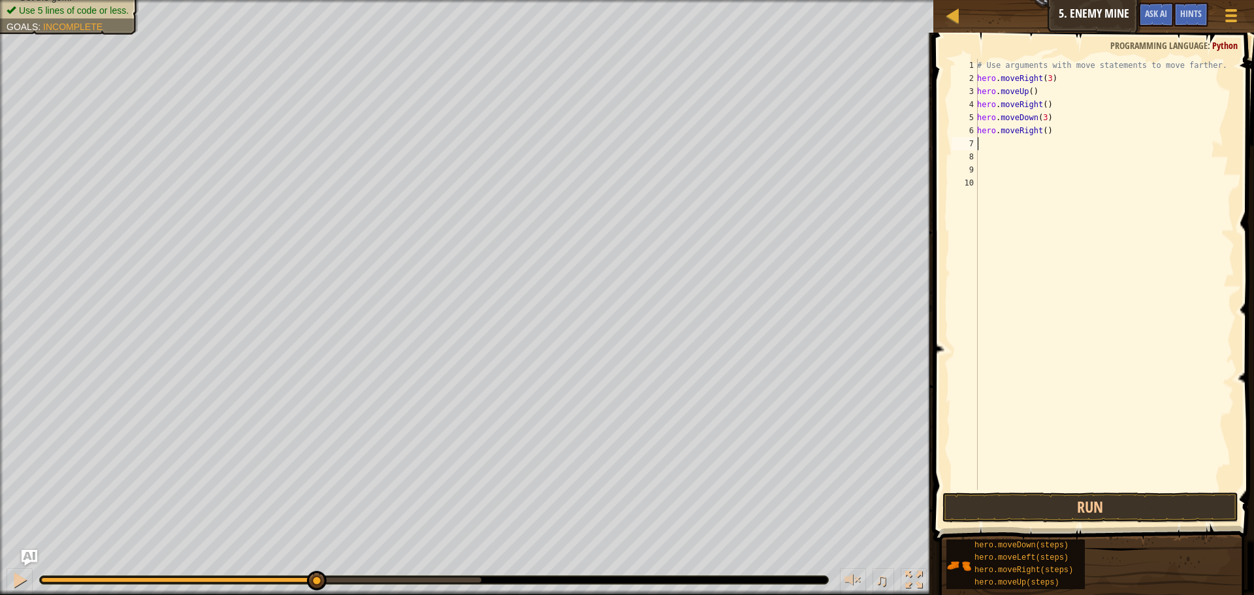
click at [1040, 133] on div "# Use arguments with move statements to move farther. hero . moveRight ( 3 ) he…" at bounding box center [1105, 287] width 260 height 457
click at [1041, 131] on div "# Use arguments with move statements to move farther. hero . moveRight ( 3 ) he…" at bounding box center [1105, 287] width 260 height 457
click at [1060, 509] on button "Run" at bounding box center [1091, 508] width 296 height 30
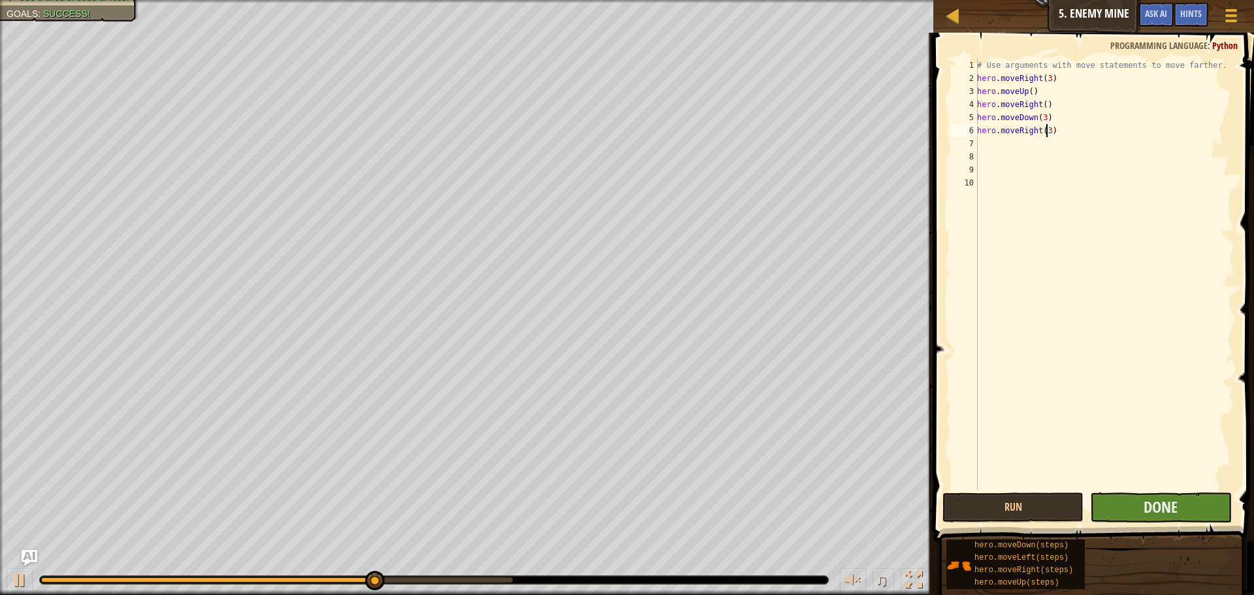
type textarea "hero.moveRight(3)"
click at [1124, 501] on button "Done" at bounding box center [1160, 508] width 141 height 30
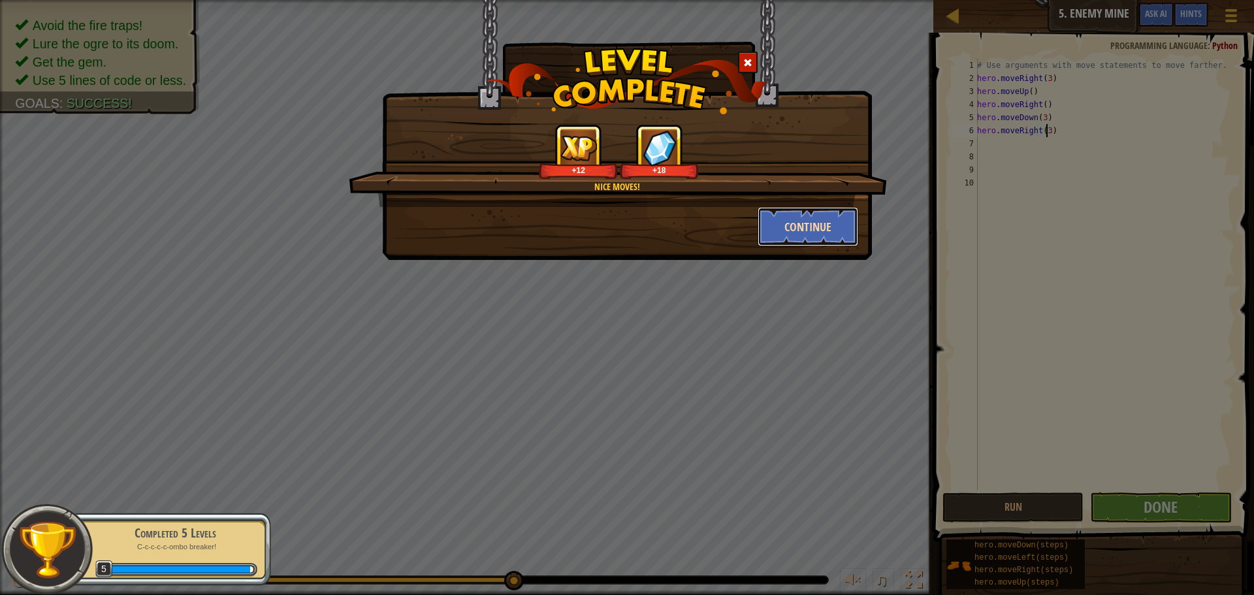
click at [813, 239] on button "Continue" at bounding box center [808, 226] width 101 height 39
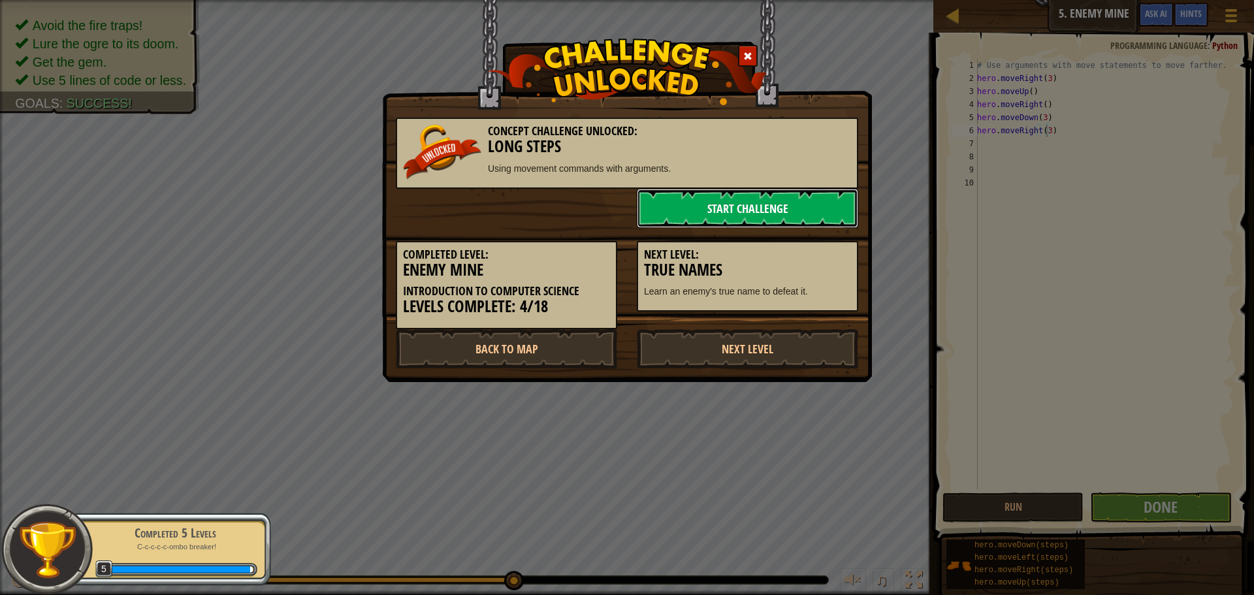
click at [817, 199] on link "Start Challenge" at bounding box center [747, 208] width 221 height 39
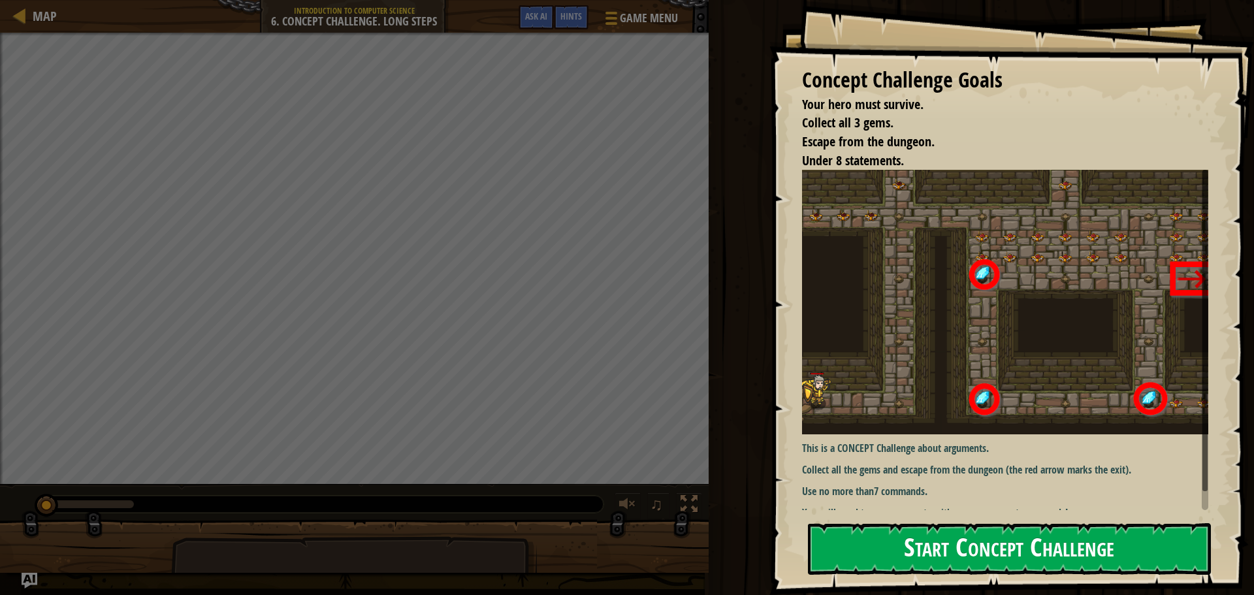
click at [931, 547] on button "Start Concept Challenge" at bounding box center [1009, 549] width 403 height 52
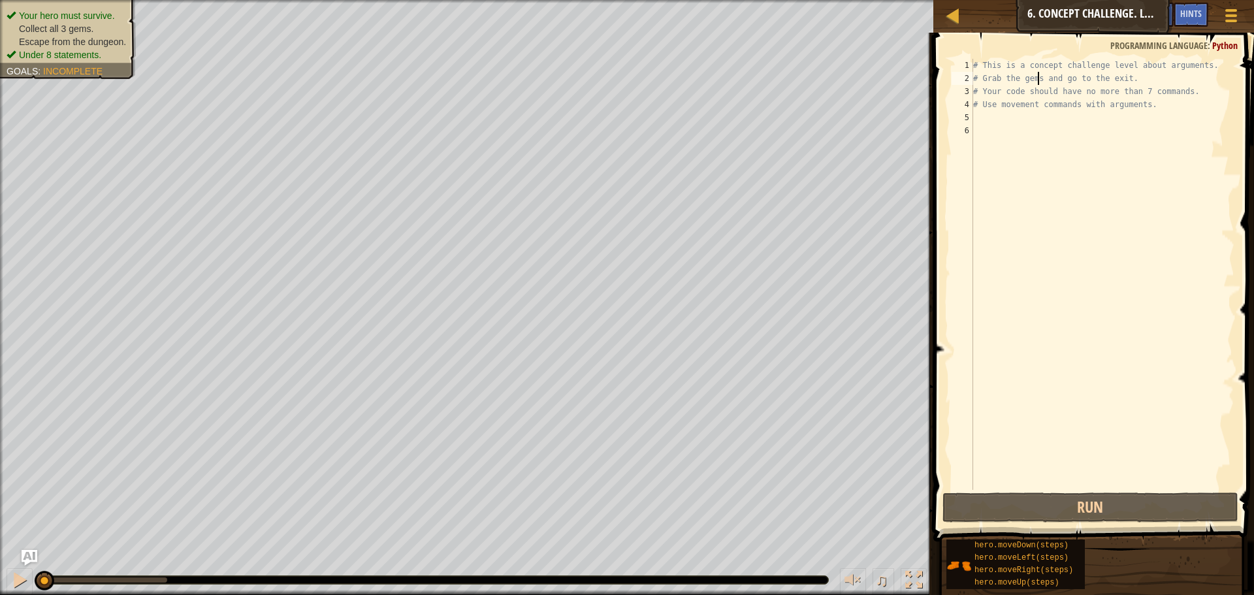
drag, startPoint x: 1036, startPoint y: 73, endPoint x: 1024, endPoint y: 69, distance: 13.0
click at [1036, 73] on div "# This is a concept challenge level about arguments. # Grab the gems and go to …" at bounding box center [1103, 287] width 264 height 457
click at [977, 56] on span at bounding box center [1095, 269] width 331 height 548
click at [980, 74] on div "# This is a concept challenge level about arguments. # Grab the gems and go to …" at bounding box center [1103, 287] width 264 height 457
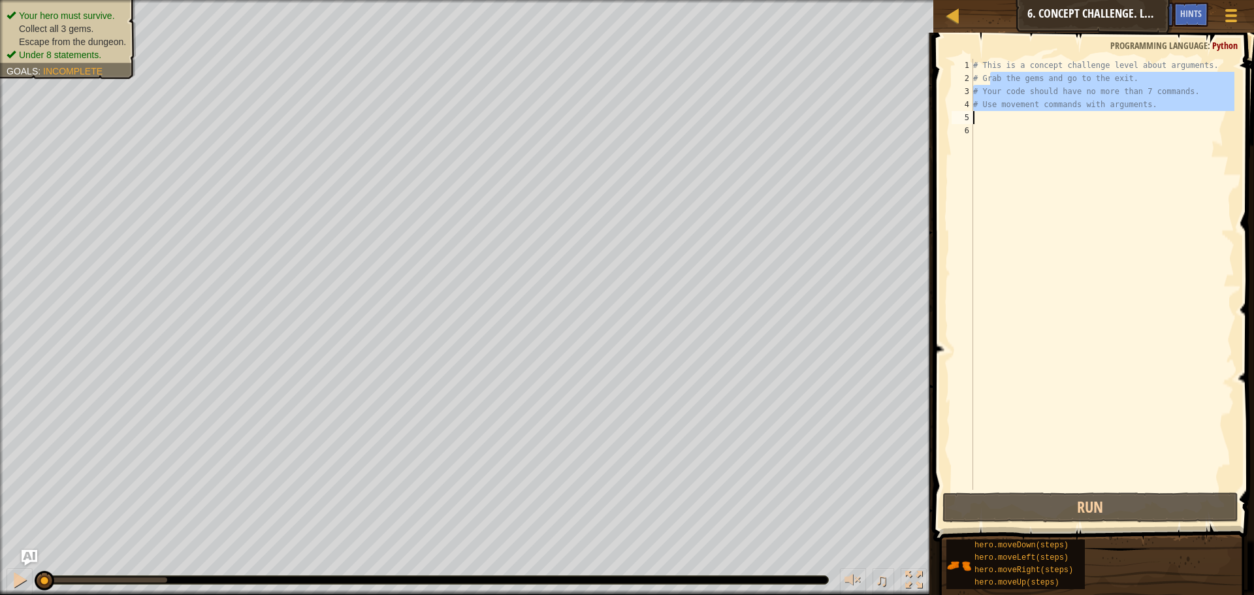
drag, startPoint x: 991, startPoint y: 75, endPoint x: 1162, endPoint y: 116, distance: 175.3
click at [1162, 116] on div "# This is a concept challenge level about arguments. # Grab the gems and go to …" at bounding box center [1103, 287] width 264 height 457
type textarea "# Use movement commands with arguments."
click at [1162, 116] on div "# This is a concept challenge level about arguments. # Grab the gems and go to …" at bounding box center [1103, 274] width 264 height 431
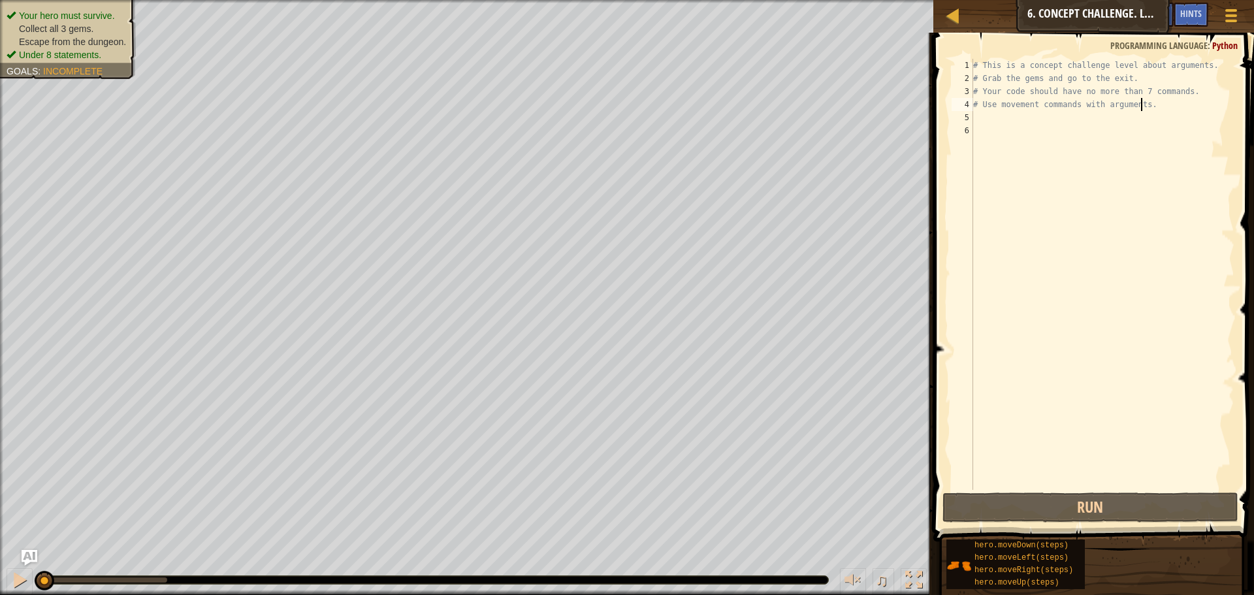
click at [1158, 107] on div "# This is a concept challenge level about arguments. # Grab the gems and go to …" at bounding box center [1103, 287] width 264 height 457
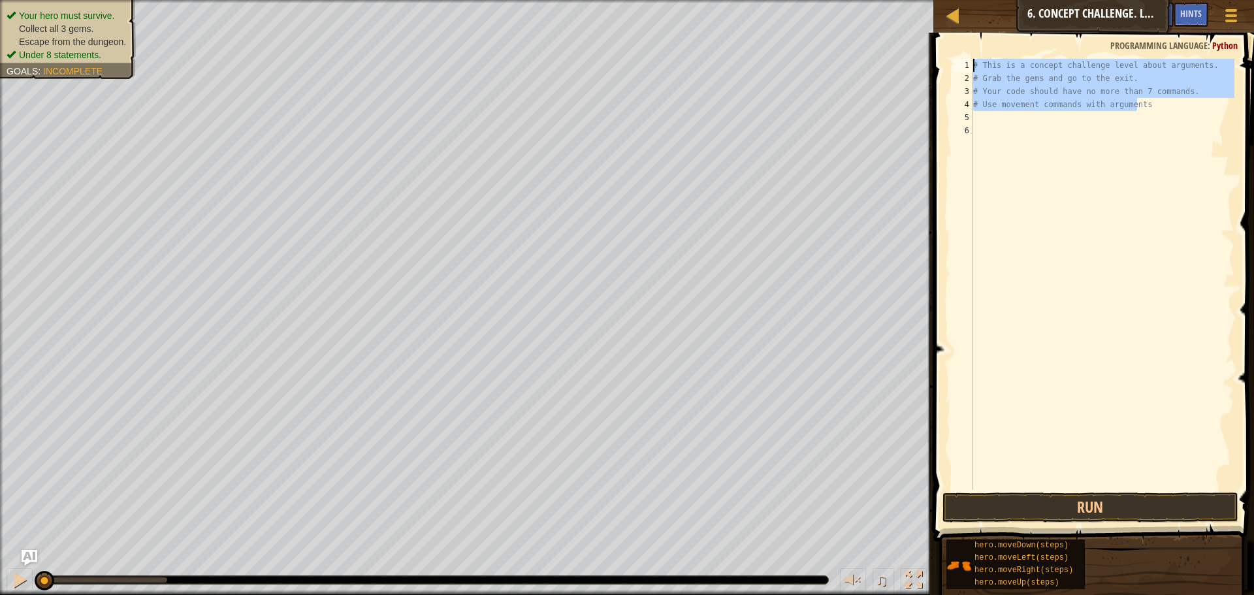
drag, startPoint x: 1149, startPoint y: 104, endPoint x: 982, endPoint y: 55, distance: 174.3
click at [982, 55] on div "# Use movement commands with arguments 1 2 3 4 5 6 # This is a concept challeng…" at bounding box center [1092, 313] width 325 height 548
type textarea "# This is a concept challenge level about arguments. # Grab the gems and go to …"
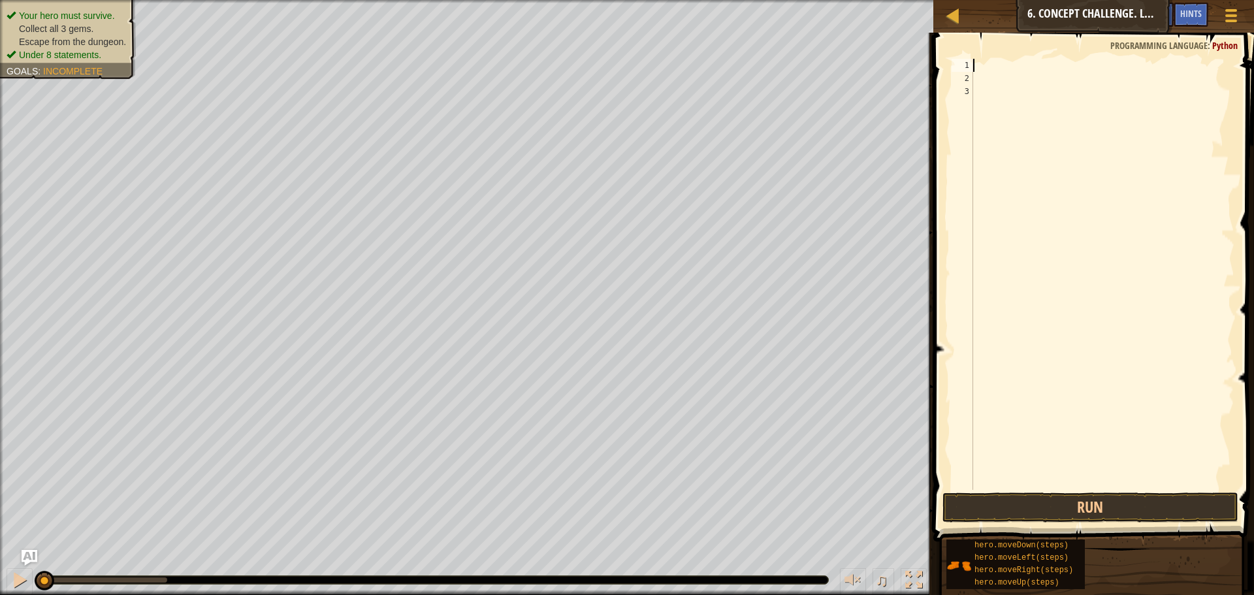
type textarea "h"
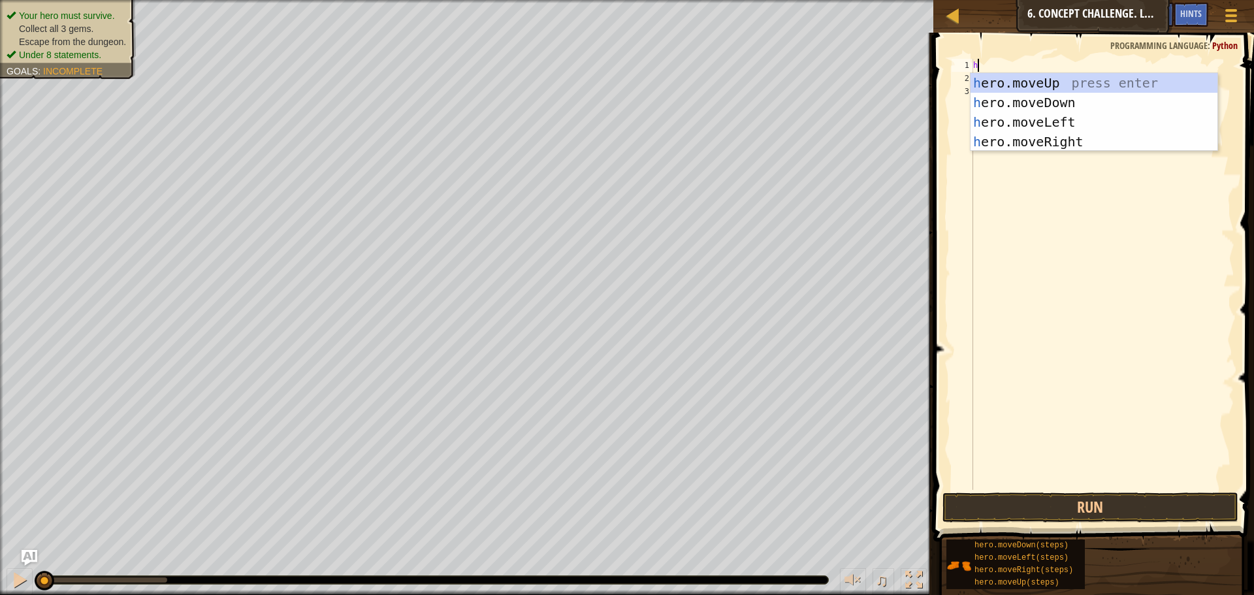
scroll to position [6, 0]
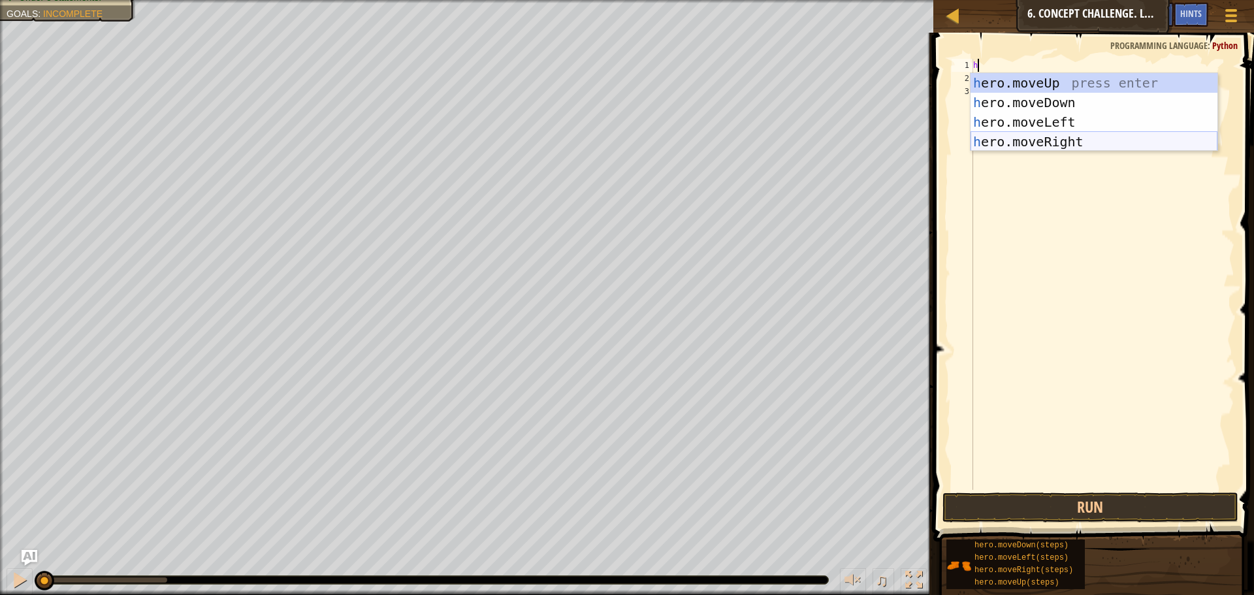
click at [1087, 140] on div "h ero.moveUp press enter h ero.moveDown press enter h ero.moveLeft press enter …" at bounding box center [1094, 132] width 247 height 118
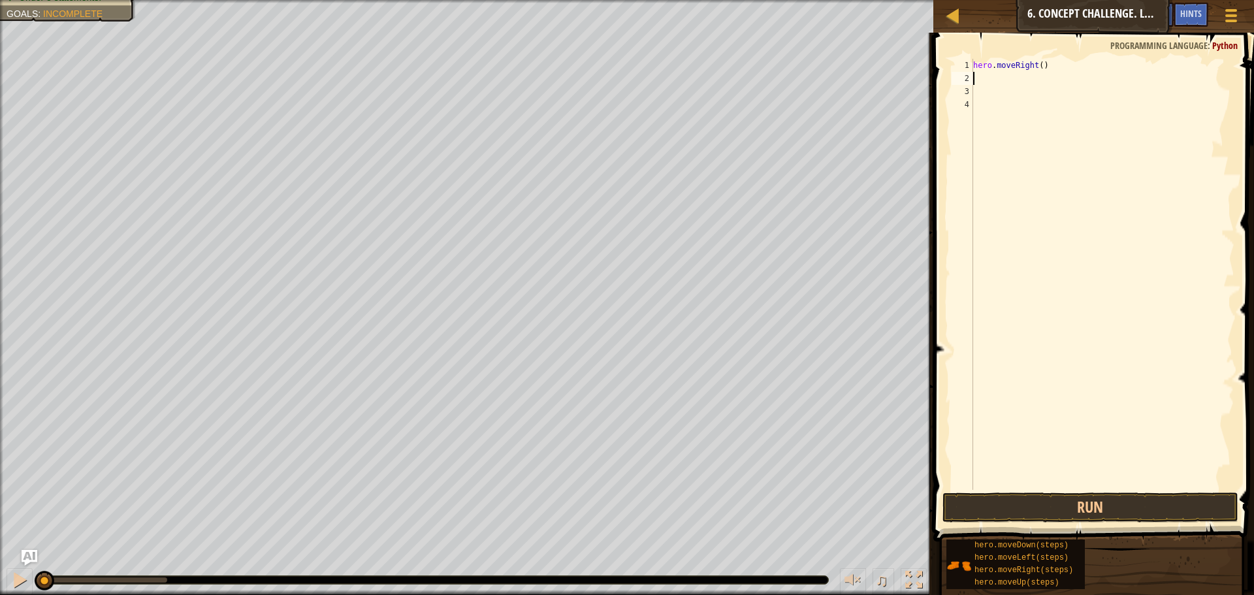
type textarea "h"
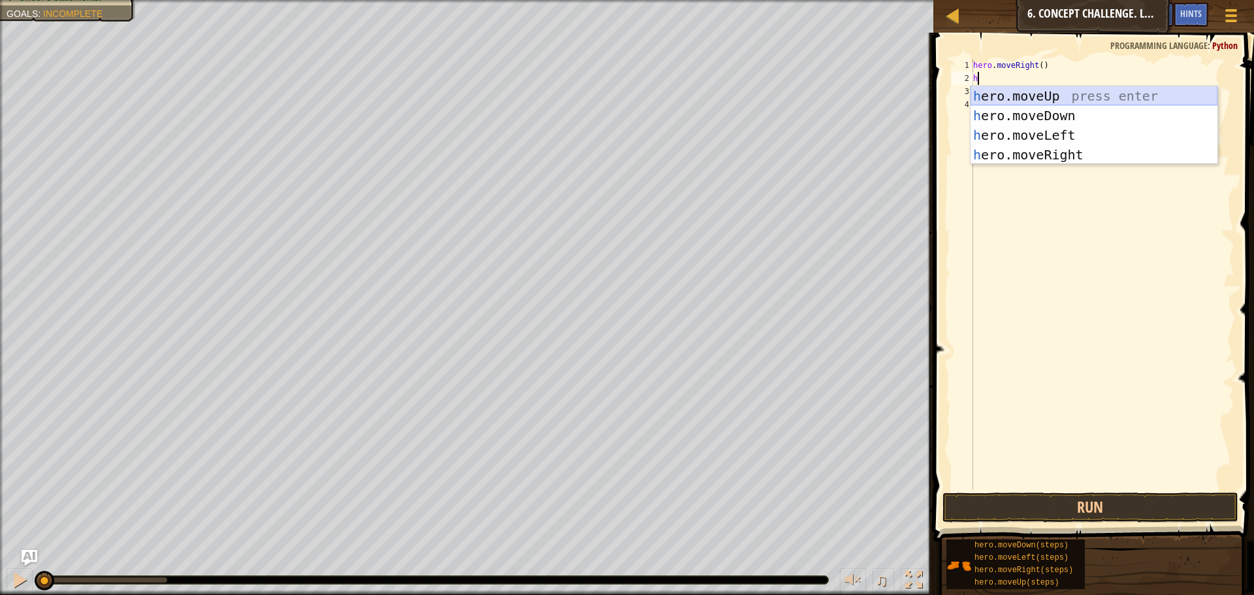
click at [1075, 101] on div "h ero.moveUp press enter h ero.moveDown press enter h ero.moveLeft press enter …" at bounding box center [1094, 145] width 247 height 118
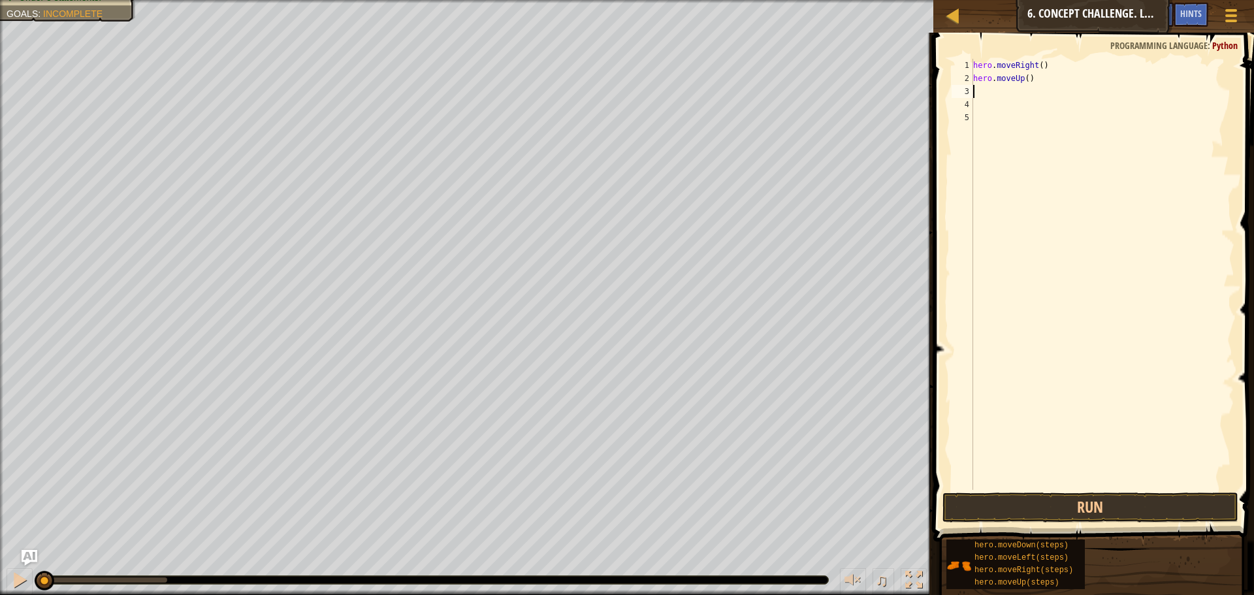
click at [1026, 79] on div "hero . moveRight ( ) hero . moveUp ( )" at bounding box center [1103, 287] width 264 height 457
type textarea "hero.moveUp(3)"
click at [1035, 96] on div "hero . moveRight ( ) hero . moveUp ( 3 )" at bounding box center [1103, 287] width 264 height 457
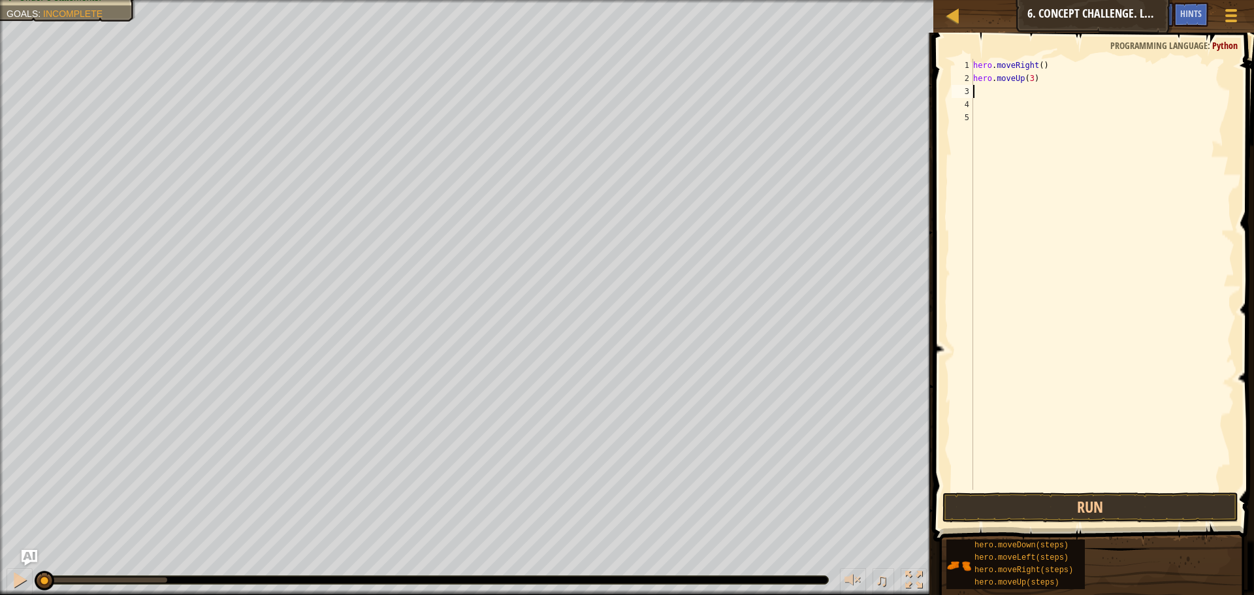
type textarea "h"
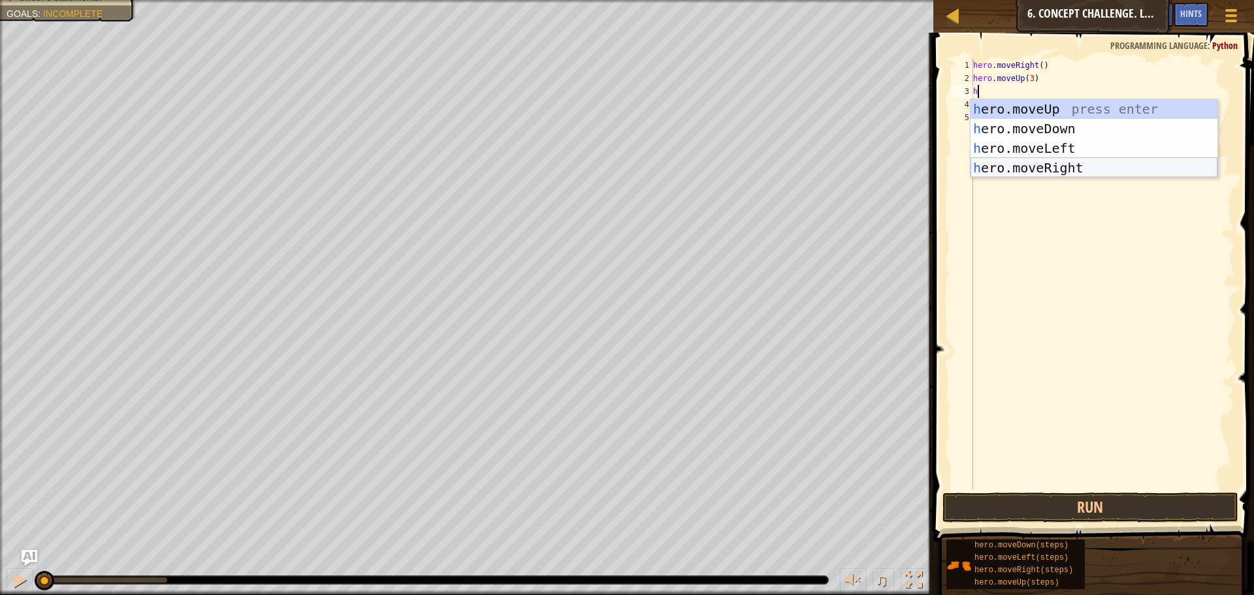
click at [1040, 172] on div "h ero.moveUp press enter h ero.moveDown press enter h ero.moveLeft press enter …" at bounding box center [1094, 158] width 247 height 118
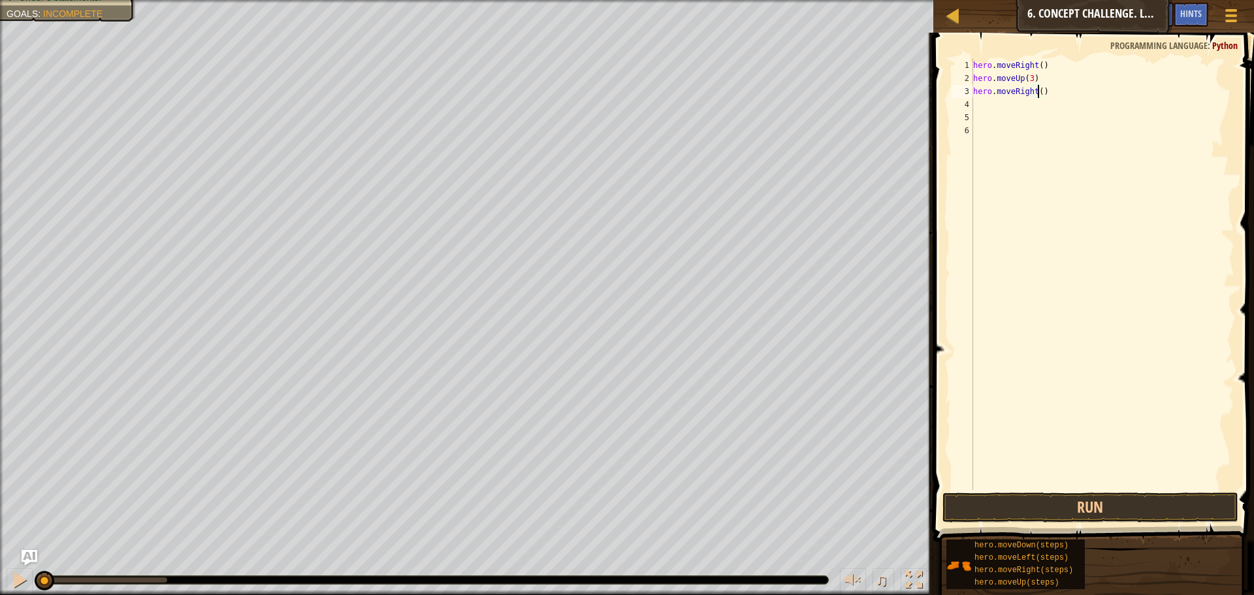
click at [1037, 91] on div "hero . moveRight ( ) hero . moveUp ( 3 ) hero . moveRight ( )" at bounding box center [1103, 287] width 264 height 457
type textarea "hero.moveRight(2)"
click at [1013, 107] on div "hero . moveRight ( ) hero . moveUp ( 3 ) hero . moveRight ( 2 )" at bounding box center [1103, 287] width 264 height 457
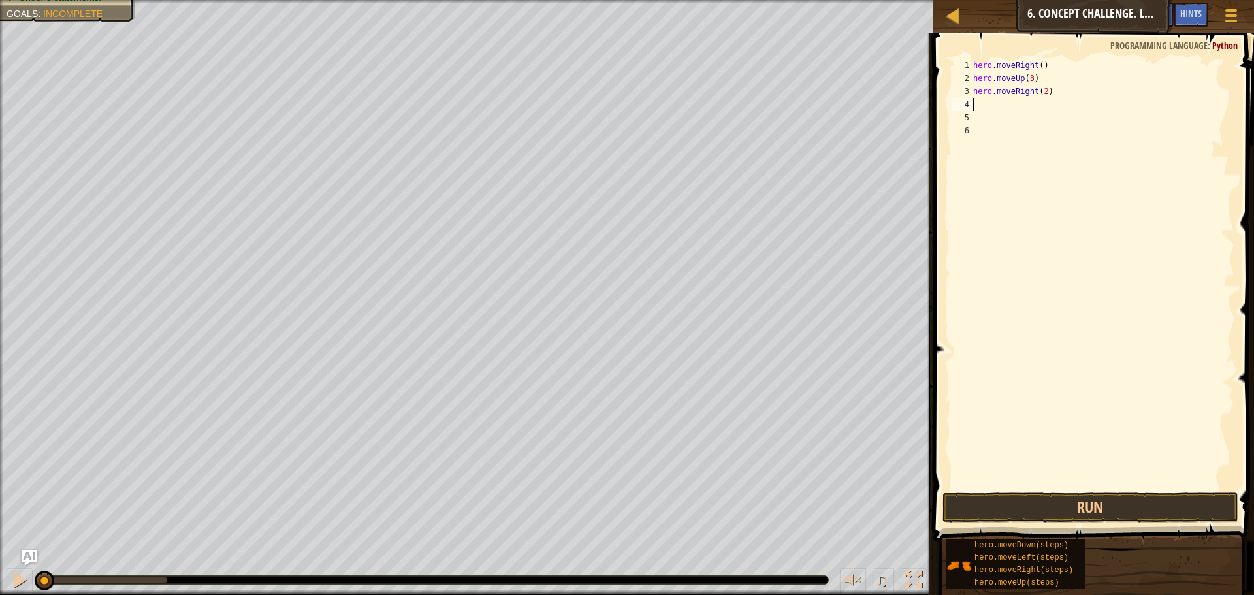
type textarea "h"
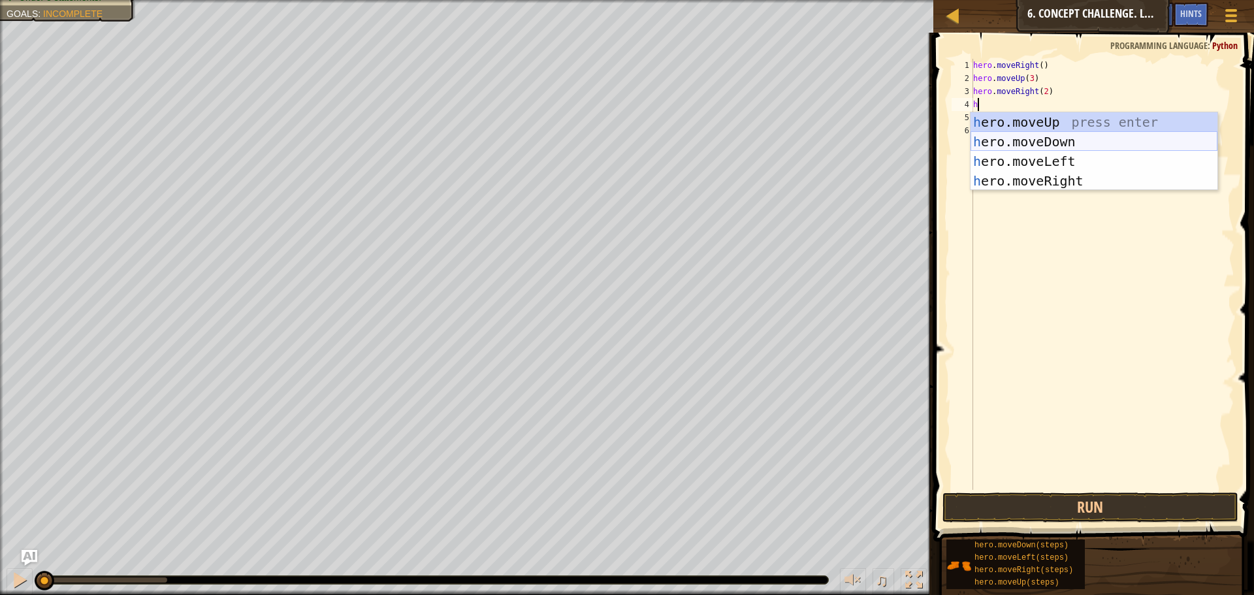
click at [1019, 137] on div "h ero.moveUp press enter h ero.moveDown press enter h ero.moveLeft press enter …" at bounding box center [1094, 171] width 247 height 118
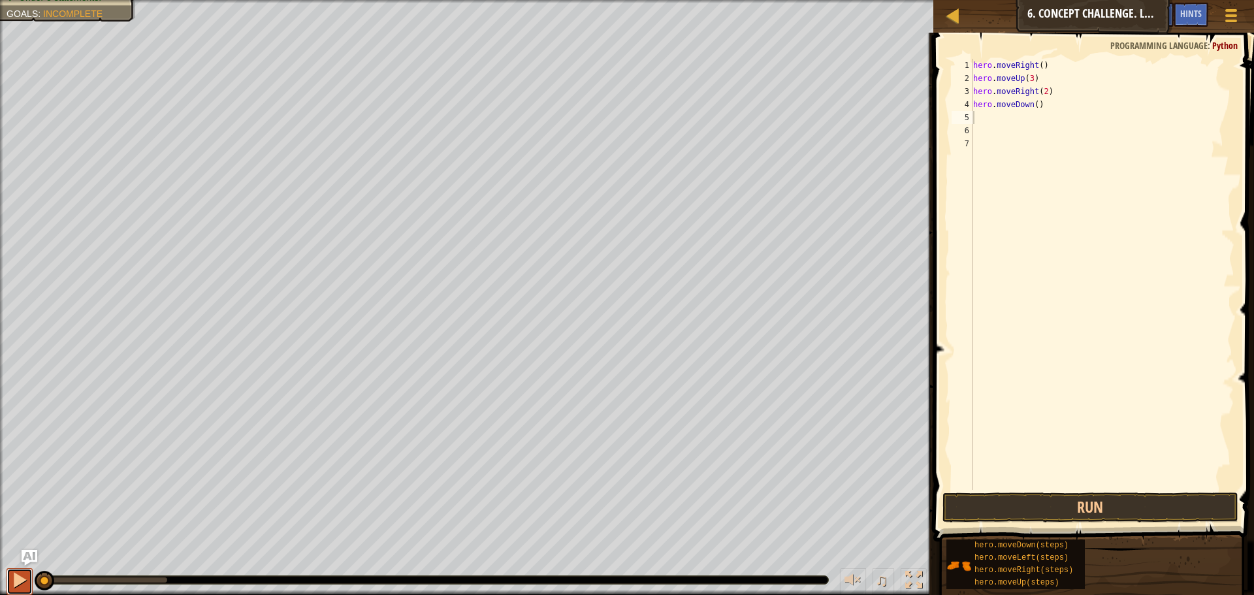
click at [21, 579] on div at bounding box center [19, 580] width 17 height 17
click at [1050, 502] on button "Run" at bounding box center [1091, 508] width 296 height 30
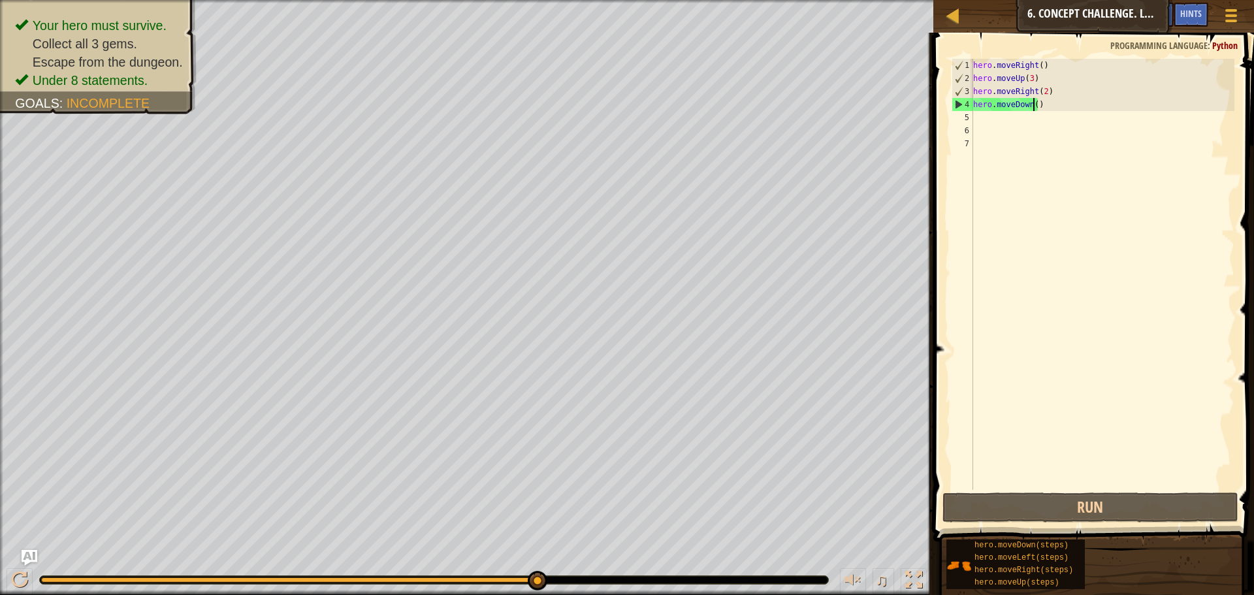
click at [1032, 106] on div "hero . moveRight ( ) hero . moveUp ( 3 ) hero . moveRight ( 2 ) hero . moveDown…" at bounding box center [1103, 287] width 264 height 457
type textarea "hero.moveDown(3)"
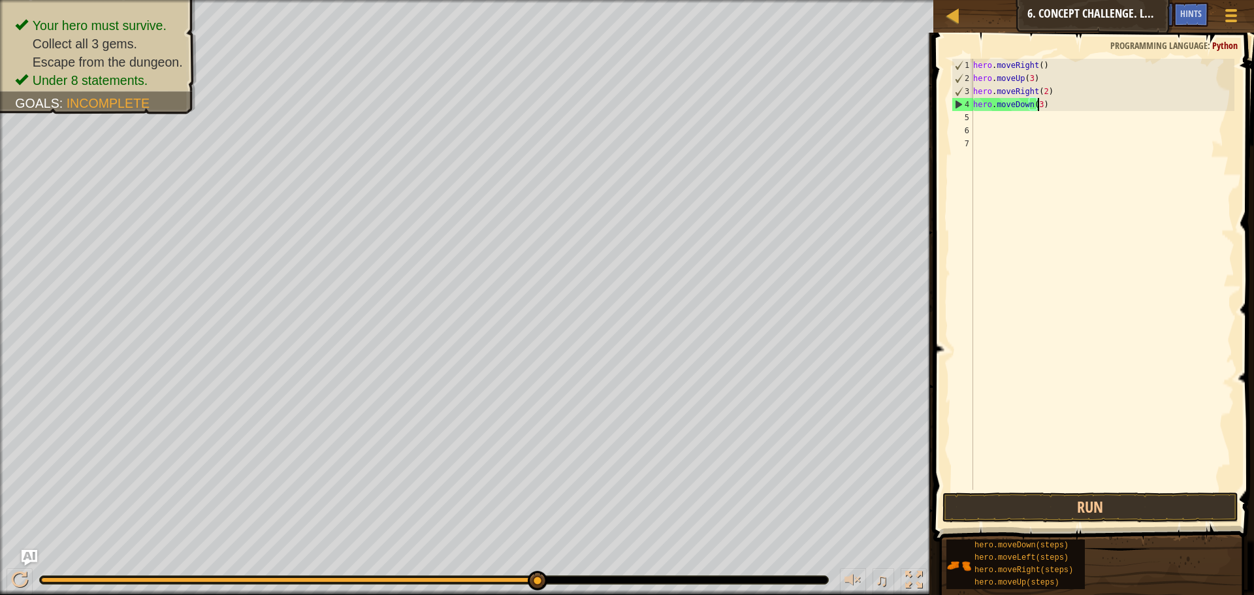
scroll to position [6, 5]
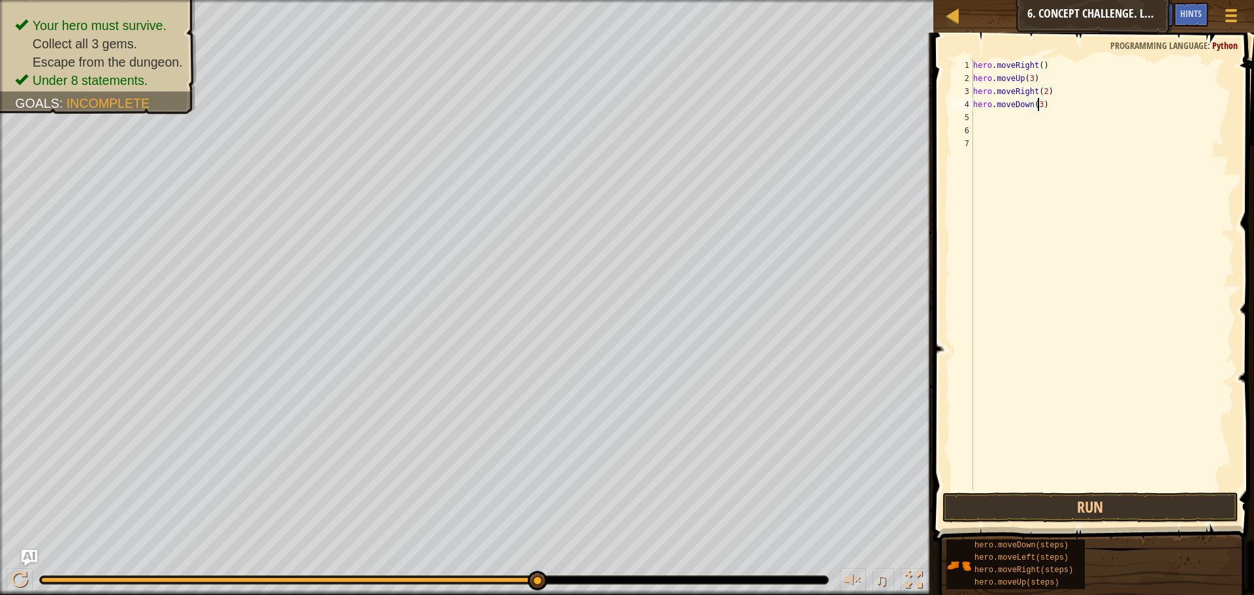
click at [1047, 122] on div "hero . moveRight ( ) hero . moveUp ( 3 ) hero . moveRight ( 2 ) hero . moveDown…" at bounding box center [1103, 287] width 264 height 457
type textarea "h"
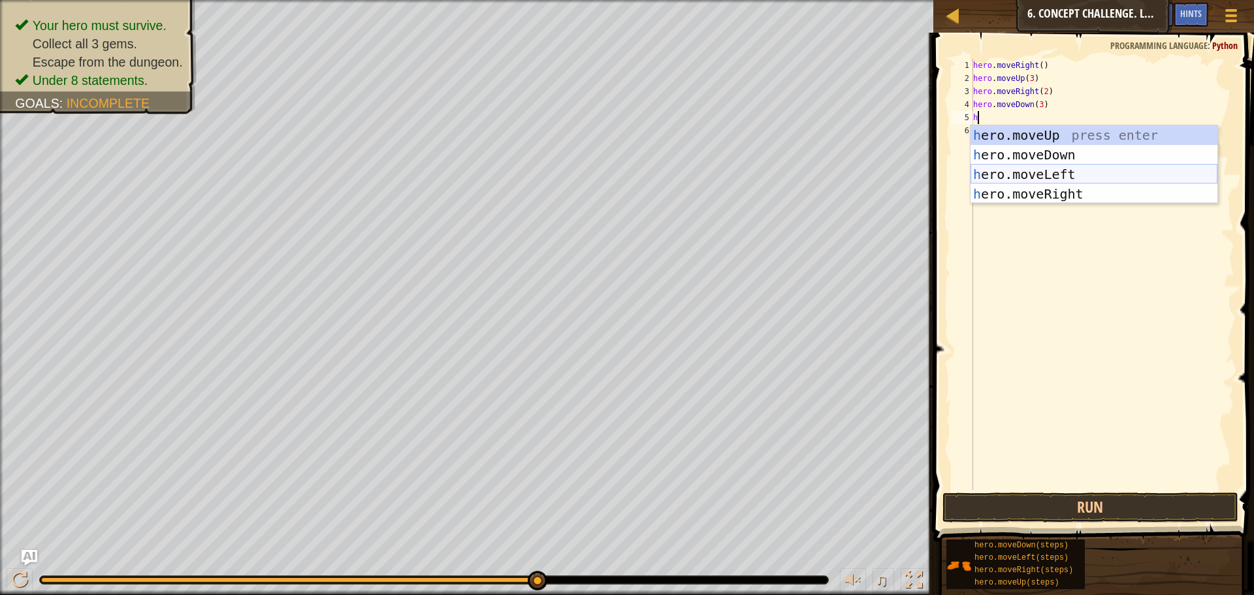
click at [1078, 174] on div "h ero.moveUp press enter h ero.moveDown press enter h ero.moveLeft press enter …" at bounding box center [1094, 184] width 247 height 118
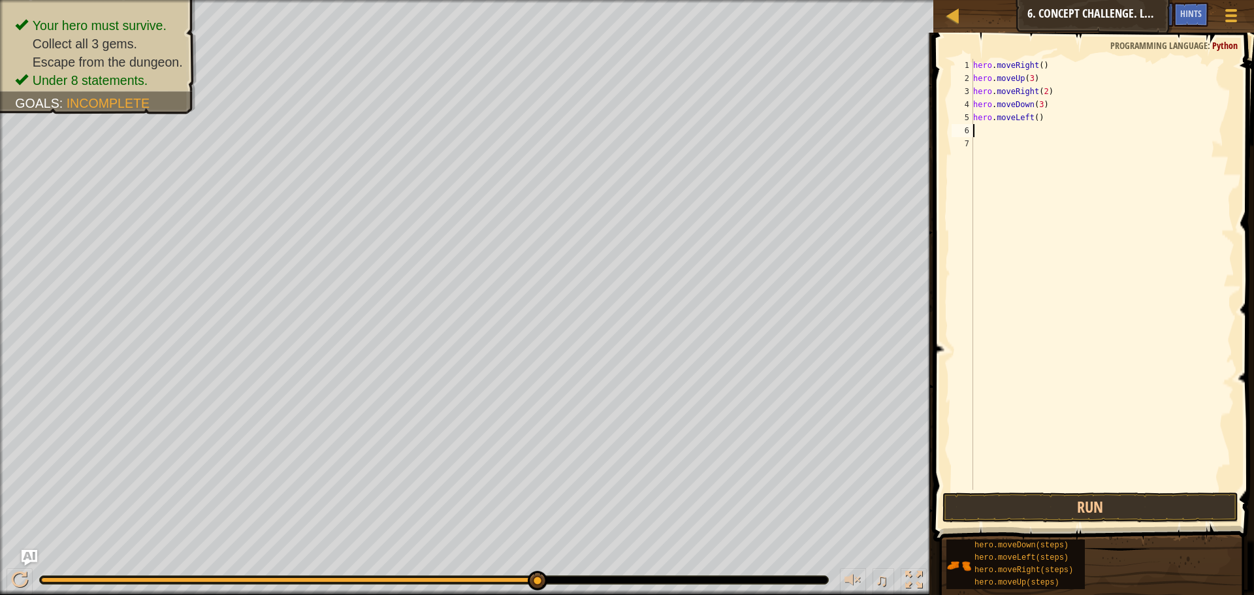
type textarea "h"
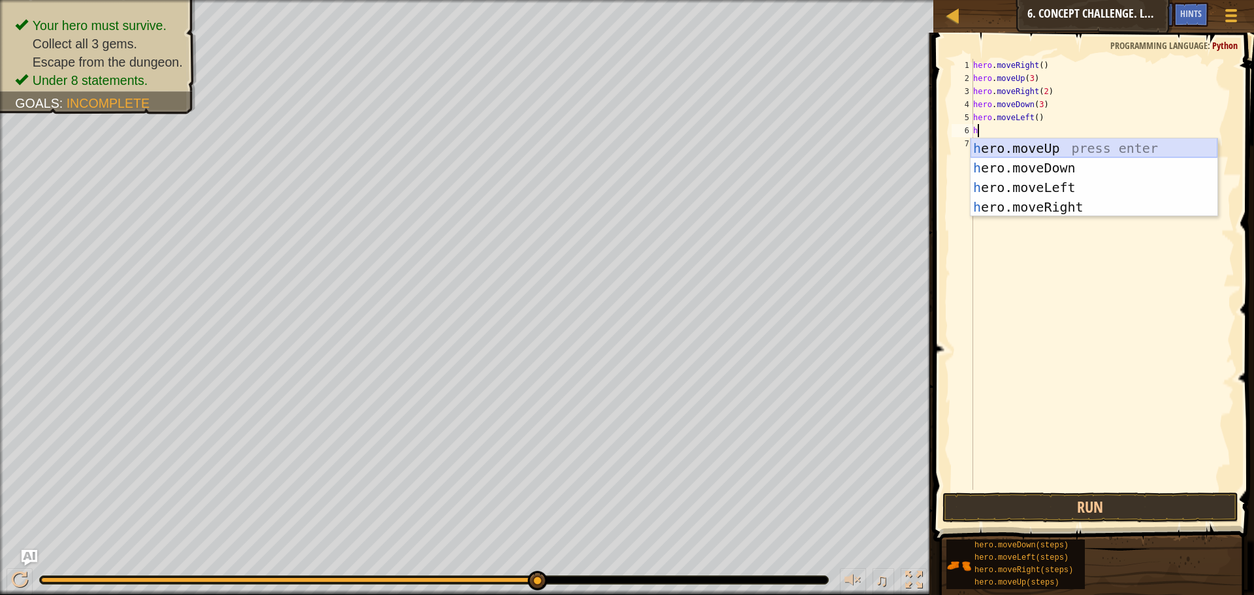
click at [1060, 152] on div "h ero.moveUp press enter h ero.moveDown press enter h ero.moveLeft press enter …" at bounding box center [1094, 198] width 247 height 118
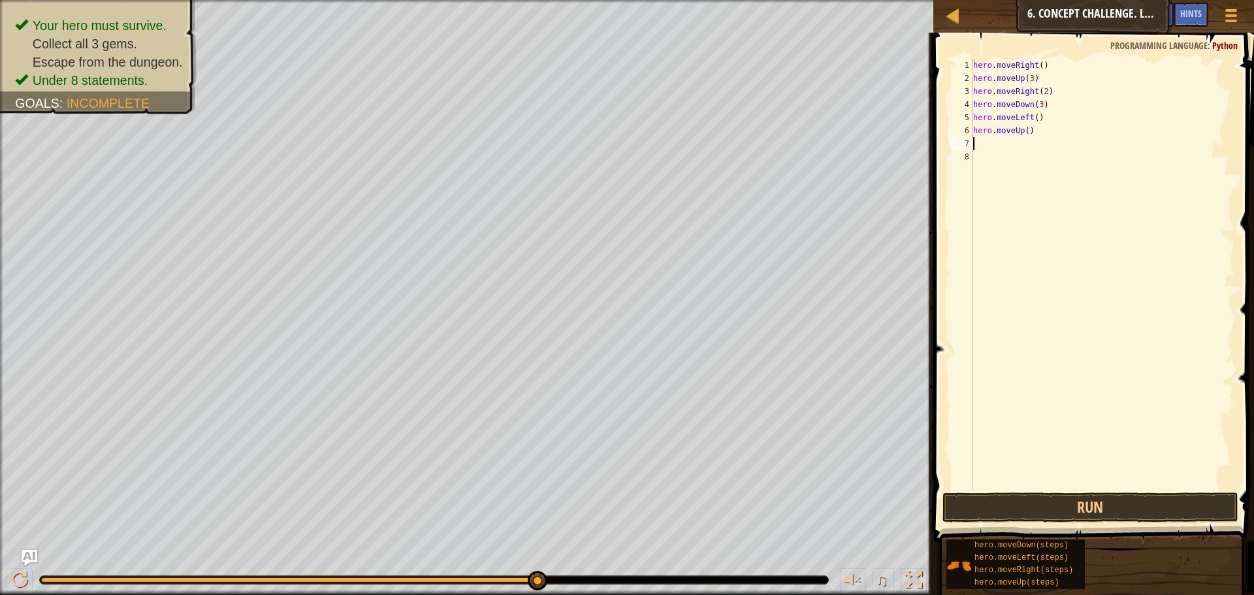
click at [1025, 131] on div "hero . moveRight ( ) hero . moveUp ( 3 ) hero . moveRight ( 2 ) hero . moveDown…" at bounding box center [1103, 287] width 264 height 457
type textarea "hero.moveUp(2)"
click at [1033, 143] on div "hero . moveRight ( ) hero . moveUp ( 3 ) hero . moveRight ( 2 ) hero . moveDown…" at bounding box center [1103, 287] width 264 height 457
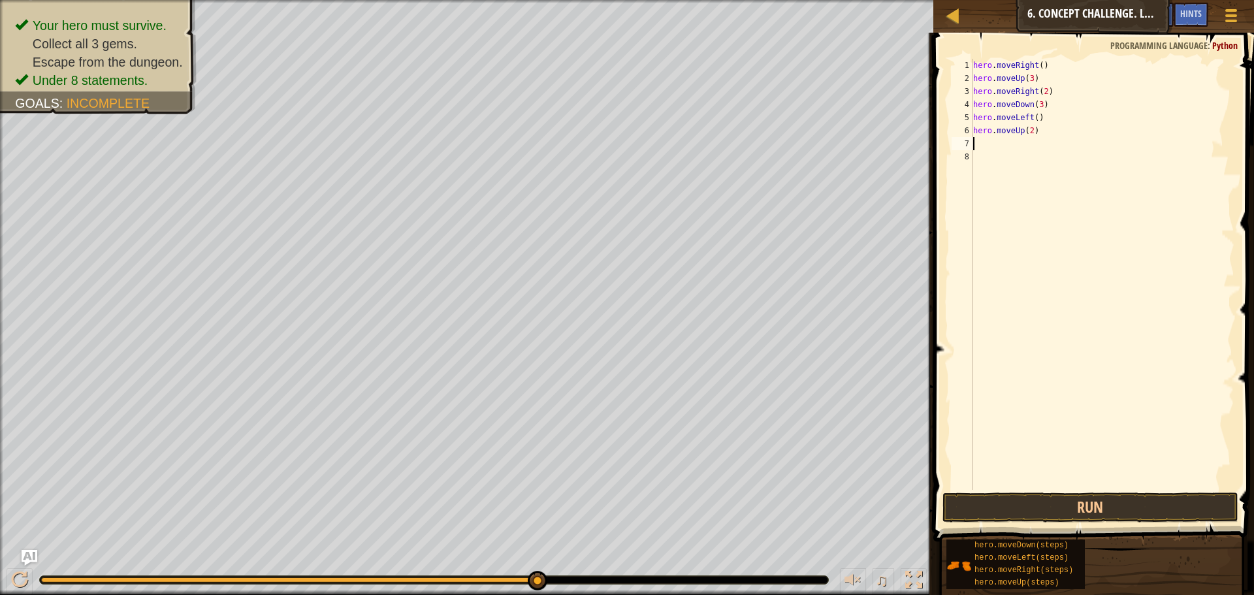
type textarea "h"
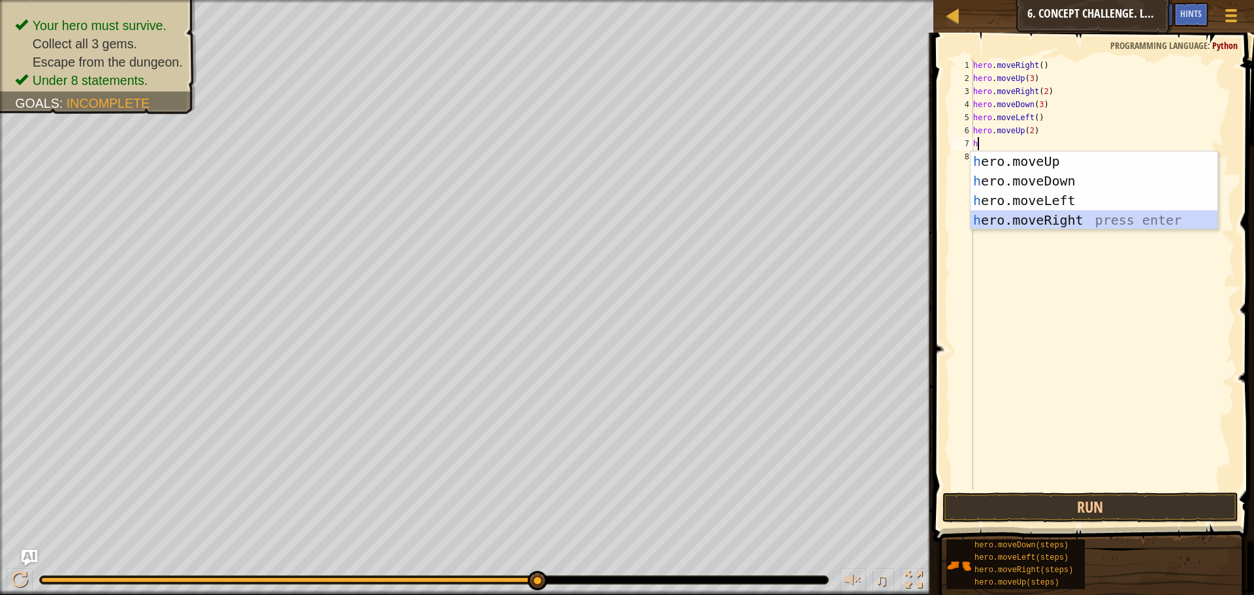
click at [1065, 213] on div "h ero.moveUp press enter h ero.moveDown press enter h ero.moveLeft press enter …" at bounding box center [1094, 211] width 247 height 118
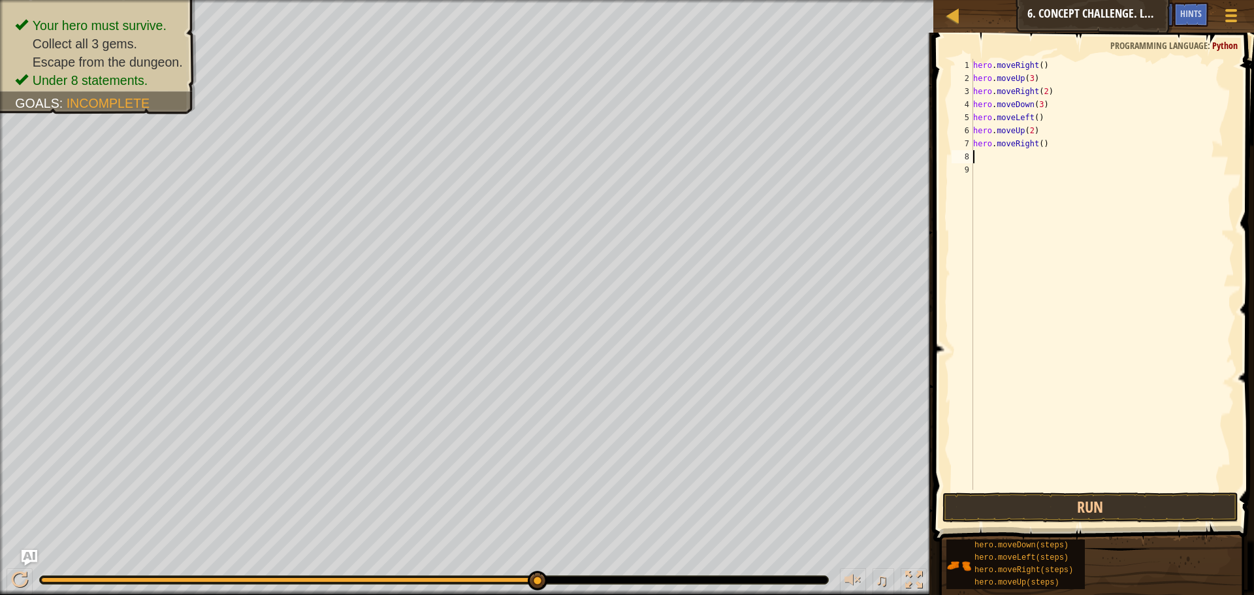
click at [1038, 144] on div "hero . moveRight ( ) hero . moveUp ( 3 ) hero . moveRight ( 2 ) hero . moveDown…" at bounding box center [1103, 287] width 264 height 457
type textarea "hero.moveRight(9)"
click at [998, 503] on button "Run" at bounding box center [1091, 508] width 296 height 30
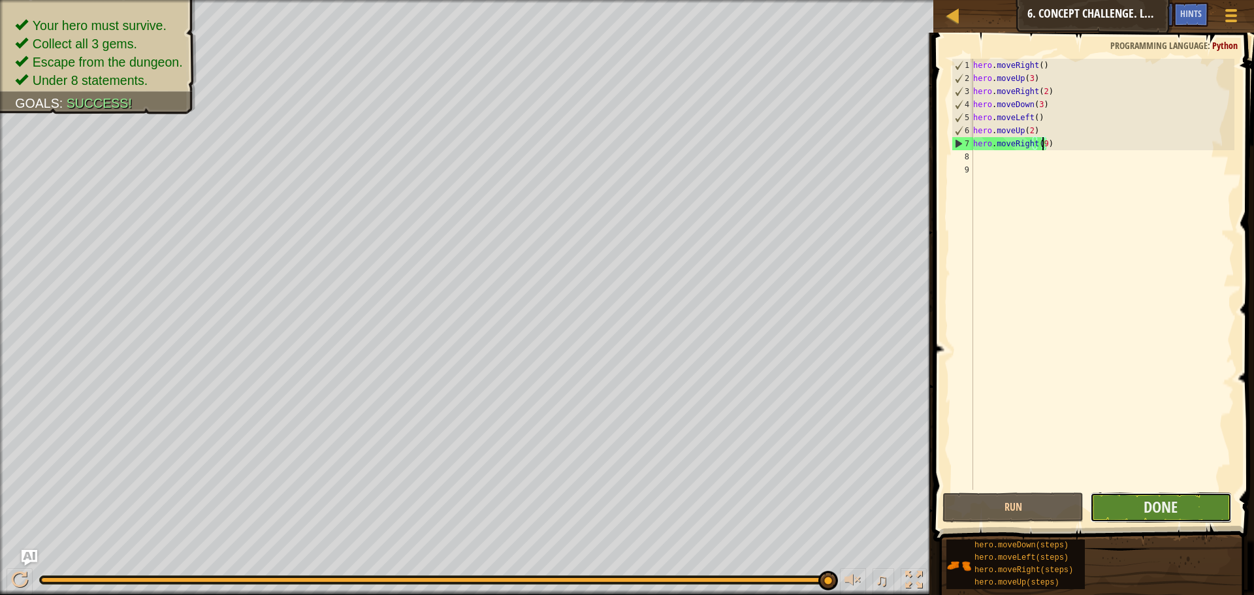
click at [1135, 506] on button "Done" at bounding box center [1160, 508] width 141 height 30
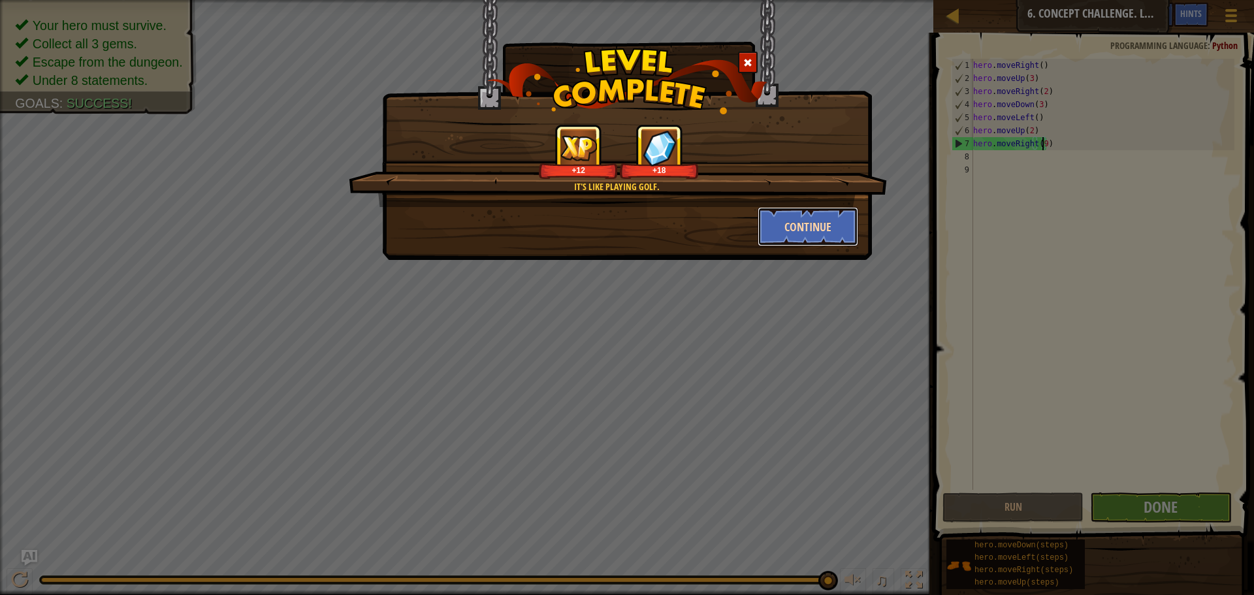
drag, startPoint x: 831, startPoint y: 223, endPoint x: 833, endPoint y: 244, distance: 21.0
click at [833, 244] on button "Continue" at bounding box center [808, 226] width 101 height 39
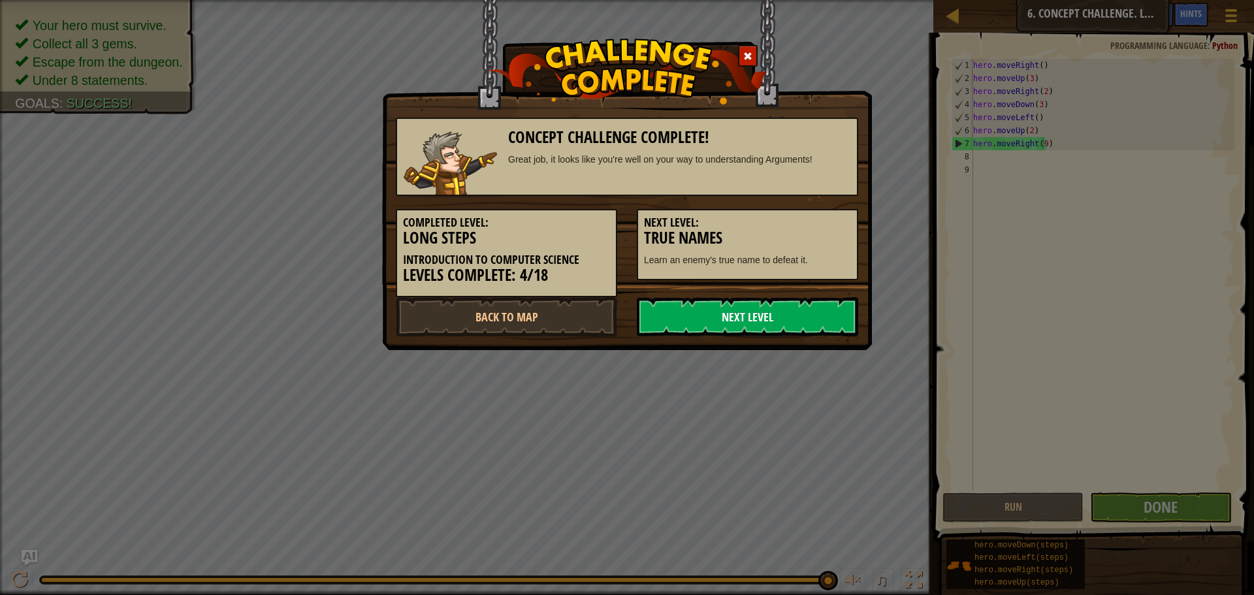
click at [744, 314] on link "Next Level" at bounding box center [747, 316] width 221 height 39
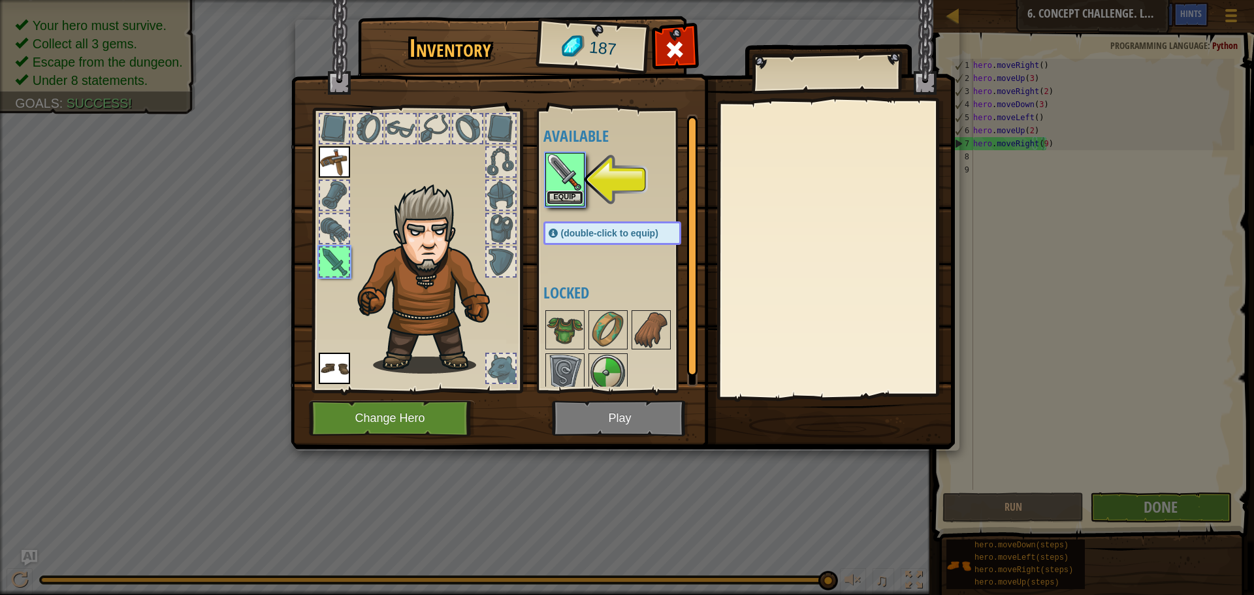
click at [561, 194] on button "Equip" at bounding box center [565, 198] width 37 height 14
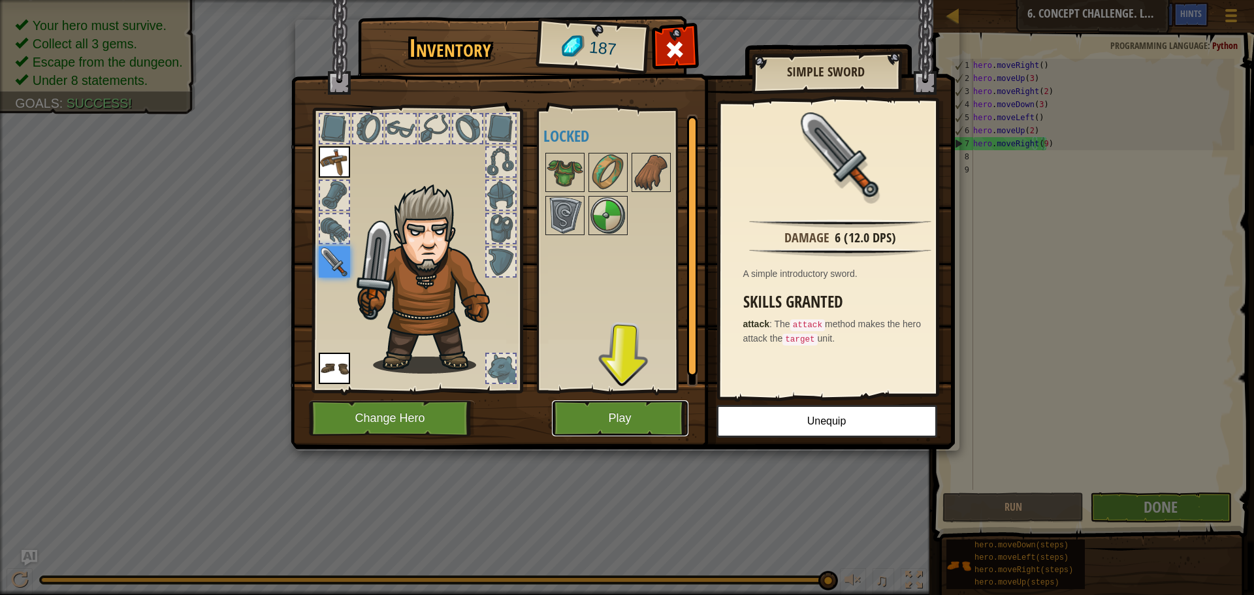
click at [647, 423] on button "Play" at bounding box center [620, 419] width 137 height 36
